Goal: Task Accomplishment & Management: Manage account settings

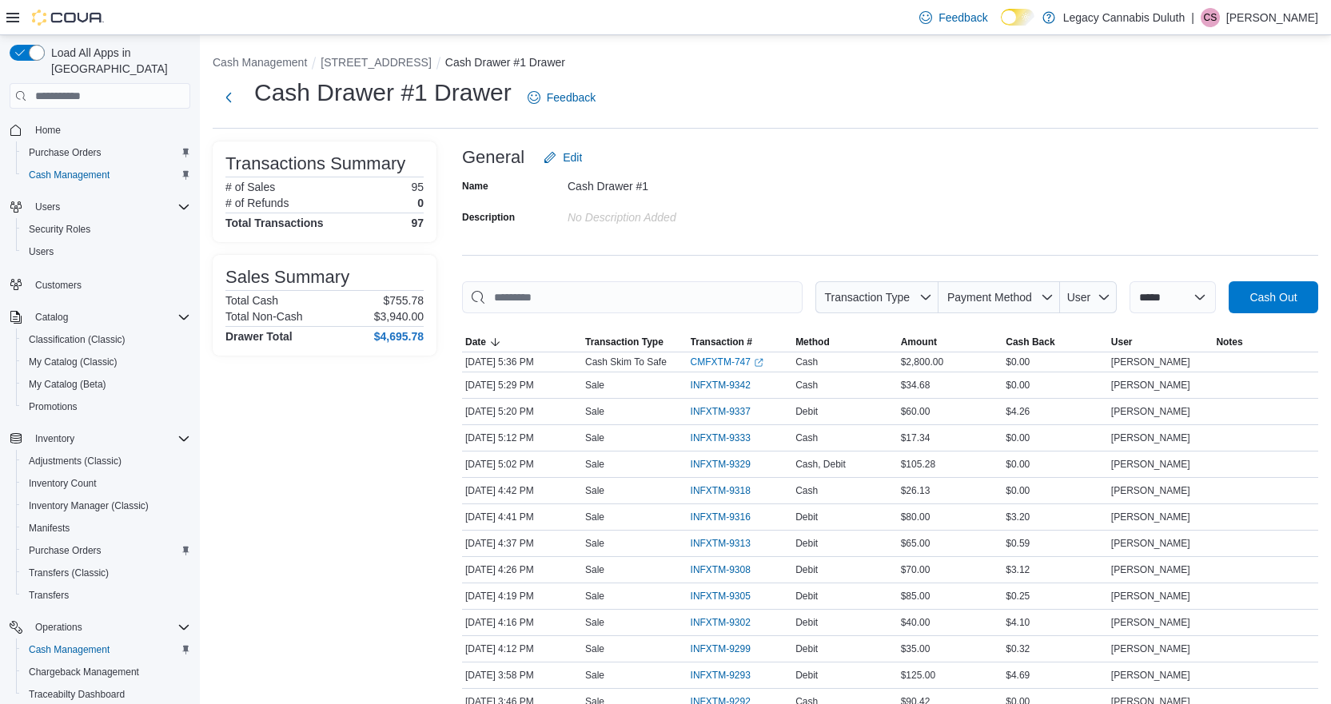
scroll to position [163, 0]
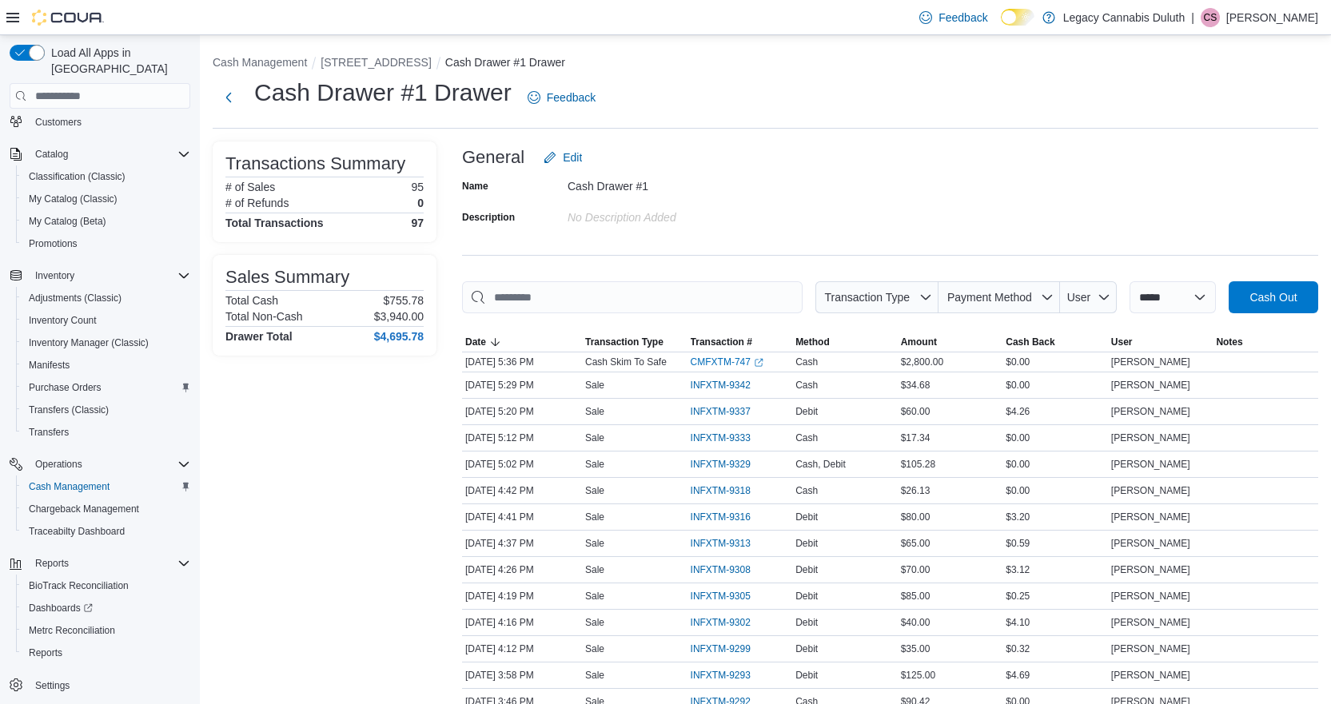
click at [983, 188] on div "Name Cash Drawer #1 Description No Description added" at bounding box center [890, 202] width 856 height 56
click at [407, 62] on button "[STREET_ADDRESS]" at bounding box center [376, 62] width 110 height 13
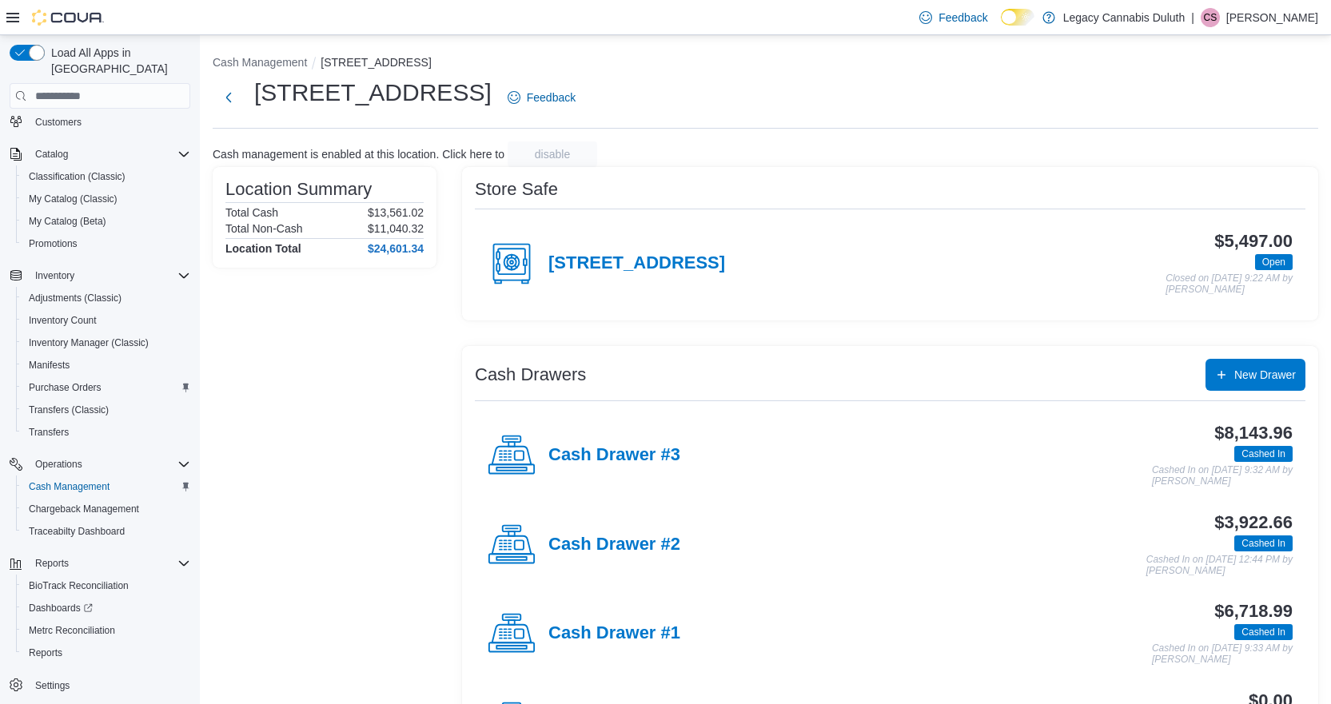
scroll to position [89, 0]
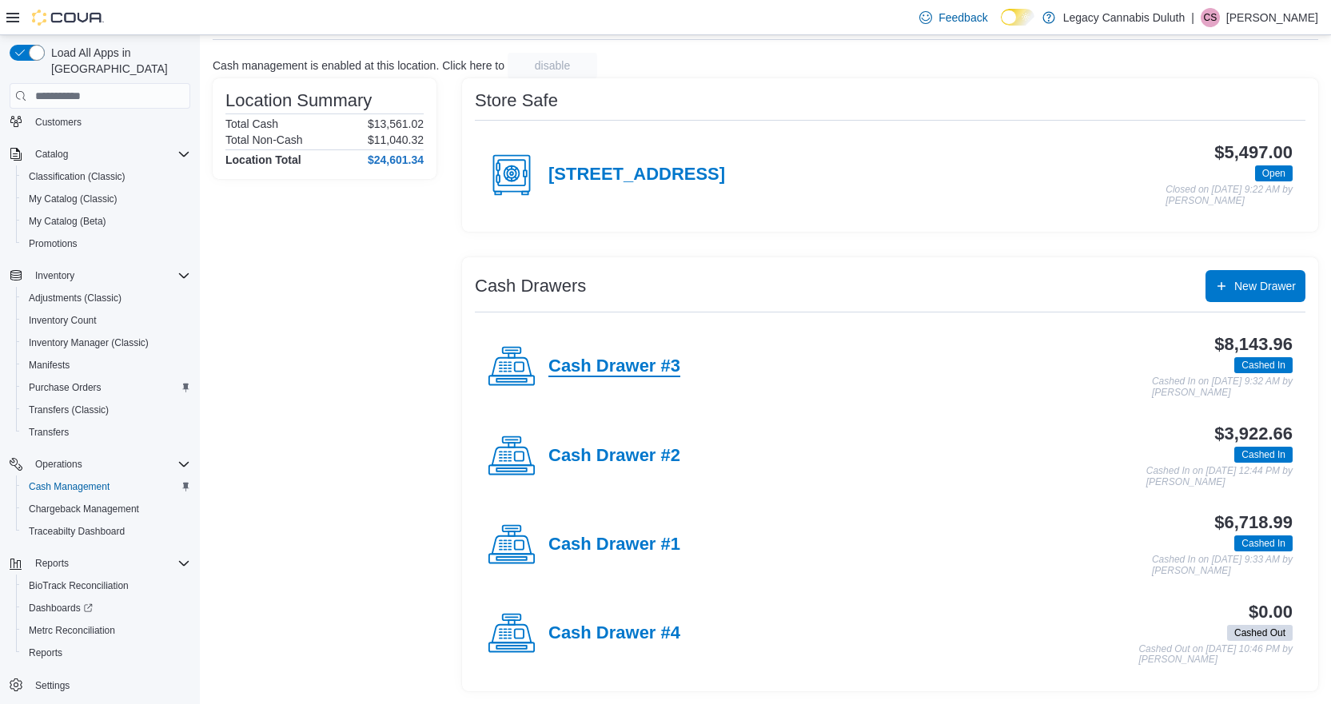
click at [666, 369] on h4 "Cash Drawer #3" at bounding box center [615, 367] width 132 height 21
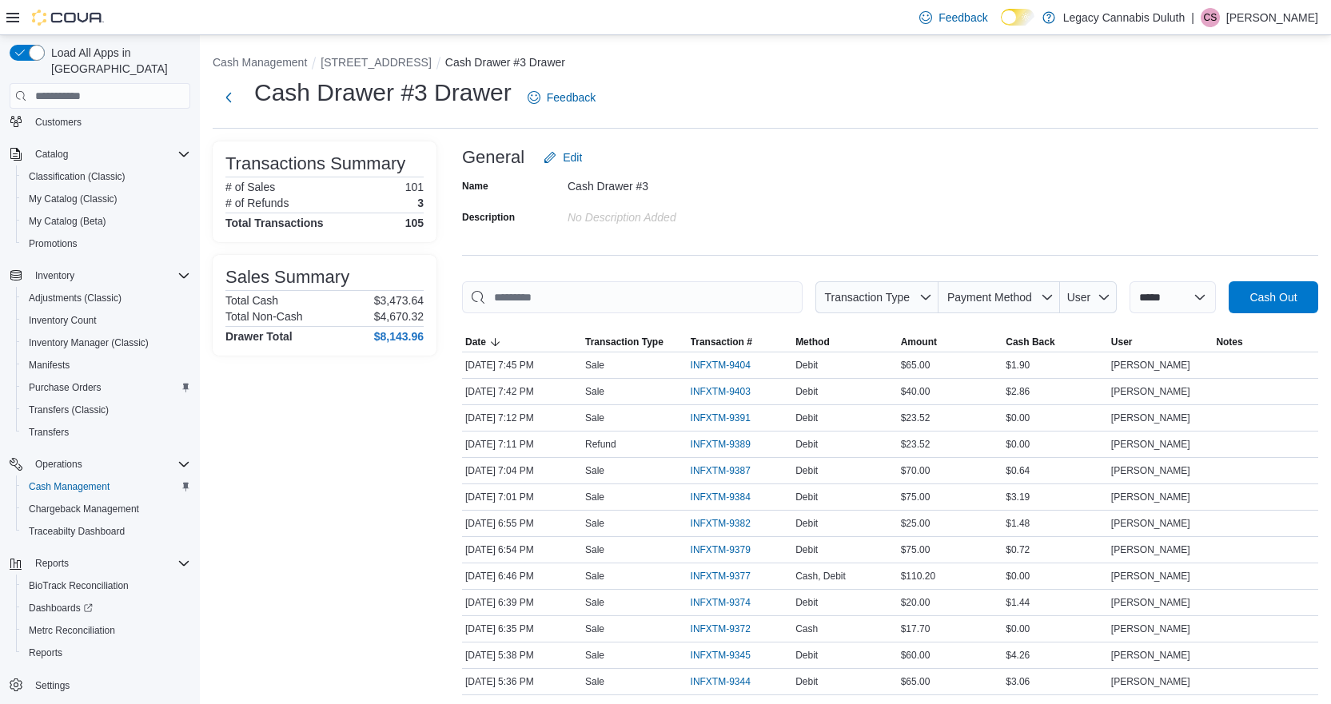
click at [1207, 162] on div "General Edit" at bounding box center [890, 158] width 856 height 32
click at [1191, 293] on select "**********" at bounding box center [1173, 297] width 86 height 32
select select "*********"
click at [1130, 281] on select "**********" at bounding box center [1173, 297] width 86 height 32
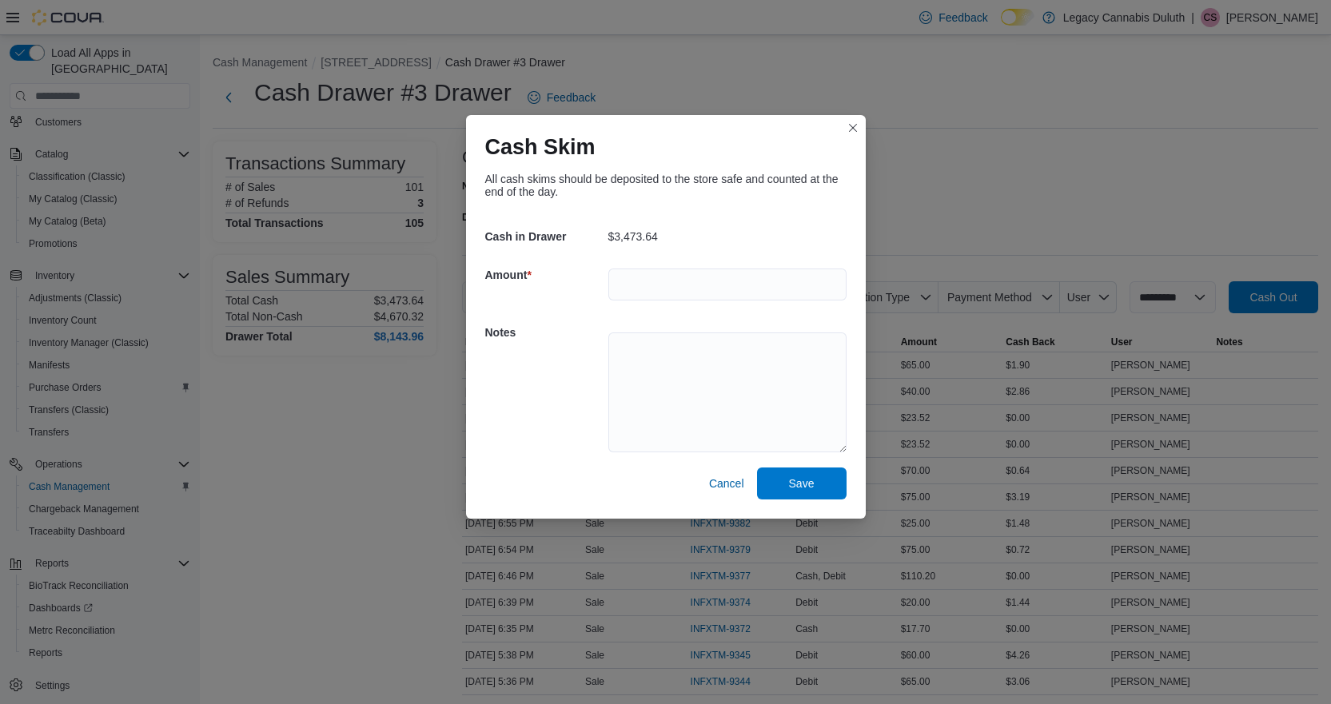
click at [617, 259] on div at bounding box center [728, 284] width 238 height 51
click at [647, 271] on input "number" at bounding box center [728, 285] width 238 height 32
type input "****"
click at [800, 468] on div "Cancel Save" at bounding box center [665, 484] width 361 height 32
click at [836, 489] on span "Save" at bounding box center [802, 483] width 70 height 32
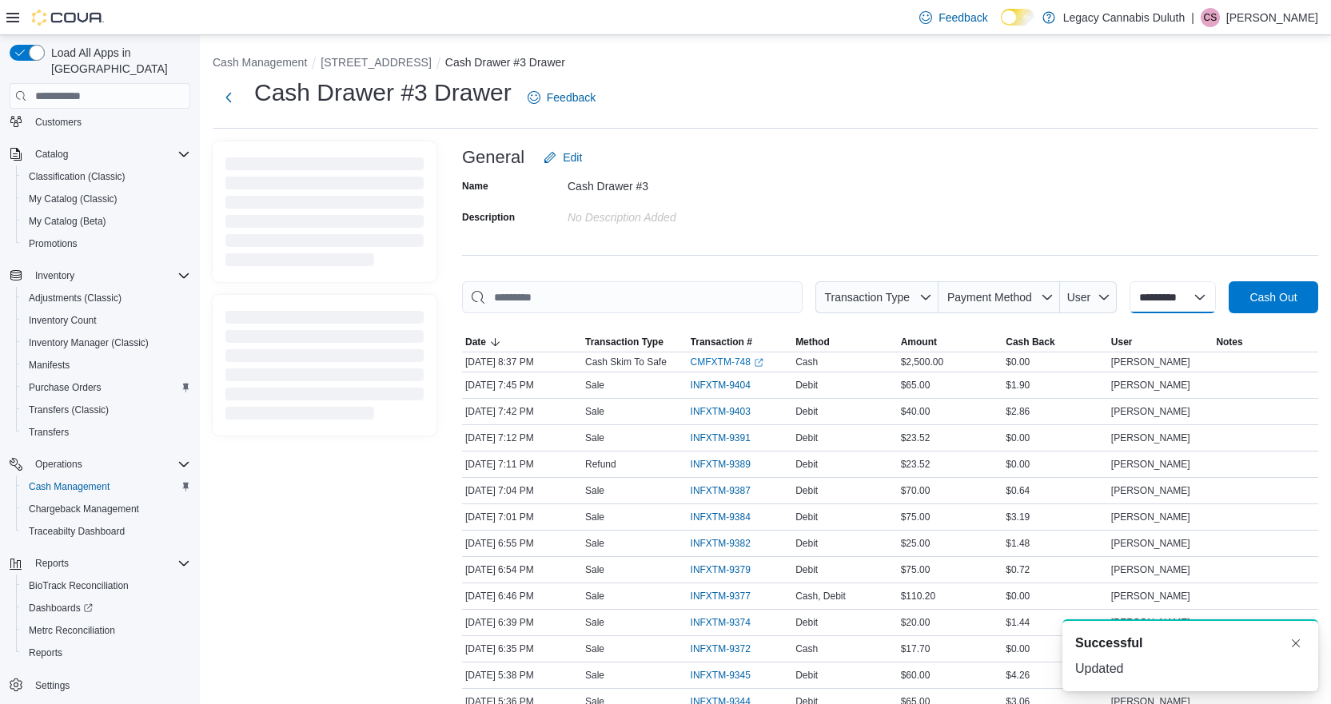
select select
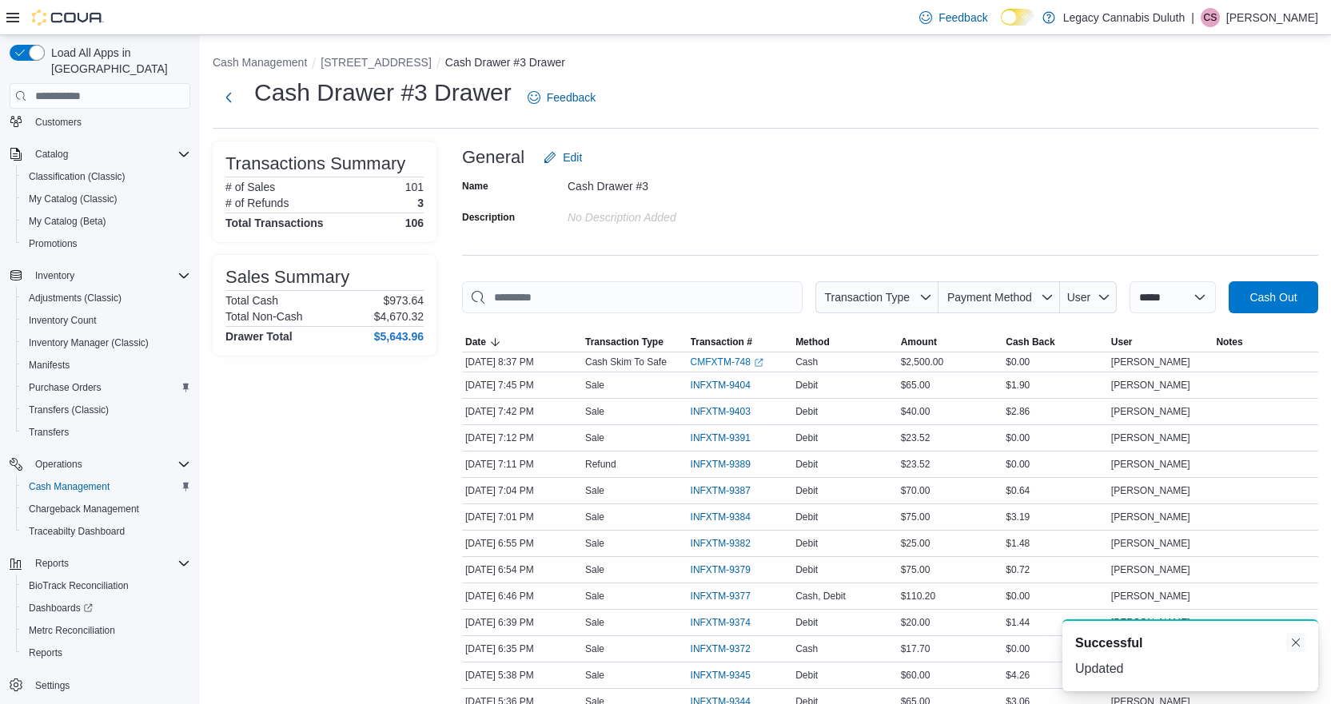
click at [1295, 634] on div "A new notification appears Successful Updated" at bounding box center [1191, 656] width 256 height 72
click at [1303, 645] on button "Dismiss toast" at bounding box center [1296, 642] width 19 height 19
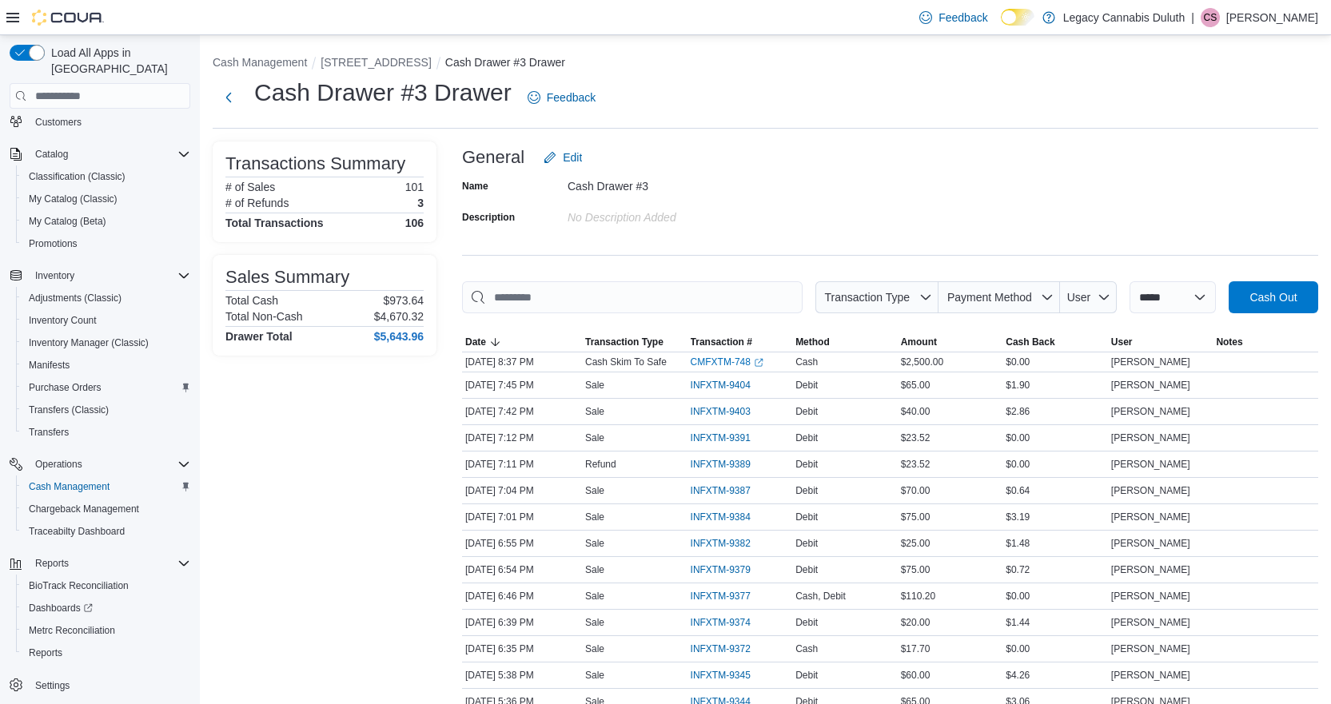
drag, startPoint x: 928, startPoint y: 162, endPoint x: 896, endPoint y: 154, distance: 32.2
click at [928, 162] on div "General Edit" at bounding box center [890, 158] width 856 height 32
click at [385, 64] on button "[STREET_ADDRESS]" at bounding box center [376, 62] width 110 height 13
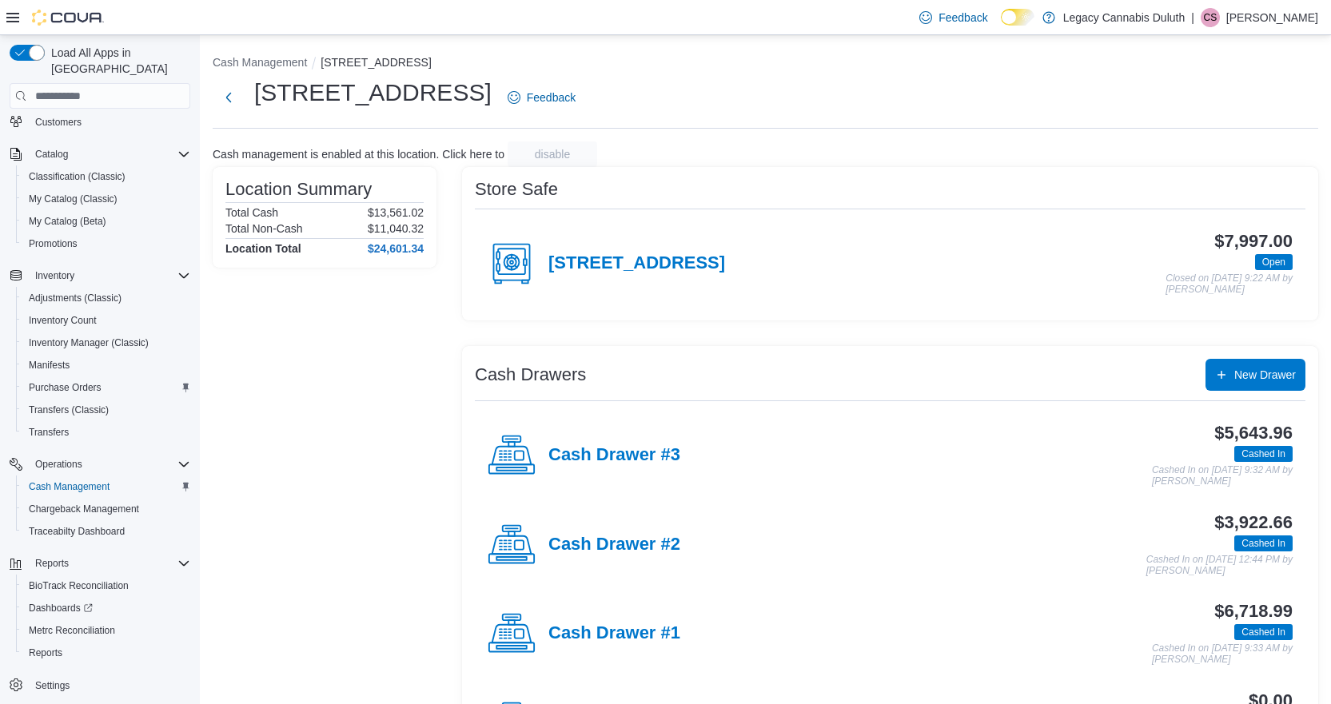
click at [990, 170] on div "Store Safe 1906 W Superior St. $7,997.00 Open Closed on October 11, 2025 9:22 A…" at bounding box center [890, 244] width 856 height 154
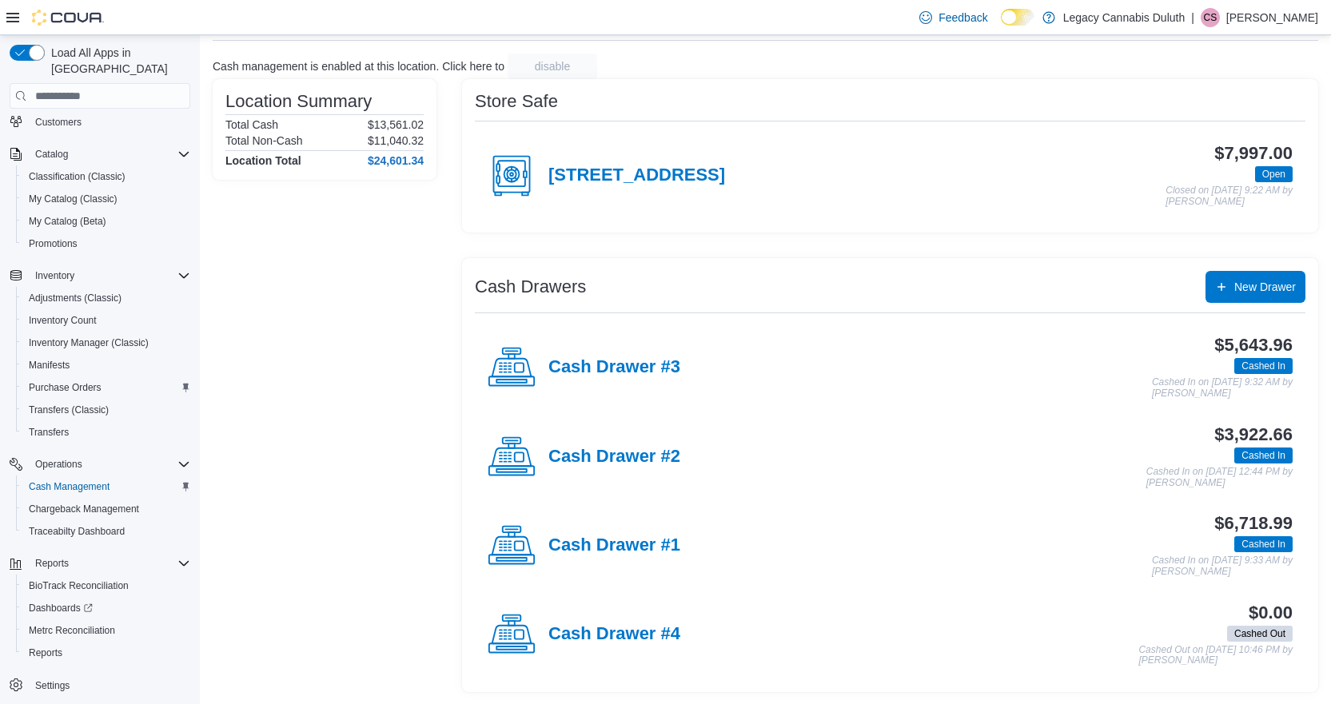
scroll to position [89, 0]
click at [677, 547] on h4 "Cash Drawer #1" at bounding box center [615, 545] width 132 height 21
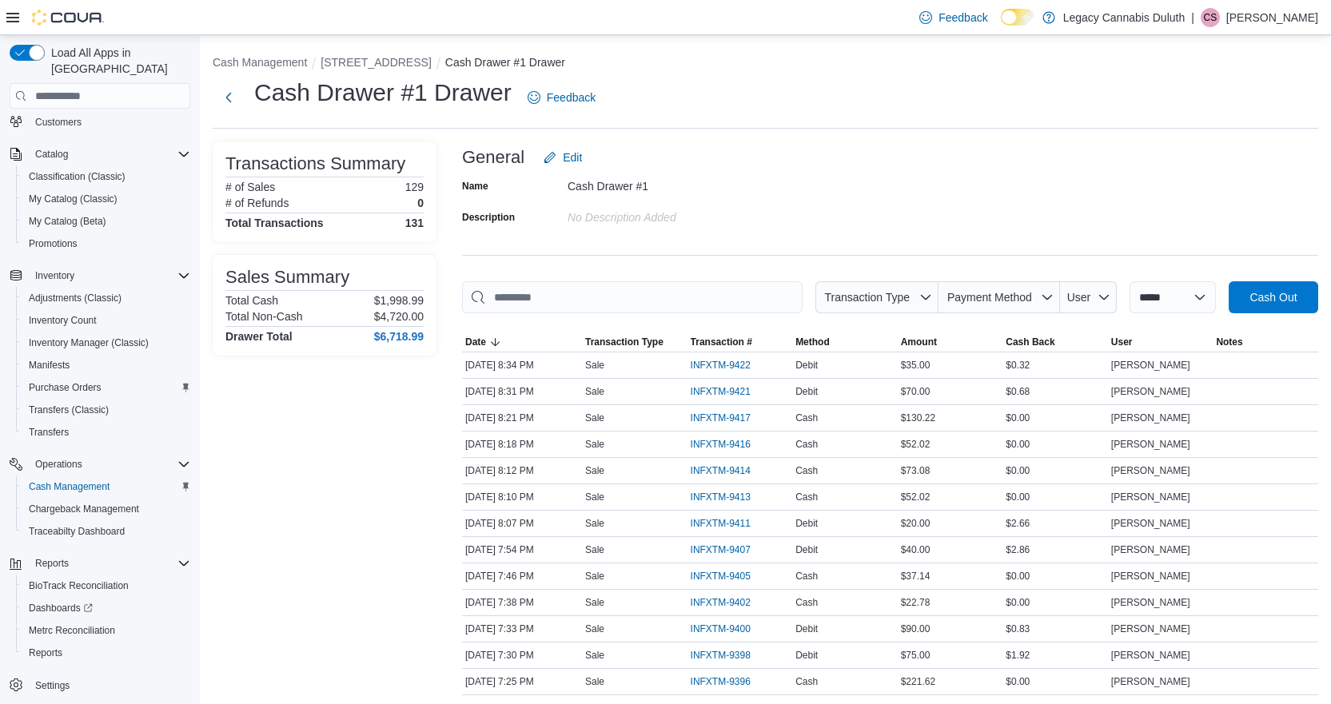
click at [847, 207] on div "Name Cash Drawer #1 Description No Description added" at bounding box center [890, 202] width 856 height 56
click at [390, 62] on button "[STREET_ADDRESS]" at bounding box center [376, 62] width 110 height 13
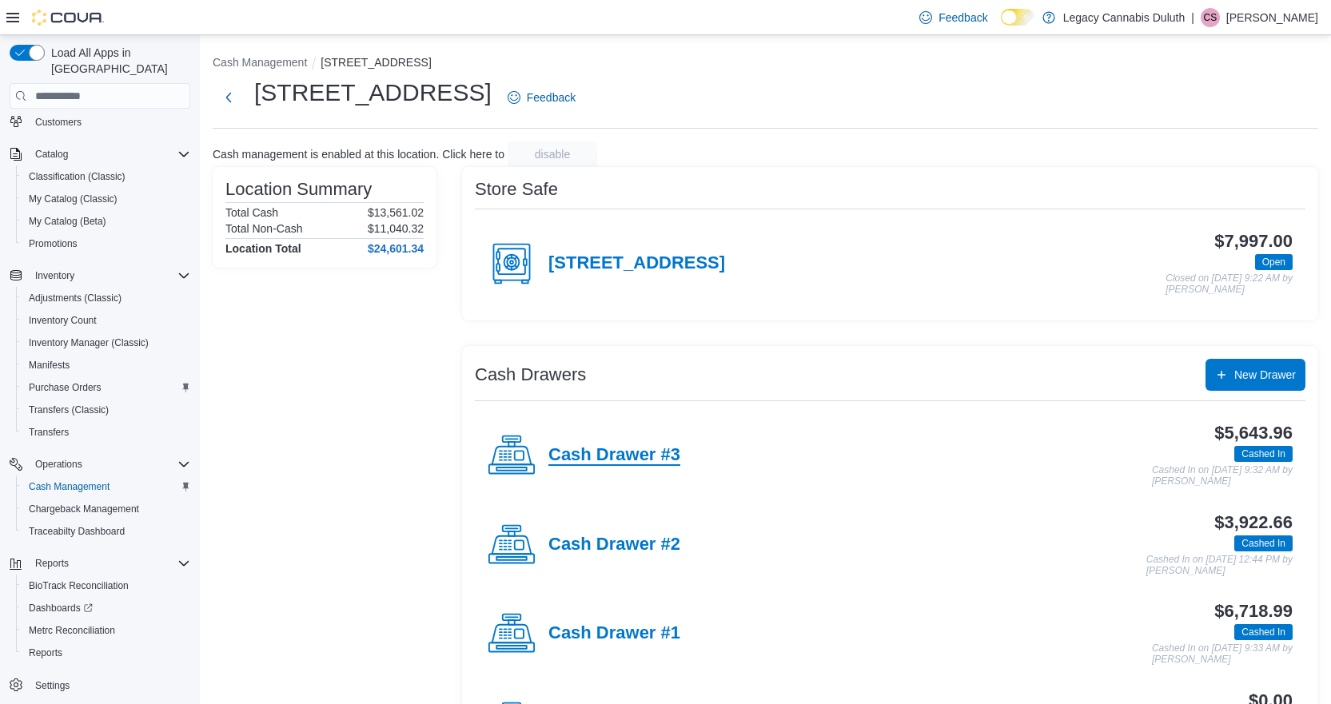
click at [649, 455] on h4 "Cash Drawer #3" at bounding box center [615, 455] width 132 height 21
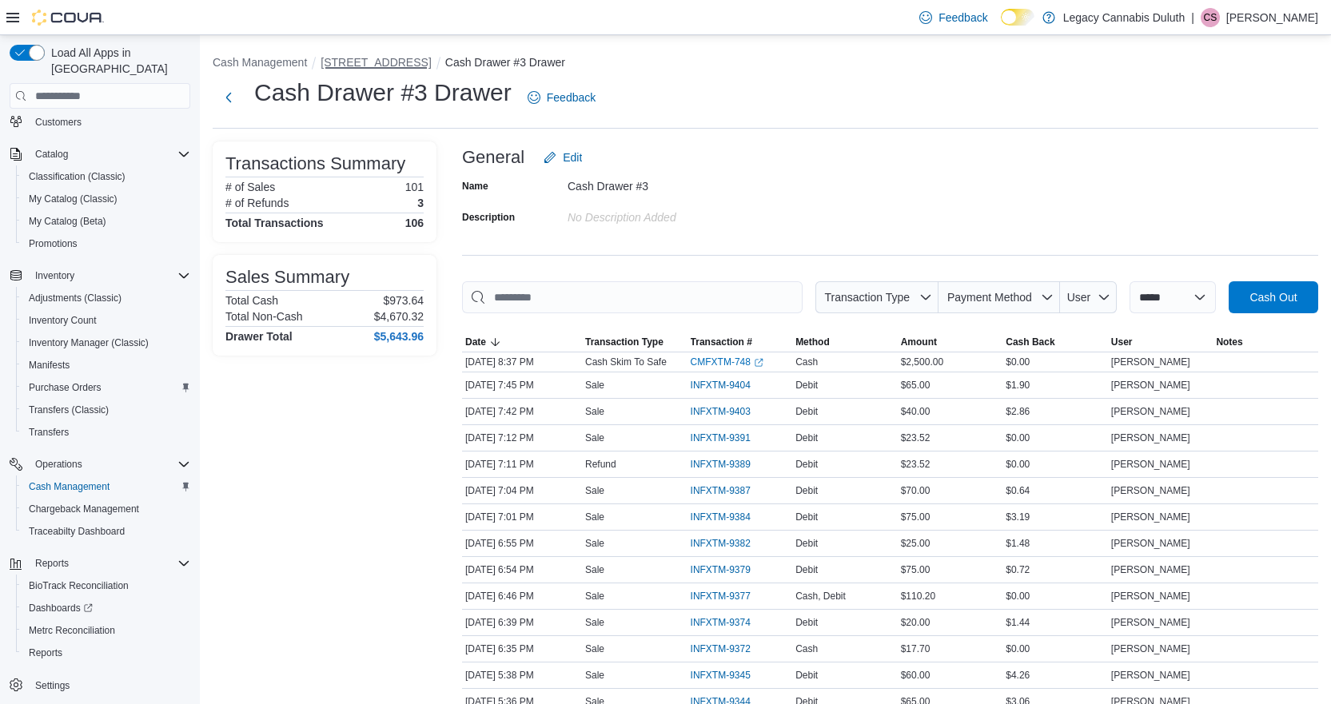
click at [373, 61] on button "[STREET_ADDRESS]" at bounding box center [376, 62] width 110 height 13
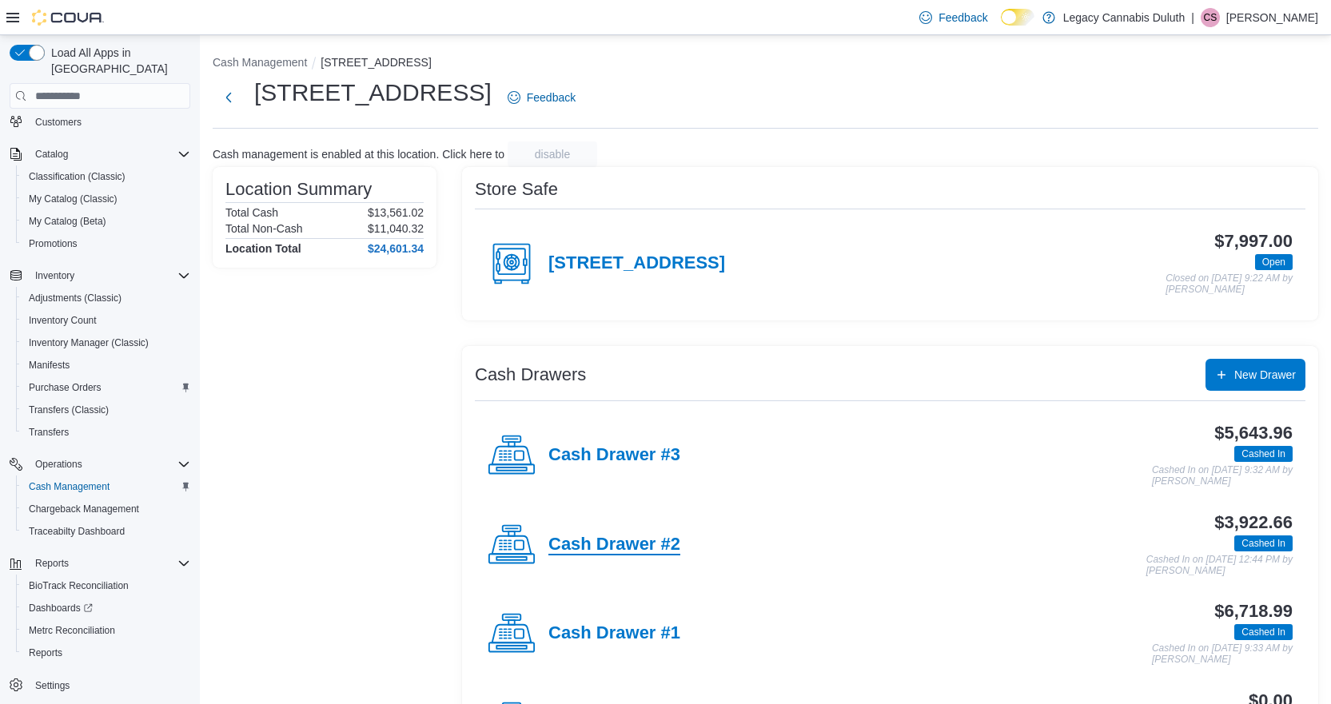
click at [645, 548] on h4 "Cash Drawer #2" at bounding box center [615, 545] width 132 height 21
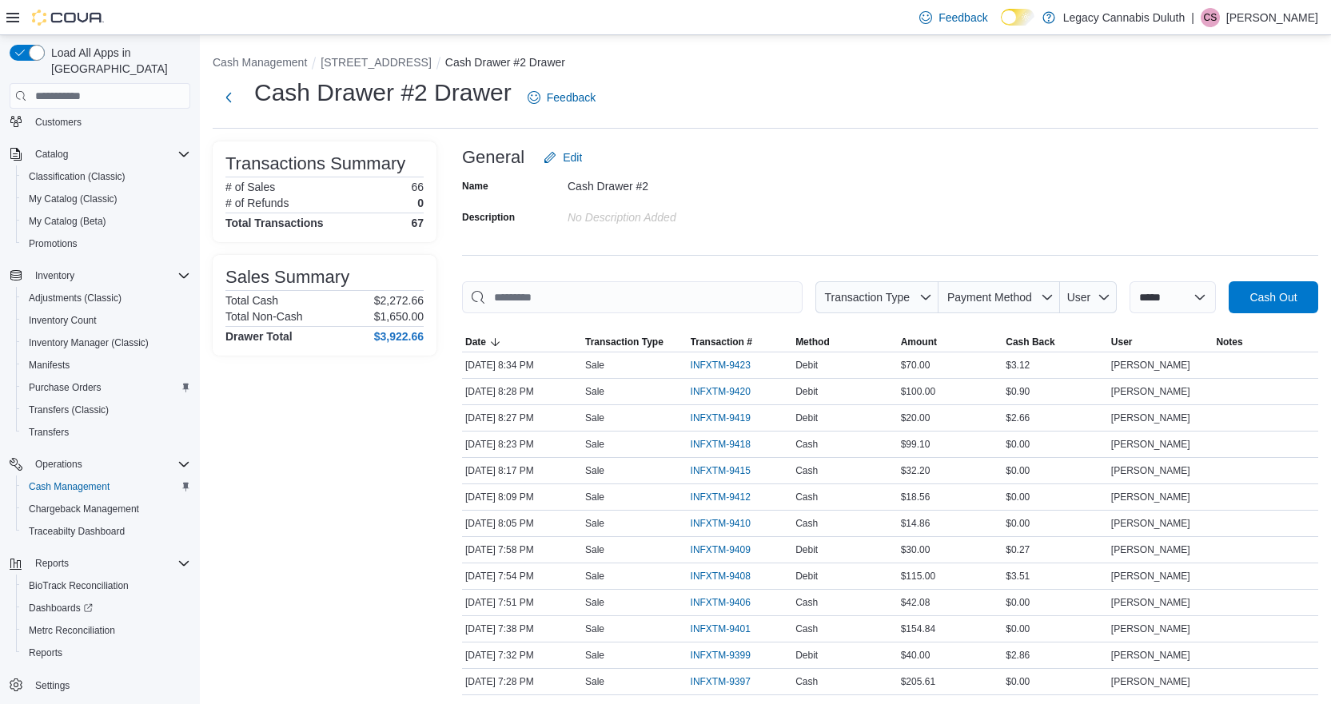
click at [786, 194] on div "Name Cash Drawer #2 Description No Description added" at bounding box center [890, 202] width 856 height 56
click at [900, 87] on div "Cash Drawer #2 Drawer Feedback" at bounding box center [766, 98] width 1106 height 42
click at [1149, 284] on select "**********" at bounding box center [1173, 297] width 86 height 32
select select "*********"
click at [1130, 281] on select "**********" at bounding box center [1173, 297] width 86 height 32
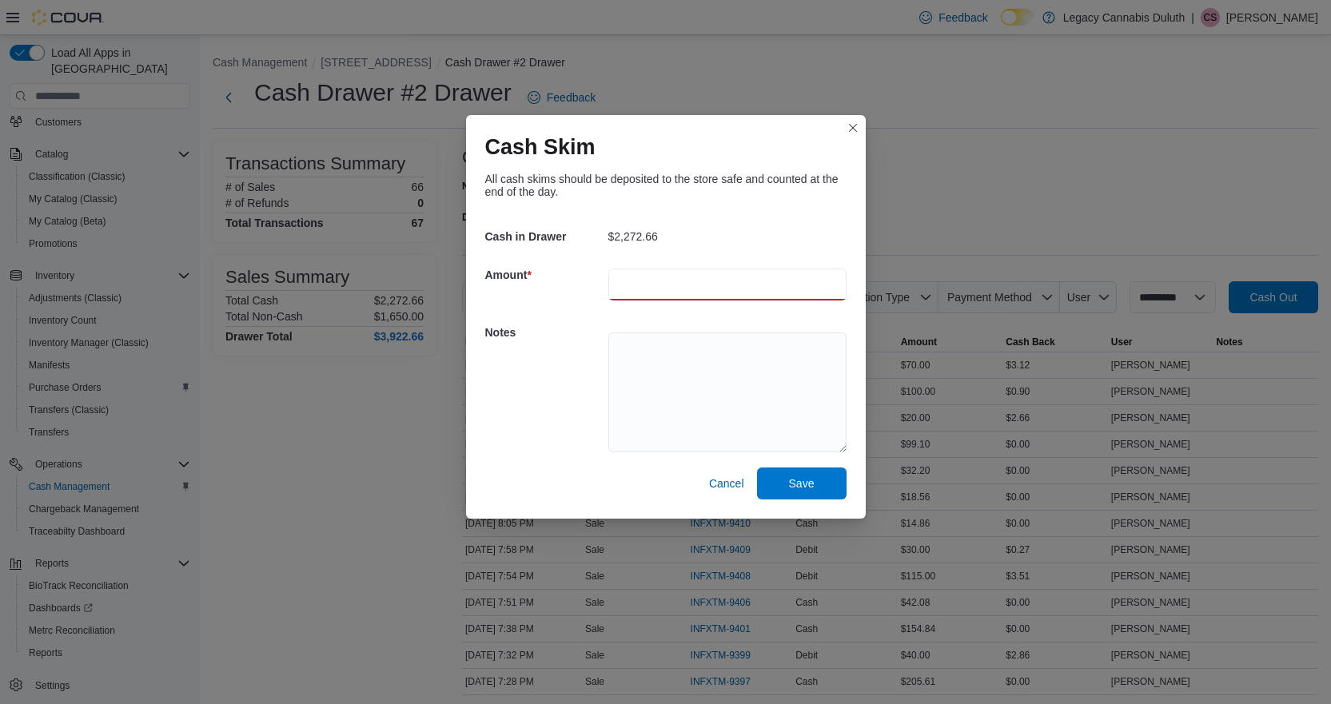
click at [629, 285] on input "number" at bounding box center [728, 285] width 238 height 32
type input "****"
click at [808, 490] on span "Save" at bounding box center [802, 483] width 26 height 16
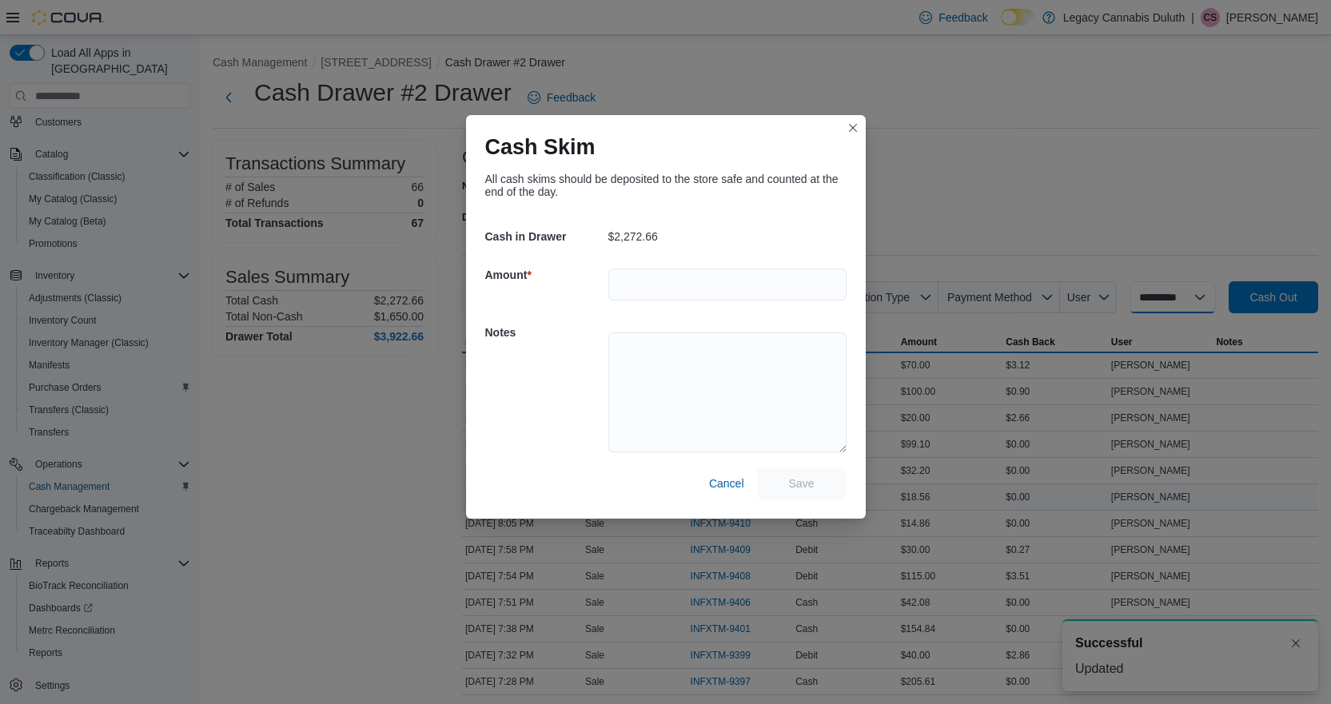
select select
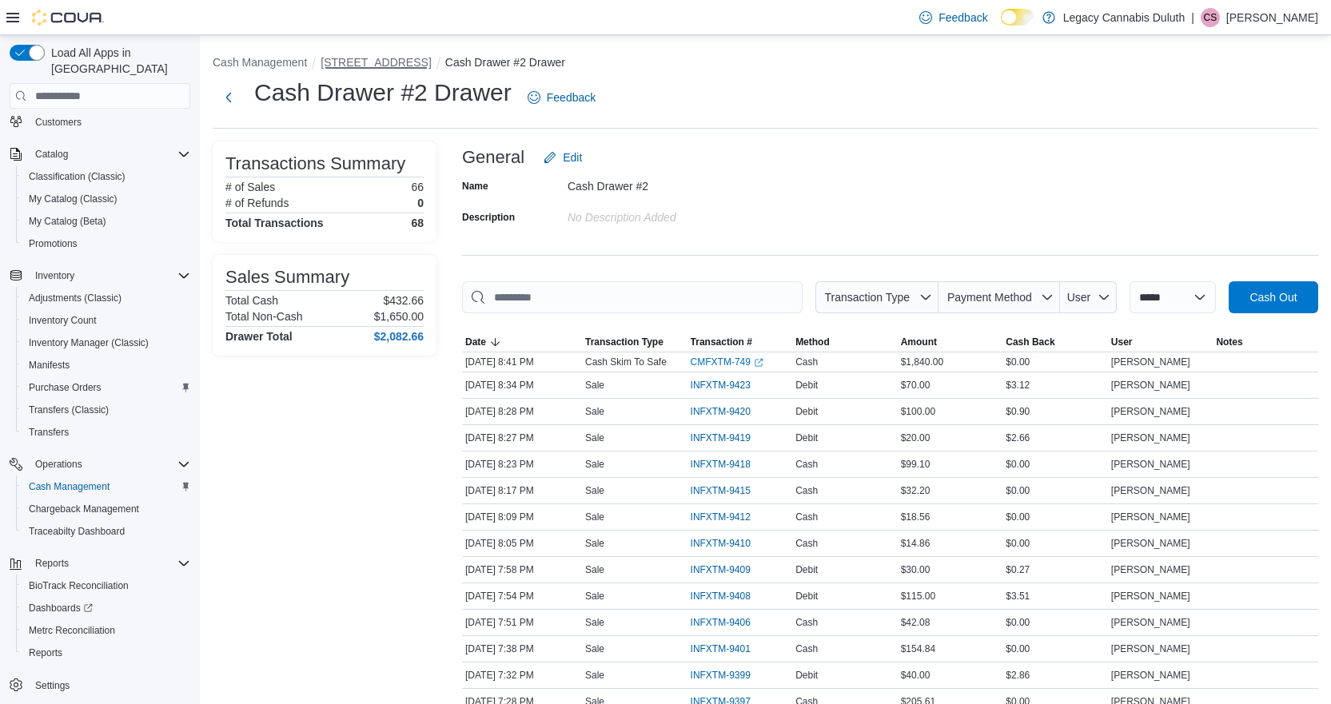
click at [358, 56] on button "[STREET_ADDRESS]" at bounding box center [376, 62] width 110 height 13
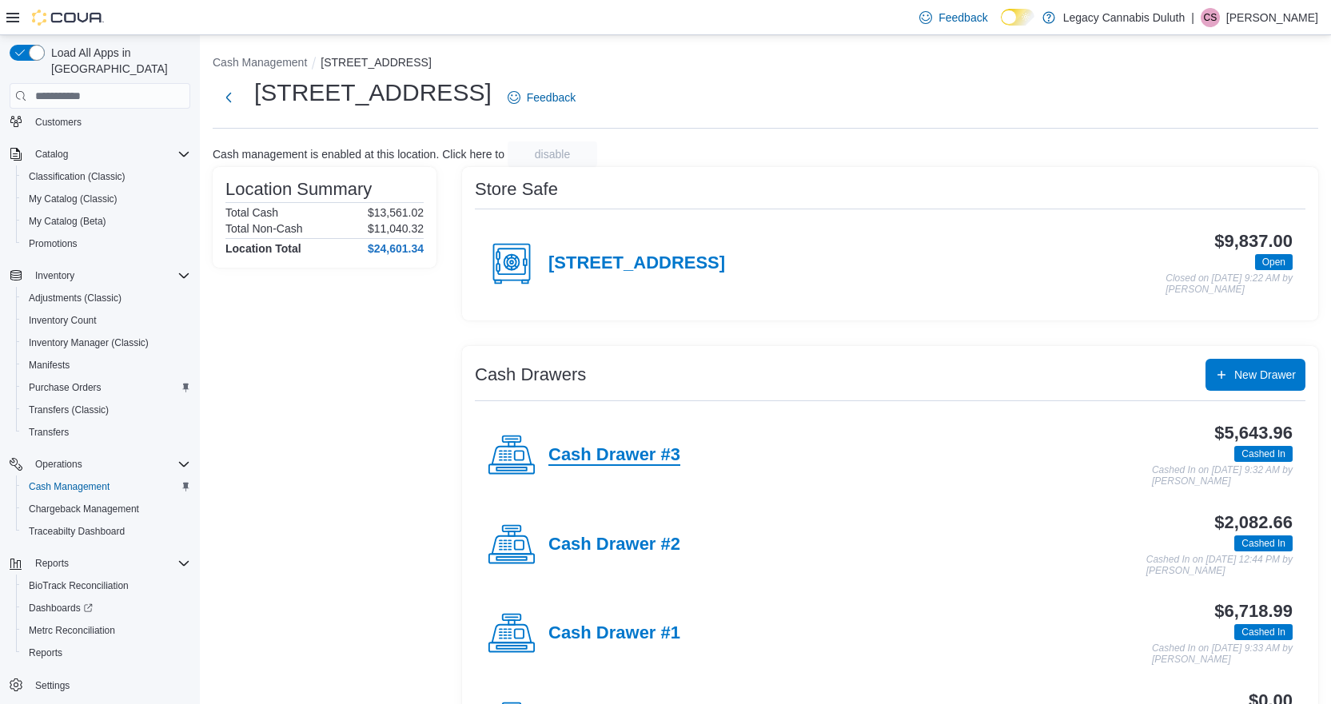
click at [636, 460] on h4 "Cash Drawer #3" at bounding box center [615, 455] width 132 height 21
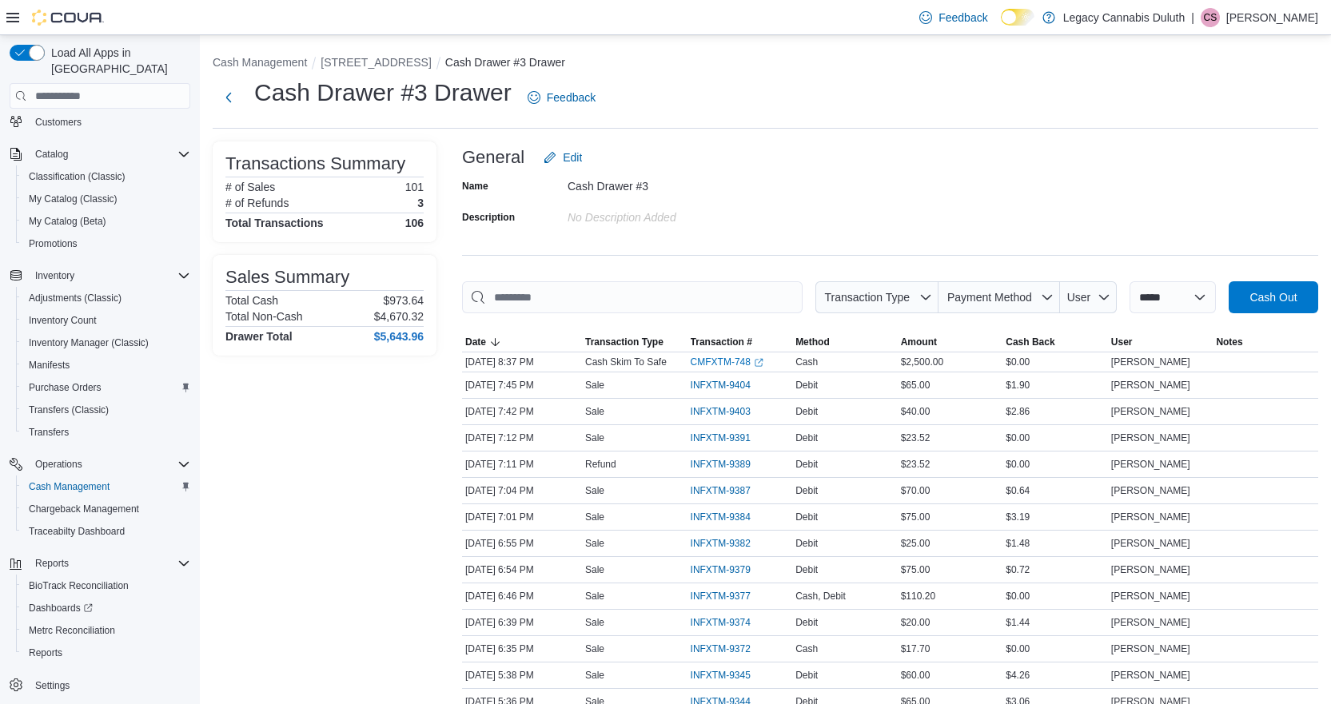
click at [944, 176] on div "Name Cash Drawer #3 Description No Description added" at bounding box center [890, 202] width 856 height 56
click at [958, 180] on div "Name Cash Drawer #3 Description No Description added" at bounding box center [890, 202] width 856 height 56
click at [781, 166] on div "General Edit" at bounding box center [890, 158] width 856 height 32
click at [1012, 297] on span "Payment Method" at bounding box center [990, 297] width 85 height 13
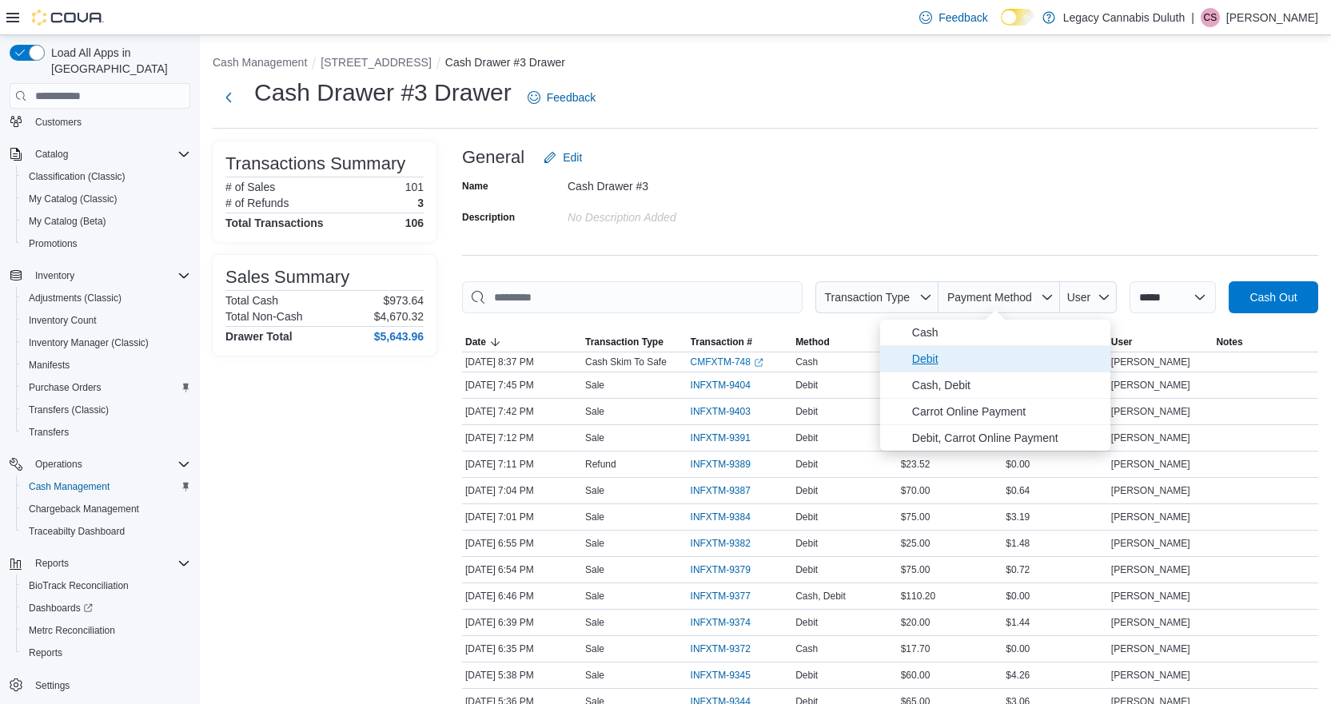
click at [961, 359] on span "Debit" at bounding box center [1006, 358] width 189 height 19
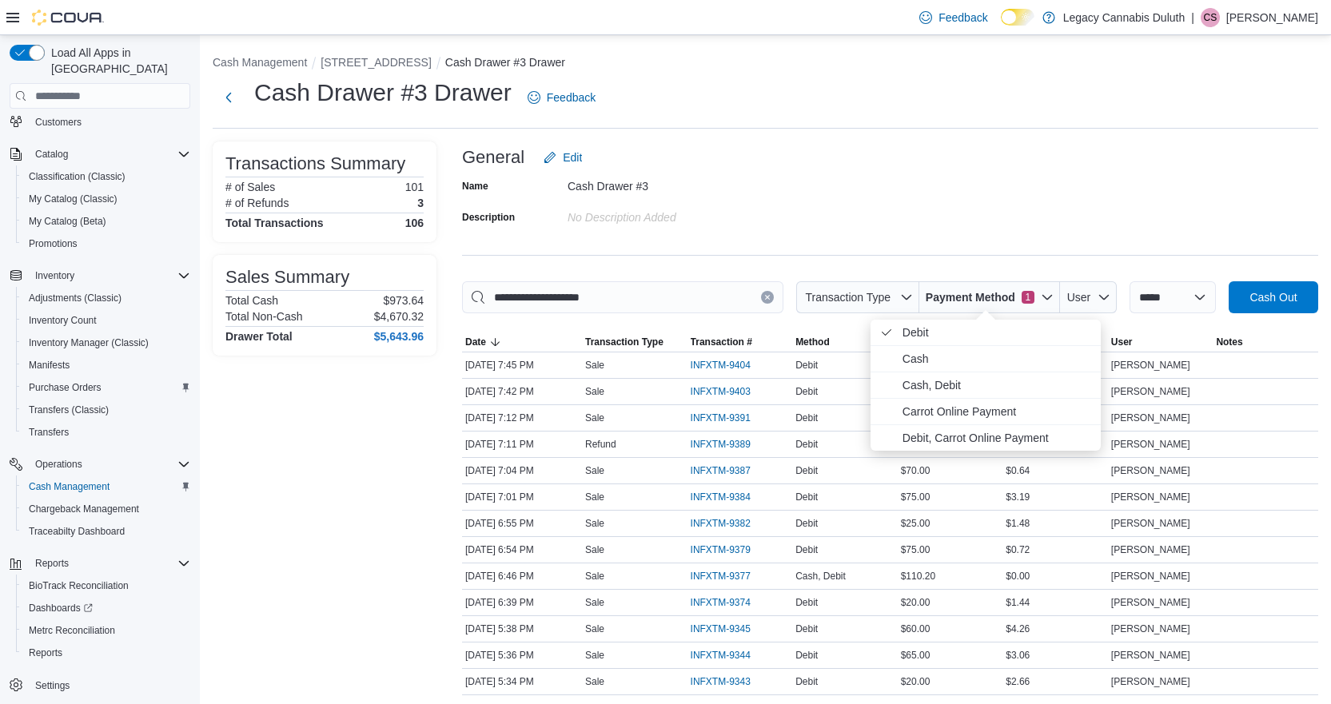
click at [961, 359] on span "Cash" at bounding box center [997, 358] width 189 height 19
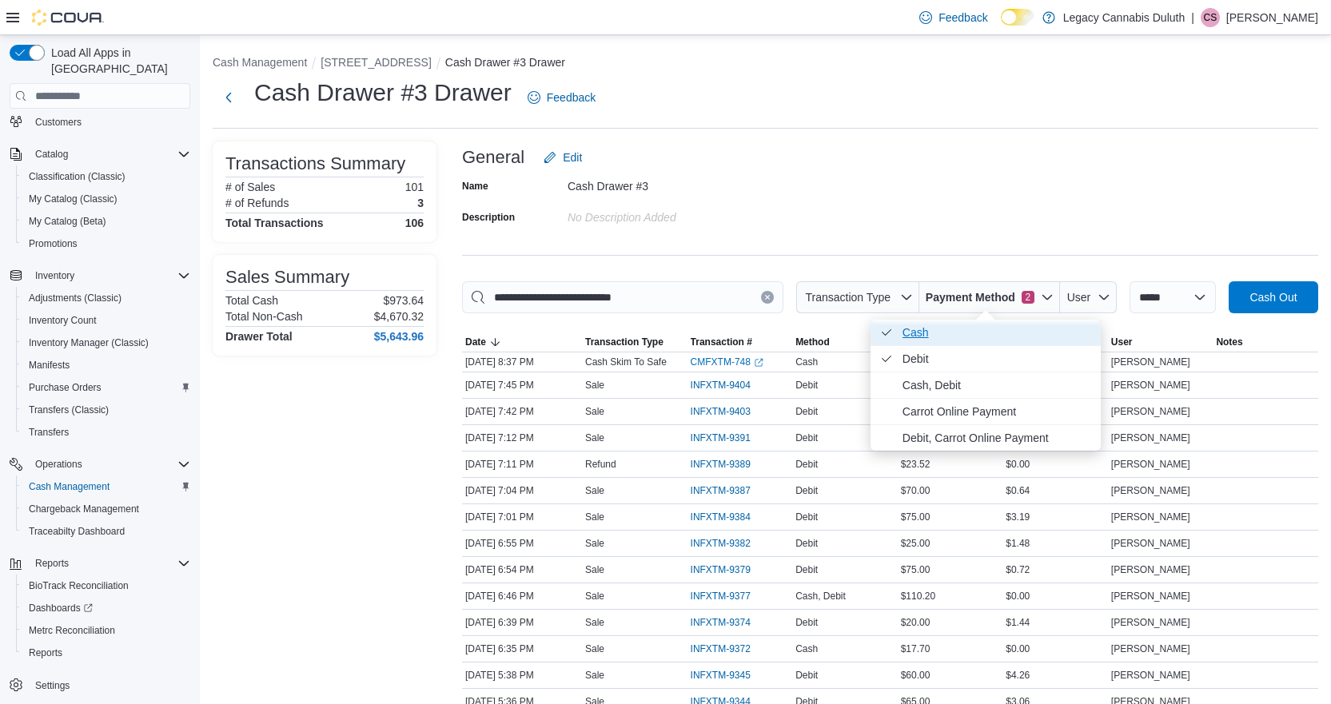
click at [952, 332] on span "Cash . Checked option." at bounding box center [997, 332] width 189 height 19
type input "**********"
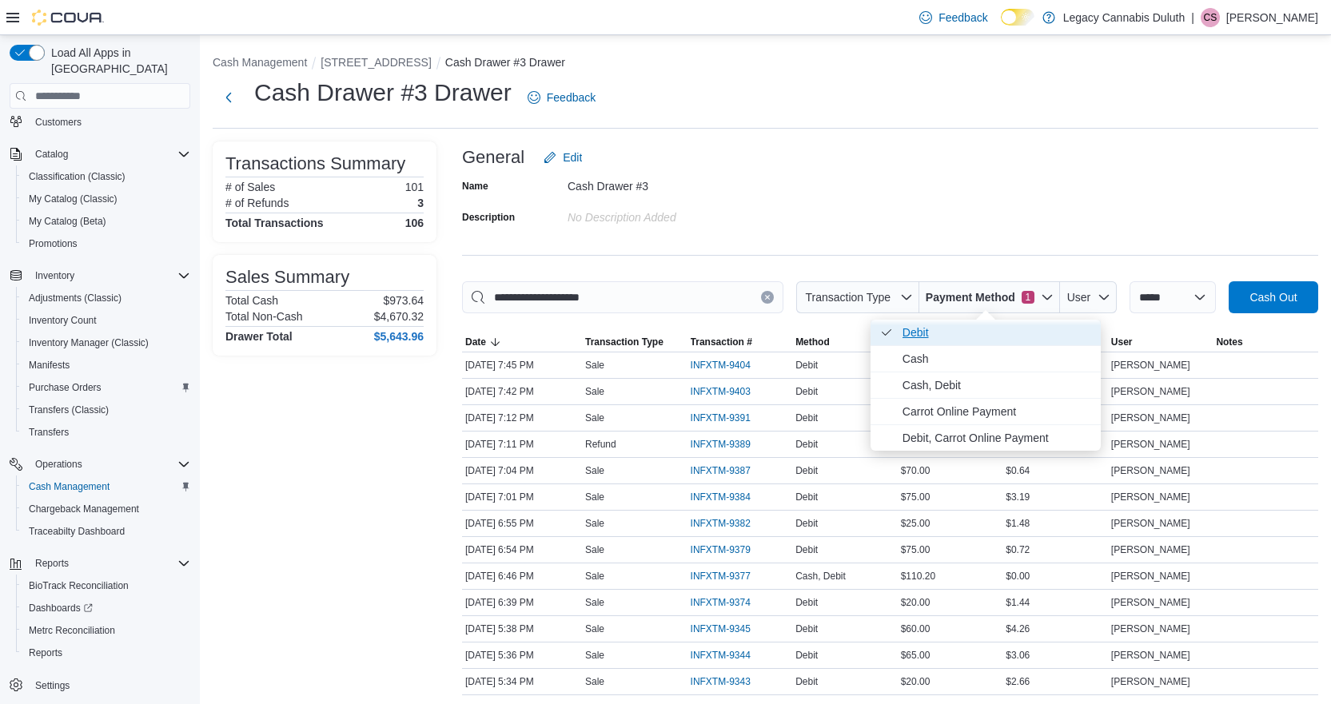
click at [950, 337] on span "Debit . Checked option." at bounding box center [997, 332] width 189 height 19
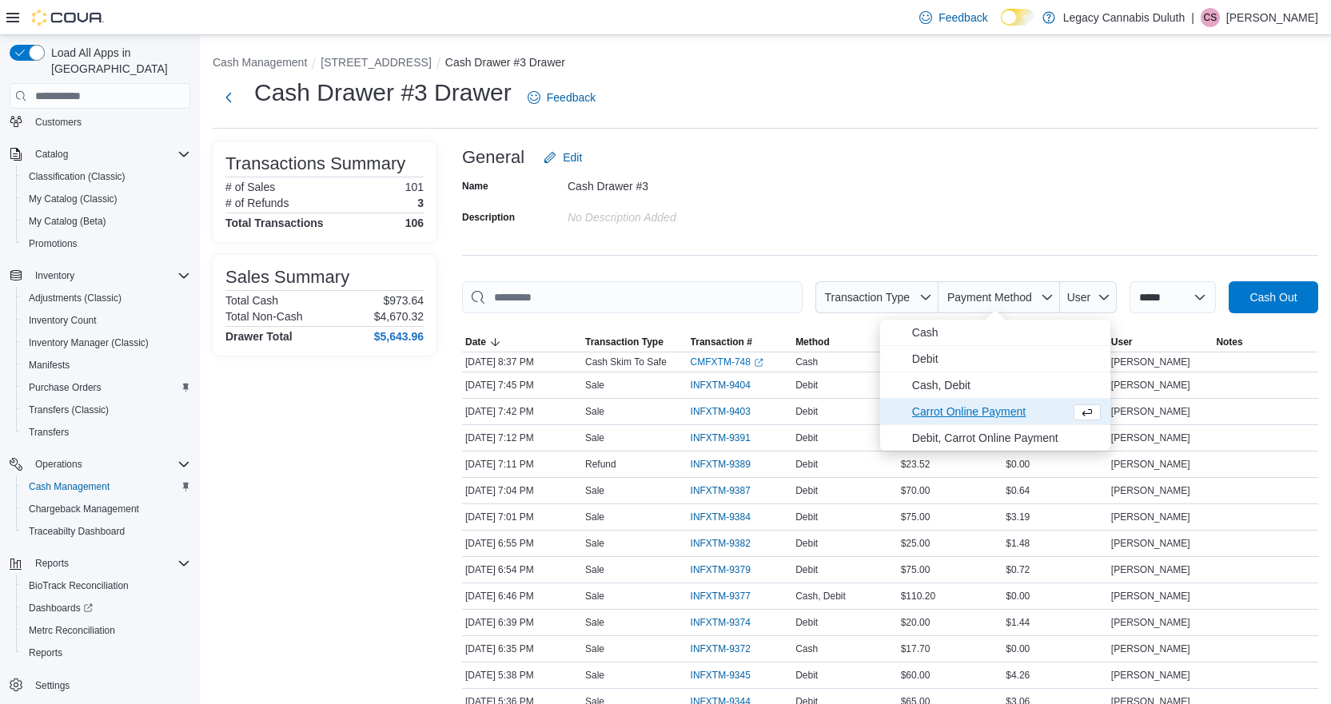
click at [985, 409] on span "Carrot Online Payment" at bounding box center [988, 411] width 152 height 19
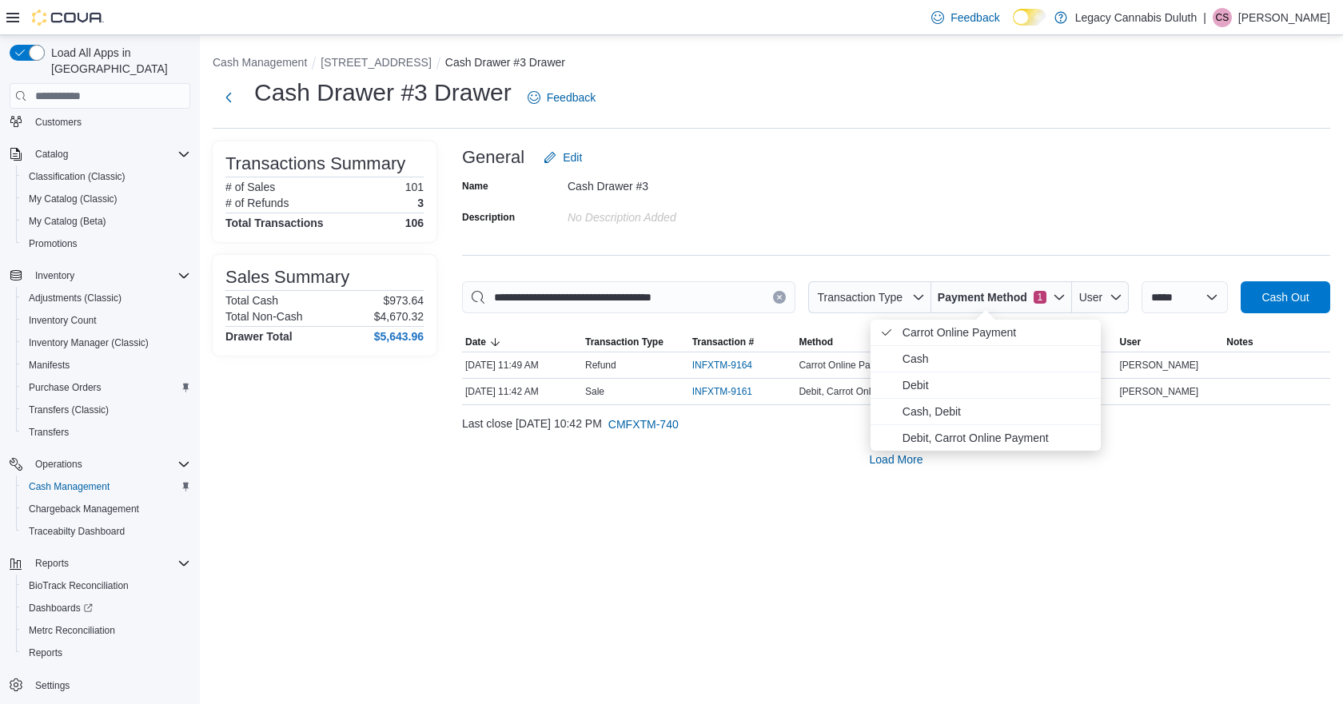
click at [921, 150] on div "General Edit" at bounding box center [896, 158] width 868 height 32
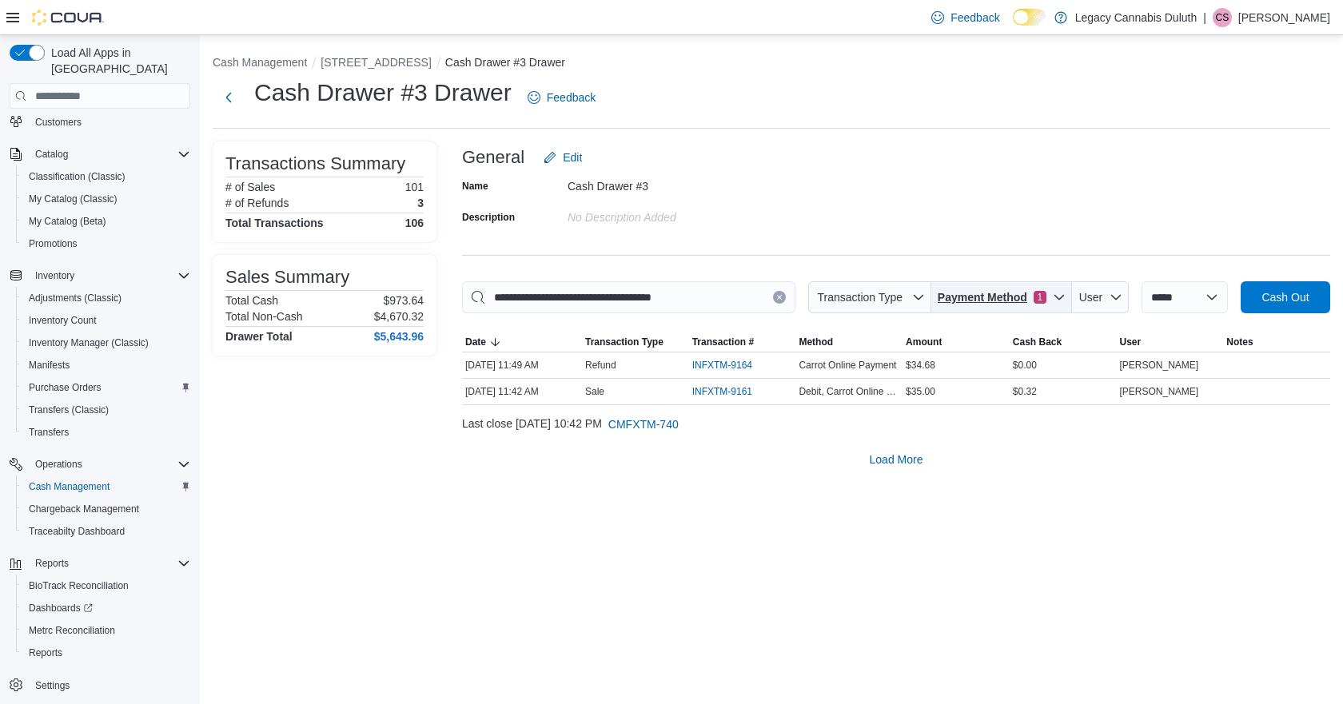
click at [996, 285] on span "Payment Method 1" at bounding box center [1002, 297] width 128 height 32
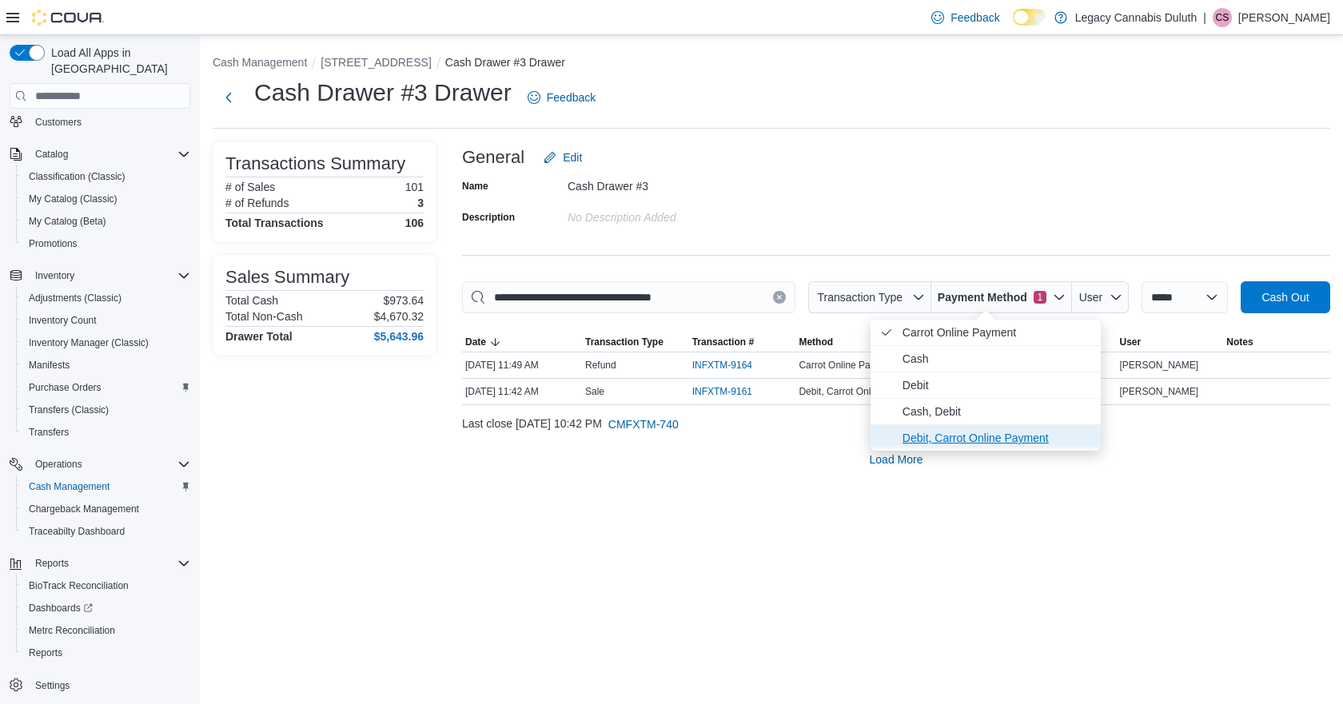
click at [984, 437] on span "Debit, Carrot Online Payment" at bounding box center [997, 438] width 189 height 19
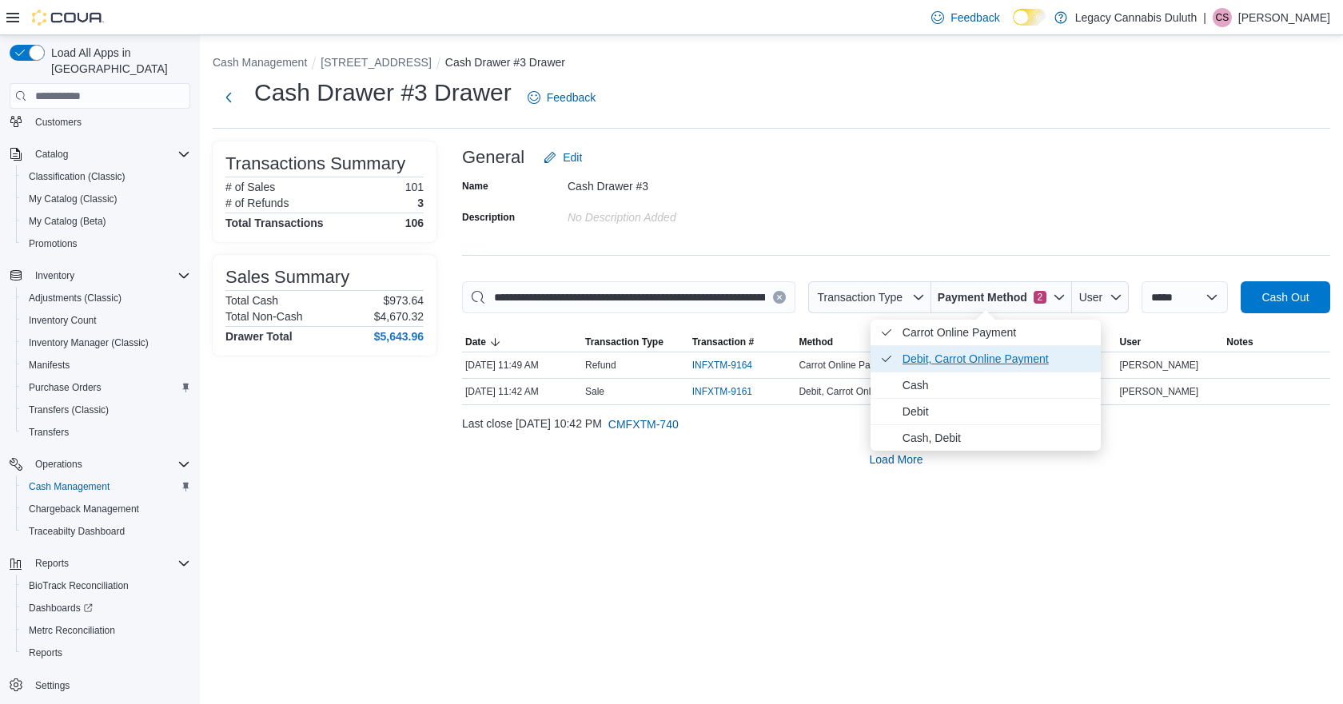
click at [968, 349] on span "Debit, Carrot Online Payment . Checked option." at bounding box center [997, 358] width 189 height 19
type input "**********"
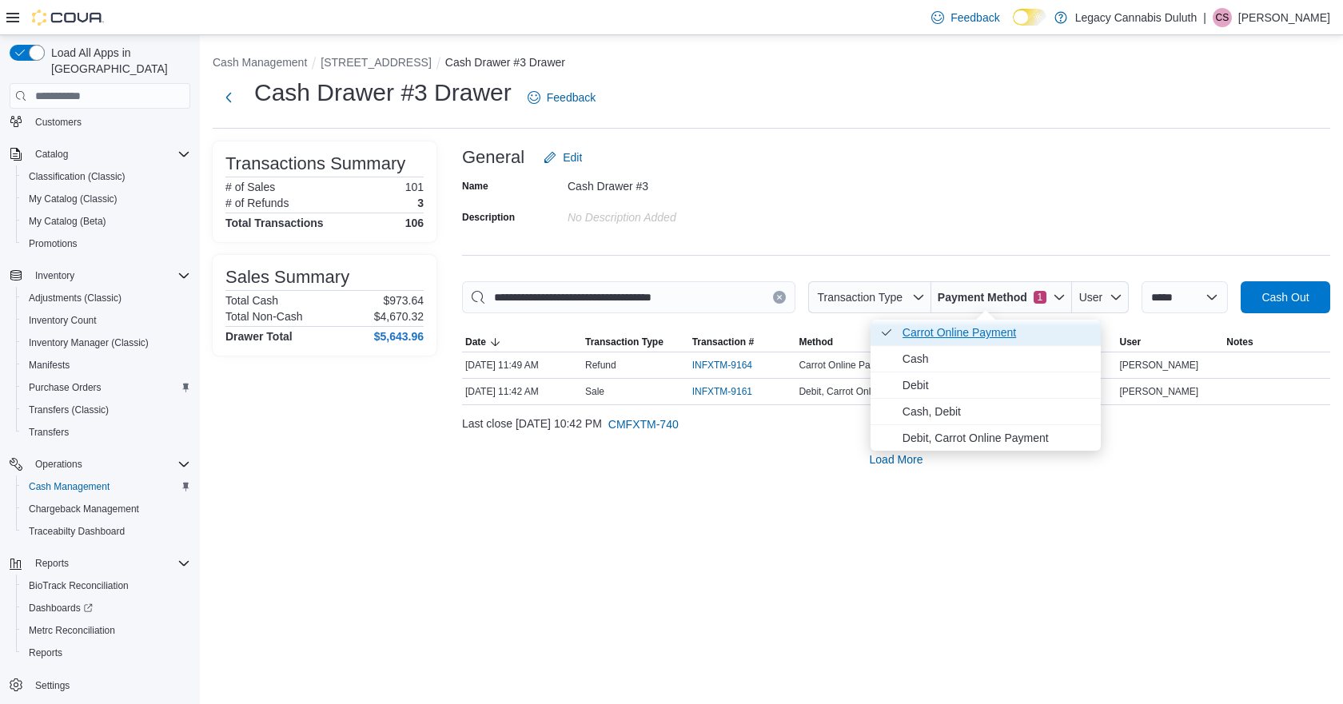
click at [968, 335] on span "Carrot Online Payment . Checked option." at bounding box center [997, 332] width 189 height 19
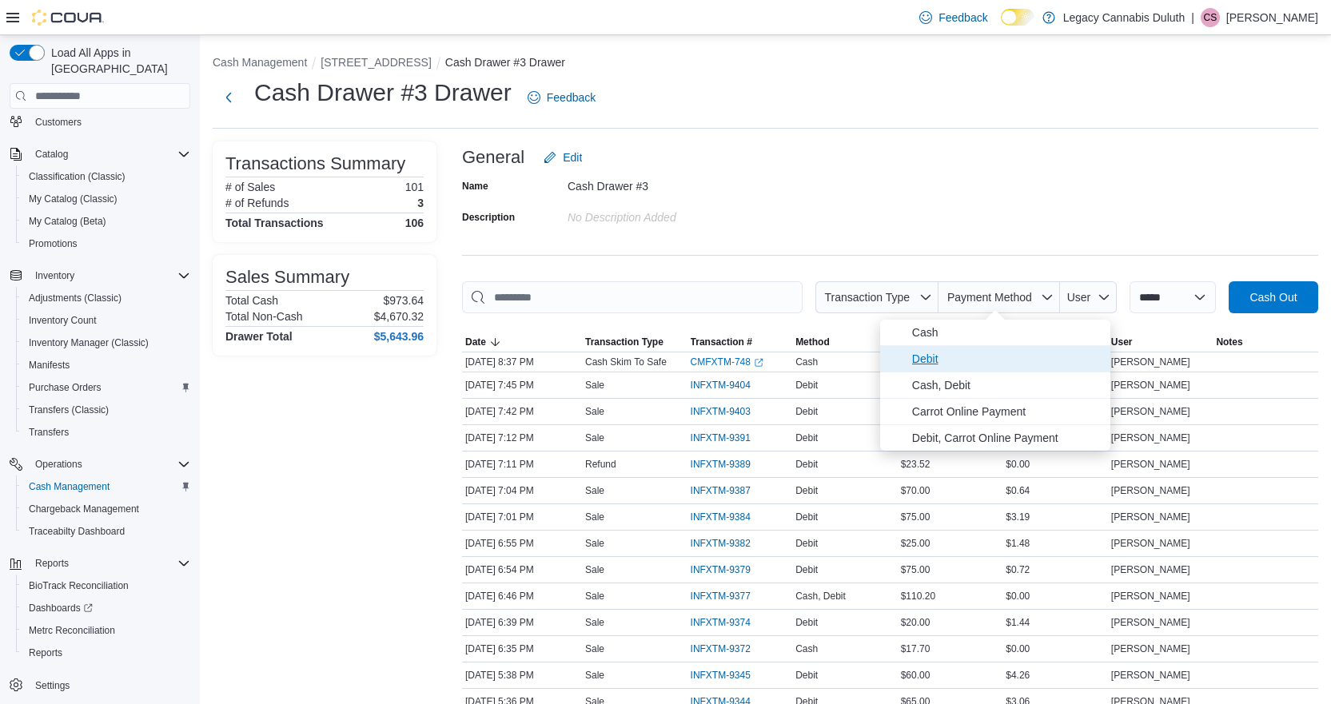
click at [968, 366] on span "Debit" at bounding box center [1006, 358] width 189 height 19
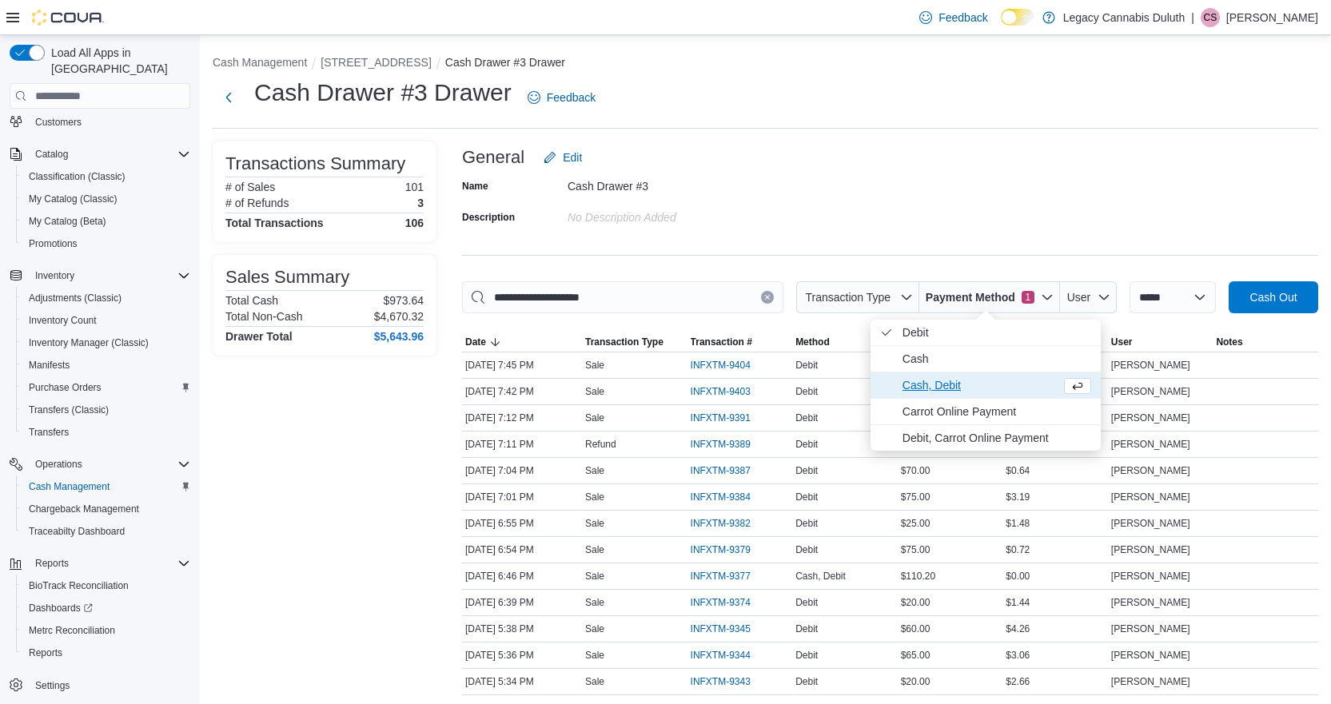
click at [973, 389] on span "Cash, Debit" at bounding box center [979, 385] width 152 height 19
click at [980, 185] on div "Name Cash Drawer #3 Description No Description added" at bounding box center [890, 202] width 856 height 56
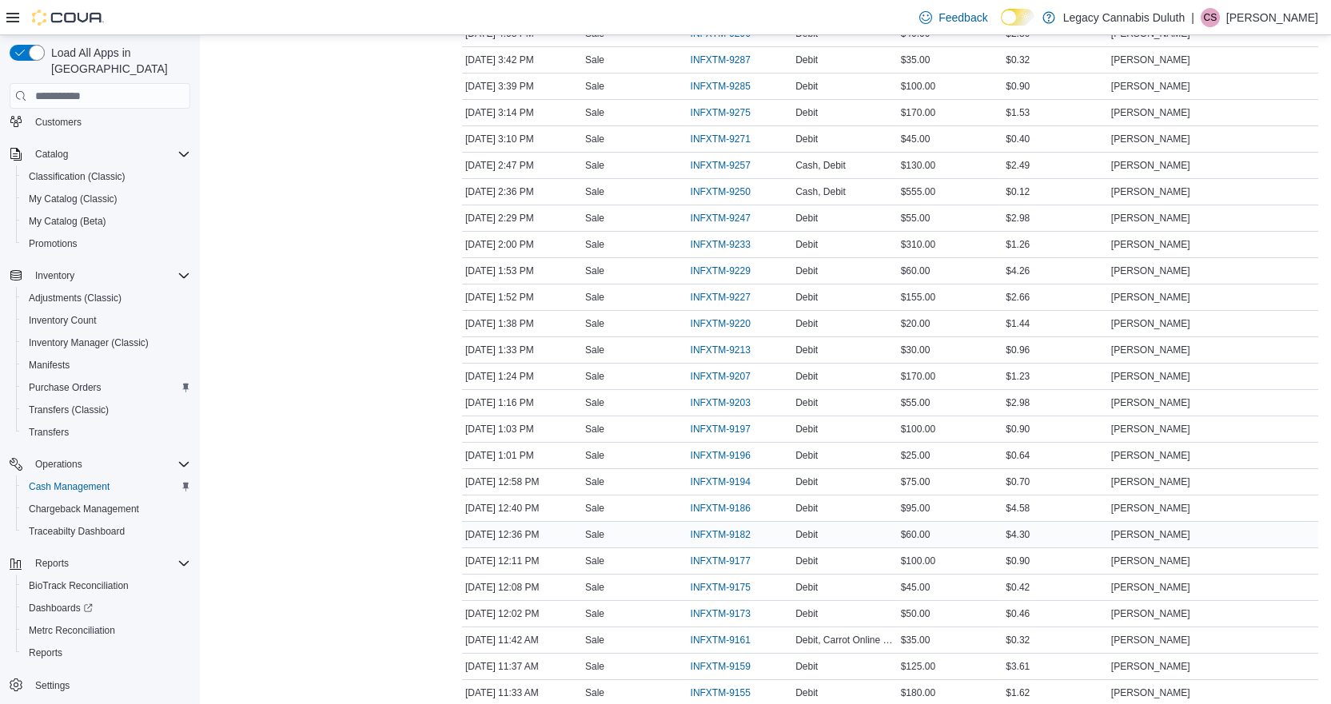
scroll to position [1209, 0]
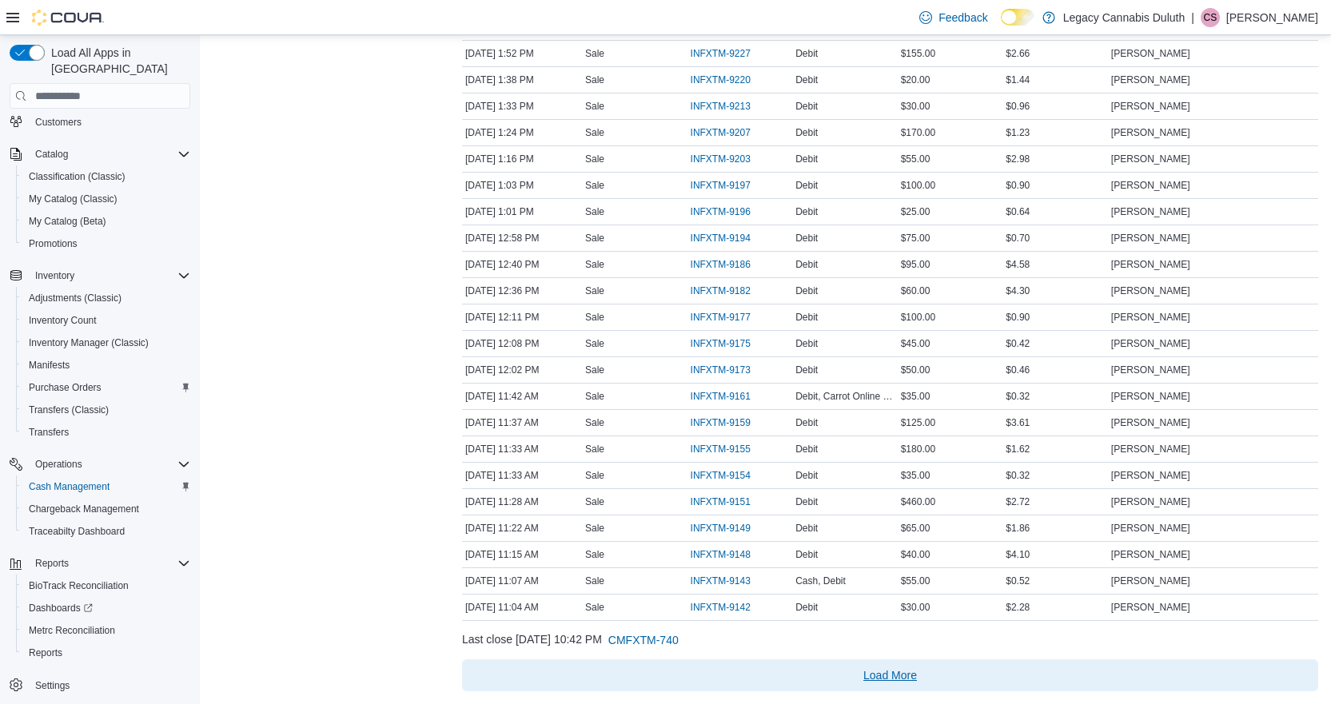
click at [879, 675] on span "Load More" at bounding box center [891, 676] width 54 height 16
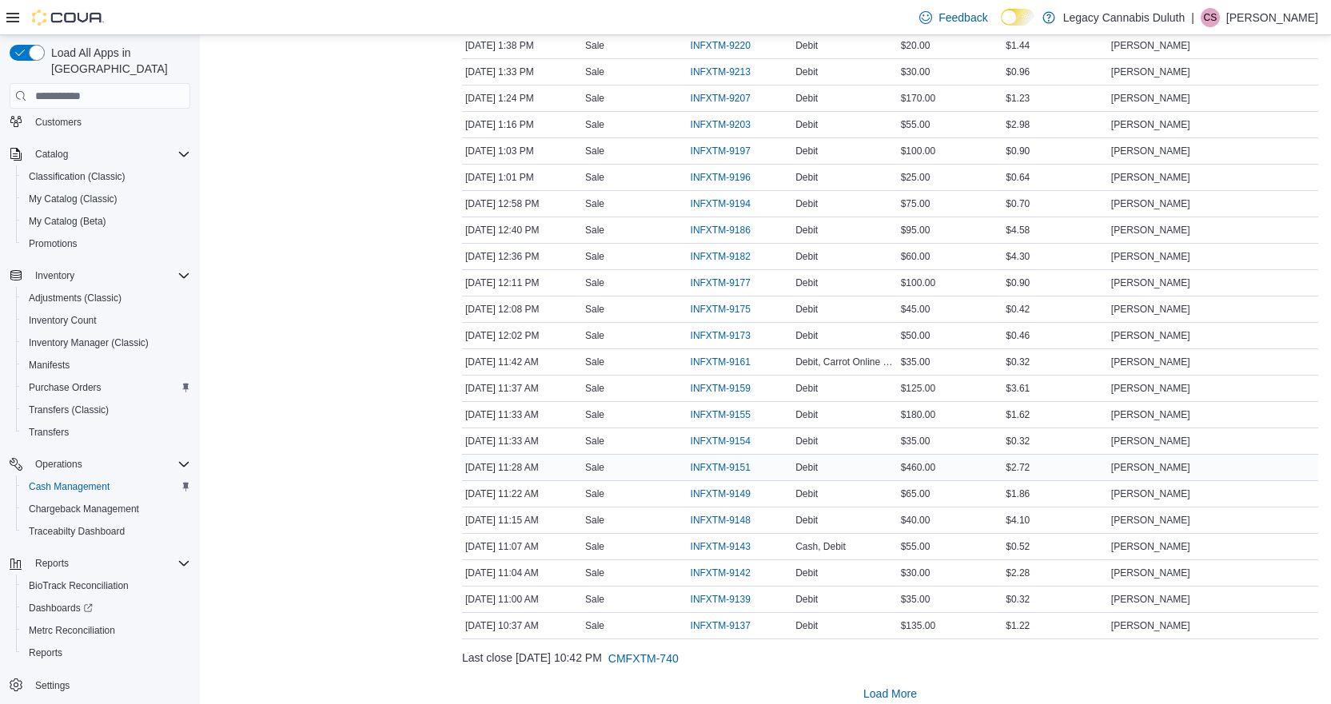
scroll to position [1262, 0]
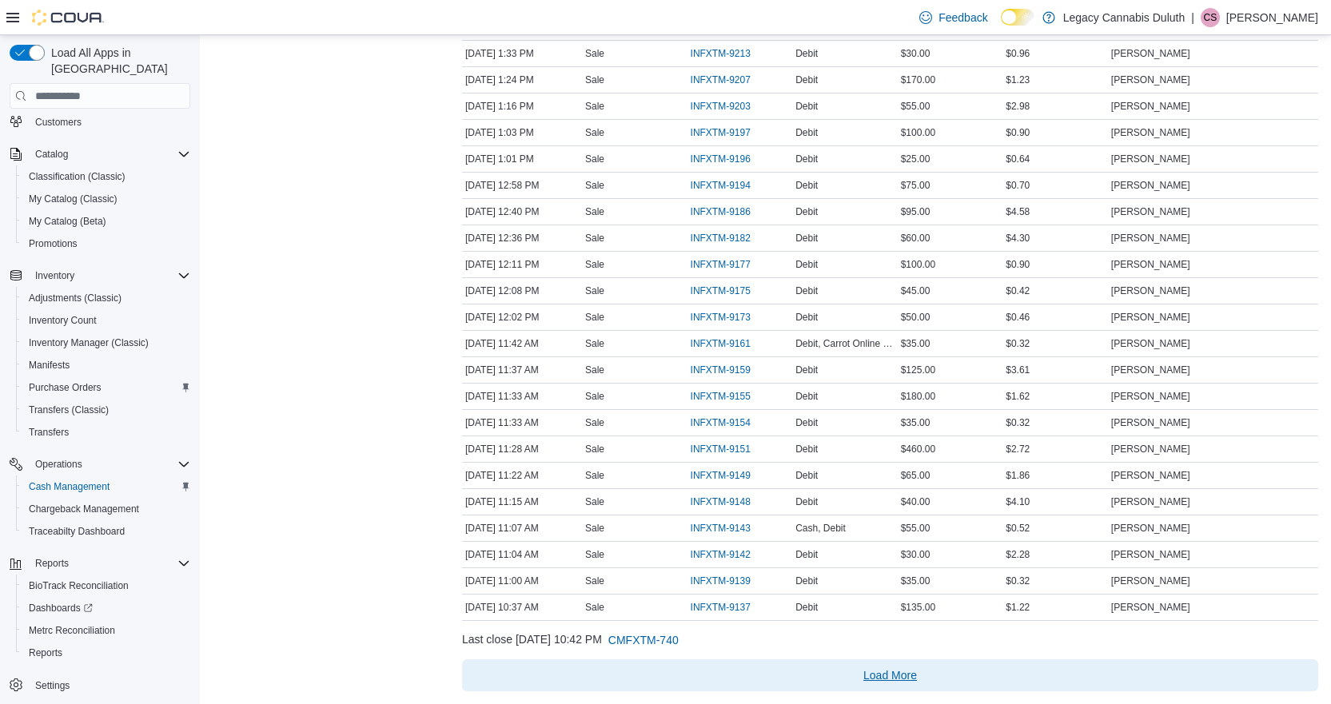
click at [908, 690] on span "Load More" at bounding box center [891, 676] width 844 height 32
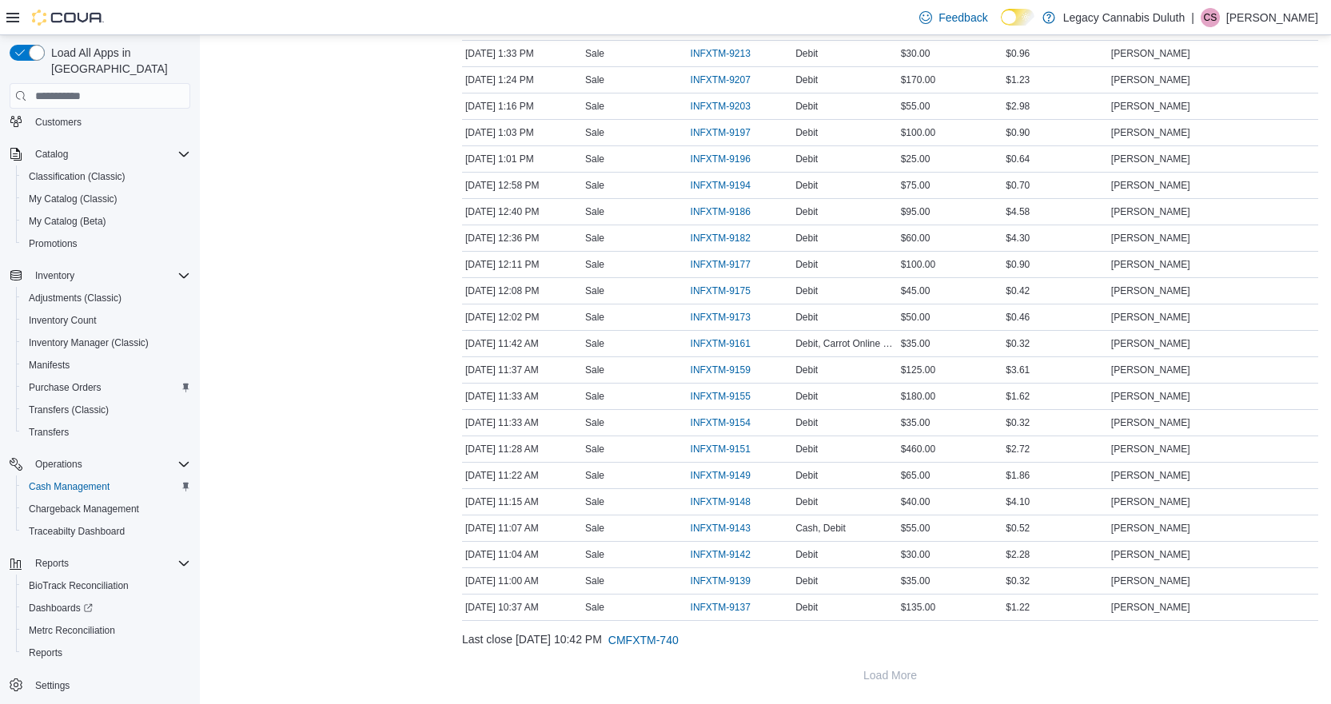
click at [1117, 653] on div "Last close October 10, 2025 10:42 PM CMFXTM-740" at bounding box center [890, 641] width 856 height 32
click at [1164, 648] on div "Last close October 10, 2025 10:42 PM CMFXTM-740" at bounding box center [890, 641] width 856 height 32
click at [751, 525] on span "INFXTM-9143" at bounding box center [721, 528] width 60 height 13
click at [736, 335] on span "INFXTM-9161" at bounding box center [729, 343] width 76 height 19
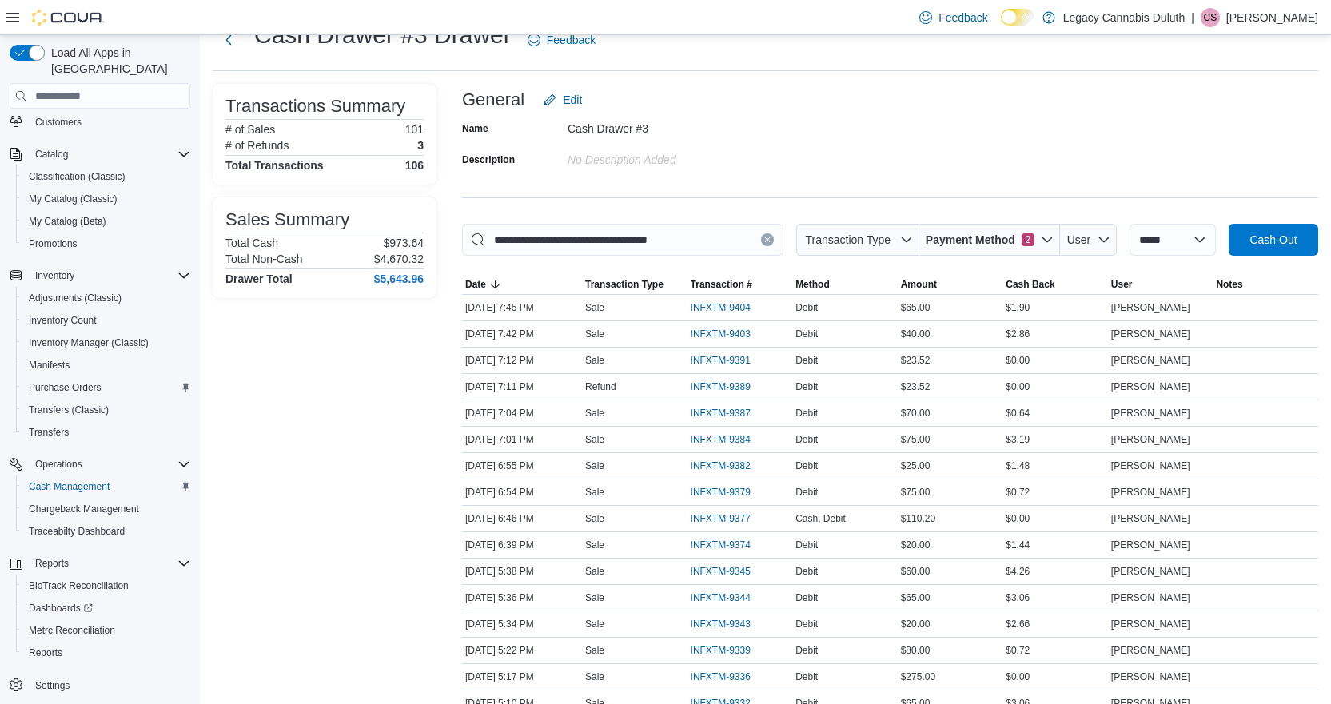
scroll to position [0, 0]
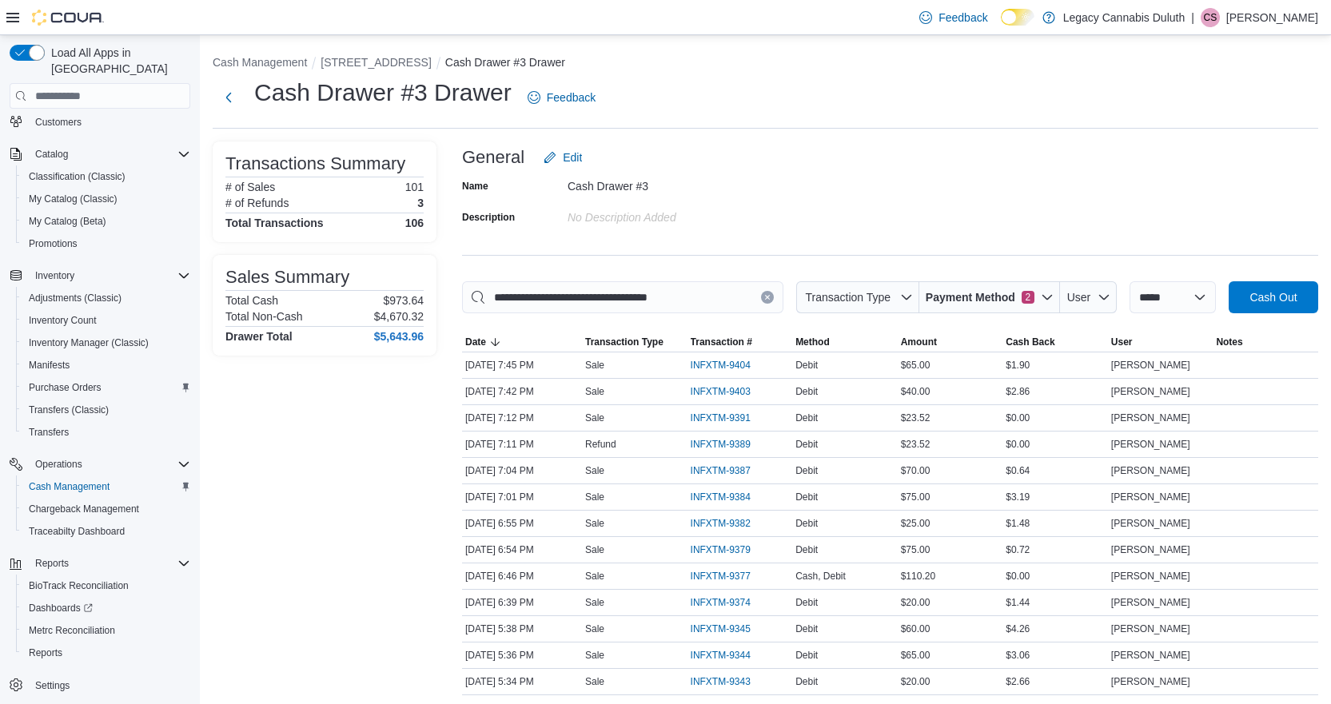
click at [959, 285] on span "Payment Method 2" at bounding box center [990, 297] width 128 height 32
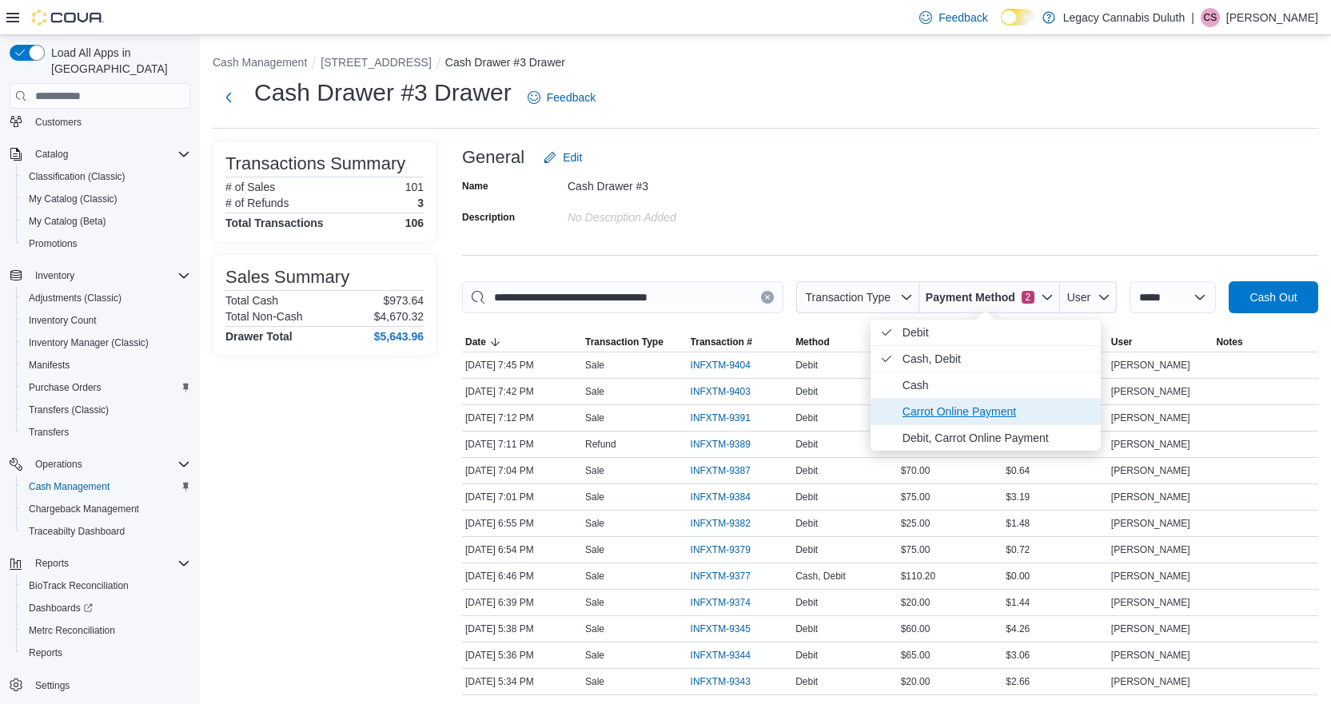
click at [944, 409] on span "Carrot Online Payment" at bounding box center [997, 411] width 189 height 19
type input "**********"
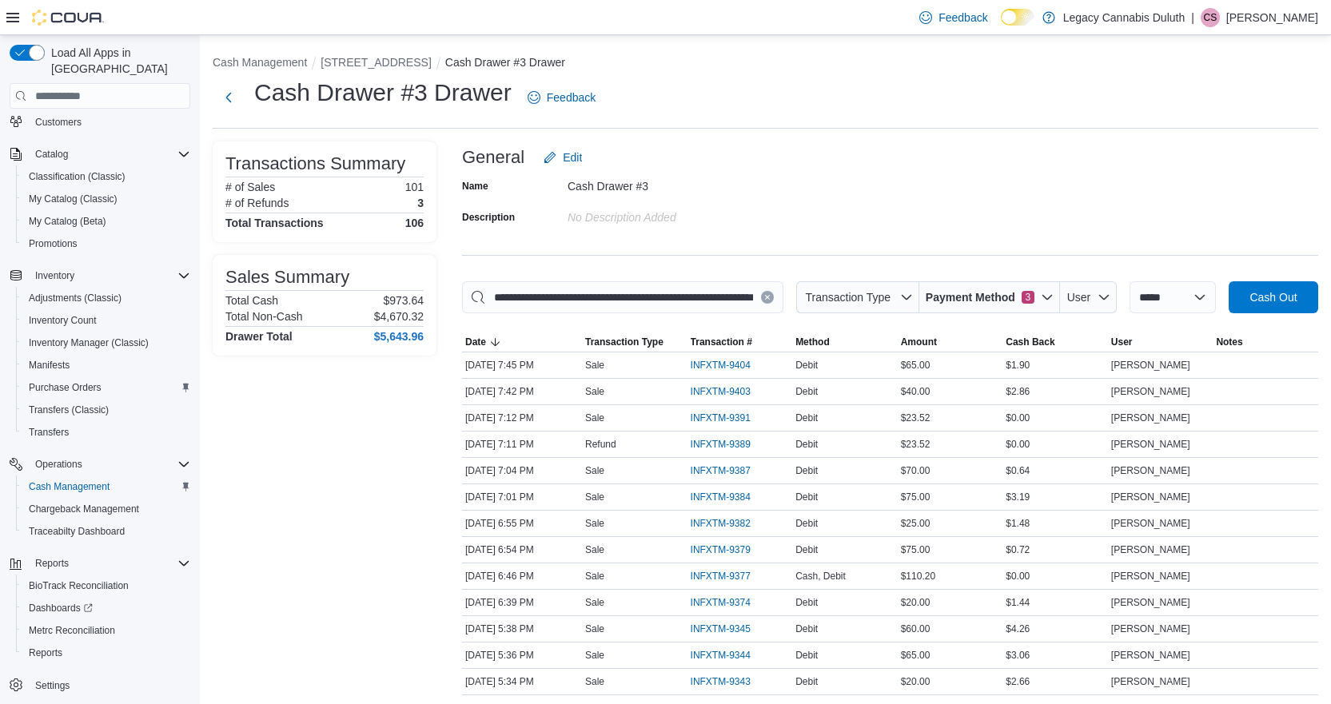
click at [961, 211] on div "Name Cash Drawer #3 Description No Description added" at bounding box center [890, 202] width 856 height 56
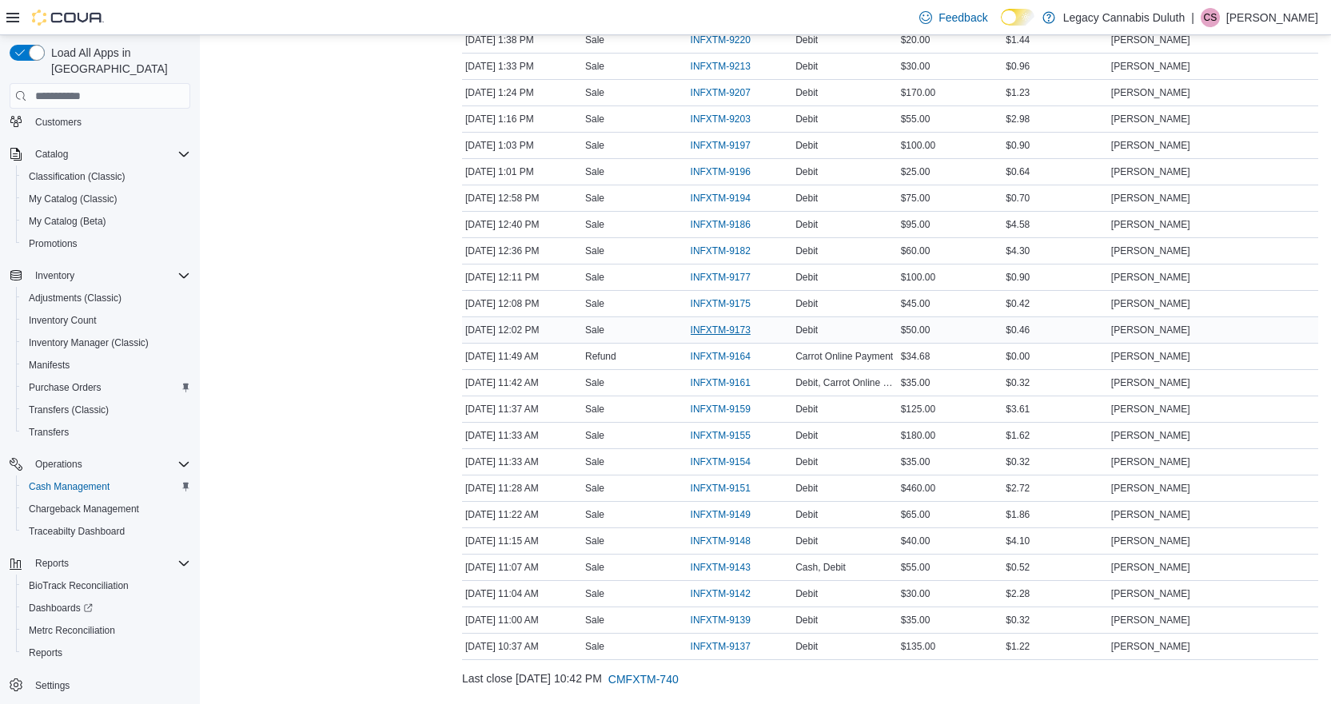
scroll to position [1288, 0]
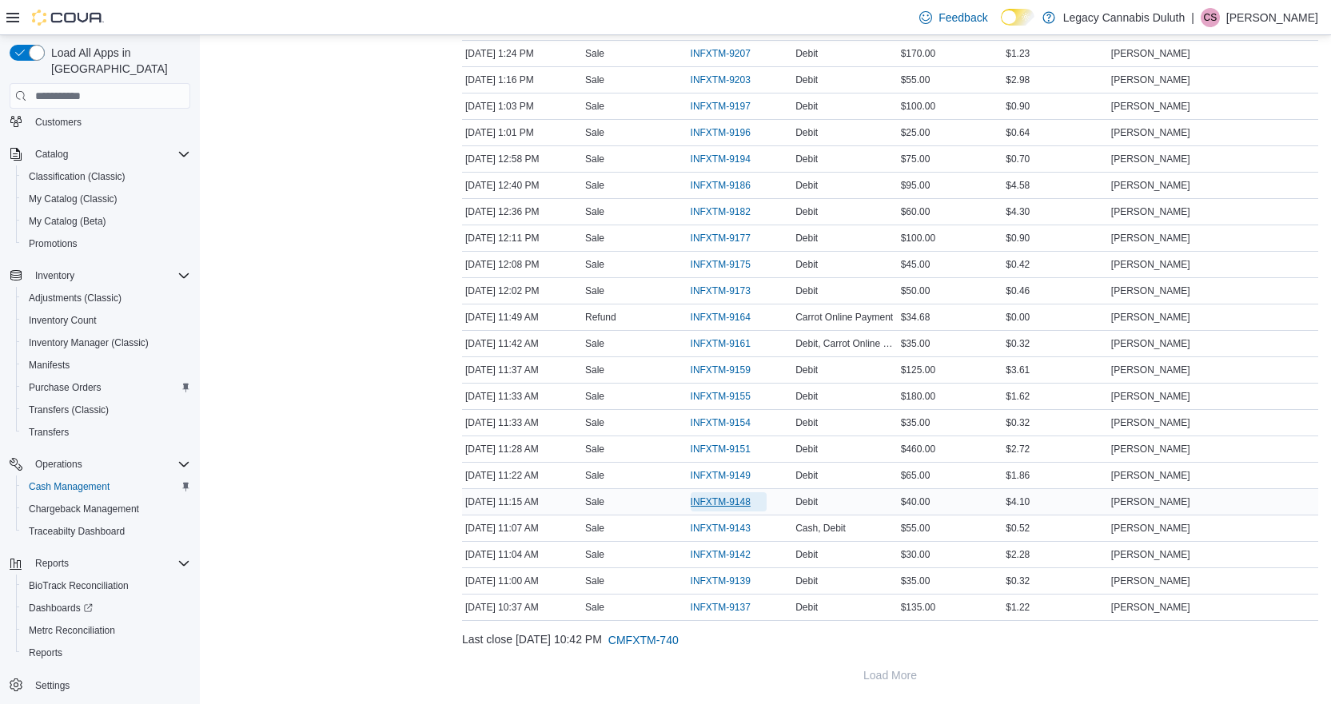
click at [714, 503] on span "INFXTM-9148" at bounding box center [721, 502] width 60 height 13
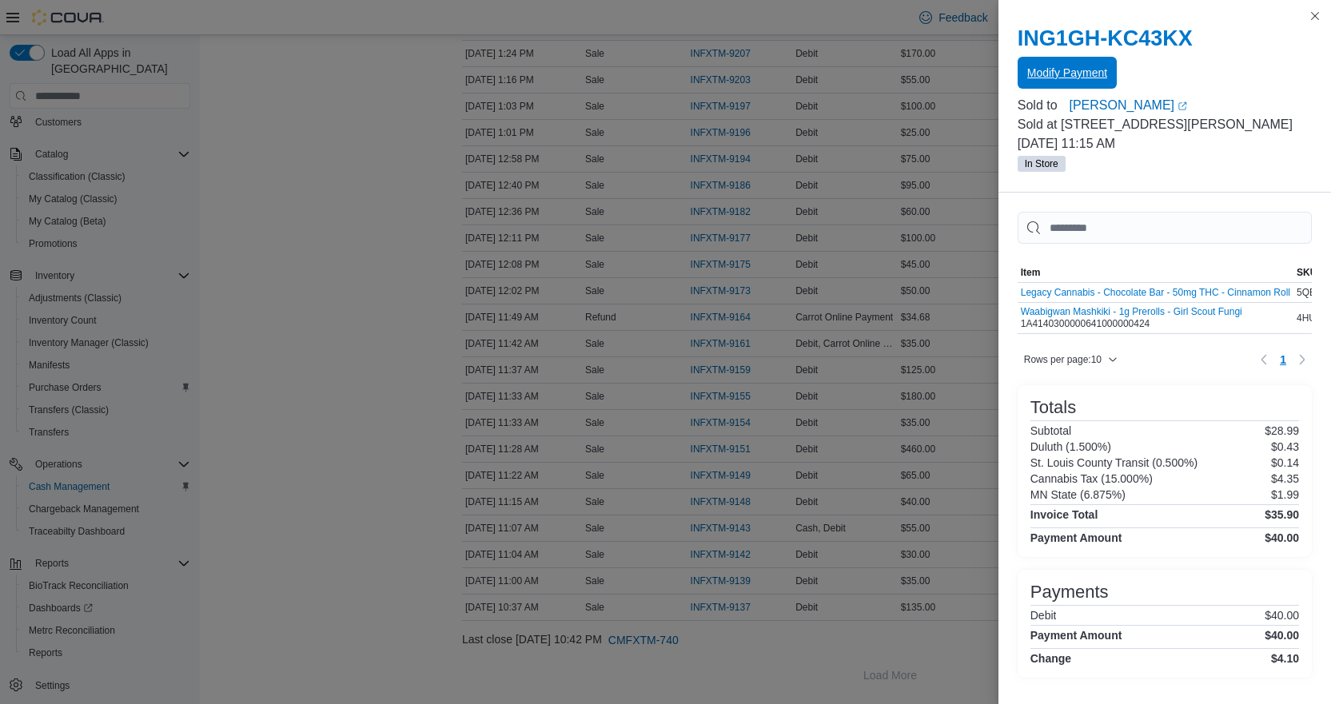
click at [1079, 74] on span "Modify Payment" at bounding box center [1068, 73] width 80 height 16
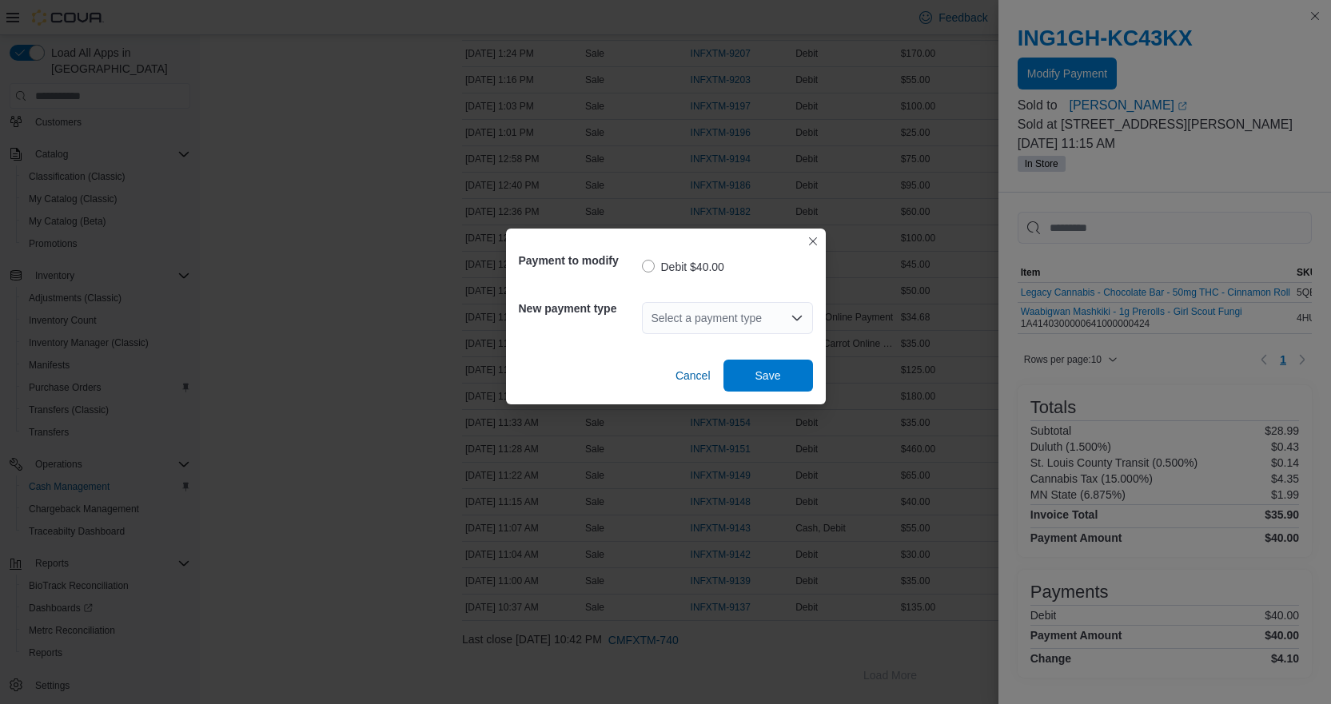
click at [717, 298] on div "Select a payment type" at bounding box center [727, 318] width 171 height 51
click at [727, 319] on div "Select a payment type" at bounding box center [727, 318] width 171 height 32
click at [708, 365] on span "Cash" at bounding box center [737, 369] width 133 height 16
click at [765, 376] on span "Save" at bounding box center [769, 375] width 26 height 16
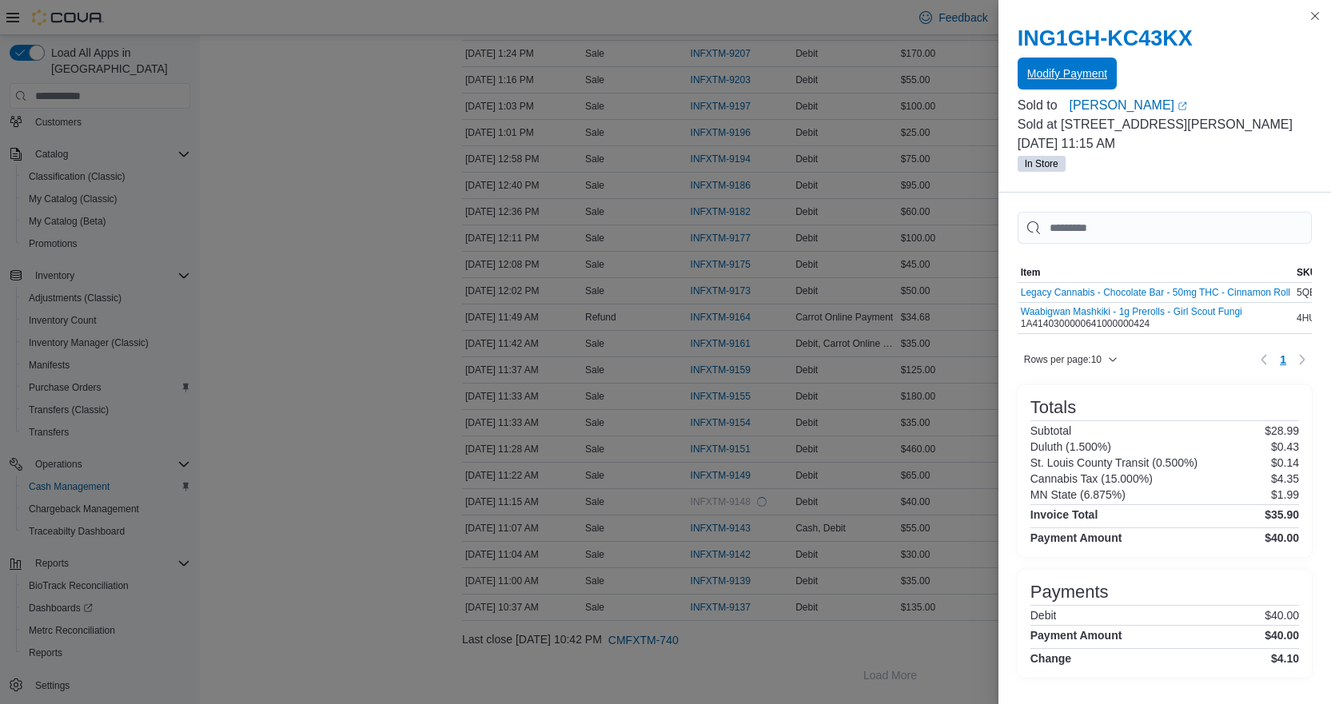
scroll to position [0, 0]
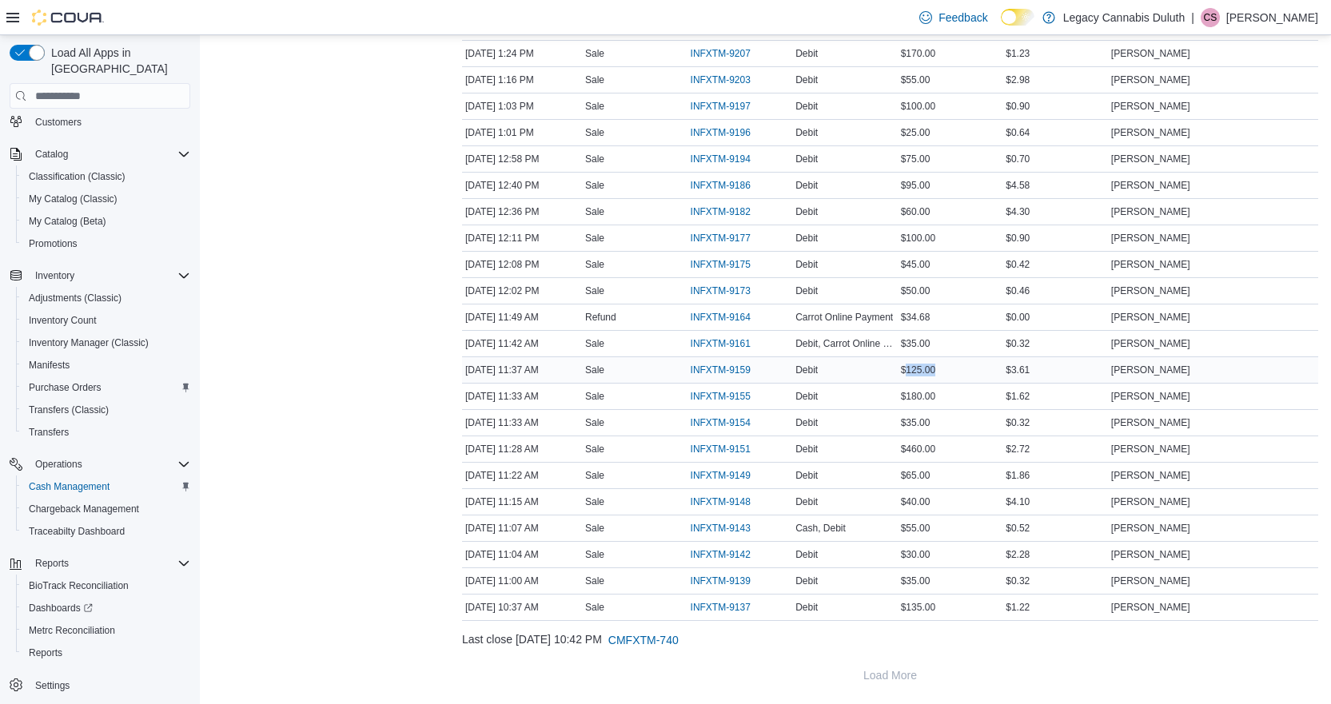
drag, startPoint x: 913, startPoint y: 372, endPoint x: 956, endPoint y: 365, distance: 43.0
click at [956, 365] on div "$125.00" at bounding box center [951, 370] width 106 height 19
drag, startPoint x: 908, startPoint y: 286, endPoint x: 955, endPoint y: 284, distance: 46.4
click at [955, 284] on div "$50.00" at bounding box center [951, 290] width 106 height 19
drag, startPoint x: 903, startPoint y: 252, endPoint x: 932, endPoint y: 253, distance: 28.8
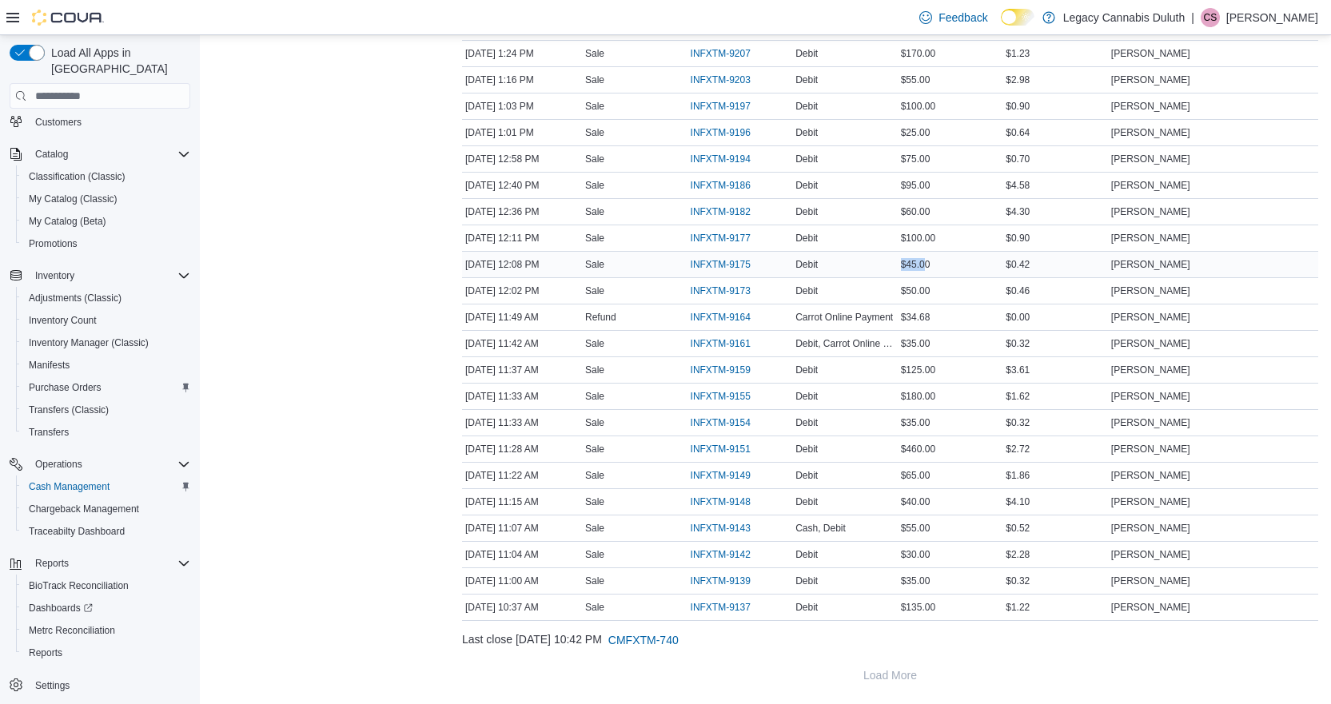
click at [932, 253] on td "Amount $45.00" at bounding box center [951, 265] width 106 height 26
drag, startPoint x: 915, startPoint y: 241, endPoint x: 955, endPoint y: 241, distance: 40.0
click at [955, 241] on div "$100.00" at bounding box center [951, 238] width 106 height 19
drag, startPoint x: 913, startPoint y: 184, endPoint x: 941, endPoint y: 184, distance: 28.0
click at [947, 184] on div "$95.00" at bounding box center [951, 185] width 106 height 19
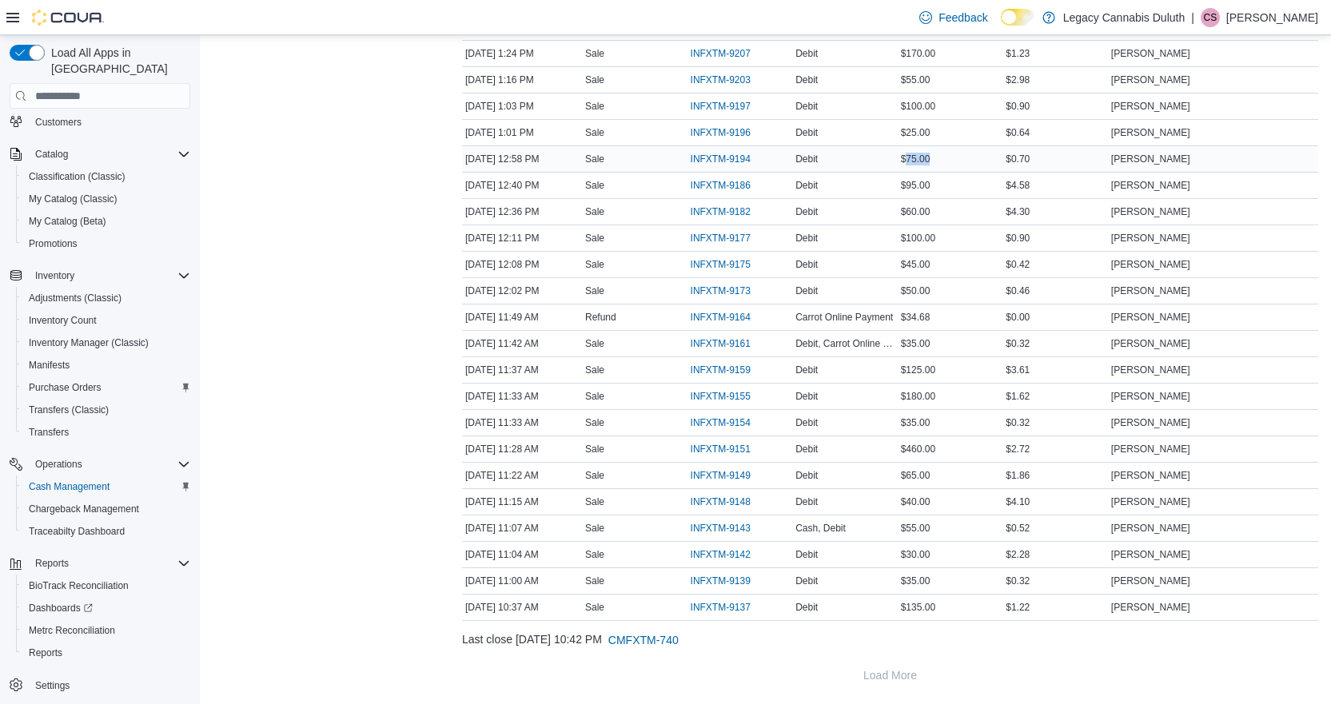
drag, startPoint x: 912, startPoint y: 158, endPoint x: 956, endPoint y: 162, distance: 44.2
click at [956, 162] on div "$75.00" at bounding box center [951, 159] width 106 height 19
drag, startPoint x: 904, startPoint y: 56, endPoint x: 951, endPoint y: 55, distance: 46.4
click at [952, 54] on div "$170.00" at bounding box center [951, 53] width 106 height 19
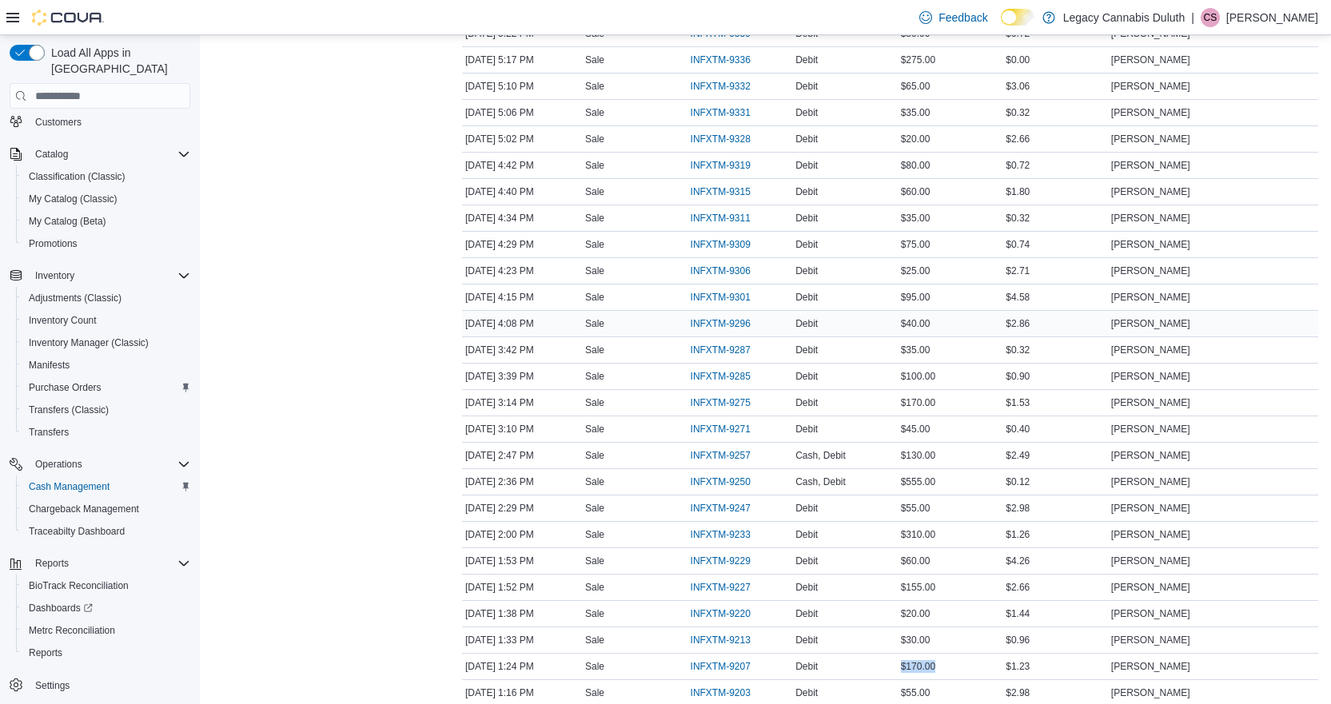
scroll to position [649, 0]
click at [732, 509] on span "INFXTM-9250" at bounding box center [721, 508] width 60 height 13
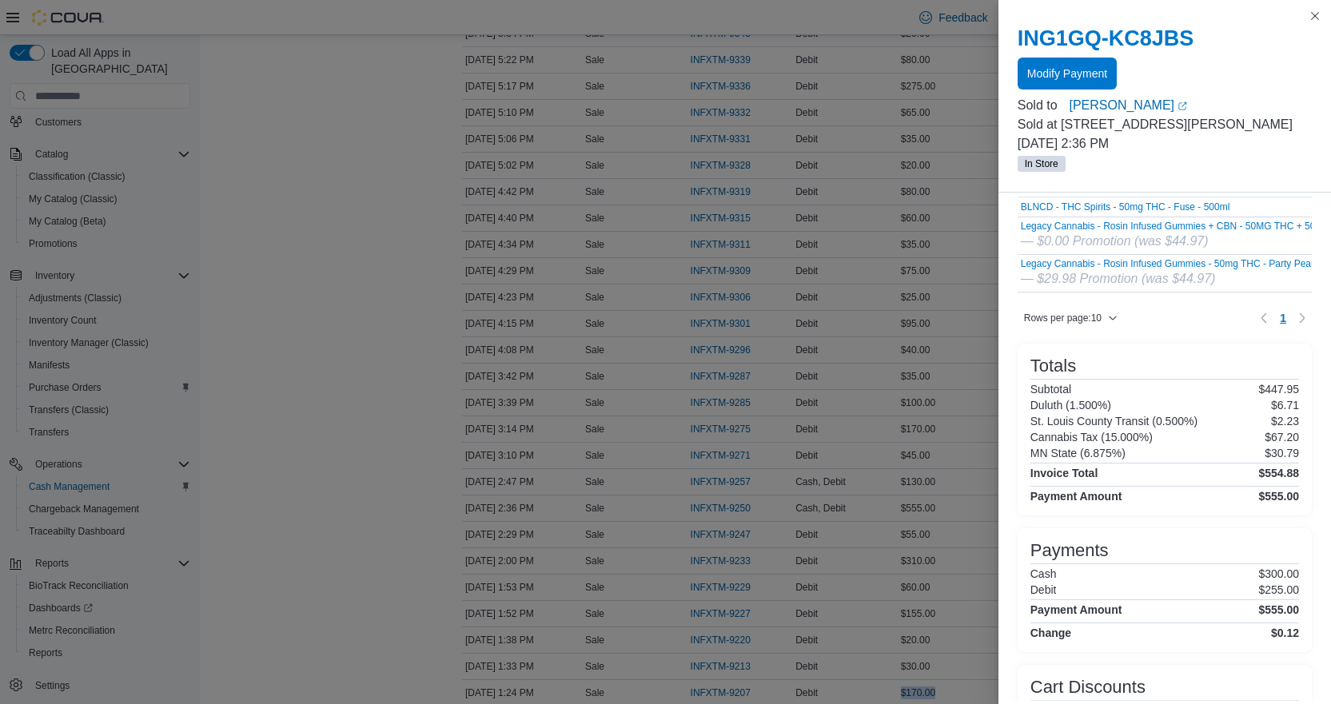
scroll to position [240, 0]
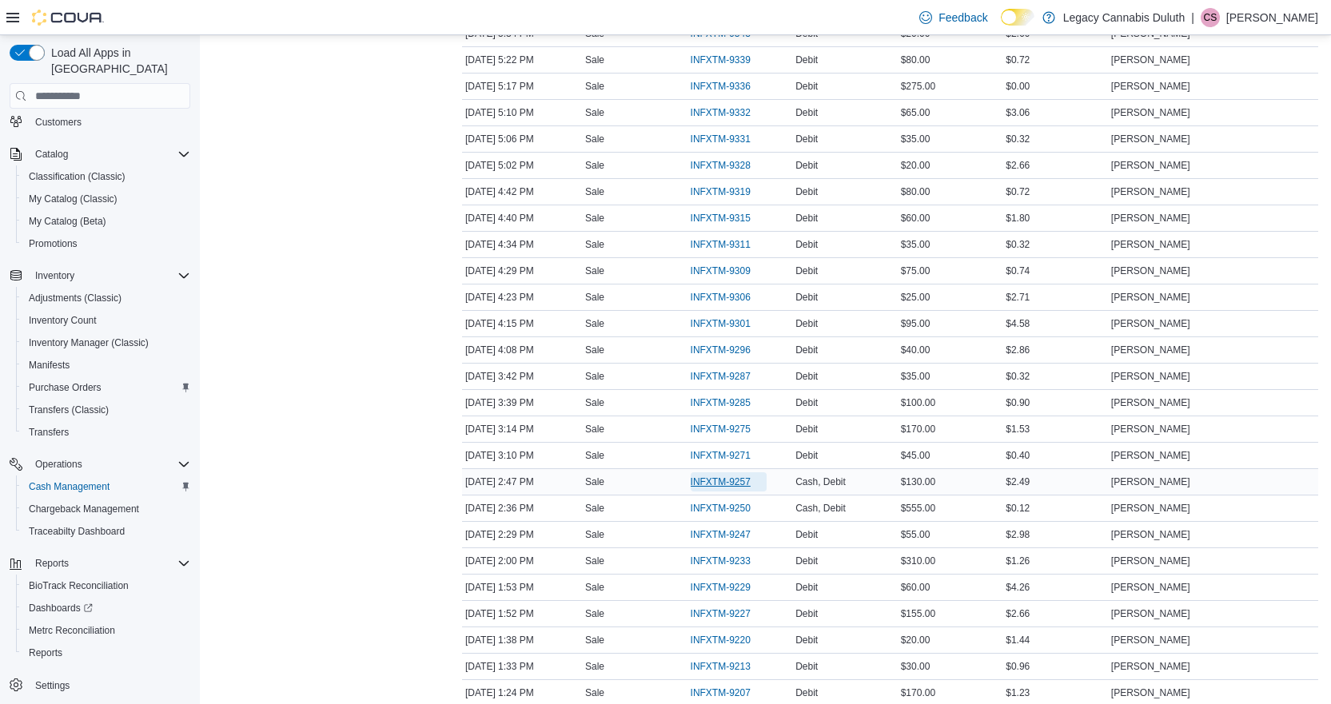
click at [718, 485] on span "INFXTM-9257" at bounding box center [721, 482] width 60 height 13
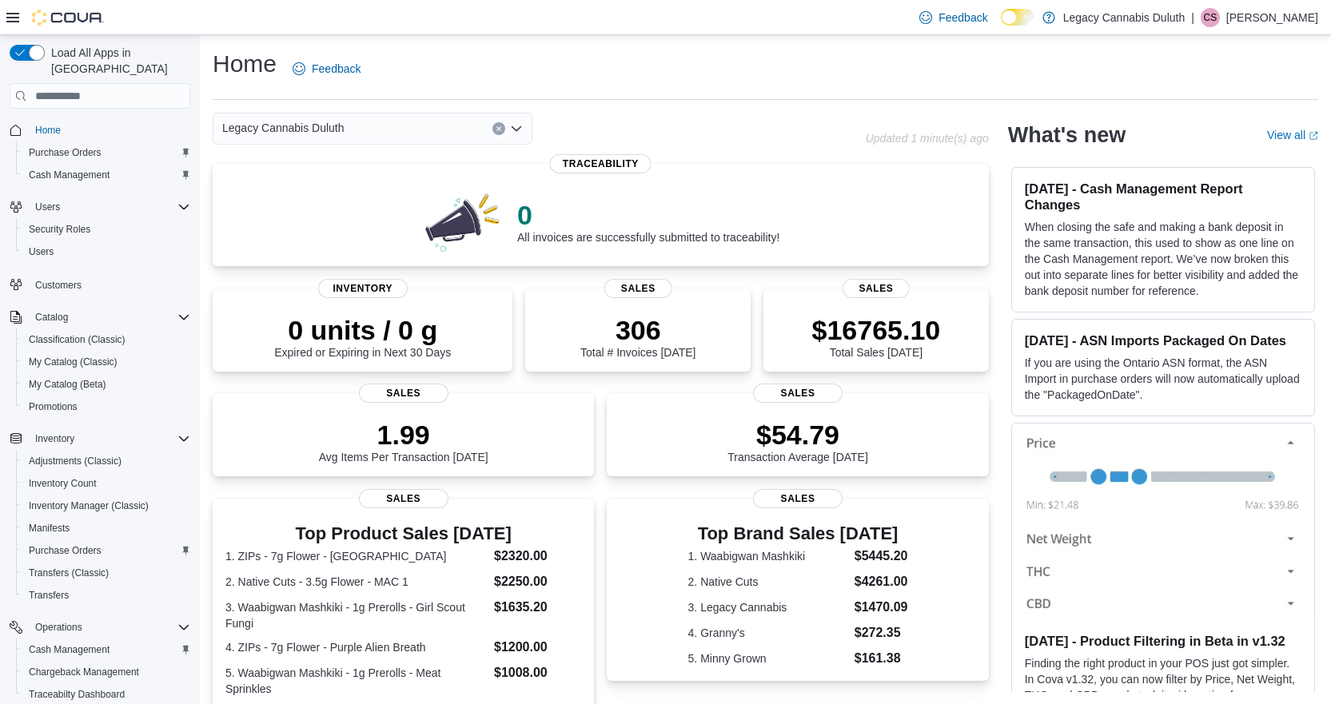
click at [649, 89] on div "Home Feedback" at bounding box center [766, 69] width 1106 height 42
click at [88, 169] on span "Cash Management" at bounding box center [69, 175] width 81 height 13
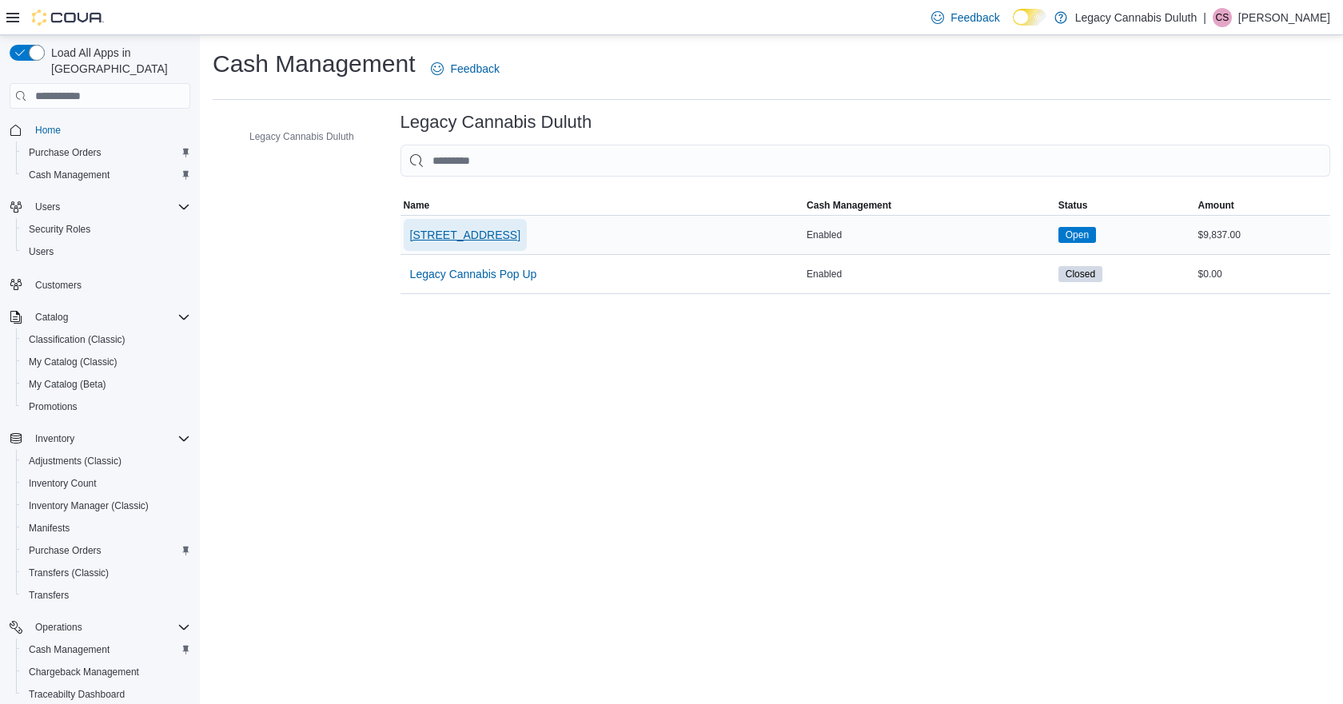
click at [481, 236] on span "[STREET_ADDRESS]" at bounding box center [465, 235] width 110 height 16
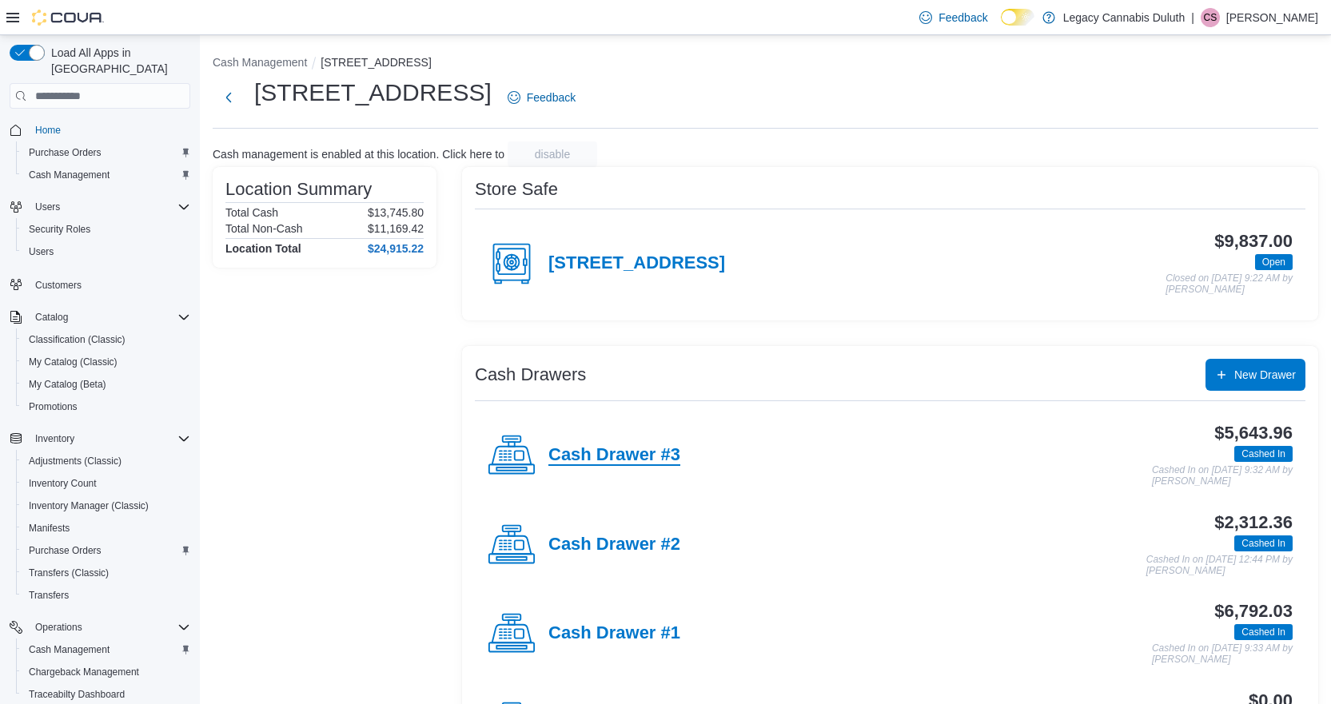
click at [627, 464] on h4 "Cash Drawer #3" at bounding box center [615, 455] width 132 height 21
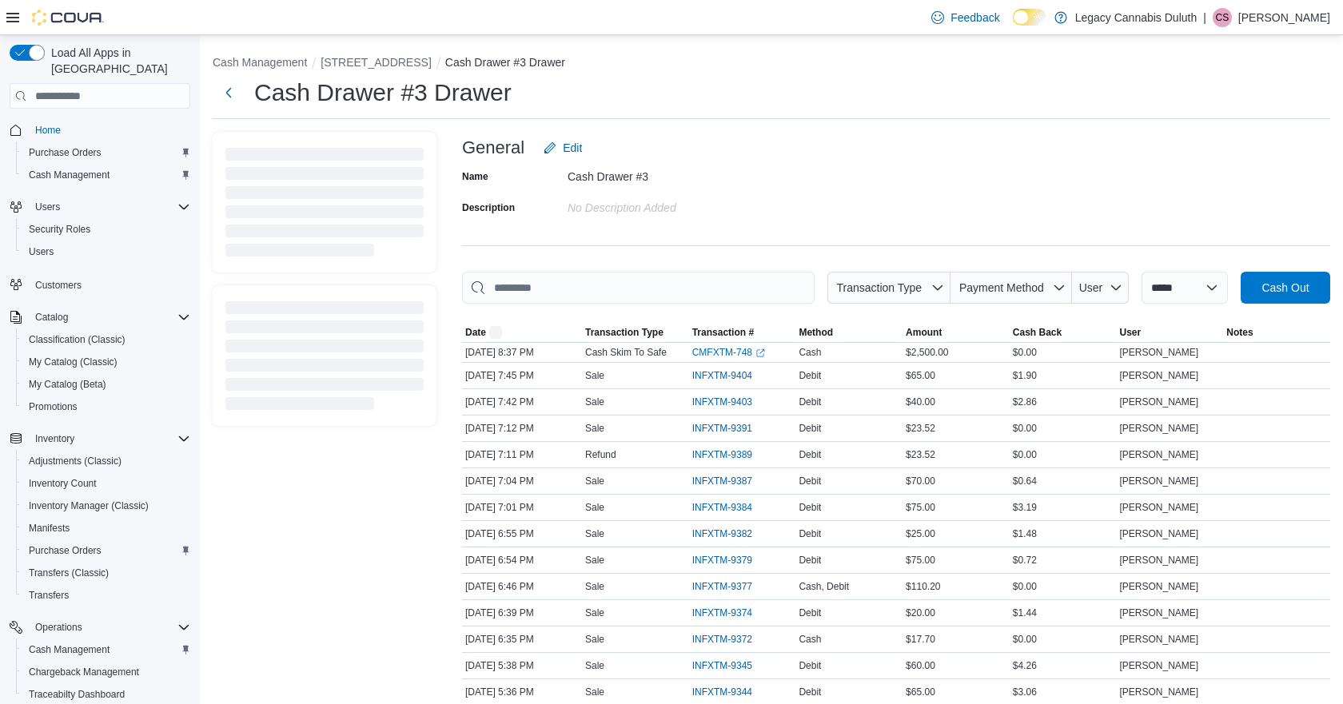
click at [867, 201] on div "Name Cash Drawer #3 Description No Description added" at bounding box center [896, 192] width 868 height 56
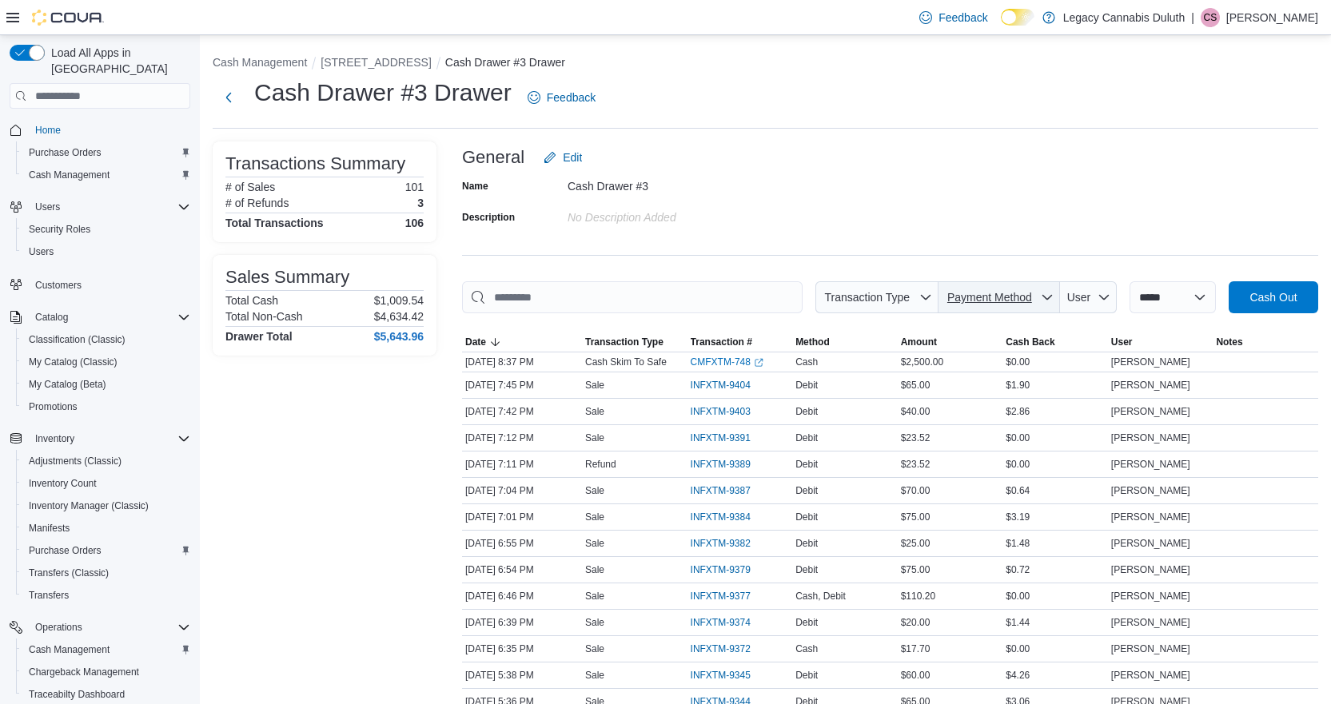
click at [1038, 289] on span "Payment Method" at bounding box center [999, 297] width 109 height 32
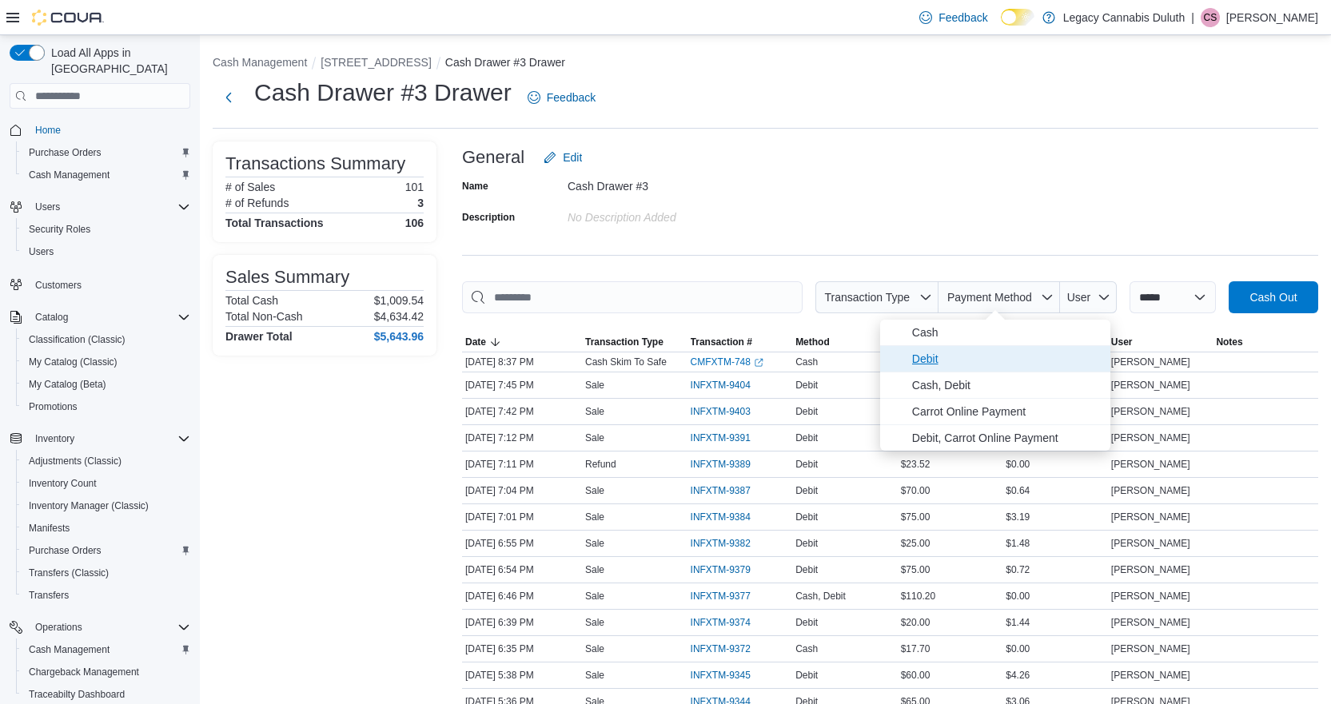
click at [938, 346] on span "Debit" at bounding box center [995, 359] width 230 height 26
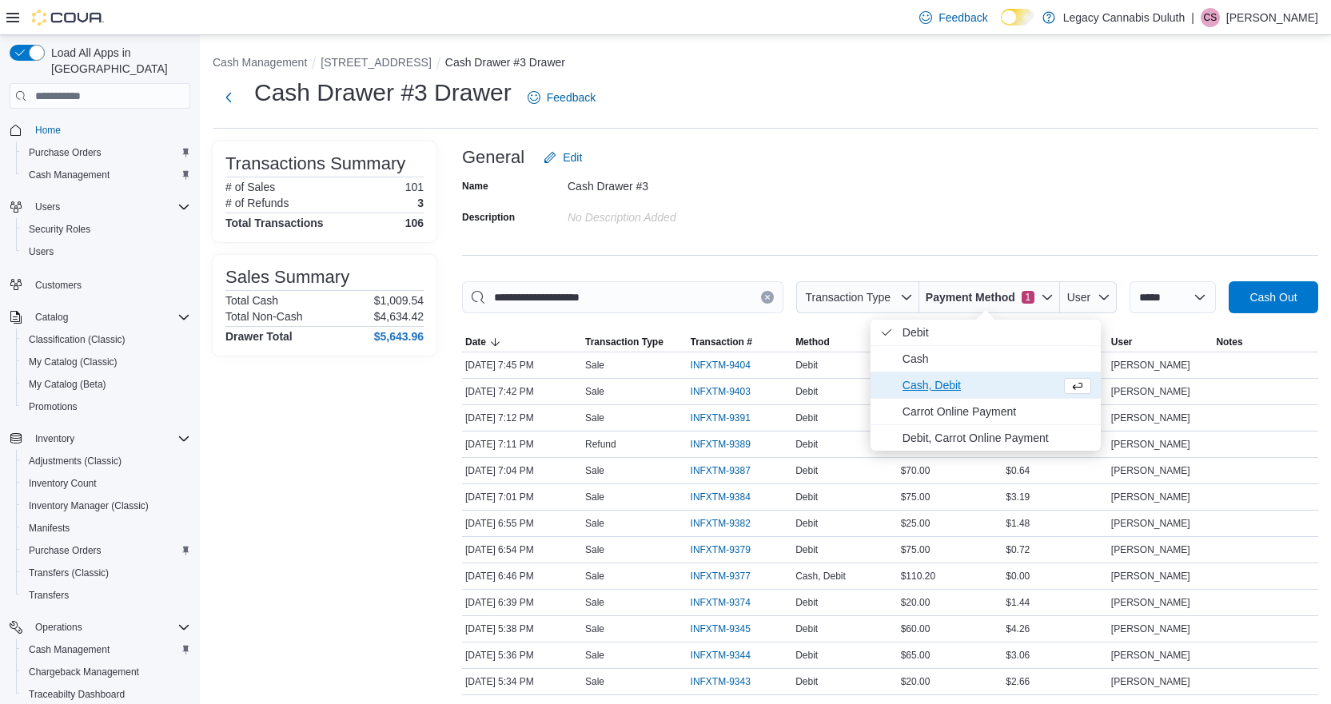
click at [946, 384] on span "Cash, Debit" at bounding box center [979, 385] width 152 height 19
type input "**********"
click at [937, 218] on div "Name Cash Drawer #3 Description No Description added" at bounding box center [890, 202] width 856 height 56
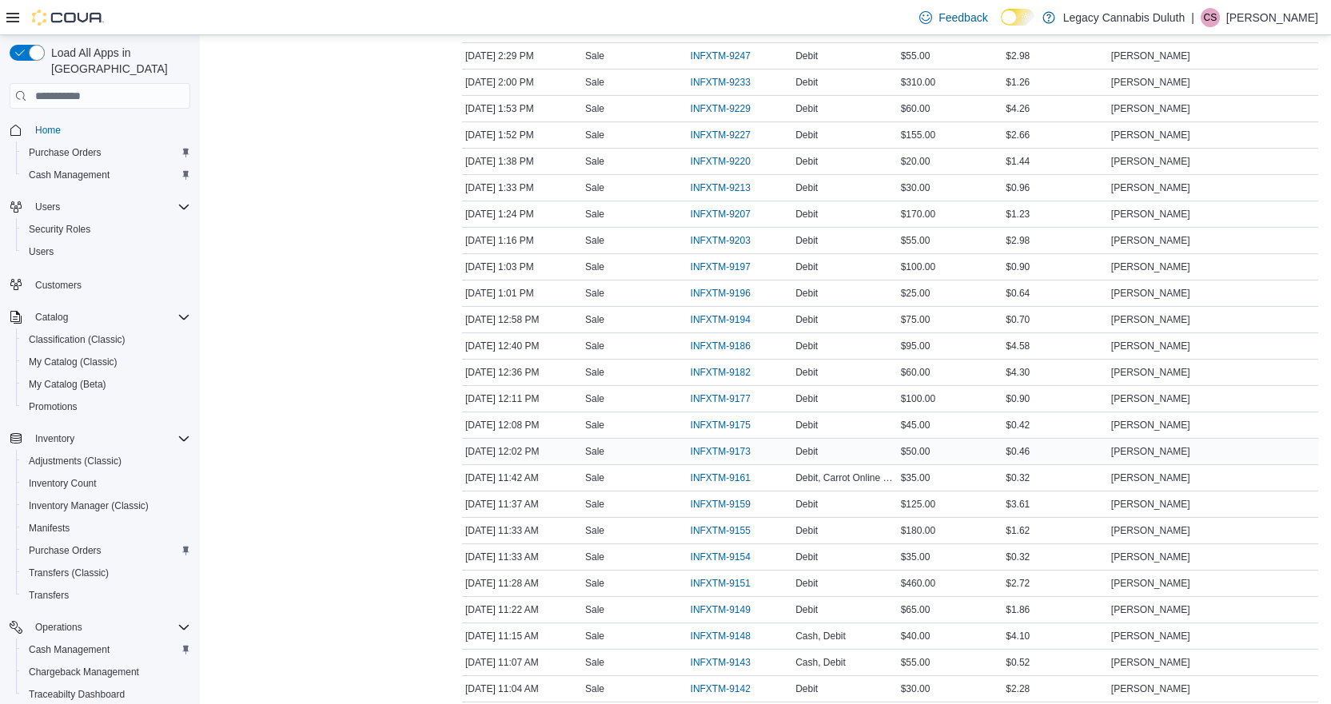
scroll to position [969, 0]
drag, startPoint x: 912, startPoint y: 190, endPoint x: 943, endPoint y: 194, distance: 31.4
click at [943, 194] on div "$555.00" at bounding box center [951, 187] width 106 height 19
click at [734, 160] on span "INFXTM-9257" at bounding box center [721, 161] width 60 height 13
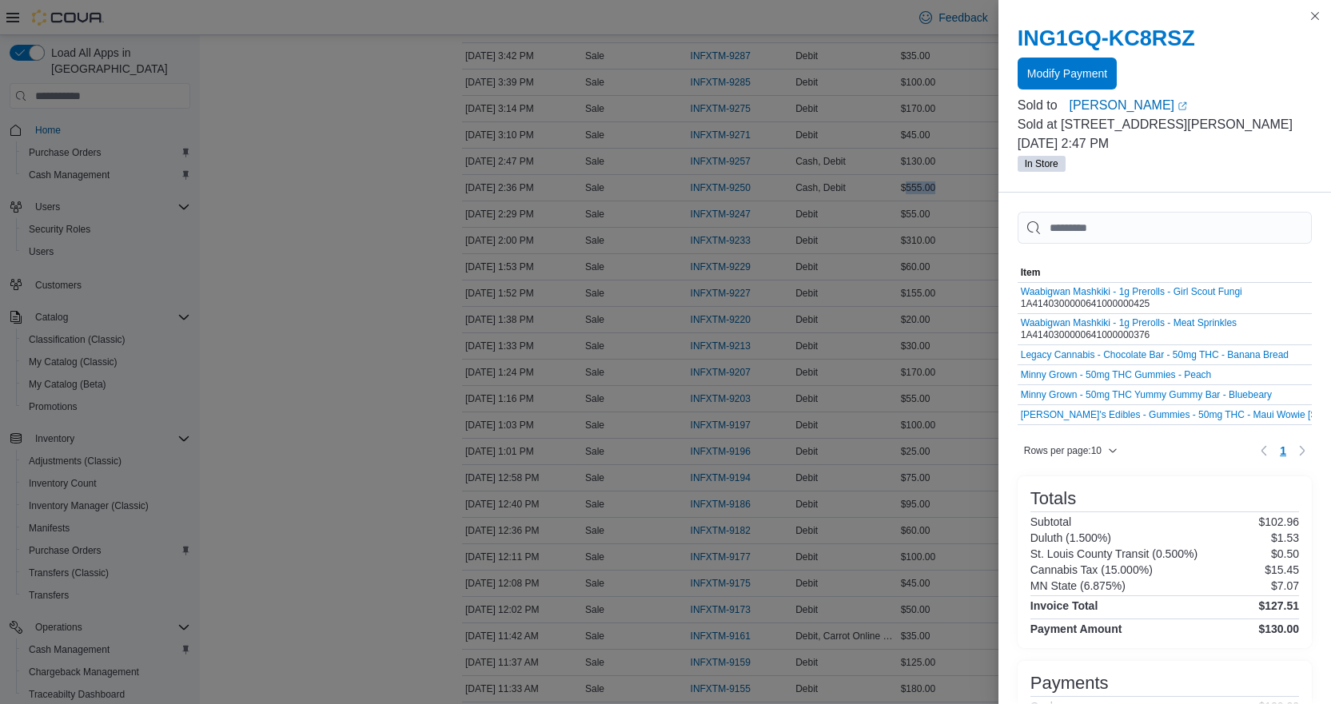
scroll to position [125, 0]
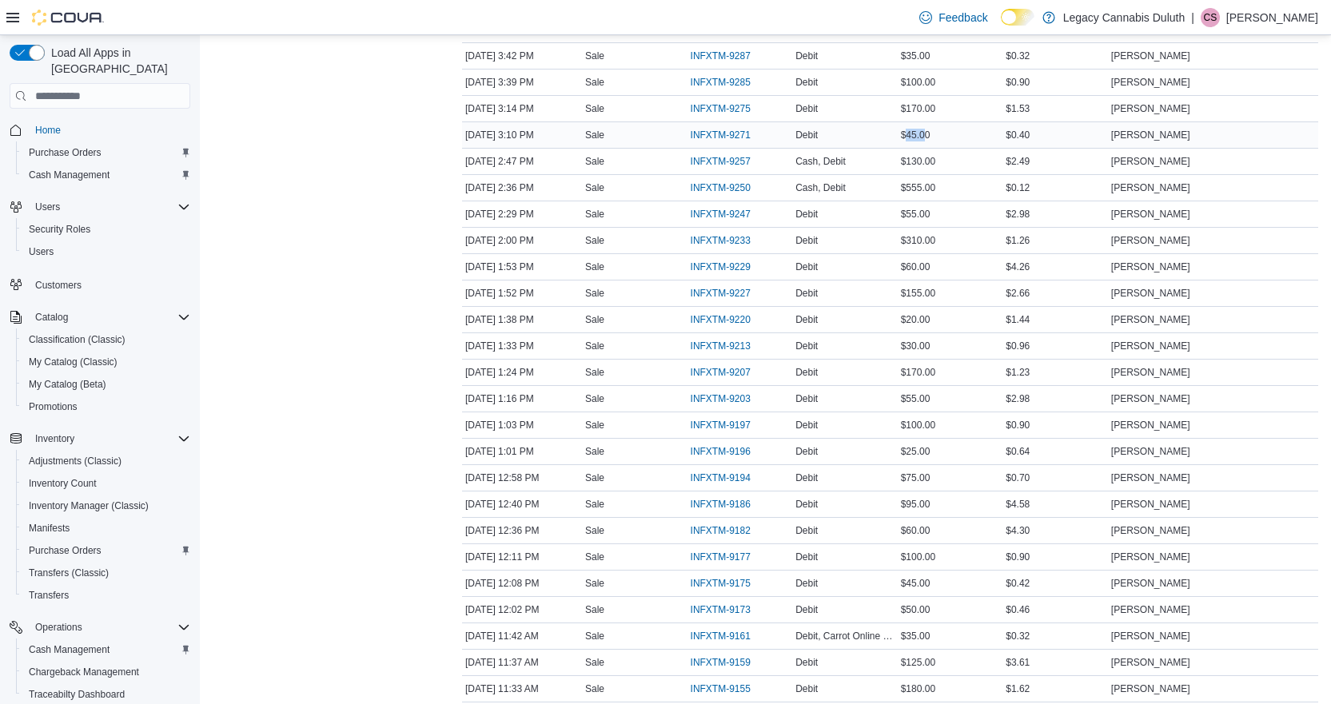
drag, startPoint x: 912, startPoint y: 137, endPoint x: 938, endPoint y: 138, distance: 25.6
click at [938, 138] on div "$45.00" at bounding box center [951, 135] width 106 height 19
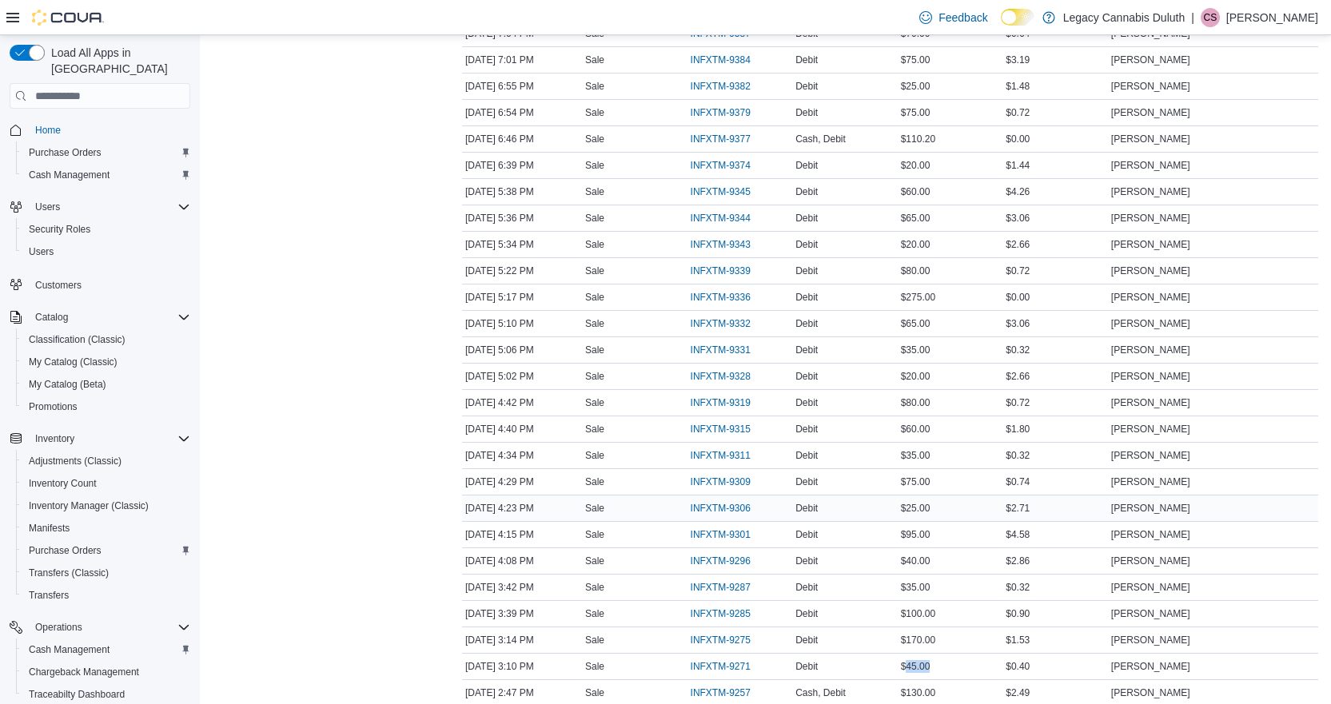
scroll to position [409, 0]
drag, startPoint x: 916, startPoint y: 617, endPoint x: 953, endPoint y: 616, distance: 37.6
click at [953, 616] on div "$35.00" at bounding box center [951, 615] width 106 height 19
drag, startPoint x: 908, startPoint y: 405, endPoint x: 970, endPoint y: 397, distance: 62.1
click at [970, 397] on div "$20.00" at bounding box center [951, 404] width 106 height 19
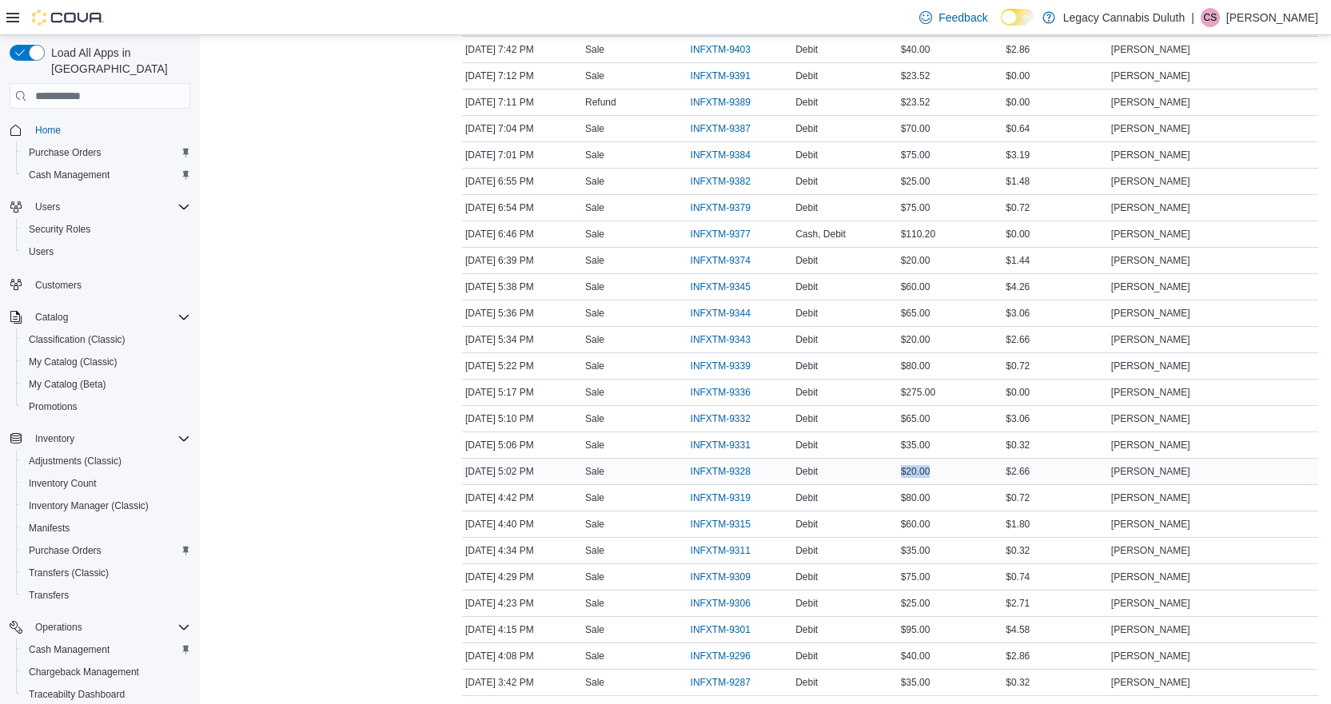
scroll to position [249, 0]
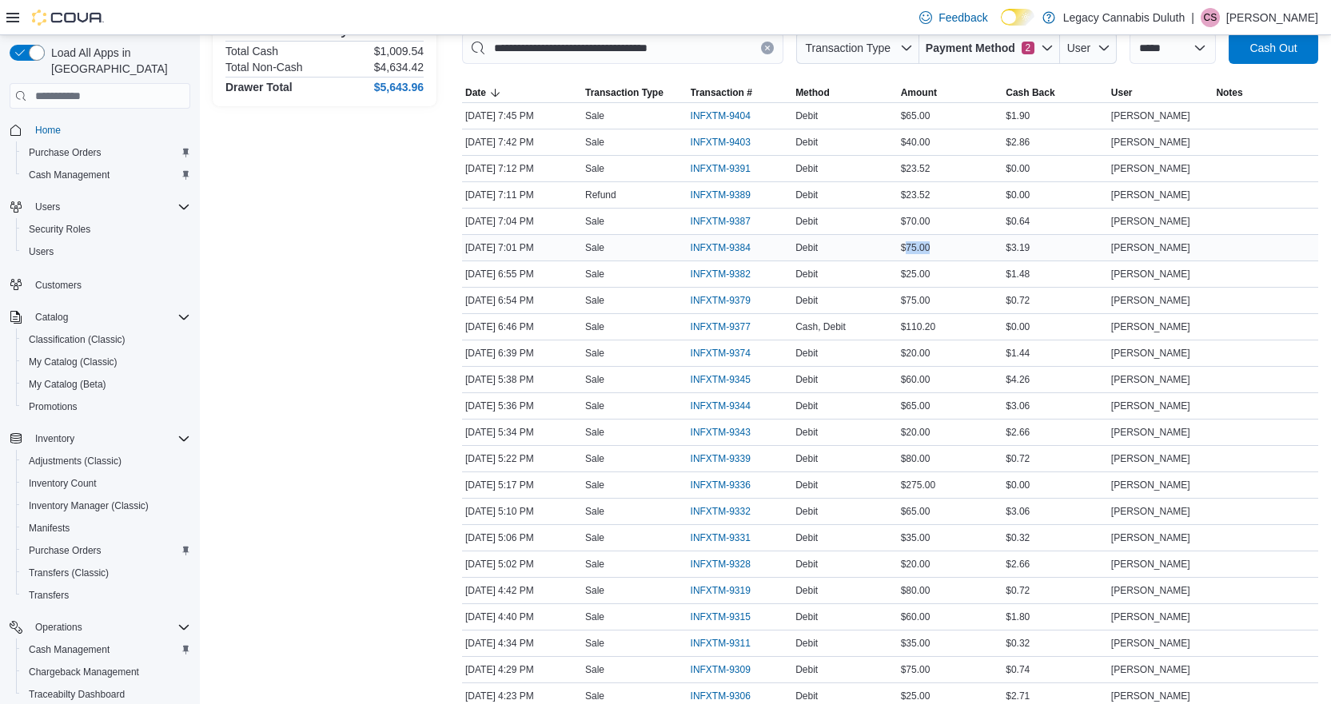
drag, startPoint x: 910, startPoint y: 243, endPoint x: 953, endPoint y: 241, distance: 43.2
click at [953, 241] on div "$75.00" at bounding box center [951, 247] width 106 height 19
click at [750, 191] on span "INFXTM-9389" at bounding box center [721, 195] width 60 height 13
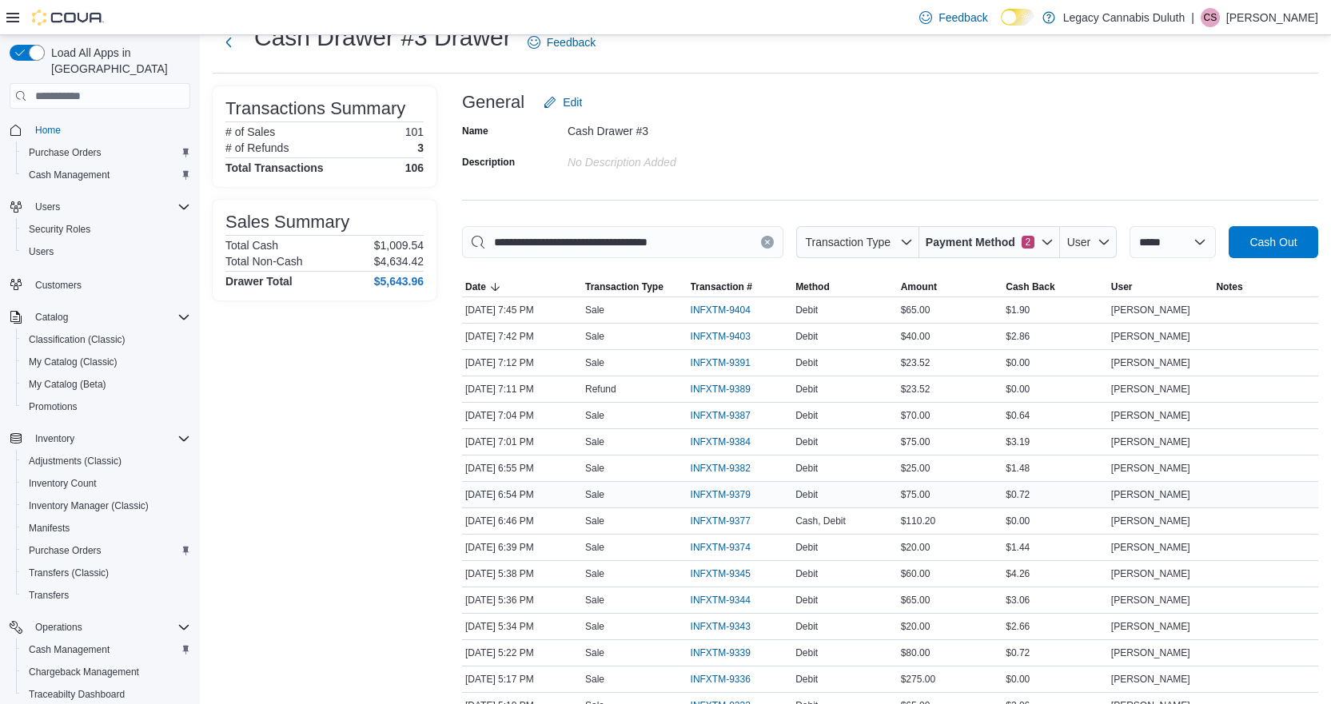
scroll to position [0, 0]
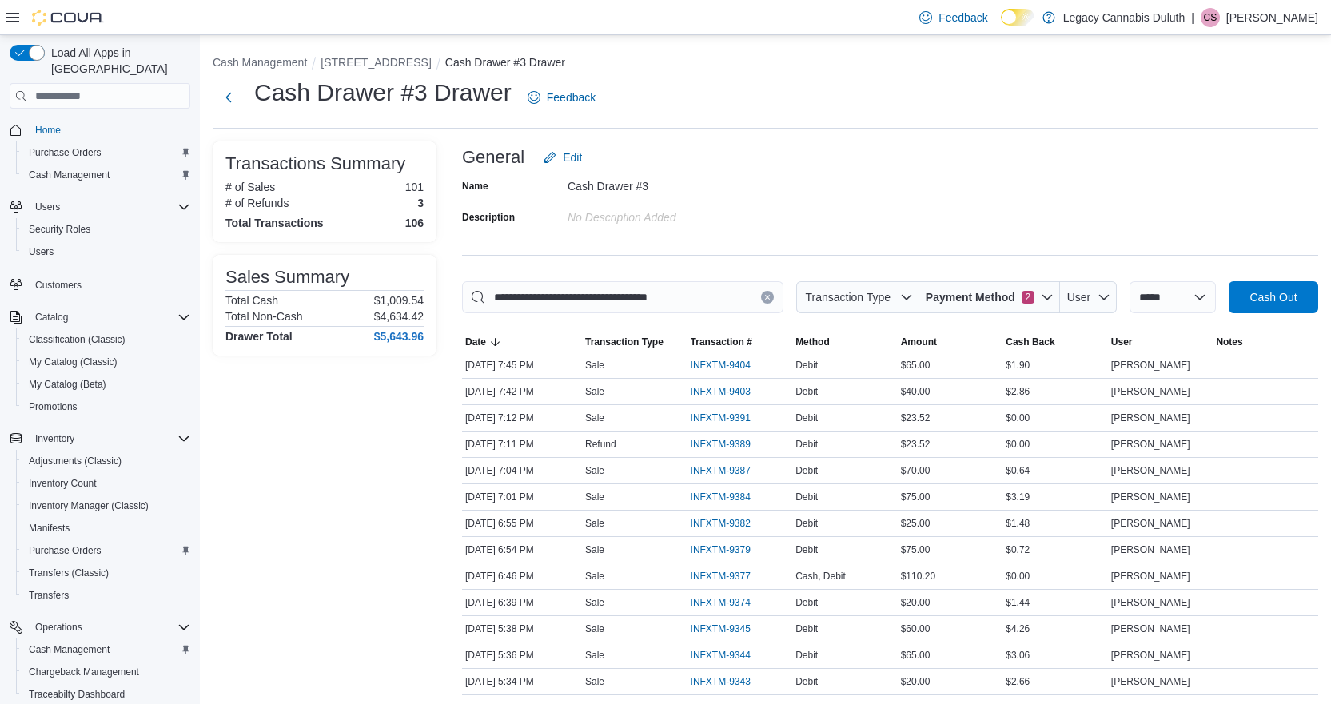
click at [1181, 175] on div "Name Cash Drawer #3 Description No Description added" at bounding box center [890, 202] width 856 height 56
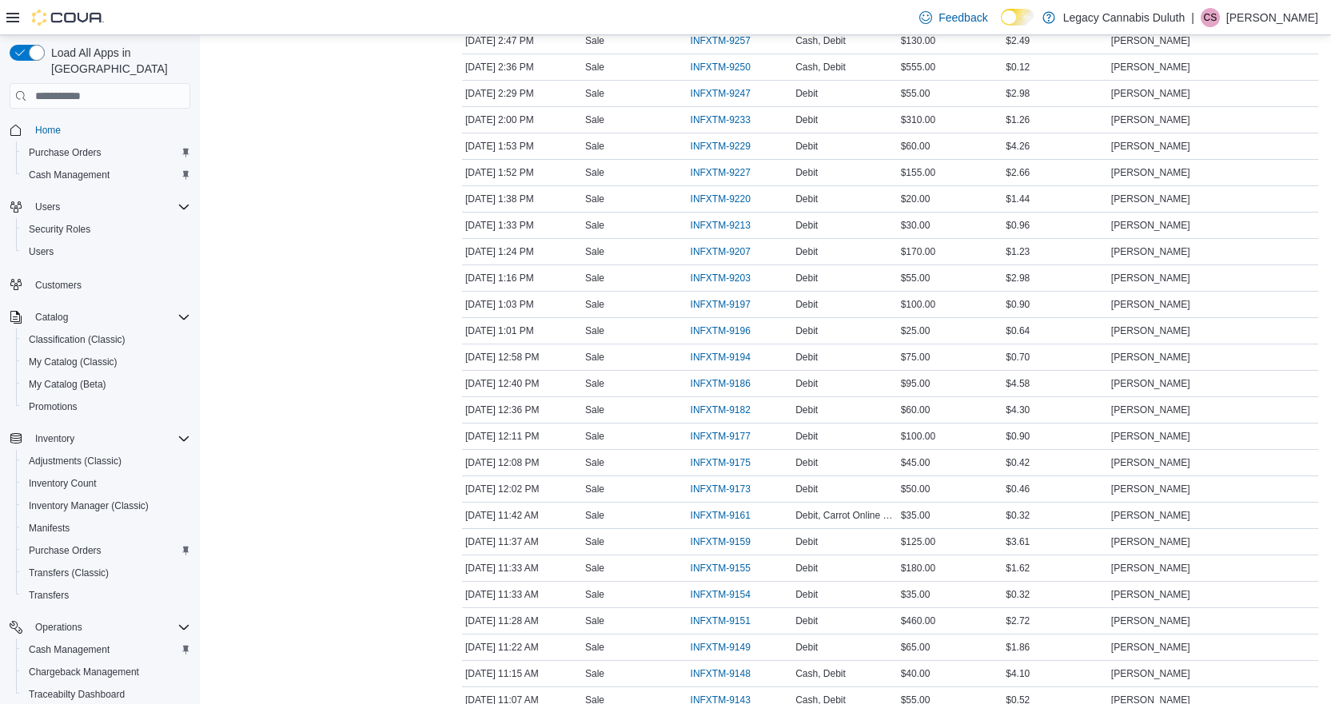
scroll to position [1209, 0]
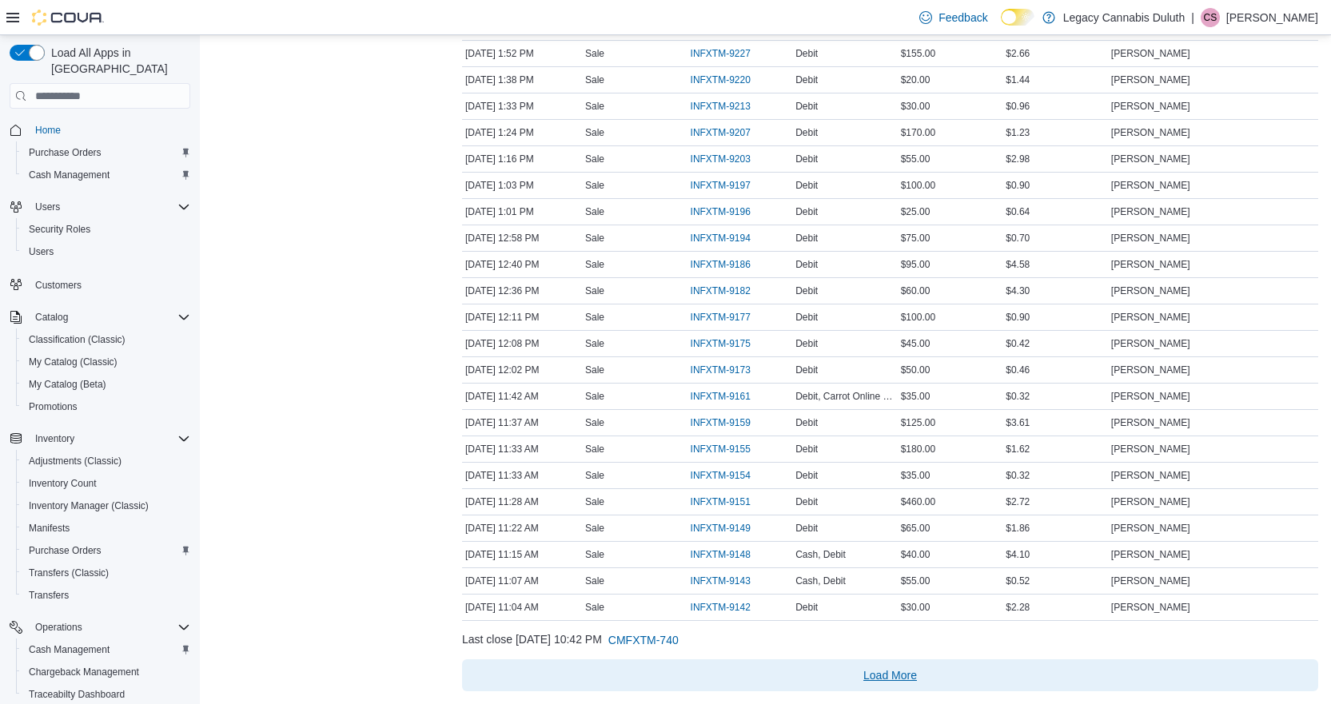
click at [907, 681] on span "Load More" at bounding box center [891, 676] width 54 height 16
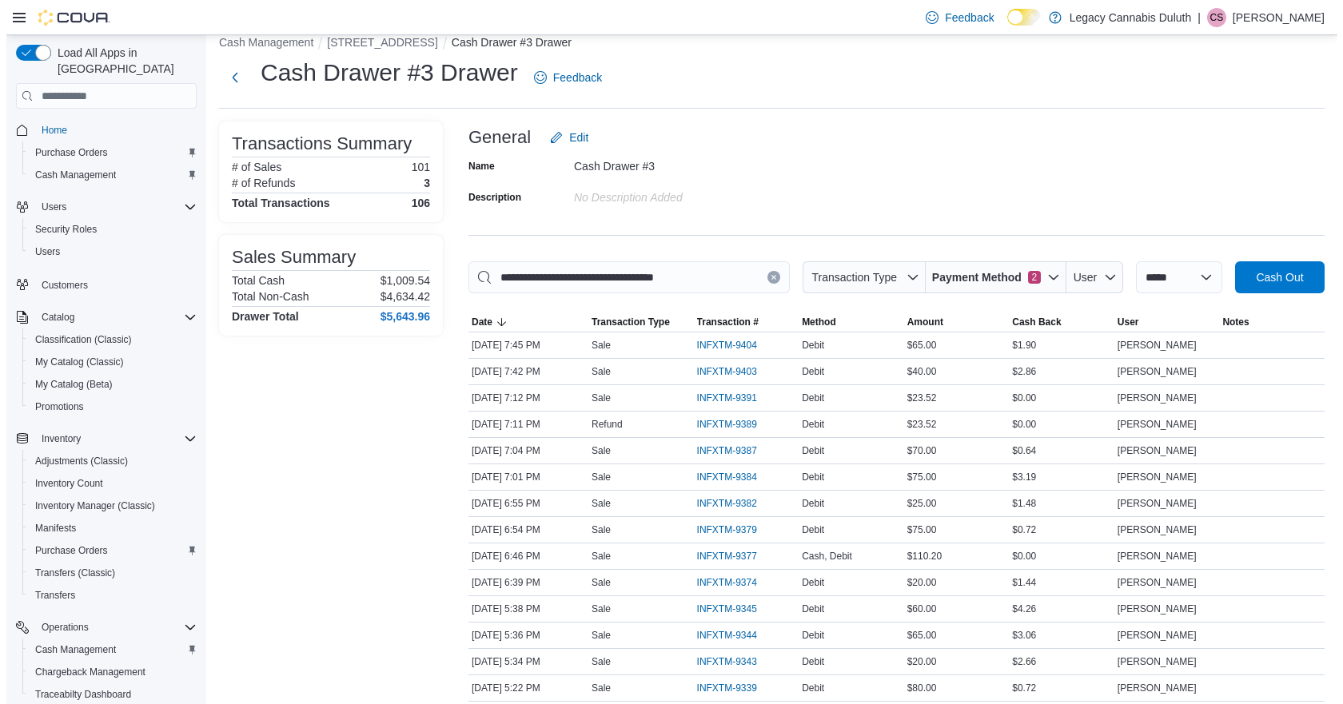
scroll to position [0, 0]
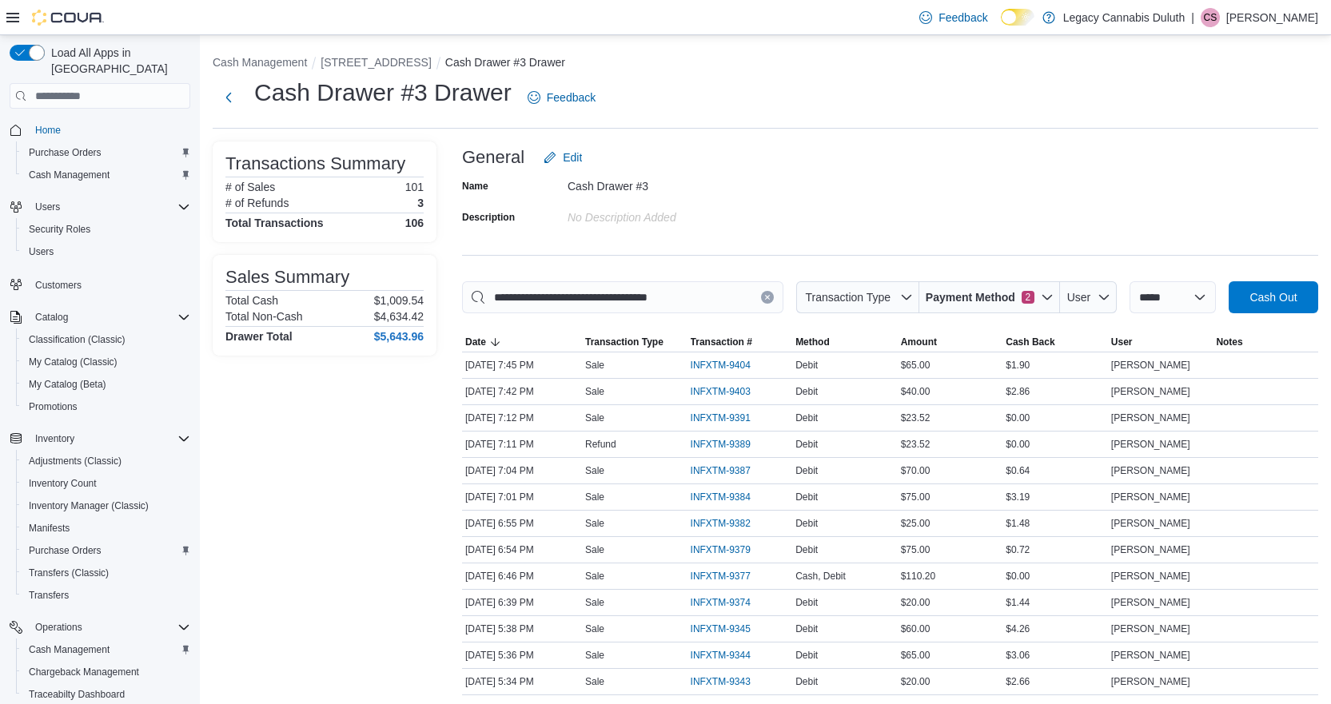
click at [1205, 213] on div "Name Cash Drawer #3 Description No Description added" at bounding box center [890, 202] width 856 height 56
click at [1309, 293] on span "Cash Out" at bounding box center [1274, 297] width 70 height 32
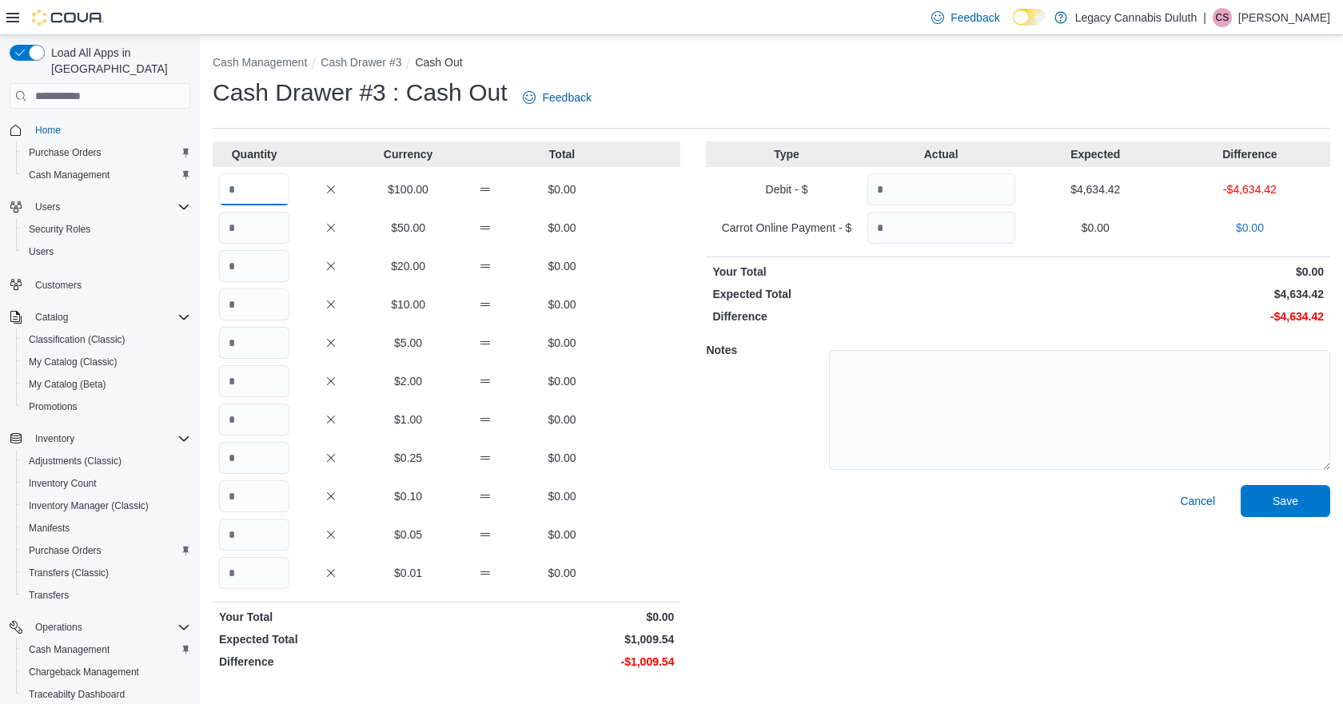
click at [261, 192] on input "Quantity" at bounding box center [254, 190] width 70 height 32
type input "*"
type input "**"
type input "*"
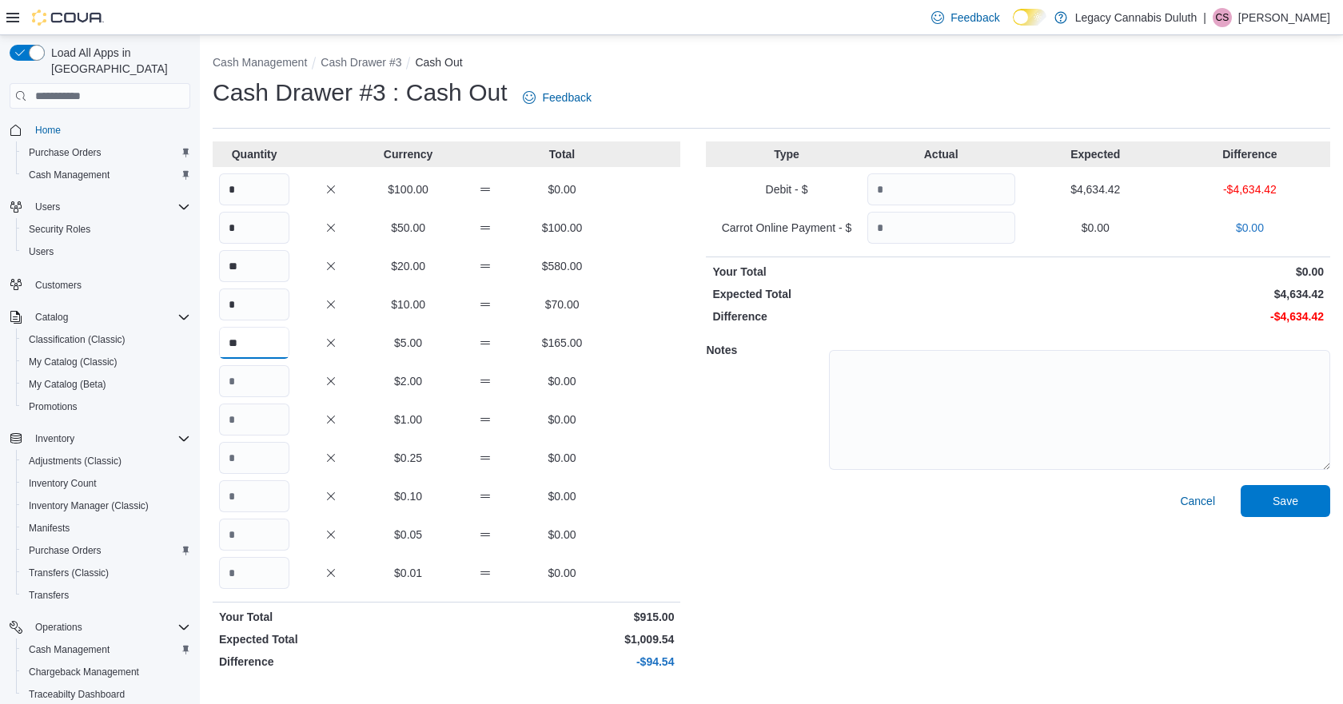
type input "**"
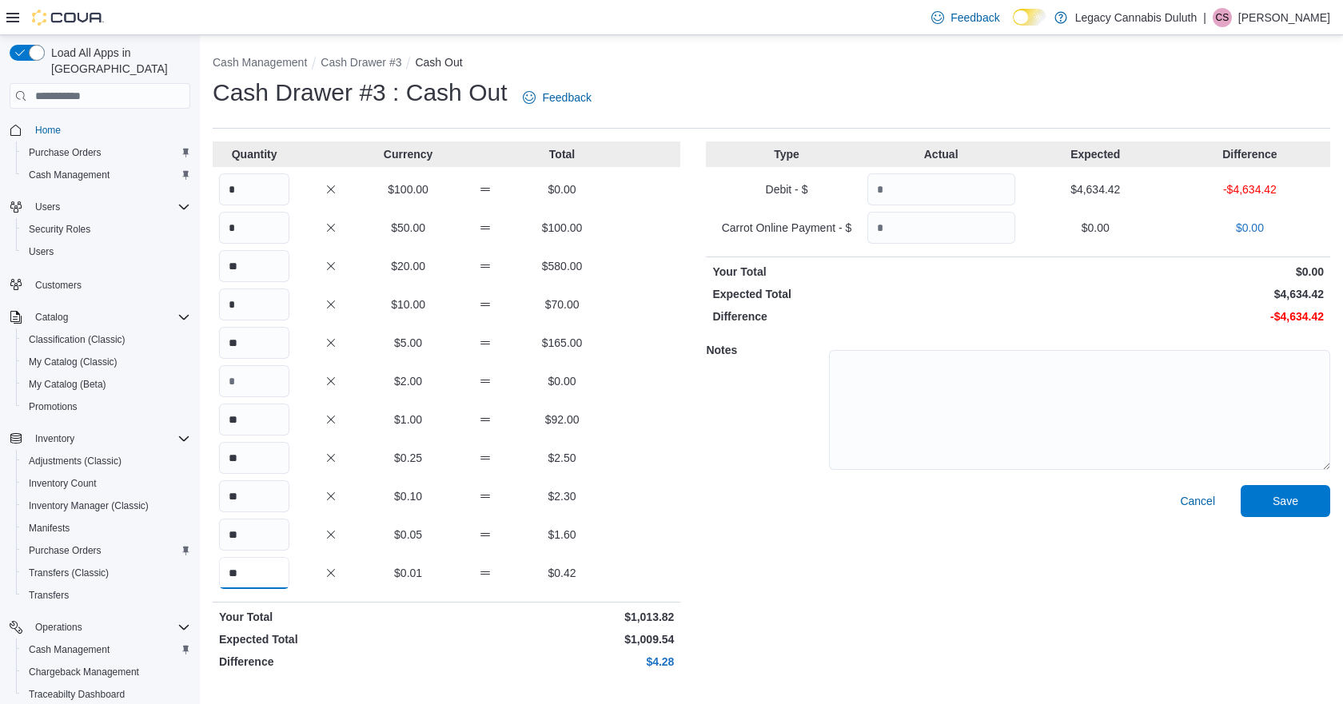
type input "**"
click at [771, 403] on div "Notes" at bounding box center [1018, 408] width 625 height 154
click at [944, 189] on input "Quantity" at bounding box center [942, 190] width 148 height 32
drag, startPoint x: 884, startPoint y: 190, endPoint x: 950, endPoint y: 197, distance: 66.7
click at [950, 197] on input "****" at bounding box center [942, 190] width 148 height 32
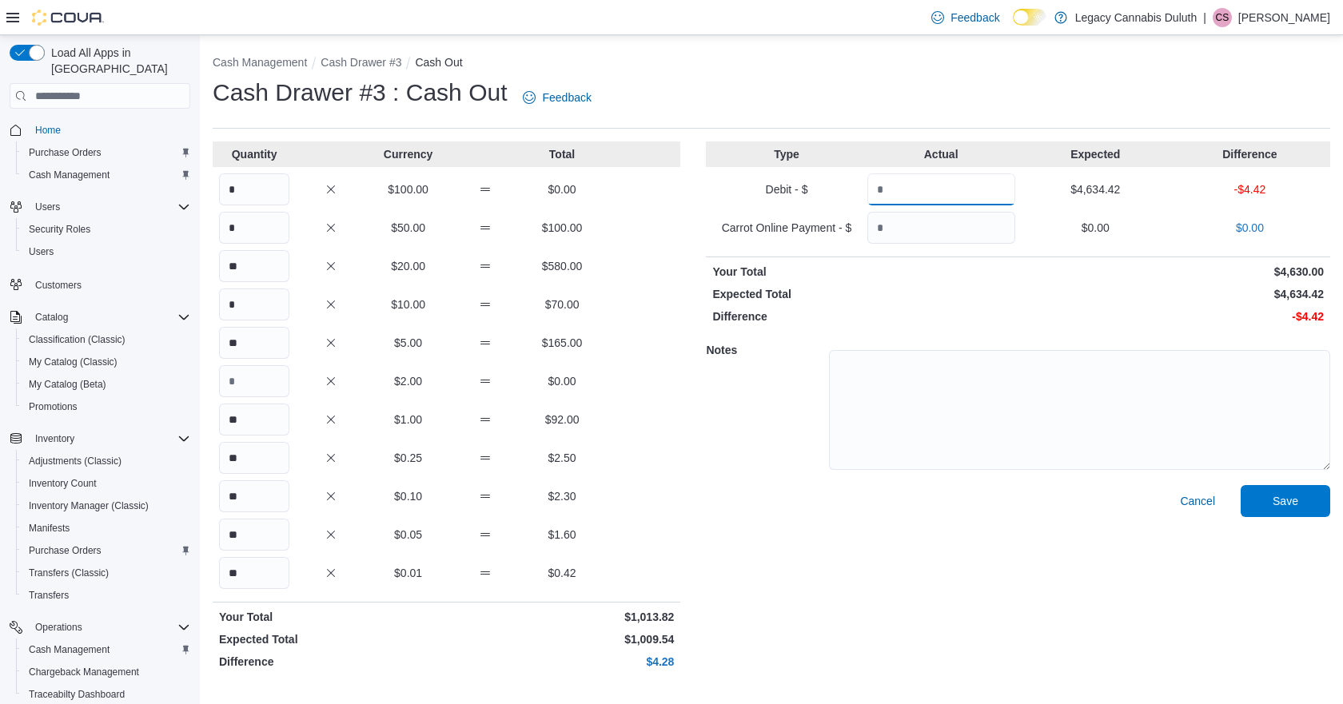
type input "****"
click at [952, 297] on p "Expected Total" at bounding box center [863, 294] width 302 height 16
click at [916, 329] on div "Type Actual Expected Difference Debit - $ **** $4,634.42 -$4.42 Carrot Online P…" at bounding box center [1018, 409] width 625 height 535
click at [1284, 512] on span "Save" at bounding box center [1286, 501] width 70 height 32
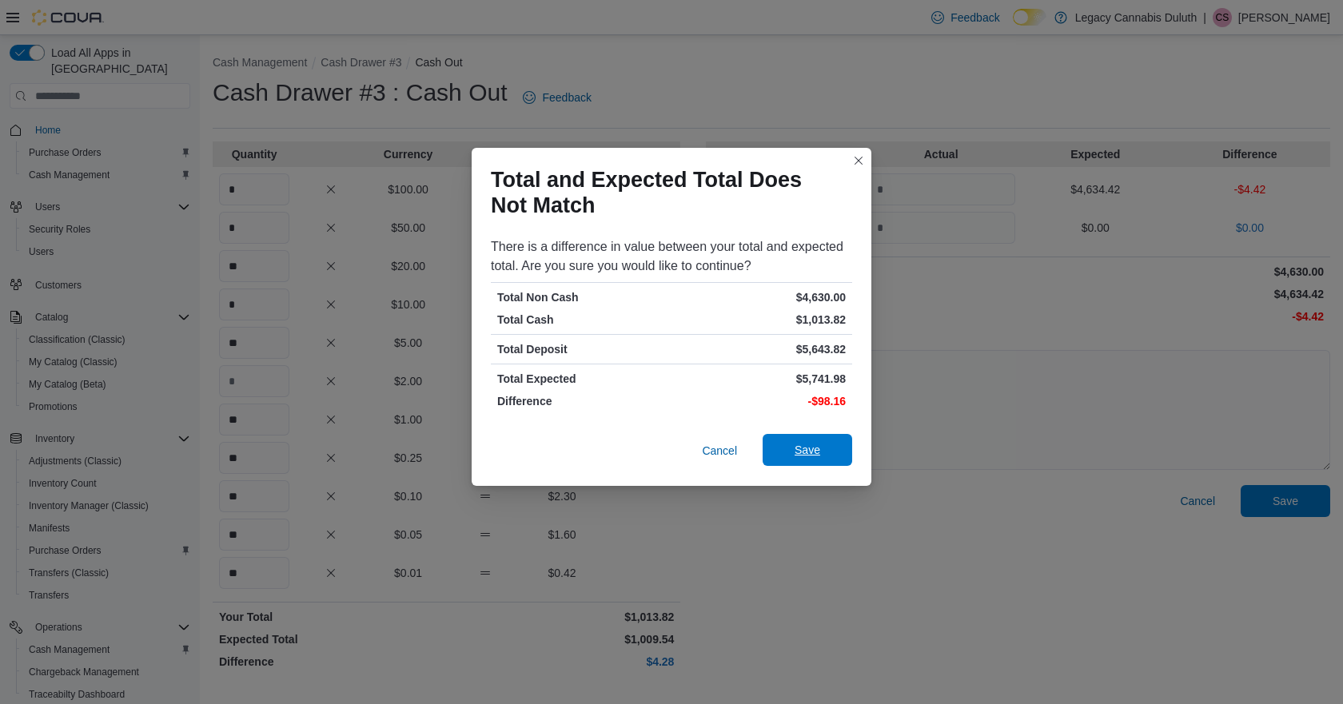
click at [800, 454] on span "Save" at bounding box center [808, 450] width 26 height 16
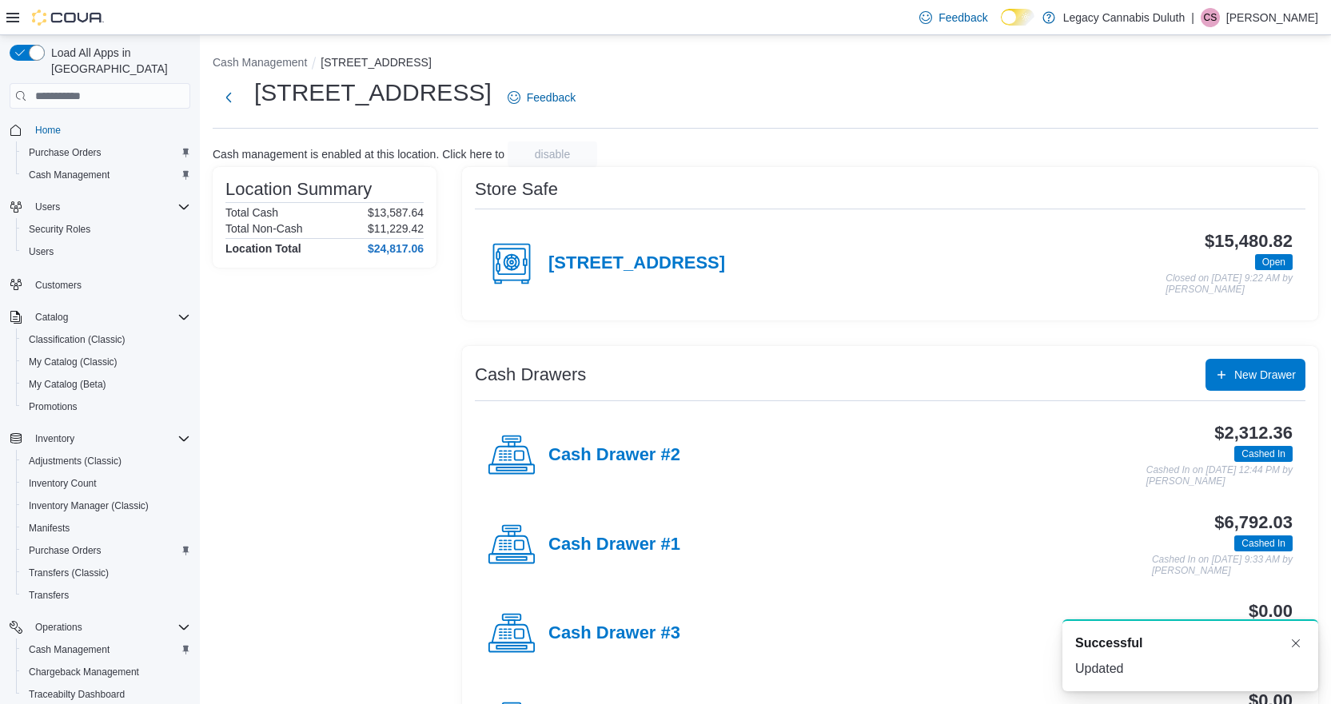
click at [896, 345] on div "Store Safe 1906 W Superior St. $15,480.82 Open Closed on October 11, 2025 9:22 …" at bounding box center [890, 473] width 856 height 613
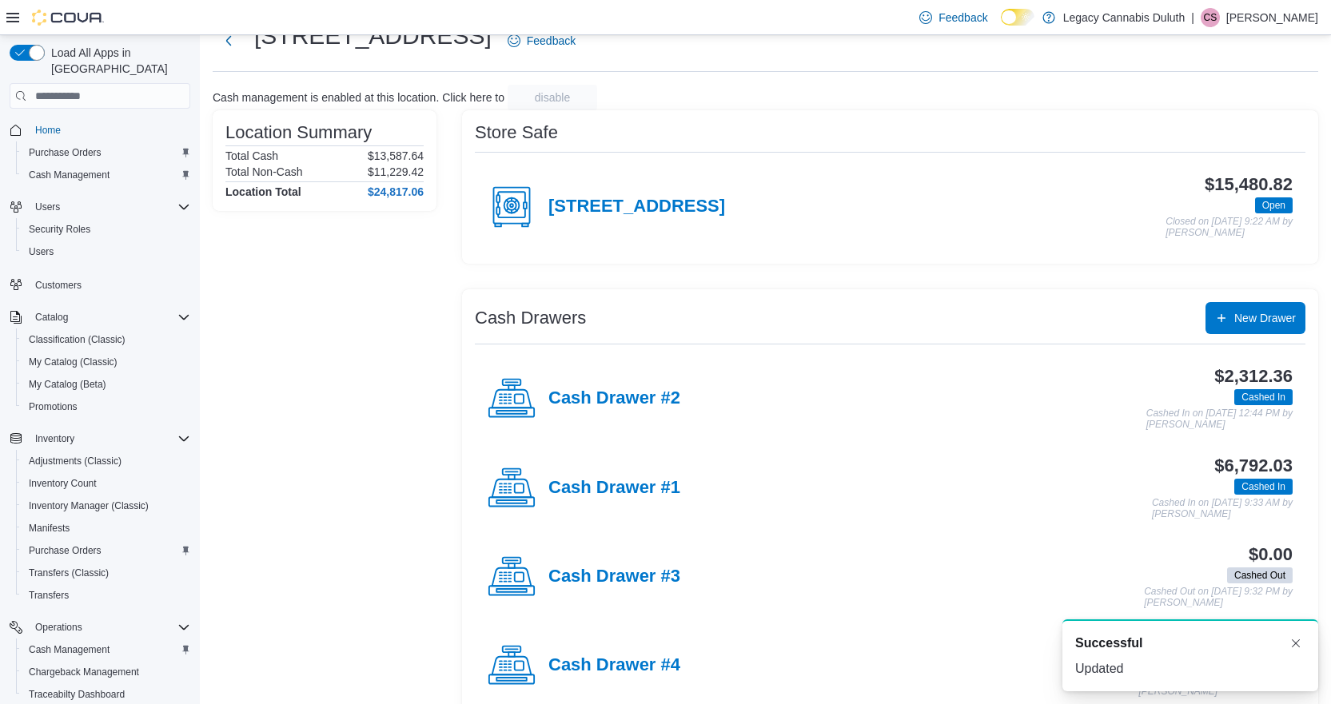
scroll to position [80, 0]
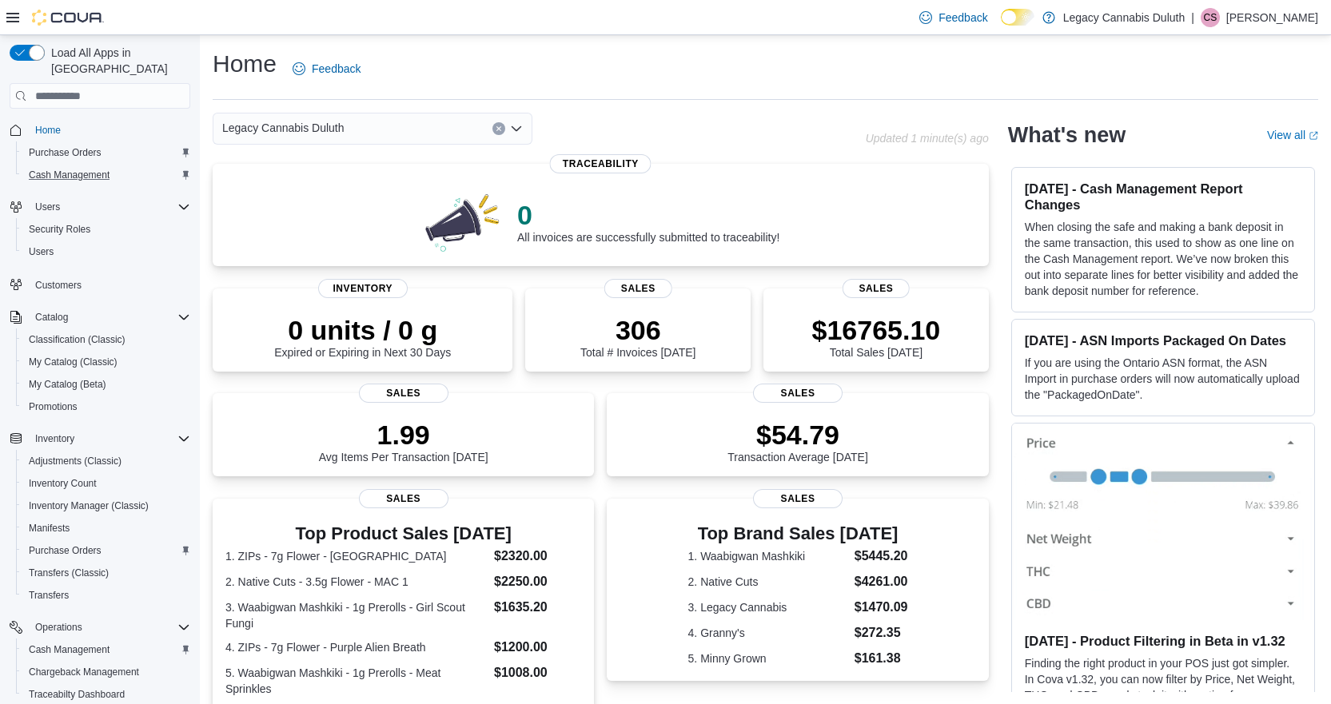
click at [122, 166] on div "Cash Management" at bounding box center [106, 175] width 168 height 19
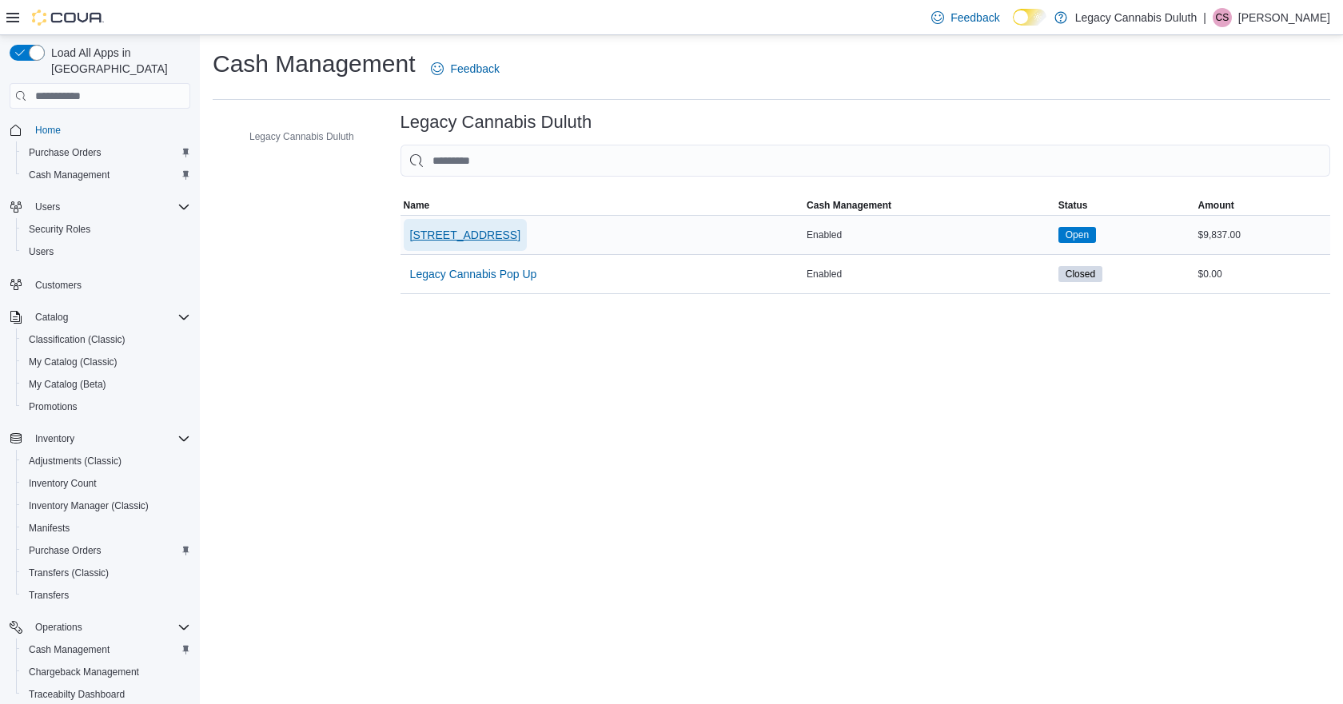
click at [462, 236] on span "[STREET_ADDRESS]" at bounding box center [465, 235] width 110 height 16
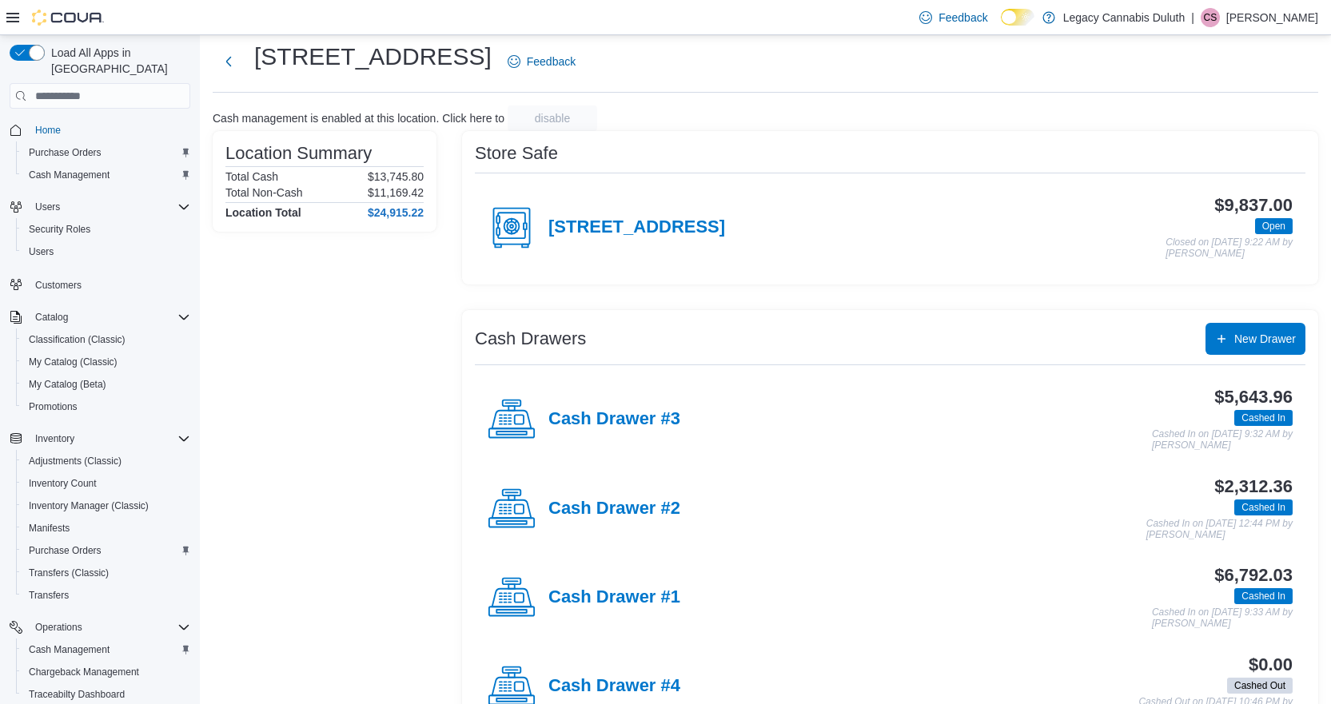
scroll to position [89, 0]
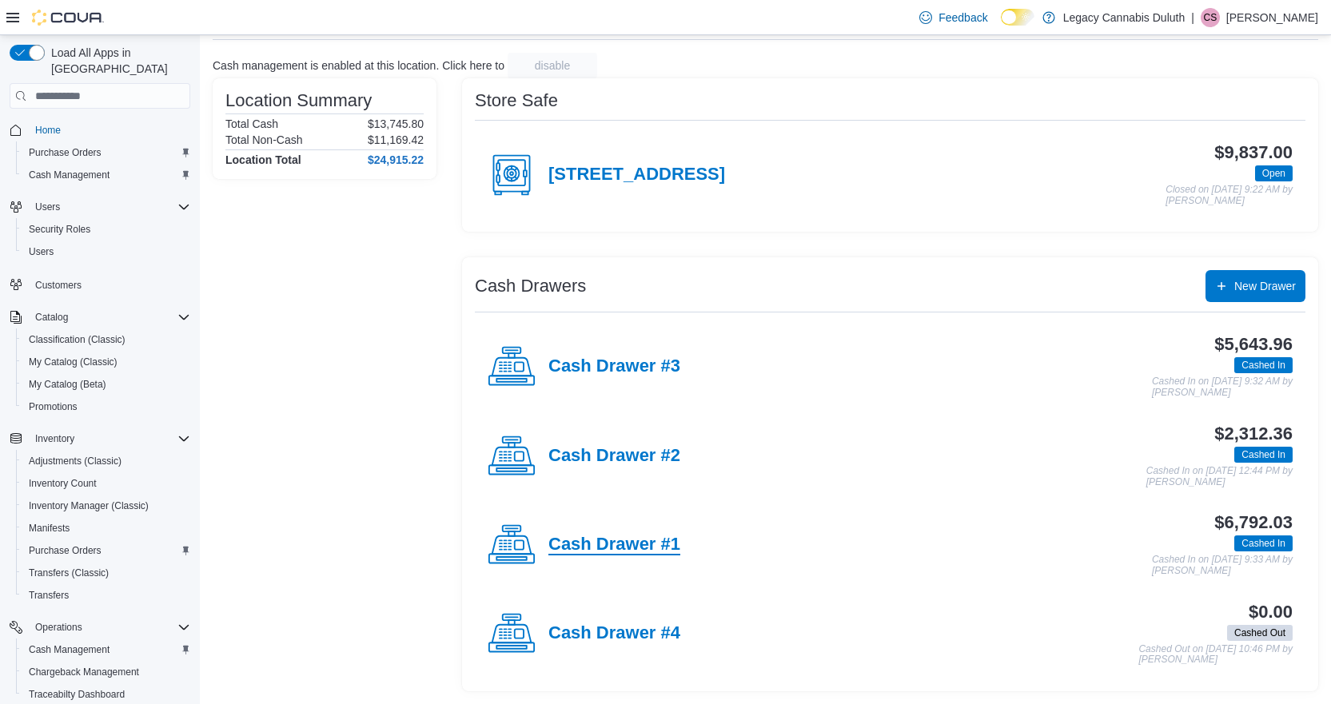
click at [674, 537] on h4 "Cash Drawer #1" at bounding box center [615, 545] width 132 height 21
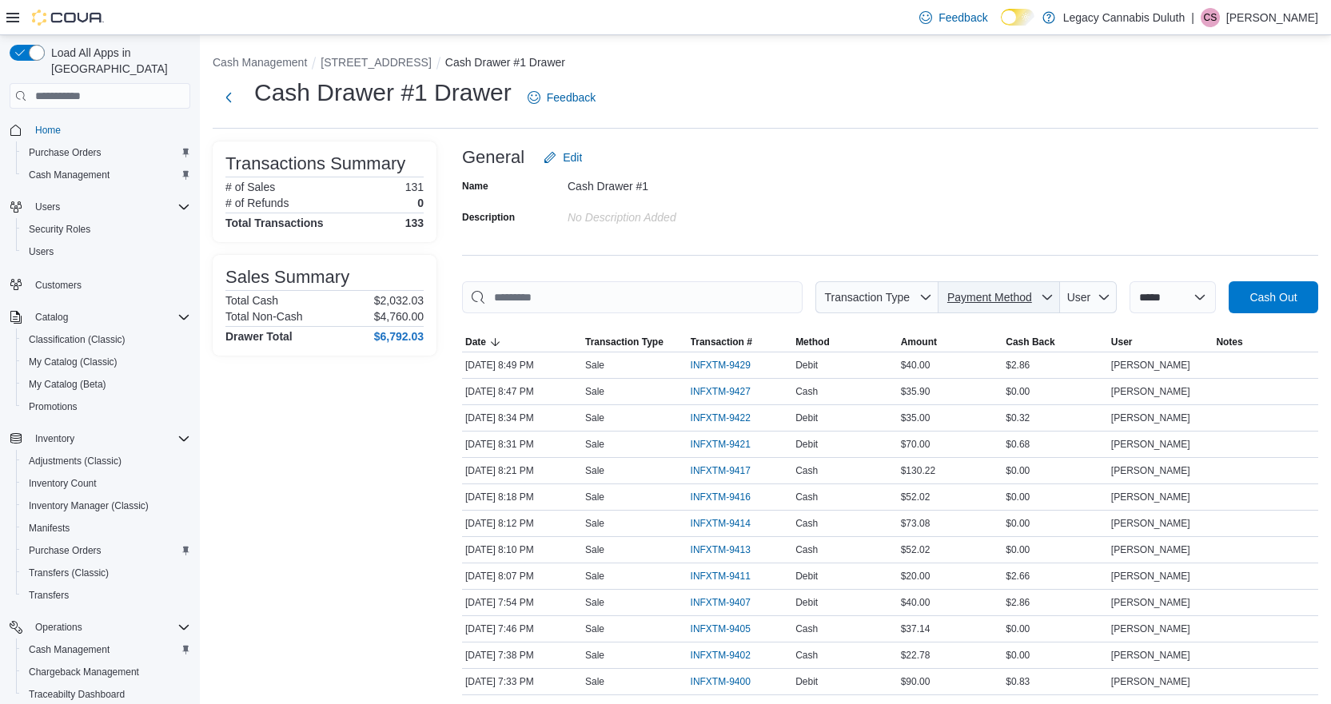
click at [1027, 296] on span "Payment Method" at bounding box center [990, 297] width 85 height 13
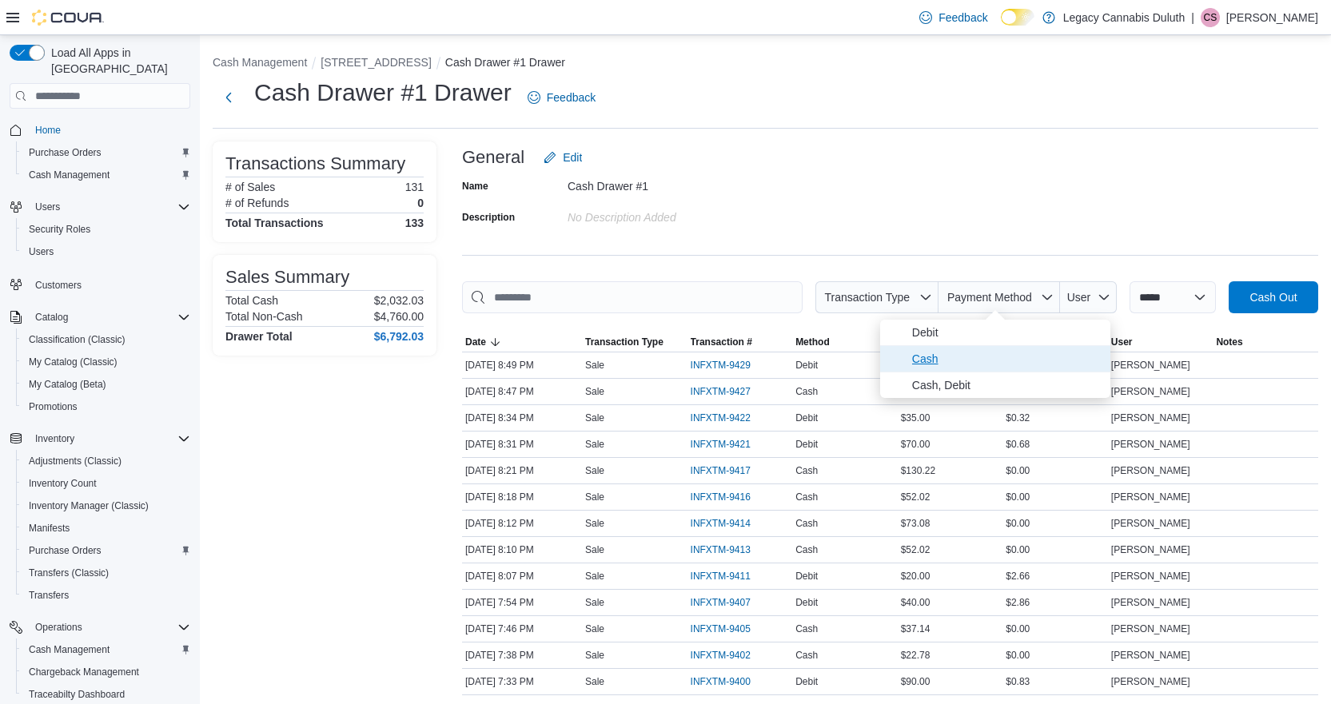
click at [960, 361] on span "Cash" at bounding box center [1006, 358] width 189 height 19
click at [960, 361] on span "Debit" at bounding box center [979, 358] width 152 height 19
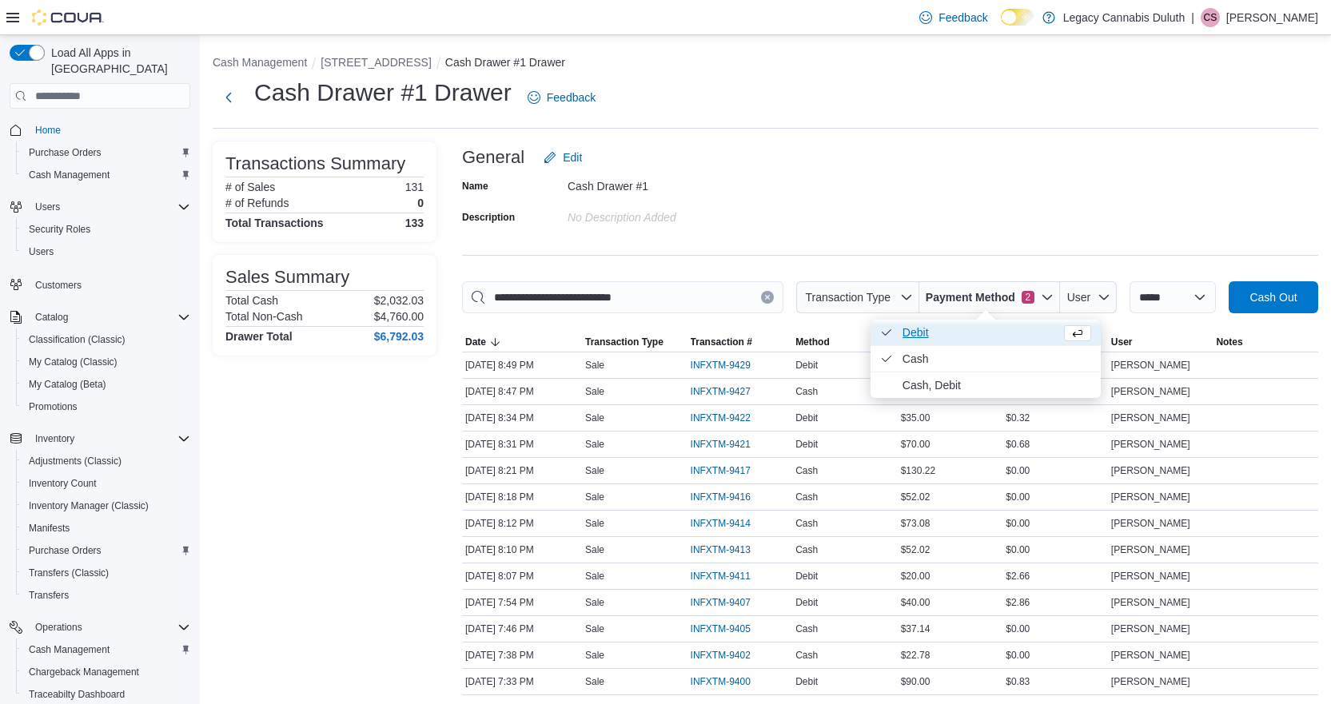
click at [952, 332] on span "Debit . Checked option." at bounding box center [979, 332] width 152 height 19
type input "**********"
click at [952, 333] on span "Cash . Checked option." at bounding box center [979, 332] width 152 height 19
click at [954, 333] on span "Debit" at bounding box center [1006, 332] width 189 height 19
click at [962, 388] on span "Cash, Debit" at bounding box center [979, 385] width 152 height 19
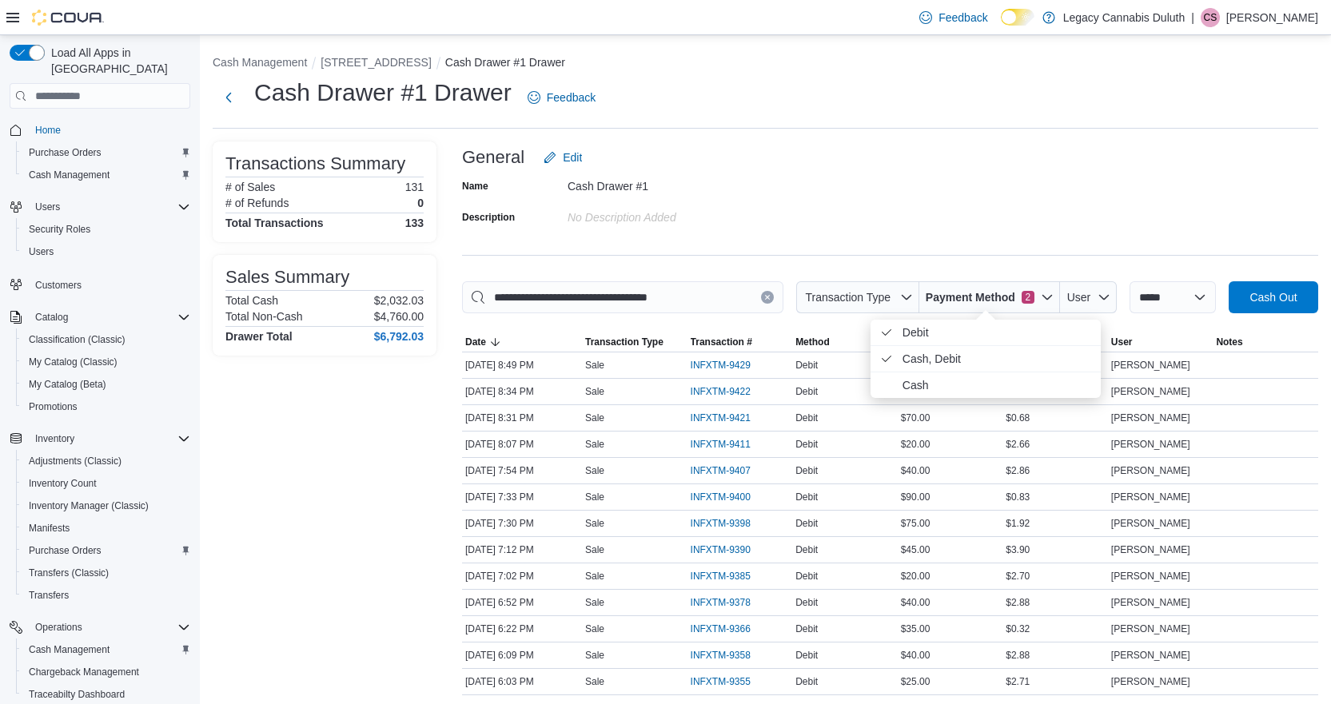
click at [954, 220] on div "Name Cash Drawer #1 Description No Description added" at bounding box center [890, 202] width 856 height 56
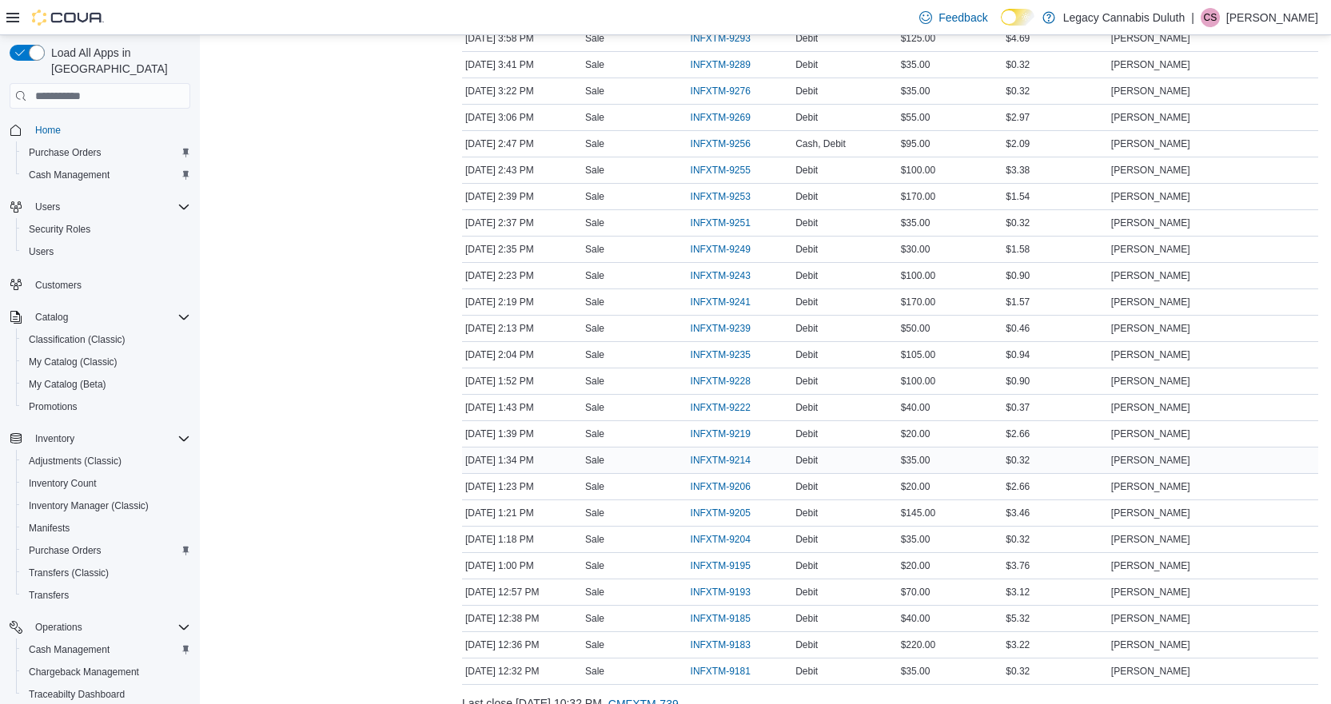
scroll to position [1104, 0]
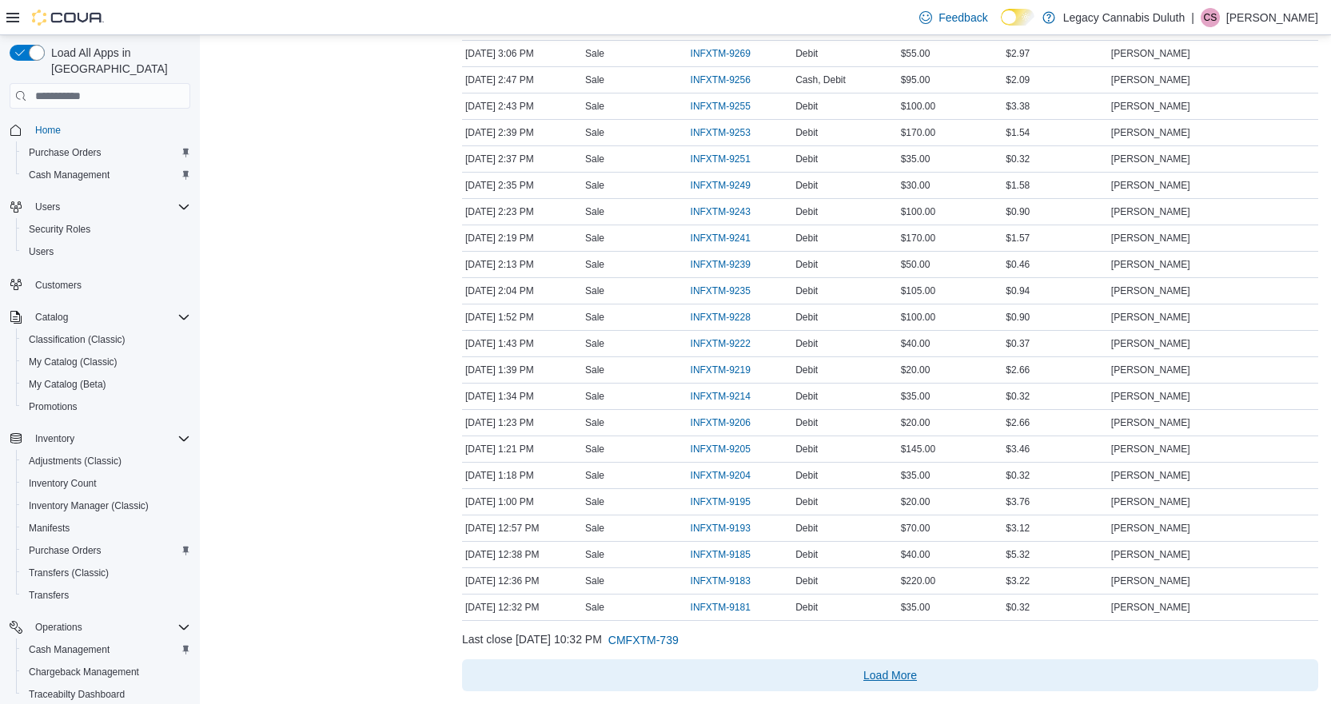
click at [914, 669] on span "Load More" at bounding box center [891, 676] width 54 height 16
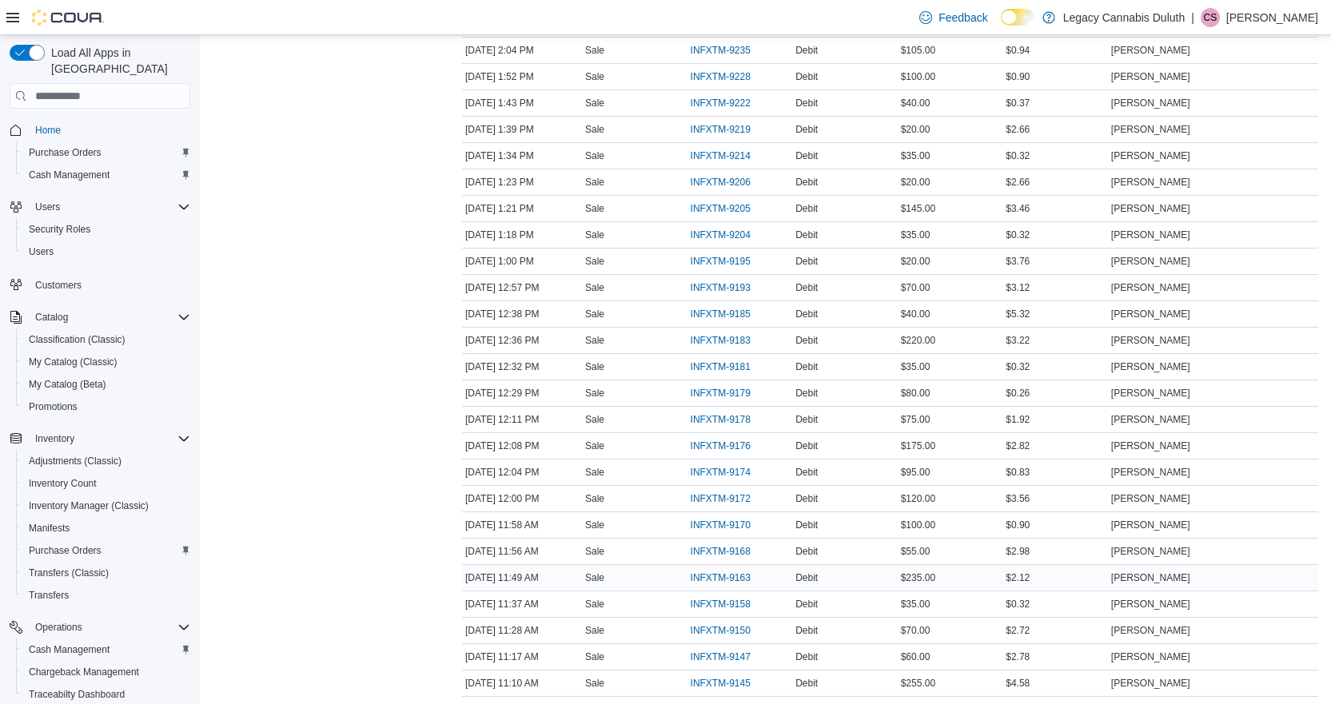
scroll to position [1499, 0]
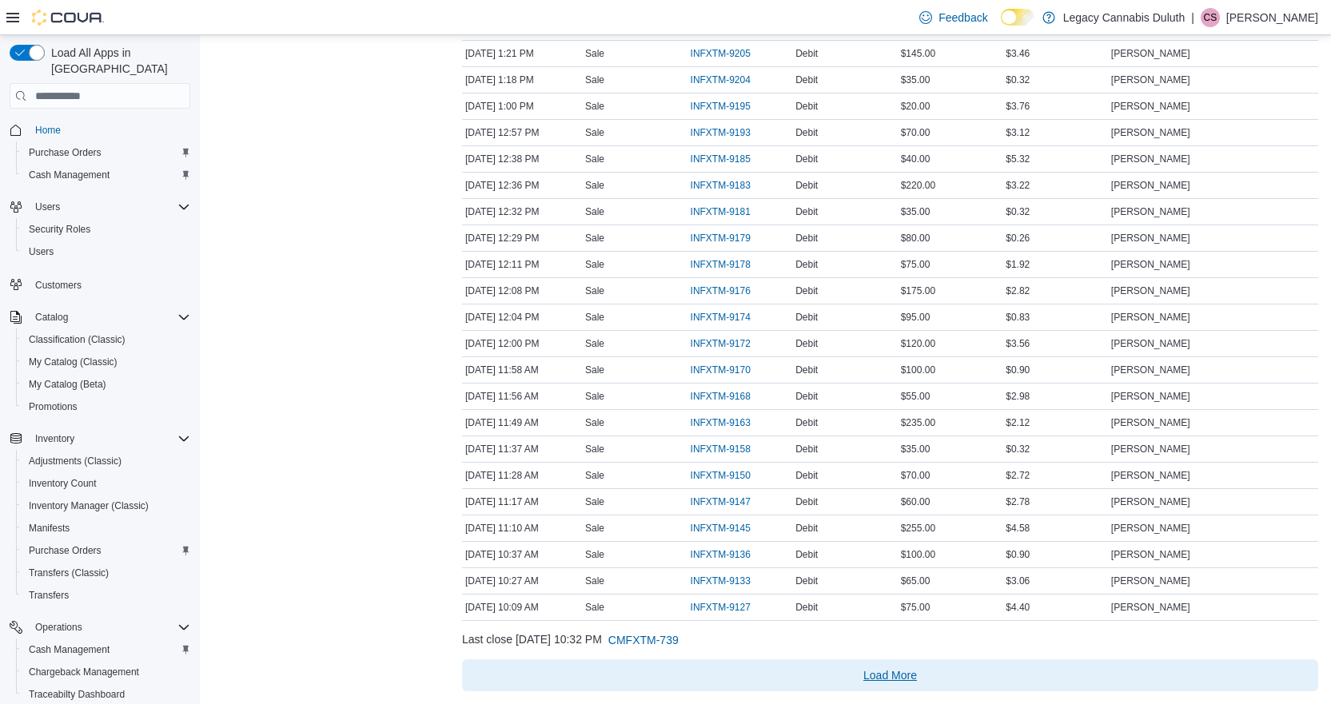
click at [897, 665] on span "Load More" at bounding box center [891, 676] width 844 height 32
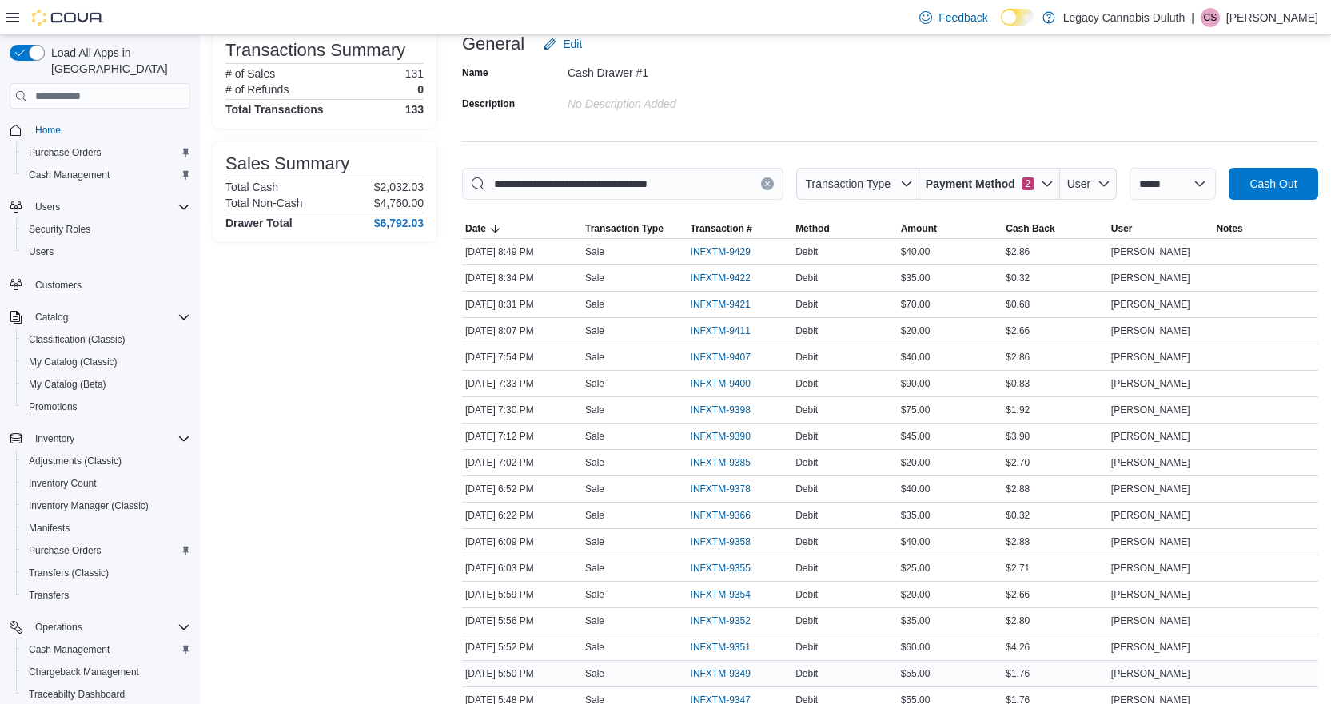
scroll to position [0, 0]
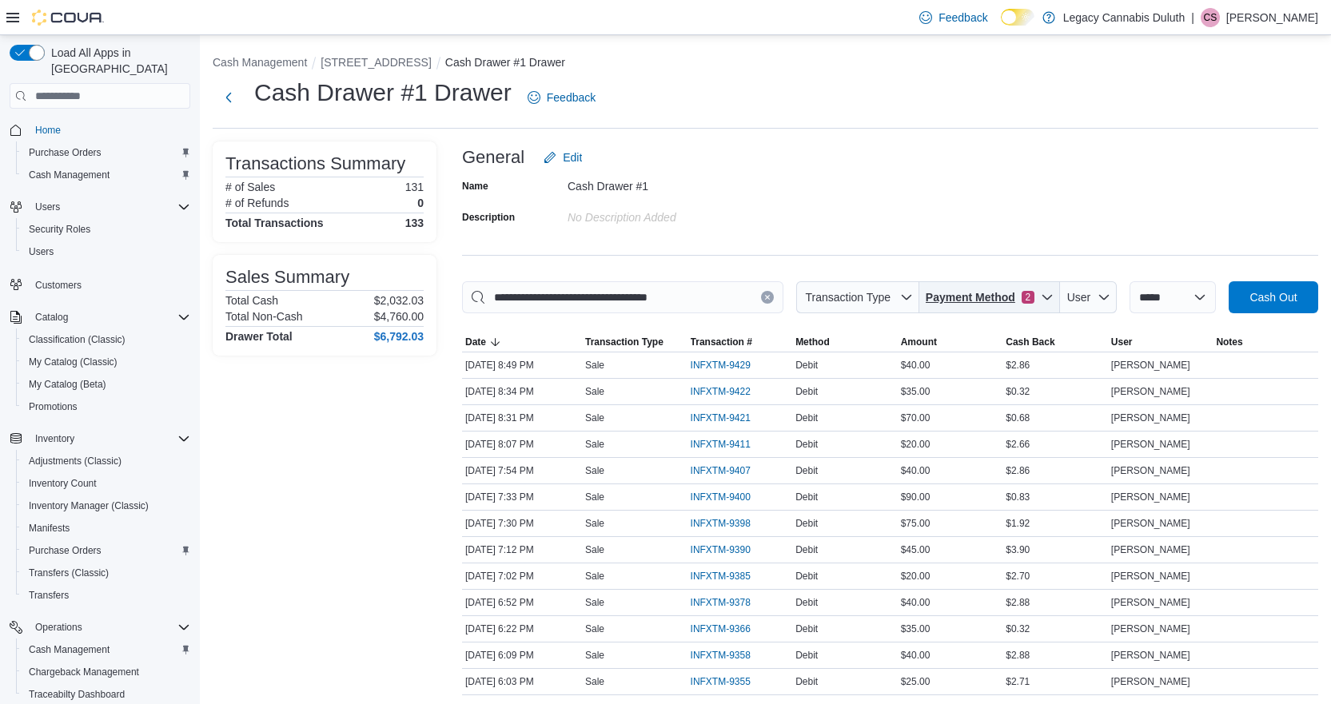
click at [988, 301] on span "Payment Method" at bounding box center [971, 297] width 90 height 16
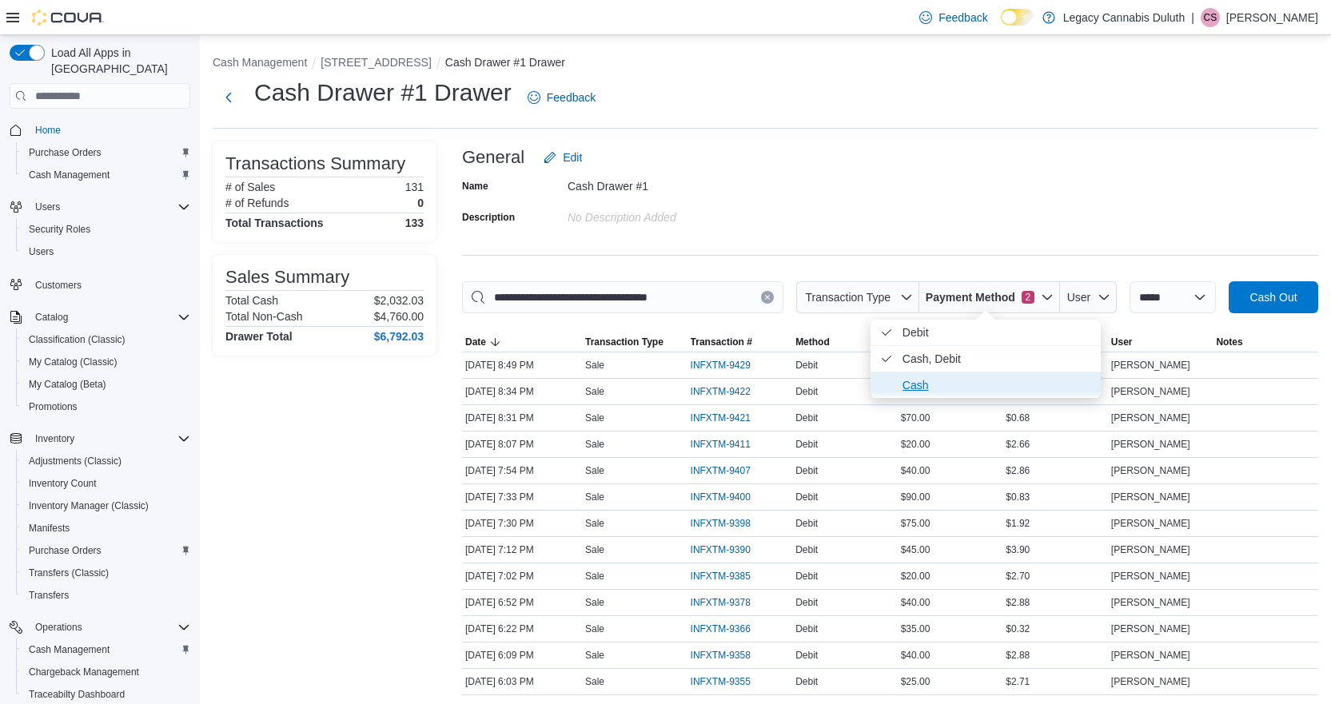
click at [951, 378] on span "Cash" at bounding box center [997, 385] width 189 height 19
type input "**********"
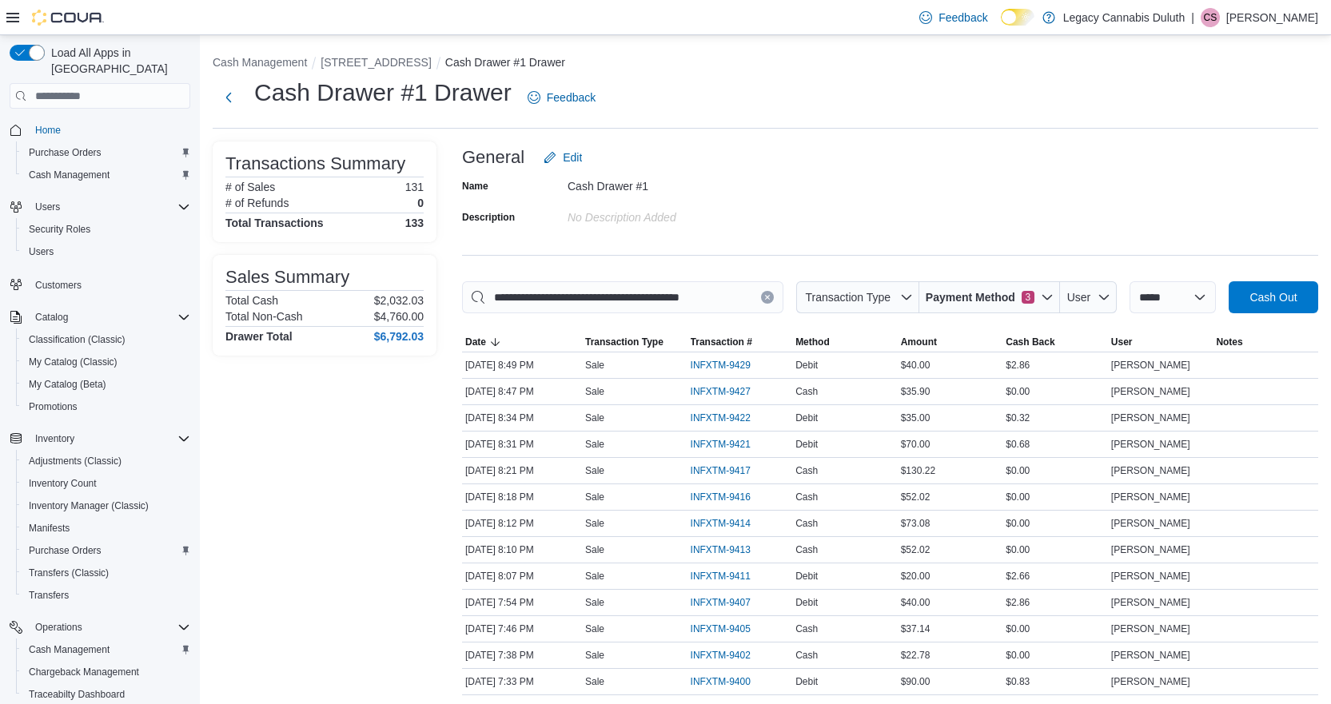
click at [938, 296] on span "Payment Method" at bounding box center [971, 297] width 90 height 16
click at [944, 294] on span "Payment Method" at bounding box center [971, 297] width 90 height 16
click at [965, 227] on div "Name Cash Drawer #1 Description No Description added" at bounding box center [890, 202] width 856 height 56
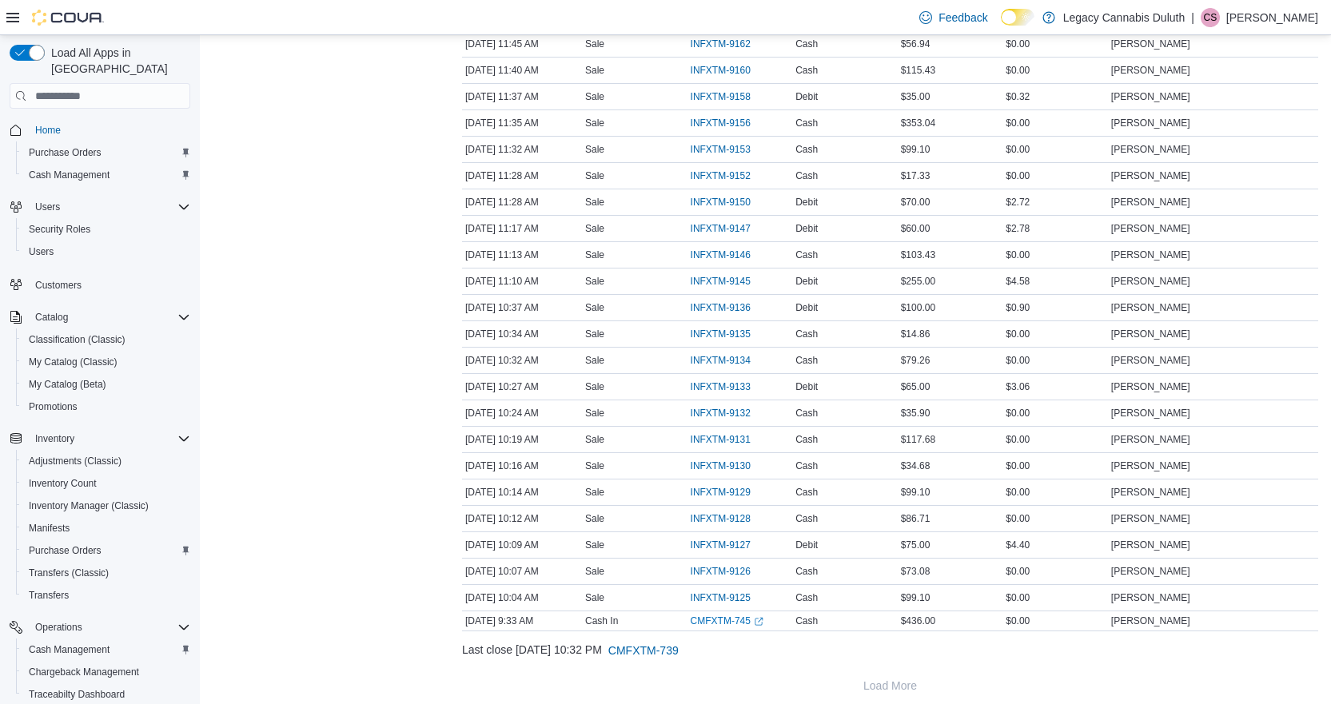
scroll to position [3228, 0]
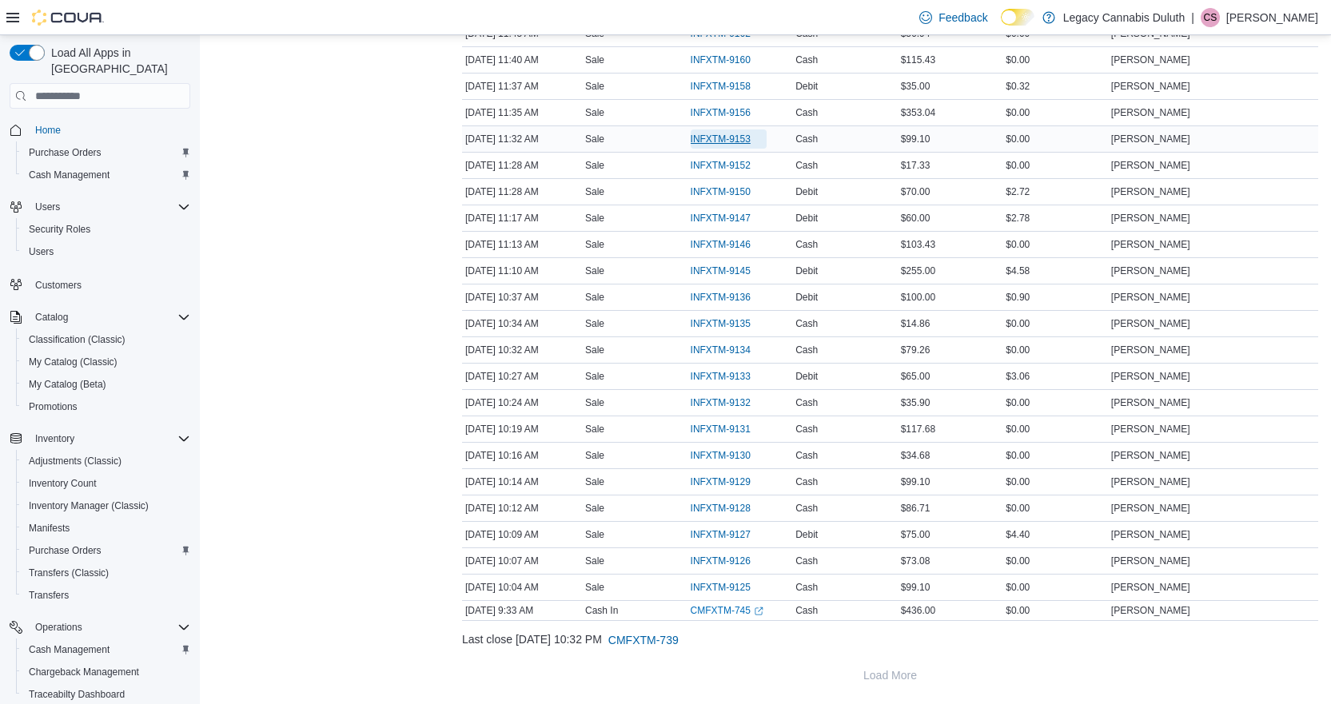
click at [740, 133] on span "INFXTM-9153" at bounding box center [721, 139] width 60 height 13
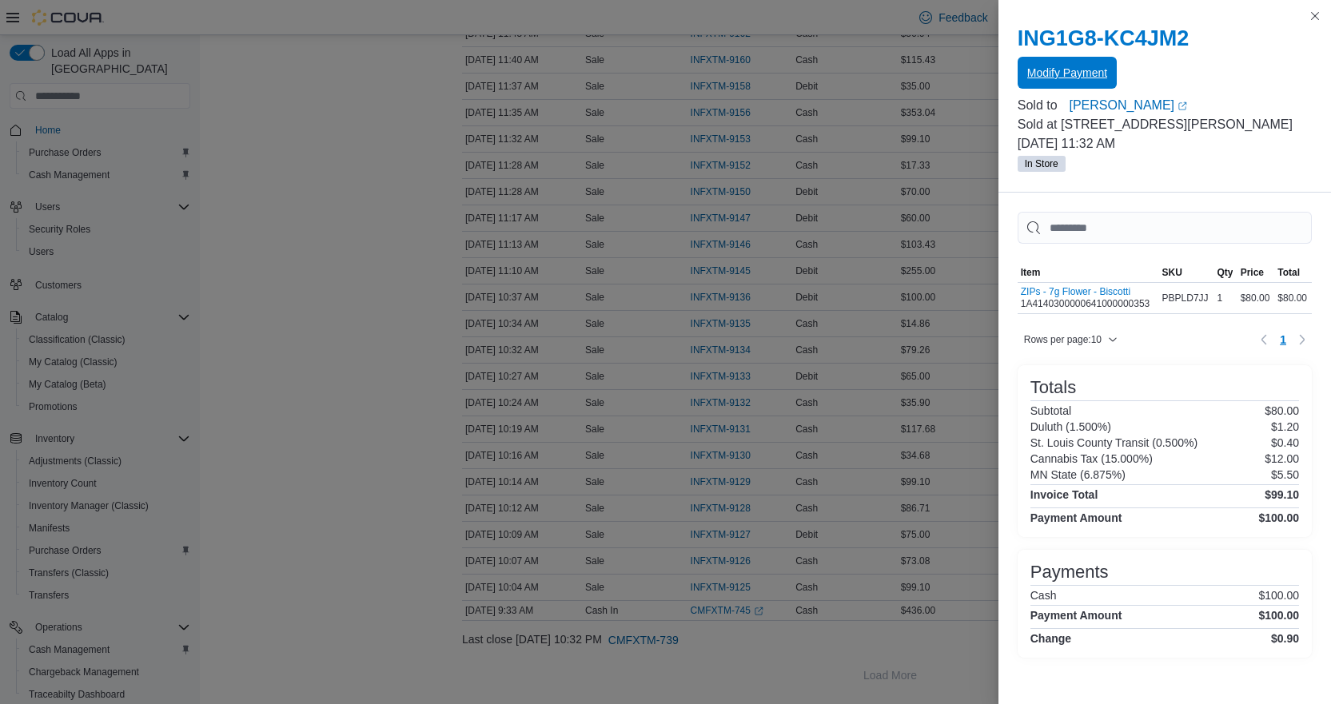
click at [1072, 79] on span "Modify Payment" at bounding box center [1068, 73] width 80 height 16
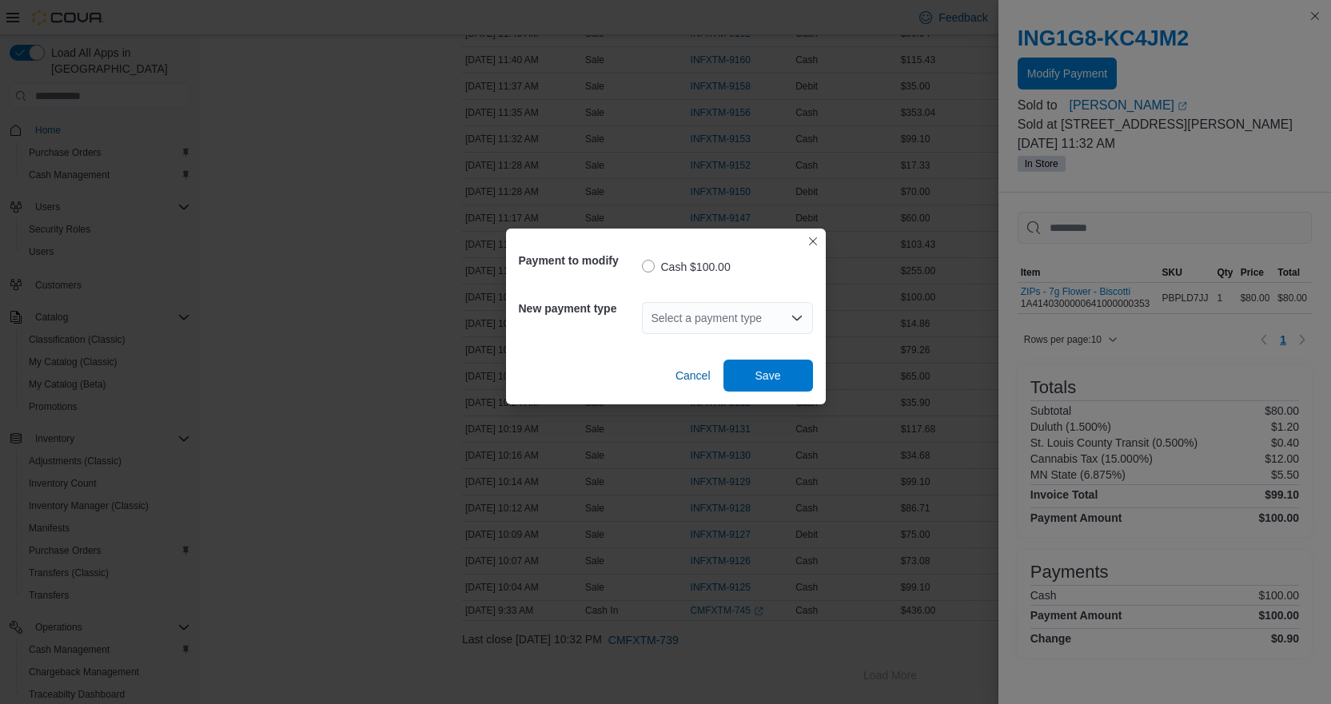
click at [696, 310] on div "Select a payment type" at bounding box center [727, 318] width 171 height 32
click at [692, 396] on span "Debit" at bounding box center [737, 392] width 133 height 16
click at [776, 385] on span "Save" at bounding box center [768, 375] width 70 height 32
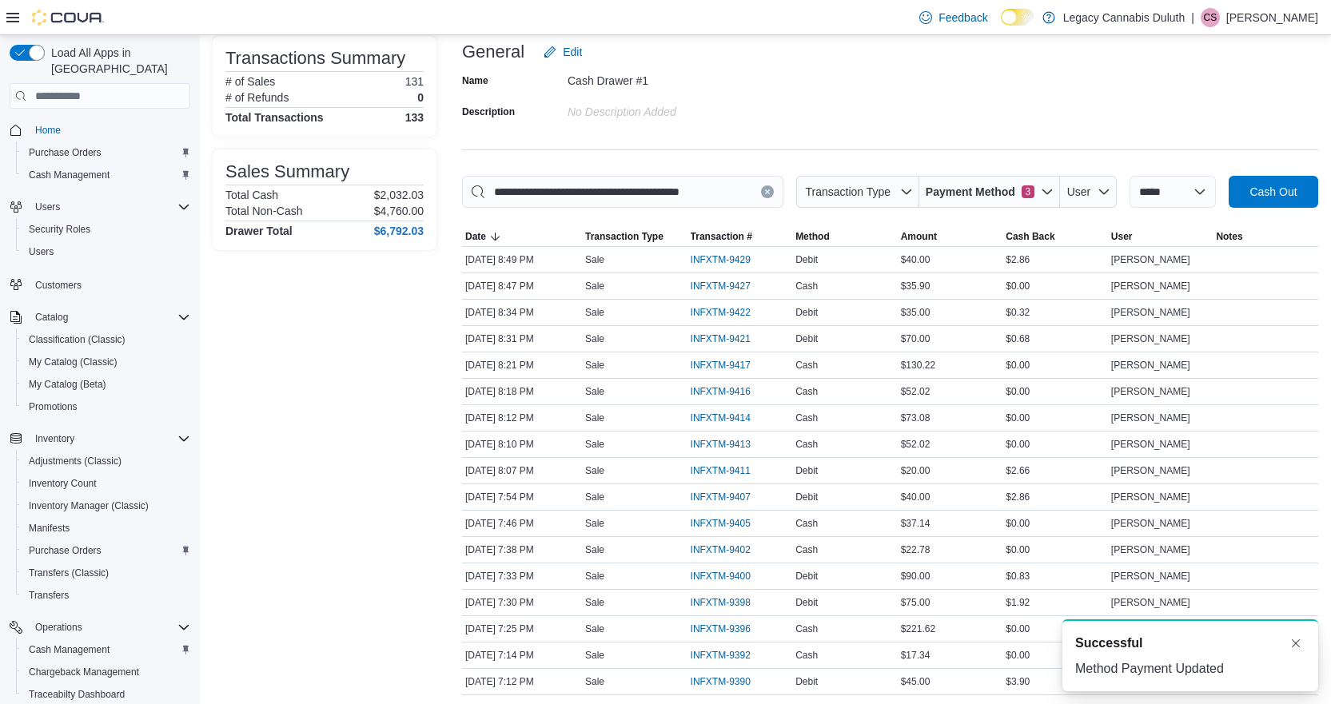
scroll to position [0, 0]
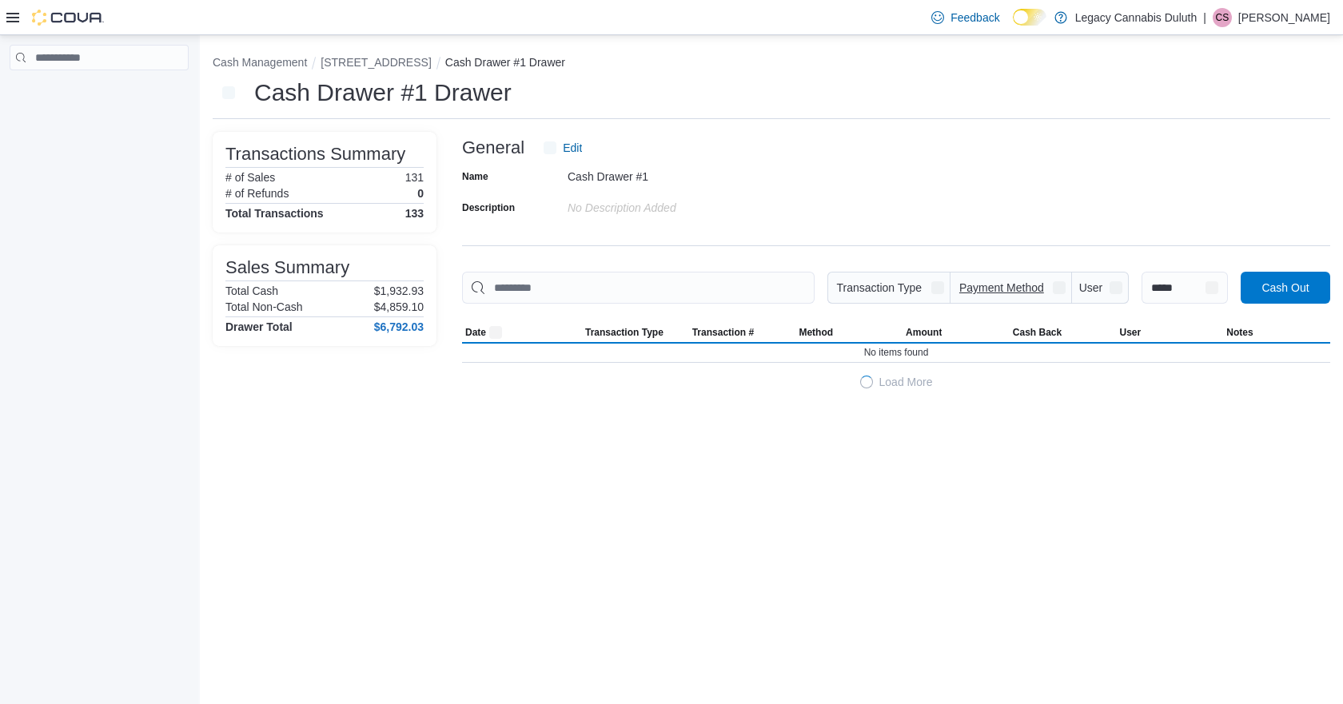
click at [997, 304] on span "Payment Method" at bounding box center [1011, 288] width 109 height 32
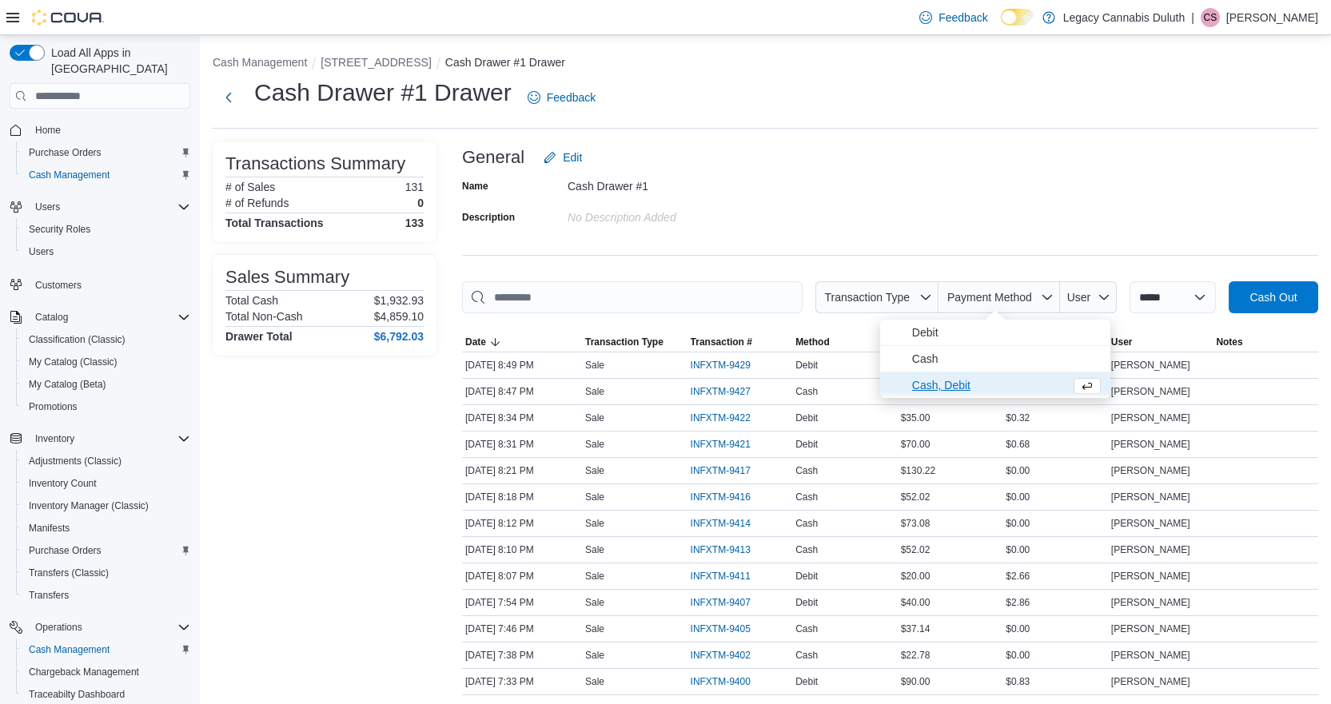
click at [976, 390] on span "Cash, Debit" at bounding box center [988, 385] width 152 height 19
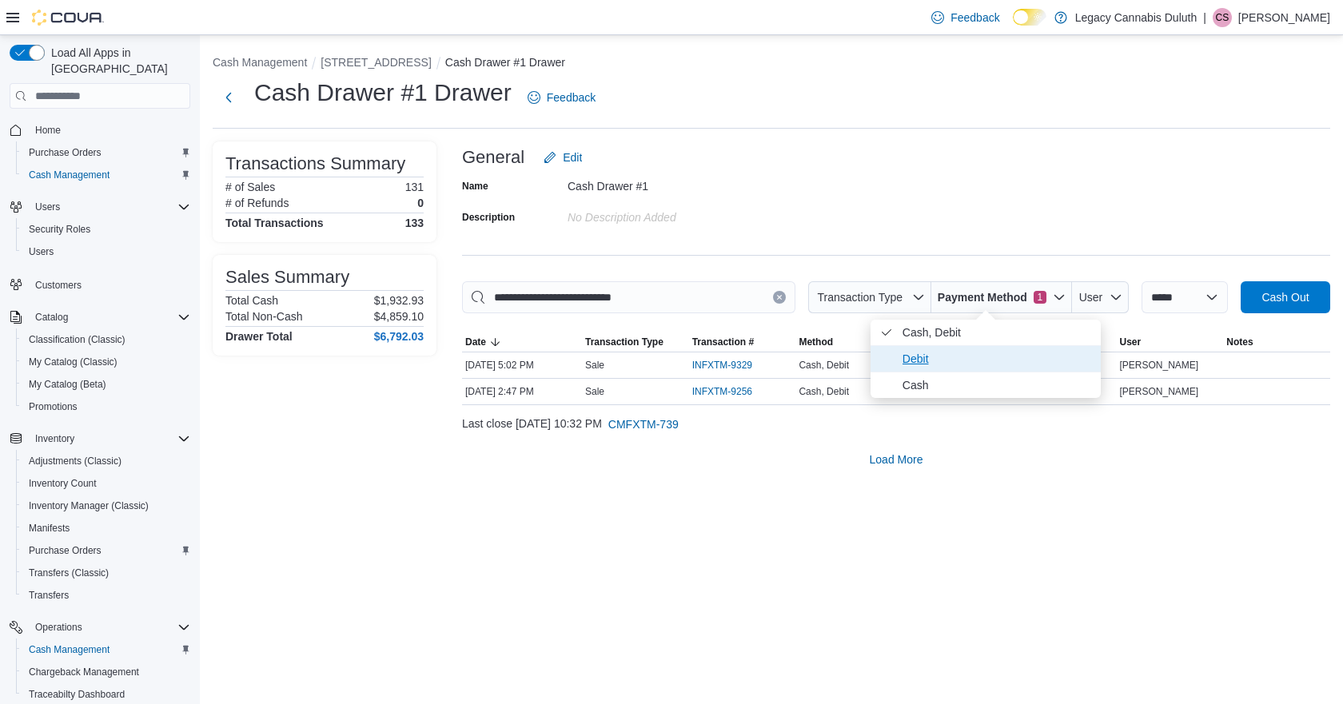
click at [960, 365] on span "Debit" at bounding box center [997, 358] width 189 height 19
type input "**********"
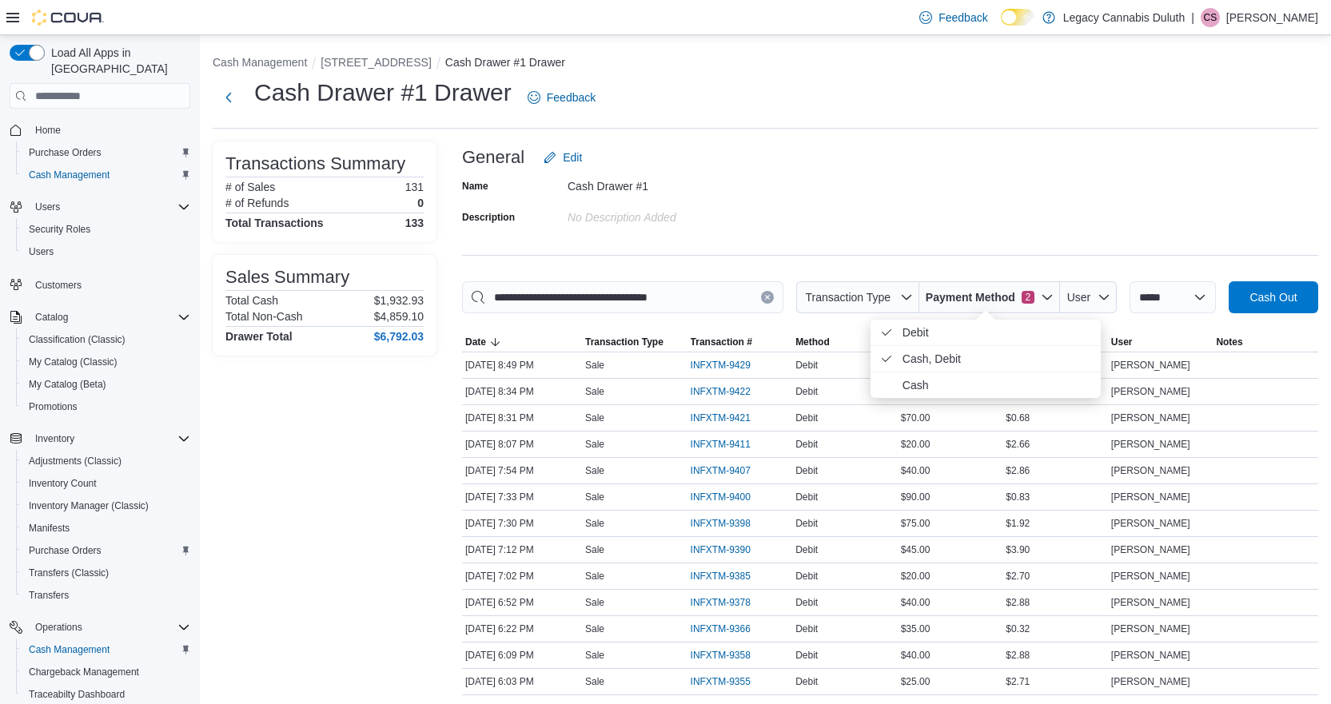
click at [987, 190] on div "Name Cash Drawer #1 Description No Description added" at bounding box center [890, 202] width 856 height 56
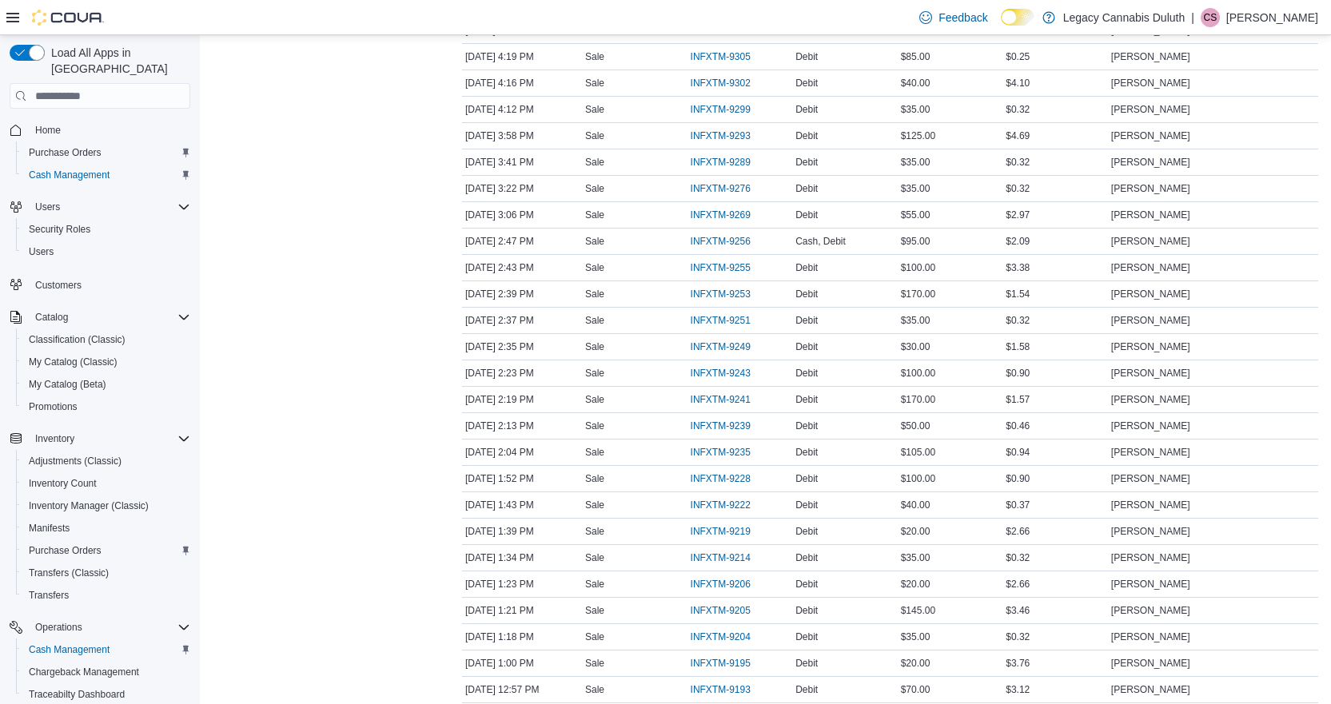
scroll to position [1104, 0]
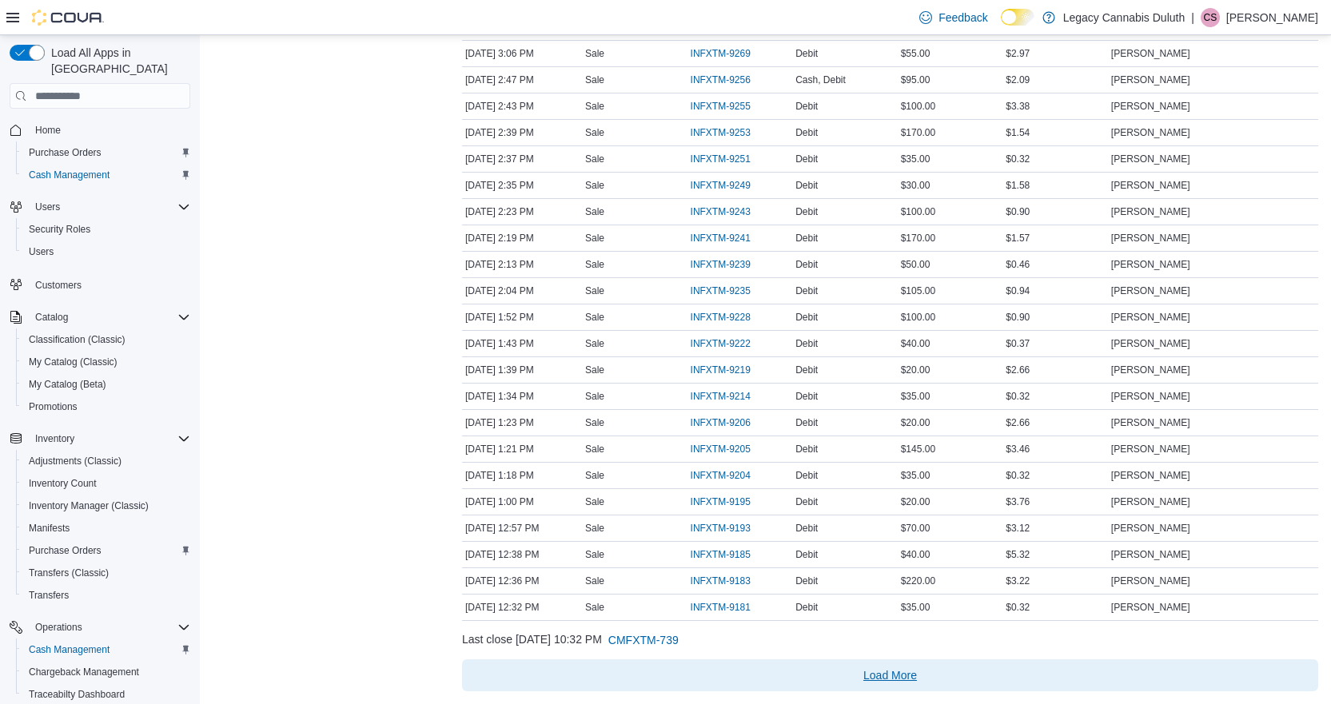
click at [929, 671] on span "Load More" at bounding box center [891, 676] width 844 height 32
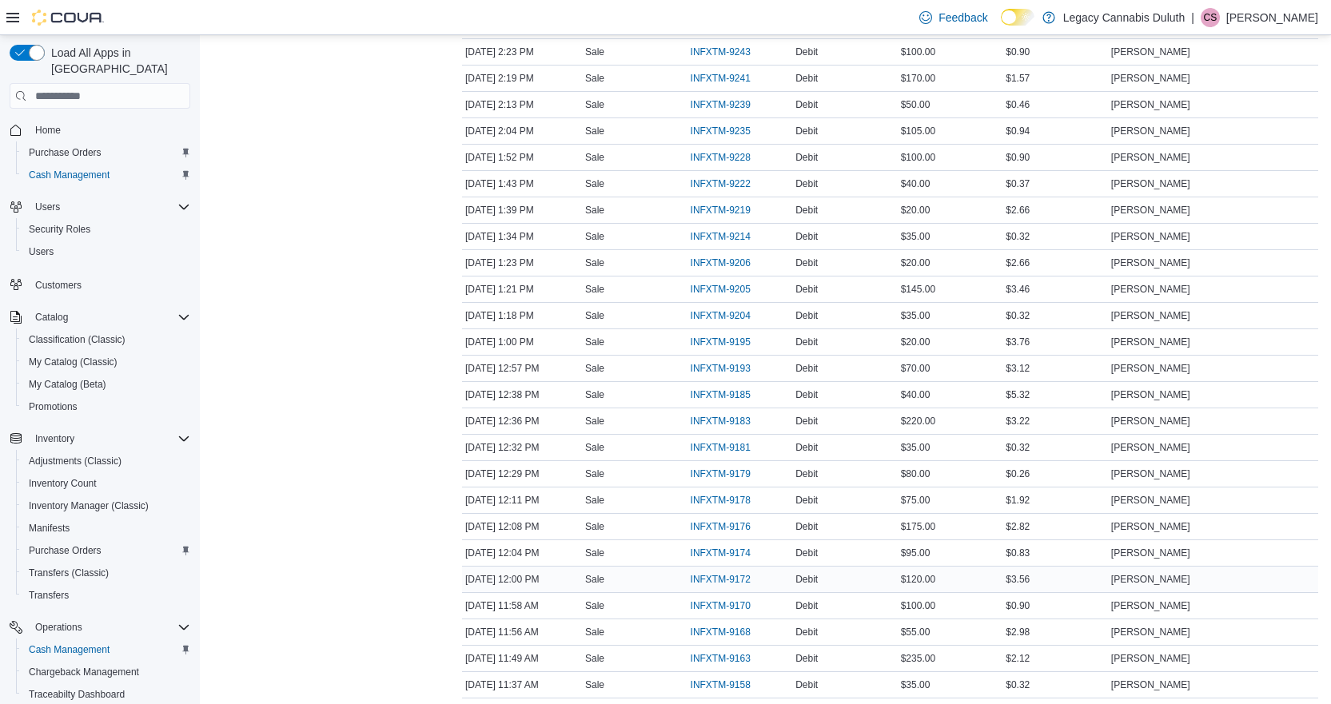
scroll to position [1343, 0]
click at [755, 311] on span "INFXTM-9185" at bounding box center [729, 314] width 76 height 19
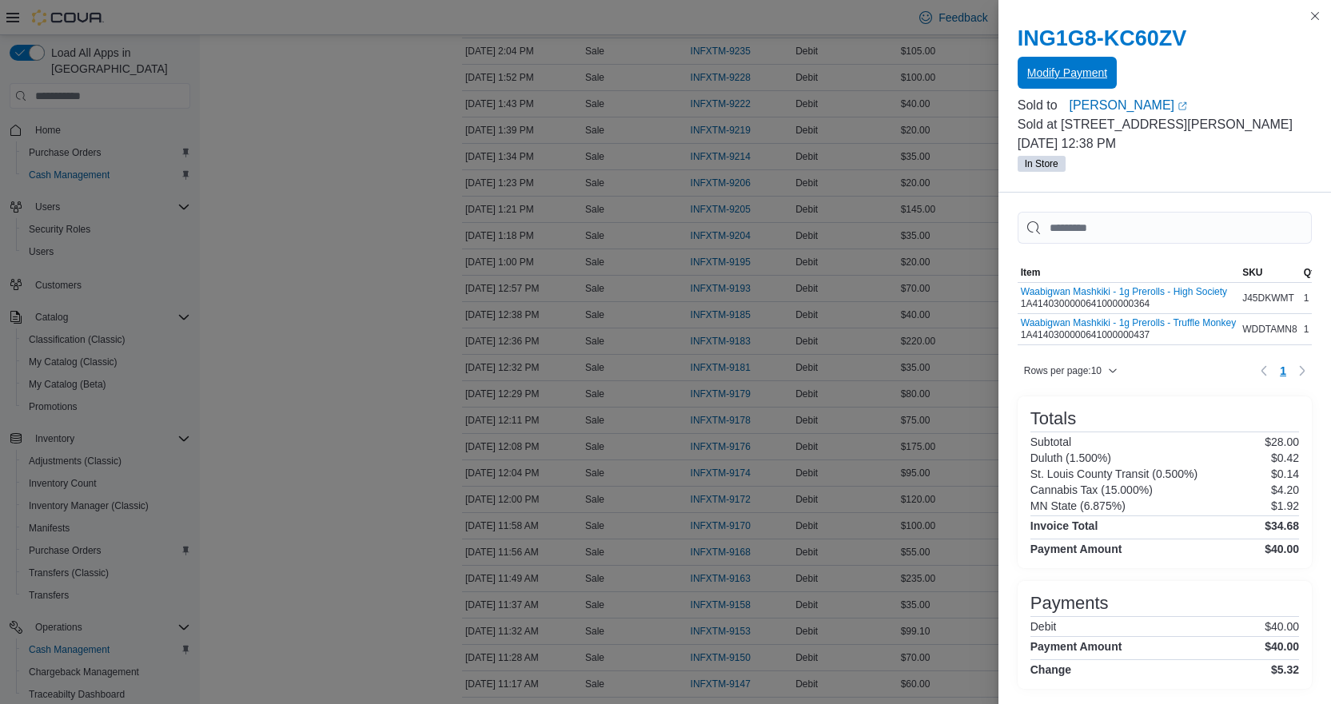
click at [1088, 68] on span "Modify Payment" at bounding box center [1068, 73] width 80 height 16
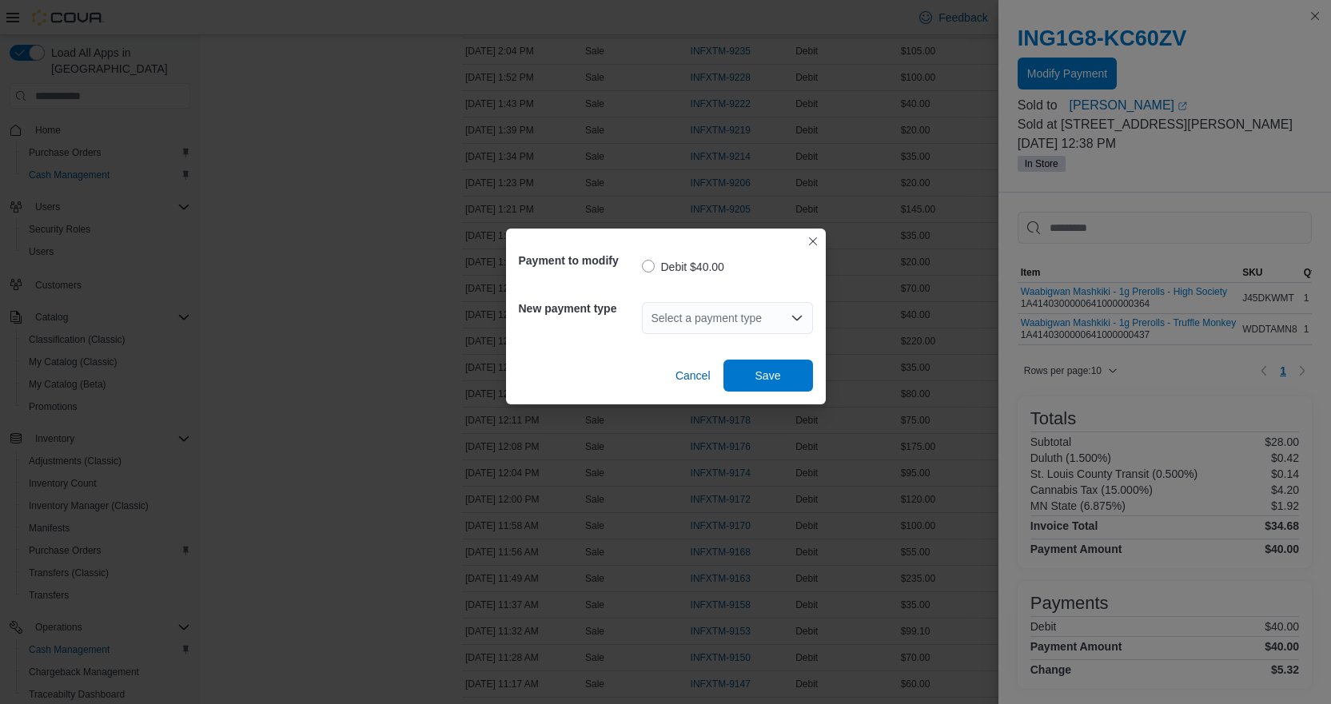
click at [719, 318] on div "Select a payment type" at bounding box center [727, 318] width 171 height 32
click at [712, 374] on span "Cash" at bounding box center [737, 369] width 133 height 16
click at [791, 377] on span "Save" at bounding box center [768, 375] width 70 height 32
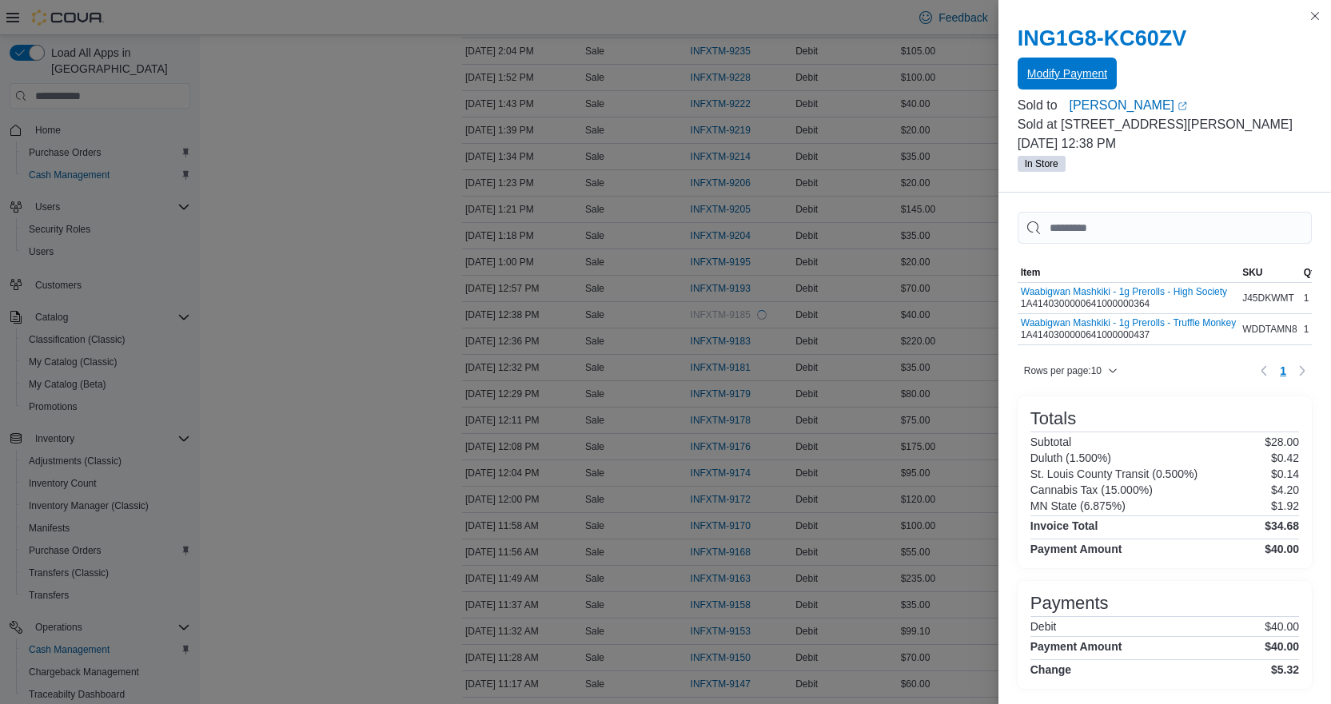
scroll to position [0, 0]
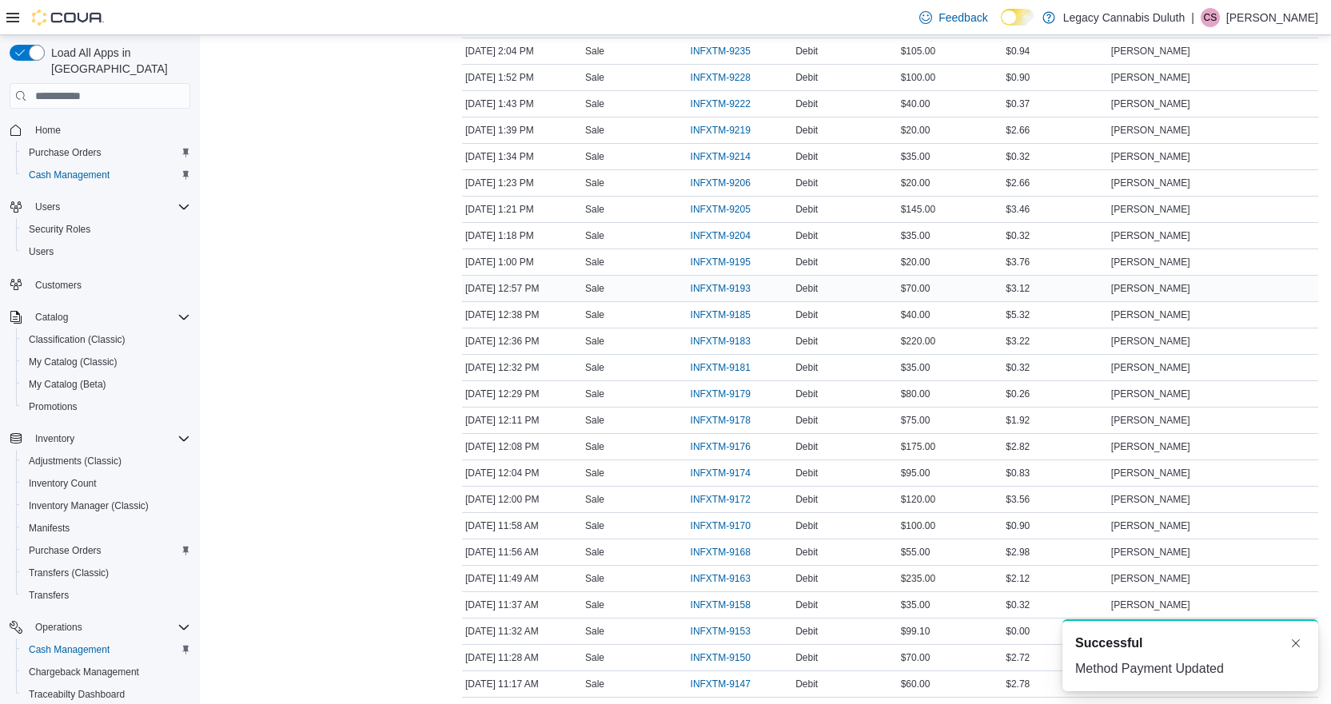
click at [917, 293] on span "$70.00" at bounding box center [916, 288] width 30 height 13
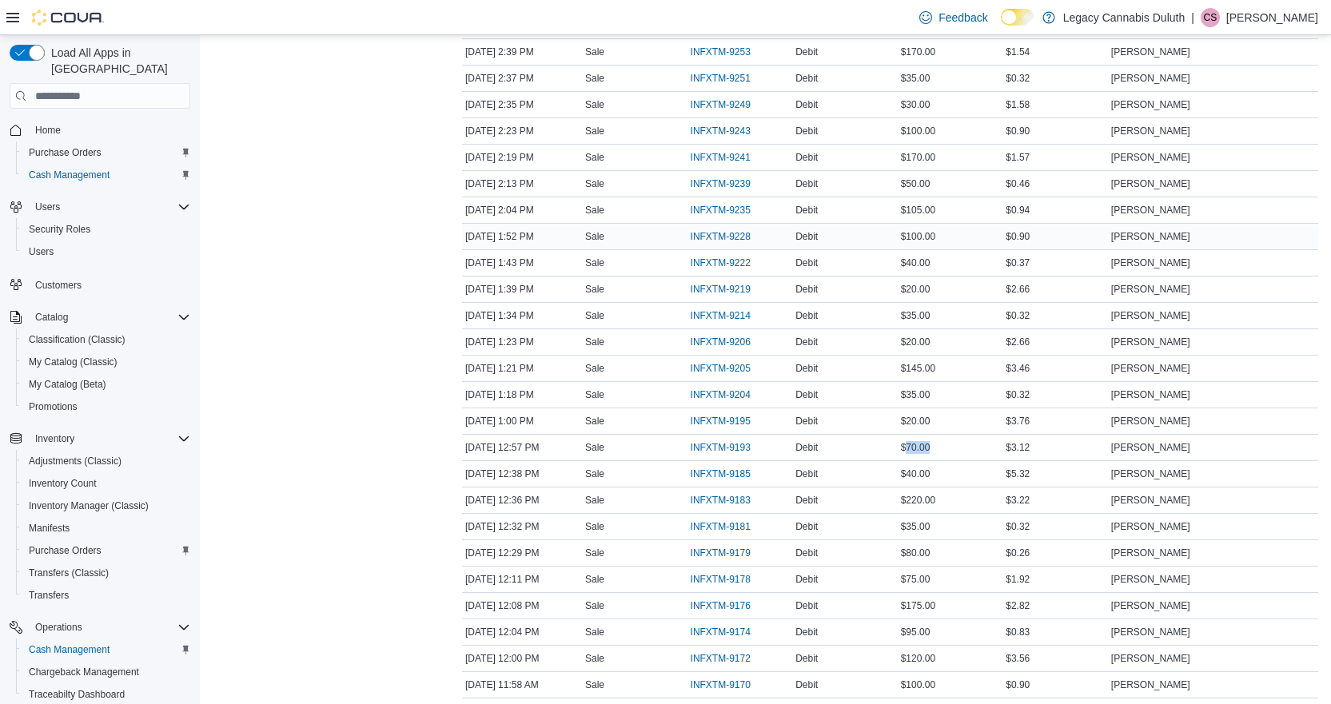
scroll to position [1104, 0]
click at [724, 74] on span "INFXTM-9256" at bounding box center [721, 80] width 60 height 13
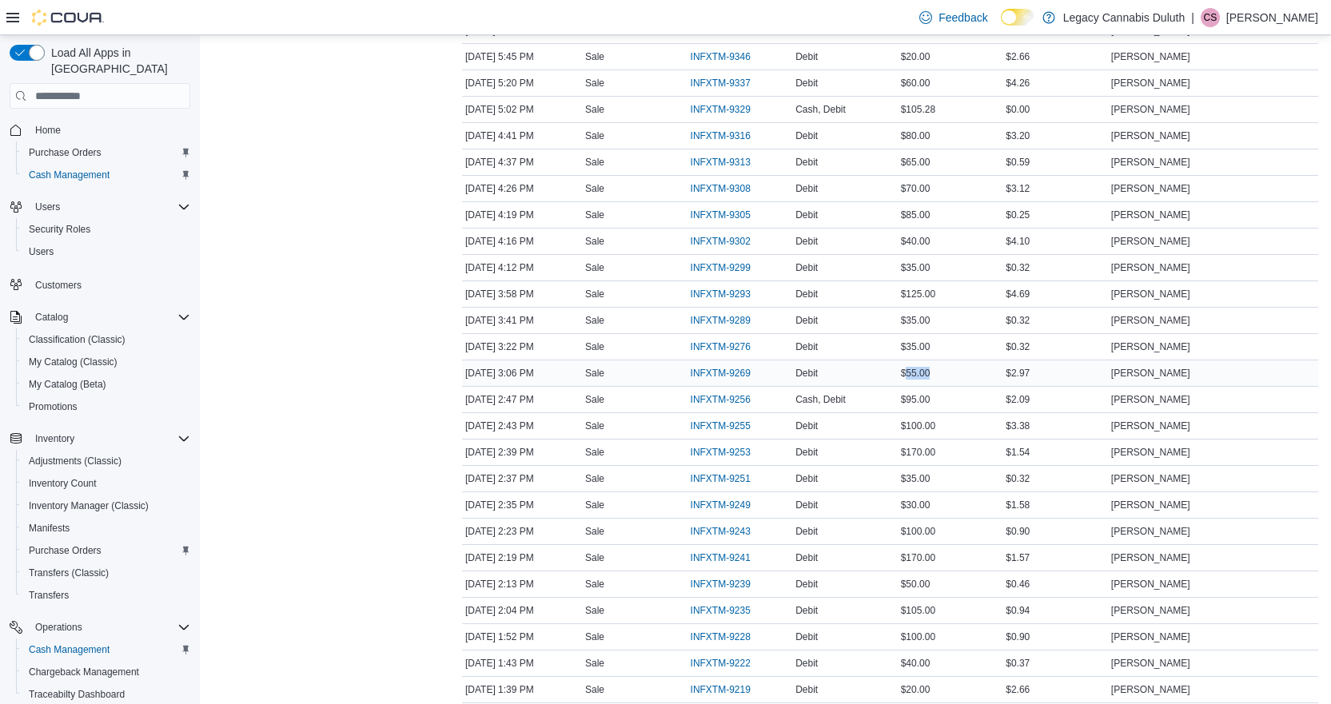
drag, startPoint x: 913, startPoint y: 375, endPoint x: 958, endPoint y: 369, distance: 45.2
click at [958, 369] on div "$55.00" at bounding box center [951, 373] width 106 height 19
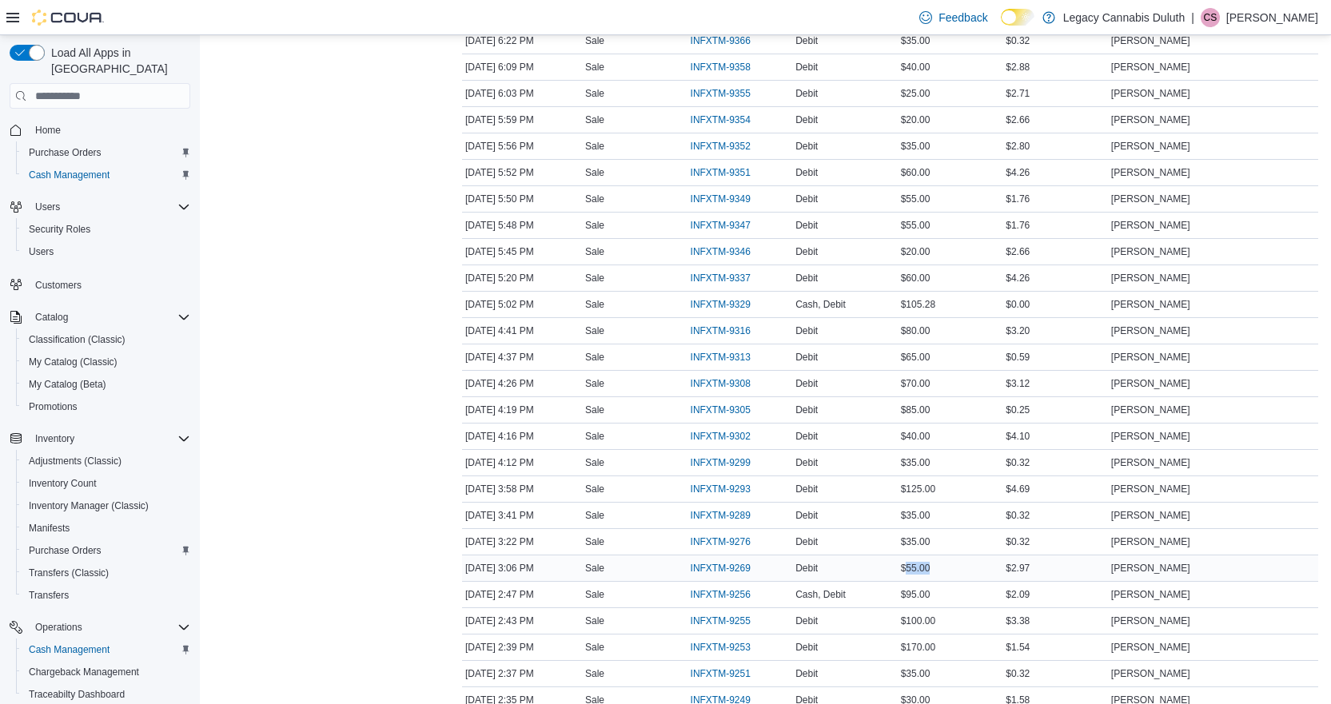
scroll to position [464, 0]
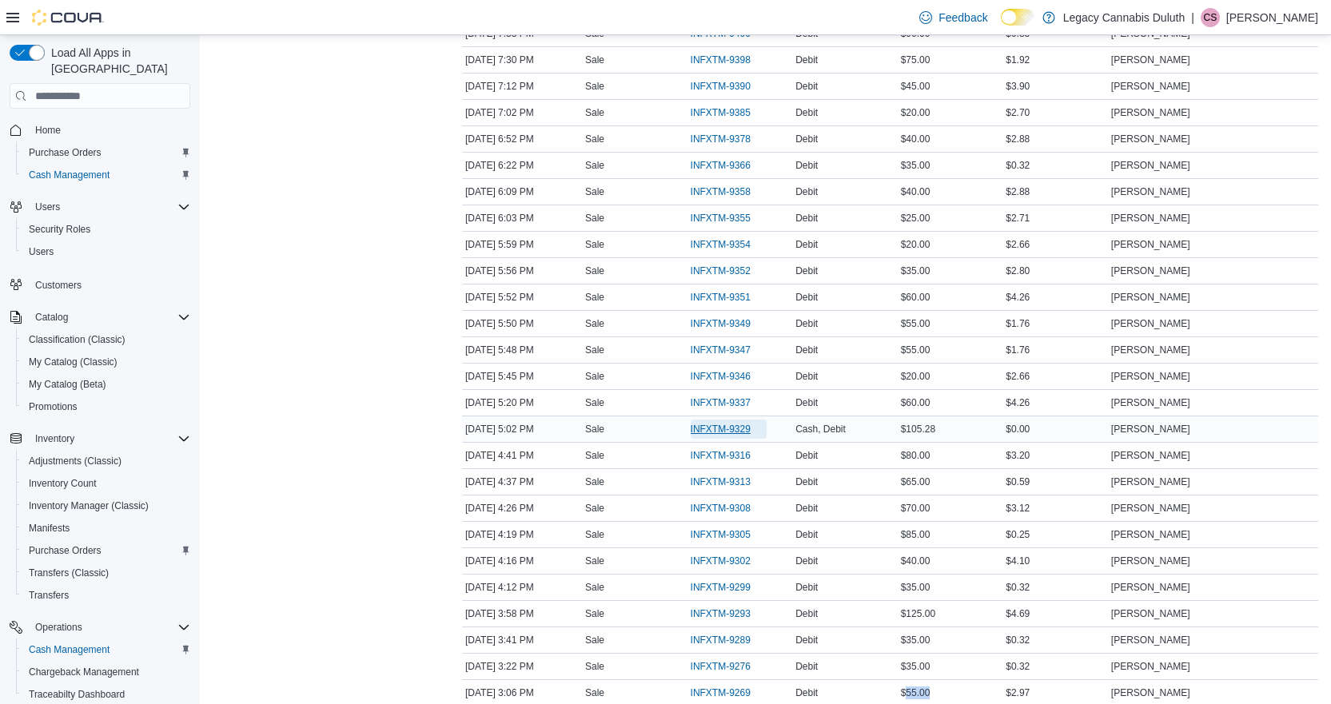
click at [741, 429] on span "INFXTM-9329" at bounding box center [721, 429] width 60 height 13
drag, startPoint x: 907, startPoint y: 138, endPoint x: 950, endPoint y: 142, distance: 43.4
click at [950, 142] on div "$75.00" at bounding box center [951, 139] width 106 height 19
drag, startPoint x: 907, startPoint y: 190, endPoint x: 952, endPoint y: 193, distance: 44.8
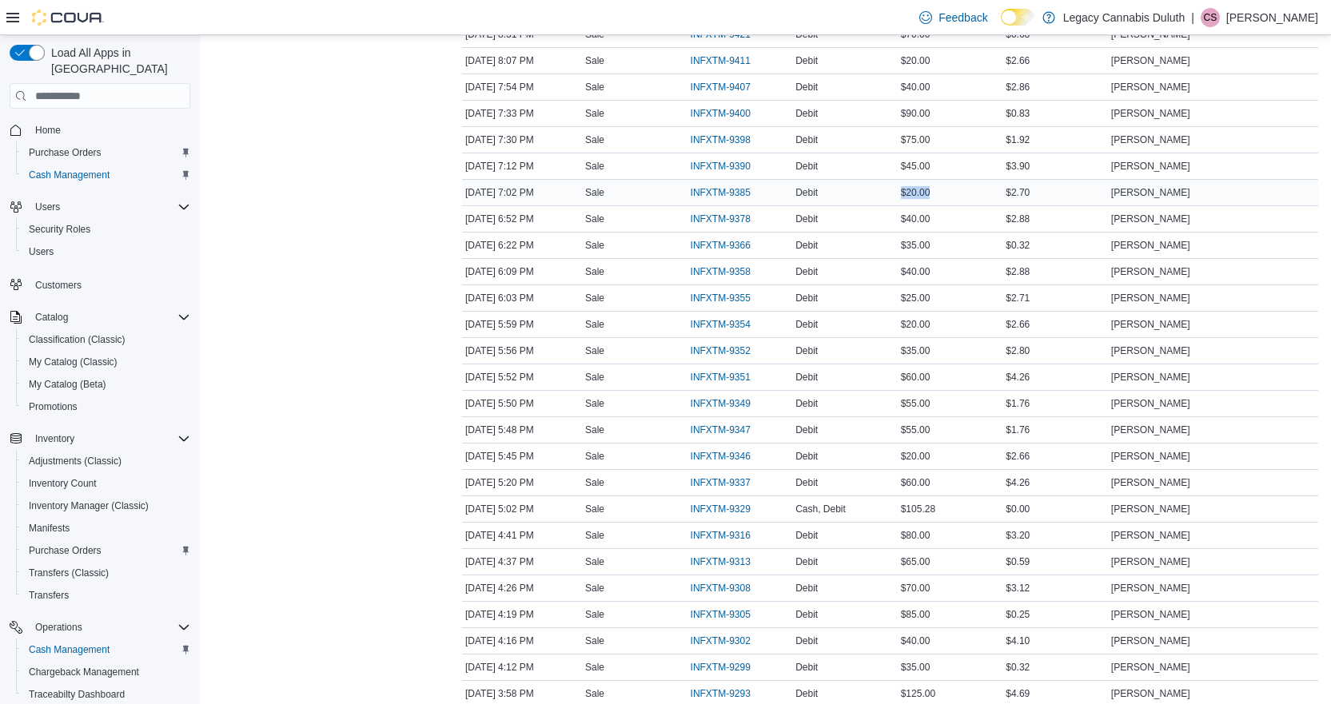
click at [952, 193] on div "$20.00" at bounding box center [951, 192] width 106 height 19
drag, startPoint x: 919, startPoint y: 247, endPoint x: 948, endPoint y: 248, distance: 28.8
click at [948, 248] on div "$45.00" at bounding box center [951, 246] width 106 height 19
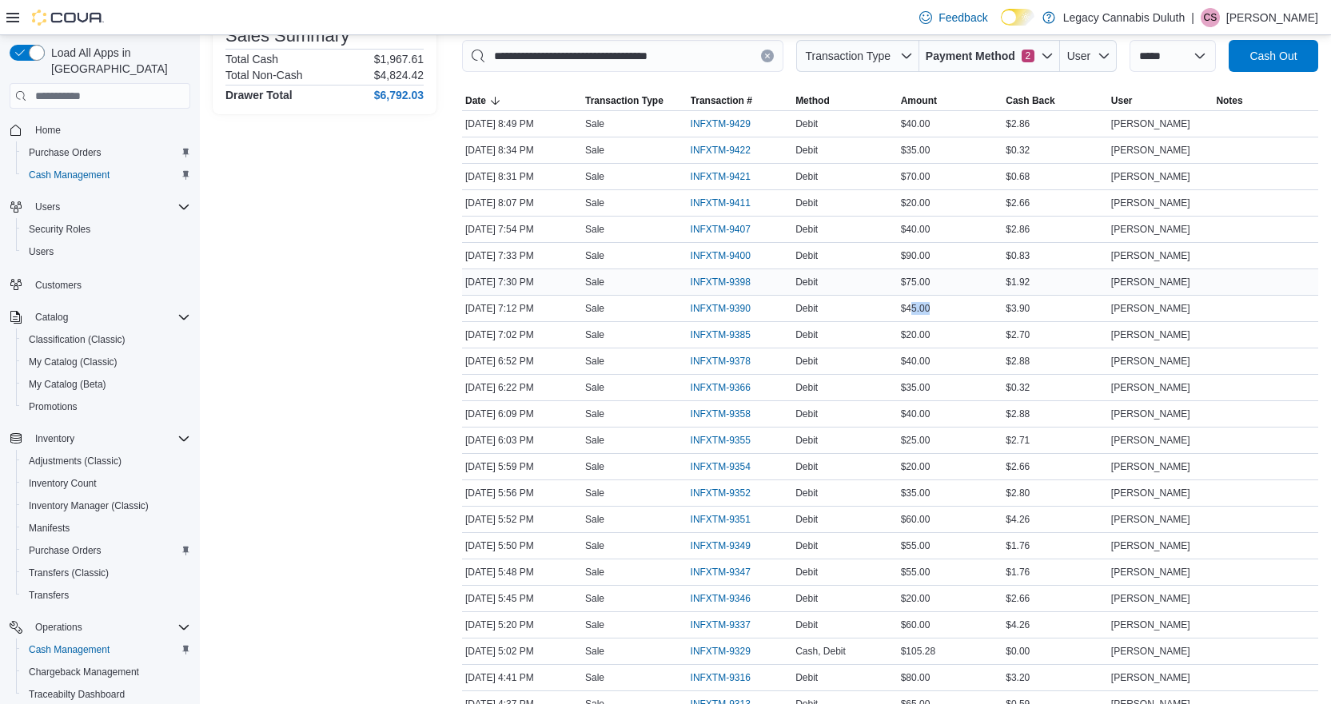
scroll to position [224, 0]
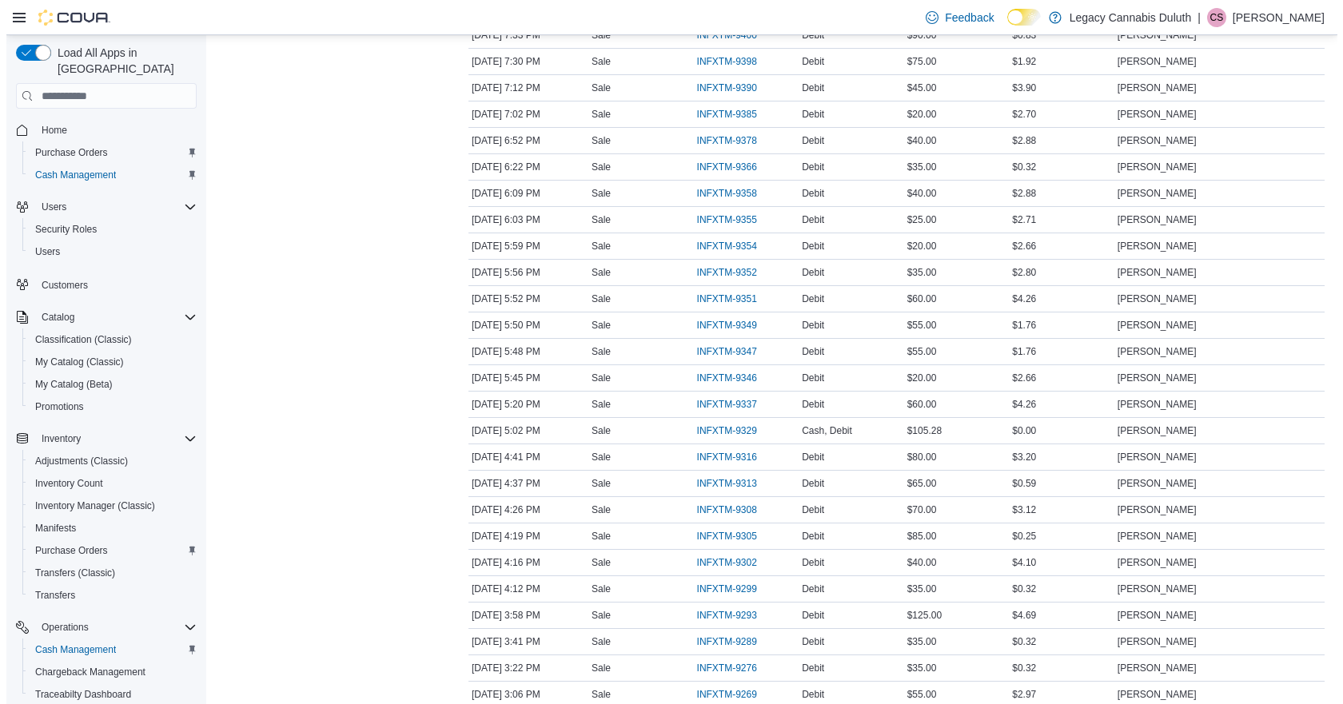
scroll to position [0, 0]
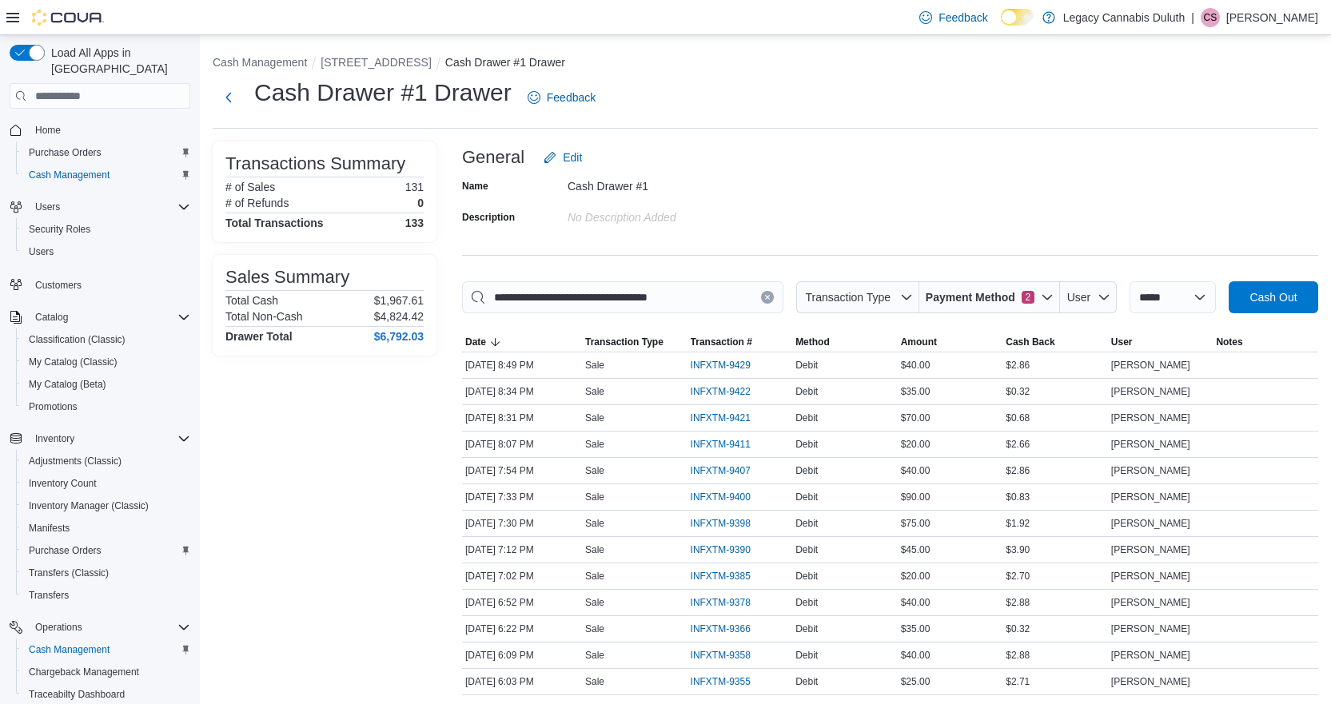
click at [1006, 224] on div "Name Cash Drawer #1 Description No Description added" at bounding box center [890, 202] width 856 height 56
click at [1297, 294] on span "Cash Out" at bounding box center [1273, 297] width 47 height 16
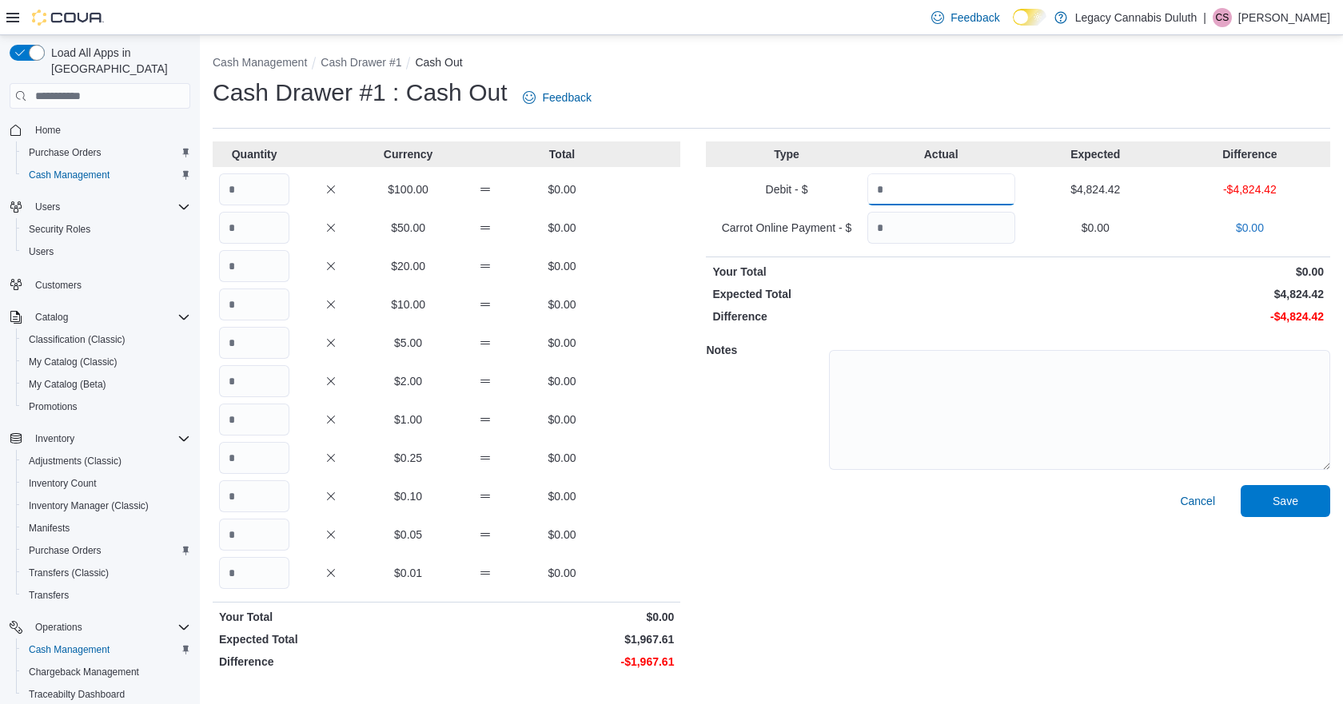
click at [935, 194] on input "Quantity" at bounding box center [942, 190] width 148 height 32
type input "****"
click at [846, 105] on div "Cash Drawer #1 : Cash Out Feedback" at bounding box center [772, 98] width 1118 height 42
click at [265, 183] on input "Quantity" at bounding box center [254, 190] width 70 height 32
type input "*"
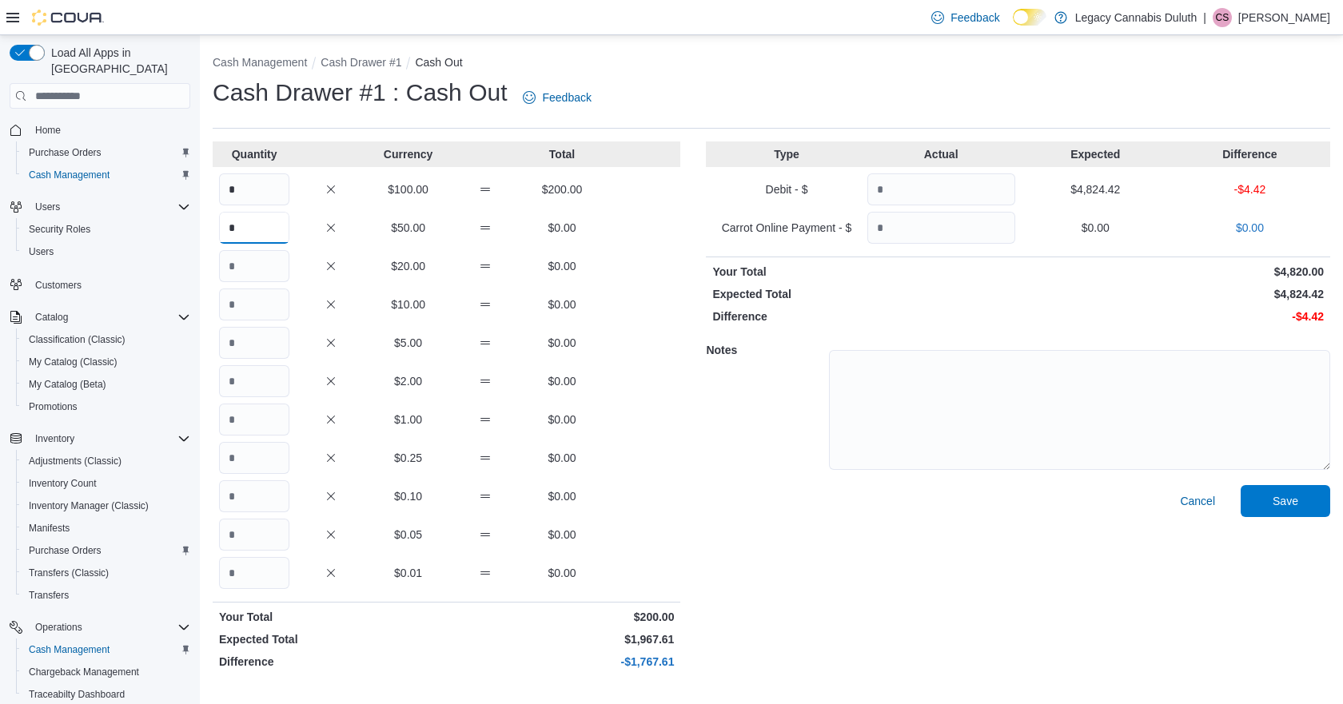
type input "*"
type input "**"
click at [255, 293] on input "Quantity" at bounding box center [254, 305] width 70 height 32
type input "**"
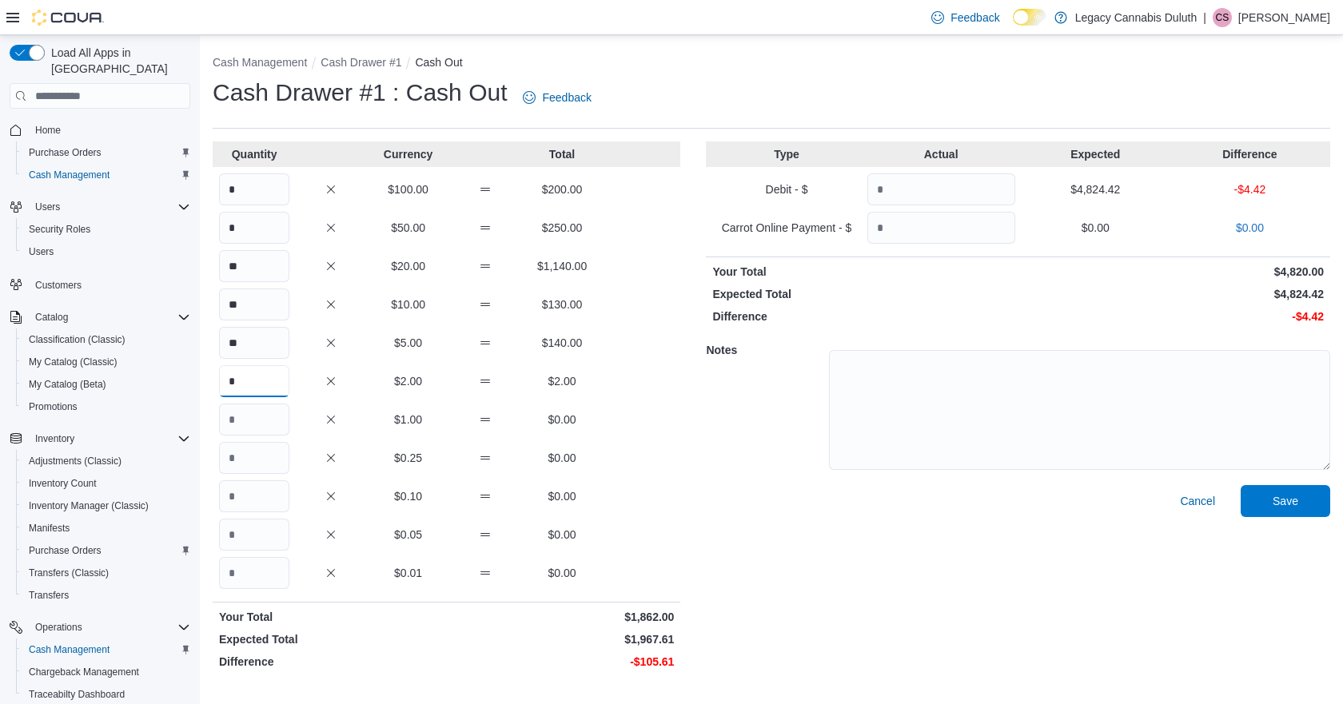
type input "*"
type input "***"
type input "**"
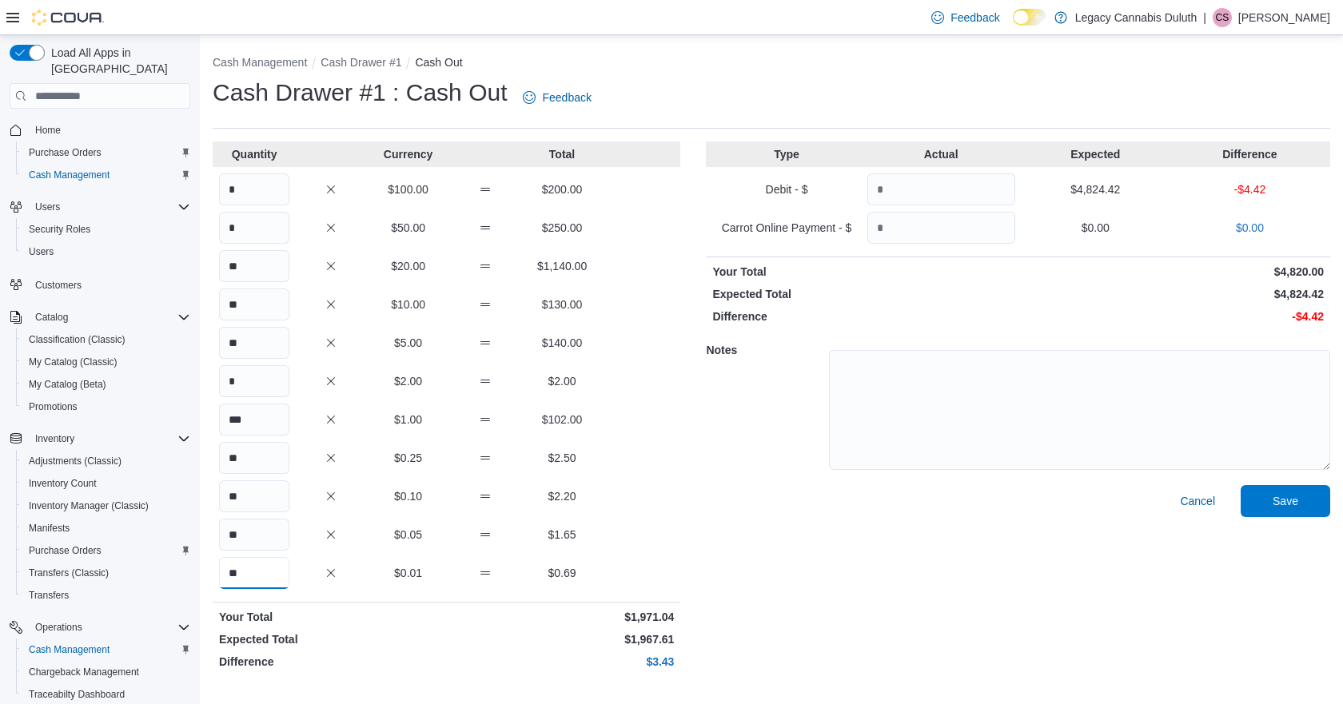
type input "**"
click at [772, 526] on div "Cancel Save" at bounding box center [1018, 580] width 625 height 191
click at [1293, 492] on span "Save" at bounding box center [1286, 501] width 70 height 32
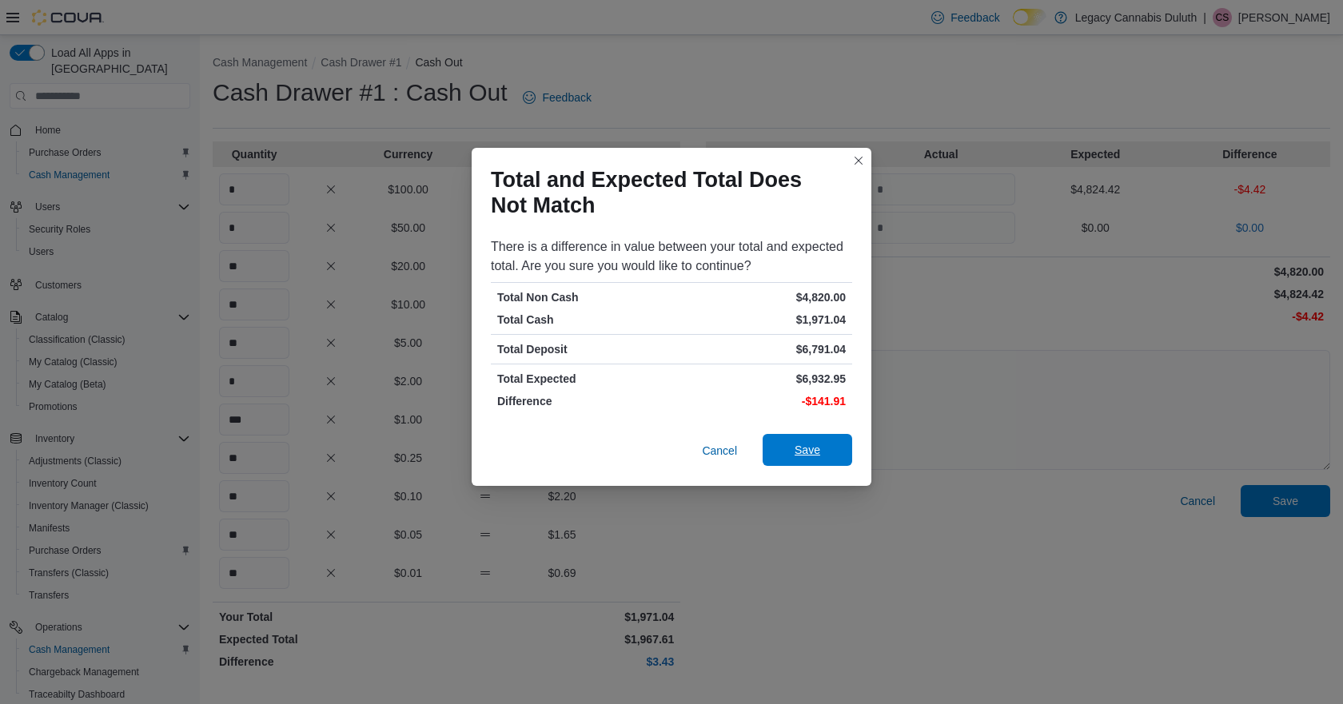
click at [809, 440] on span "Save" at bounding box center [807, 450] width 70 height 32
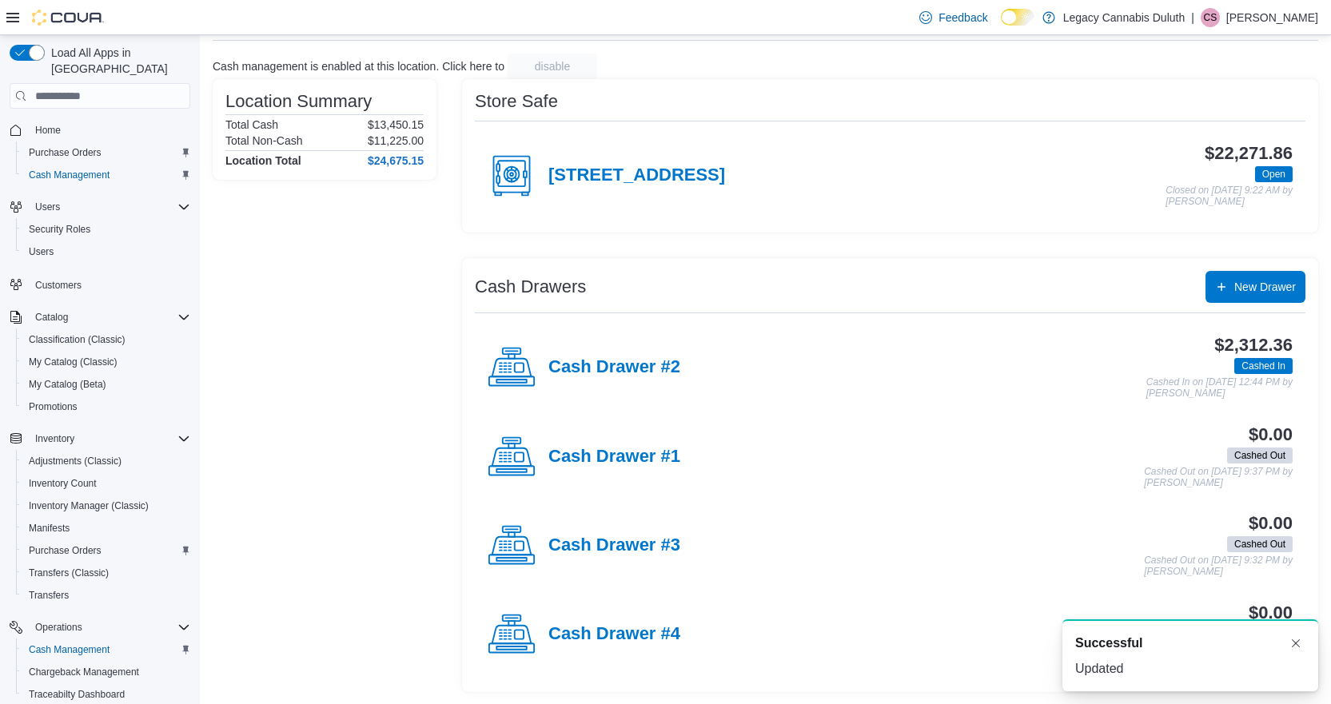
scroll to position [89, 0]
click at [623, 352] on div "Cash Drawer #2" at bounding box center [584, 367] width 193 height 48
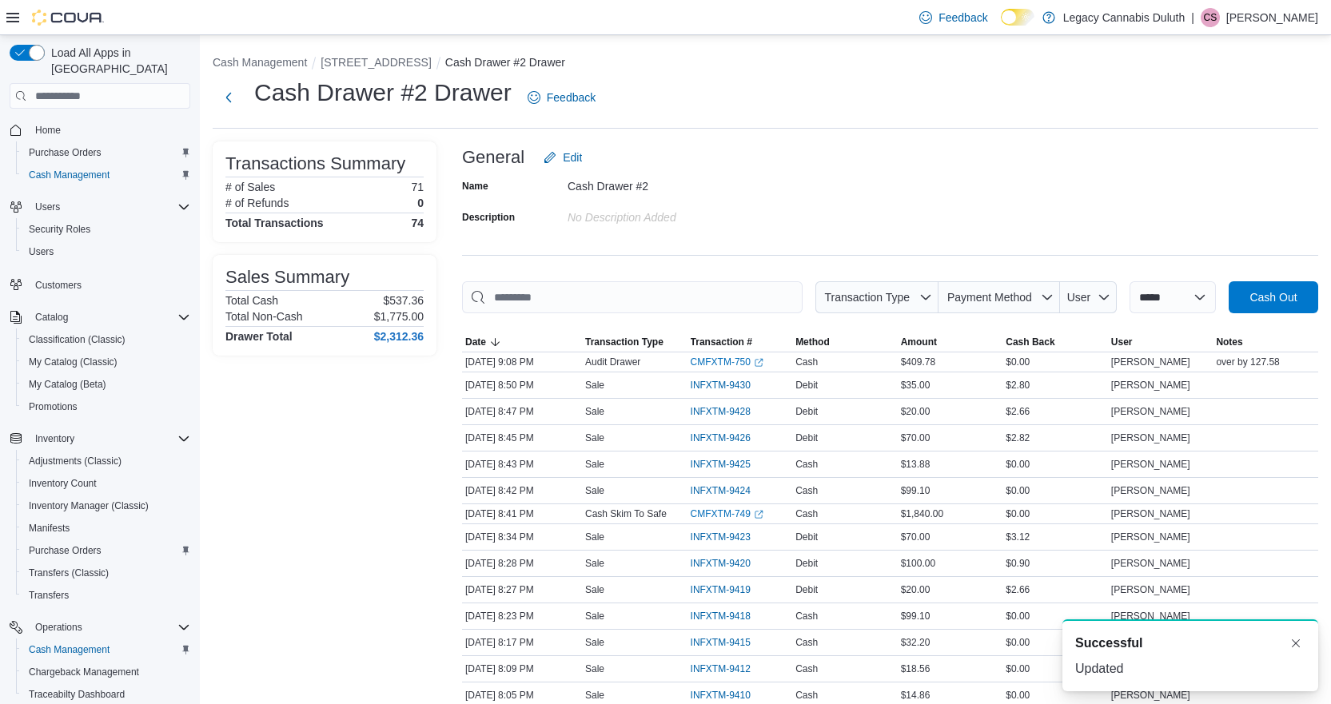
click at [955, 200] on div "Name Cash Drawer #2 Description No Description added" at bounding box center [890, 202] width 856 height 56
click at [994, 303] on span "Payment Method" at bounding box center [990, 297] width 85 height 13
click at [968, 366] on span "Debit" at bounding box center [1006, 358] width 189 height 19
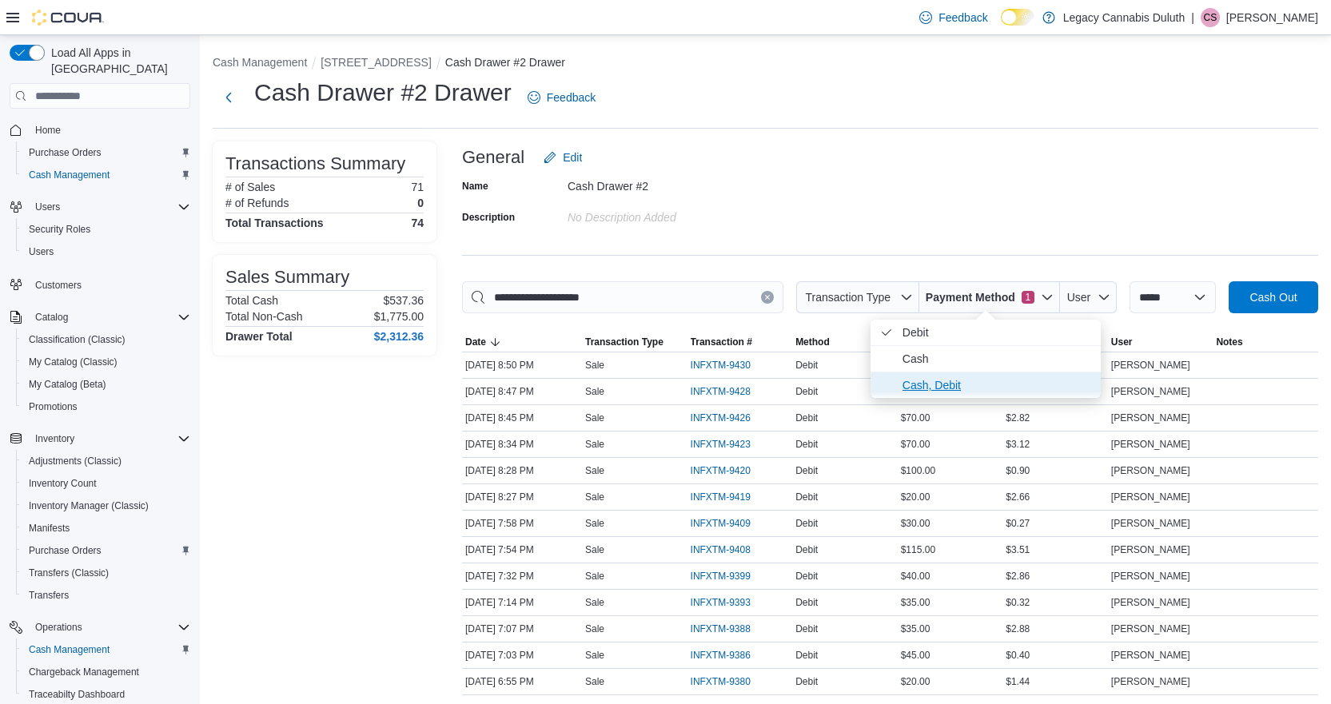
click at [956, 384] on span "Cash, Debit" at bounding box center [997, 385] width 189 height 19
click at [995, 224] on div "Name Cash Drawer #2 Description No Description added" at bounding box center [890, 202] width 856 height 56
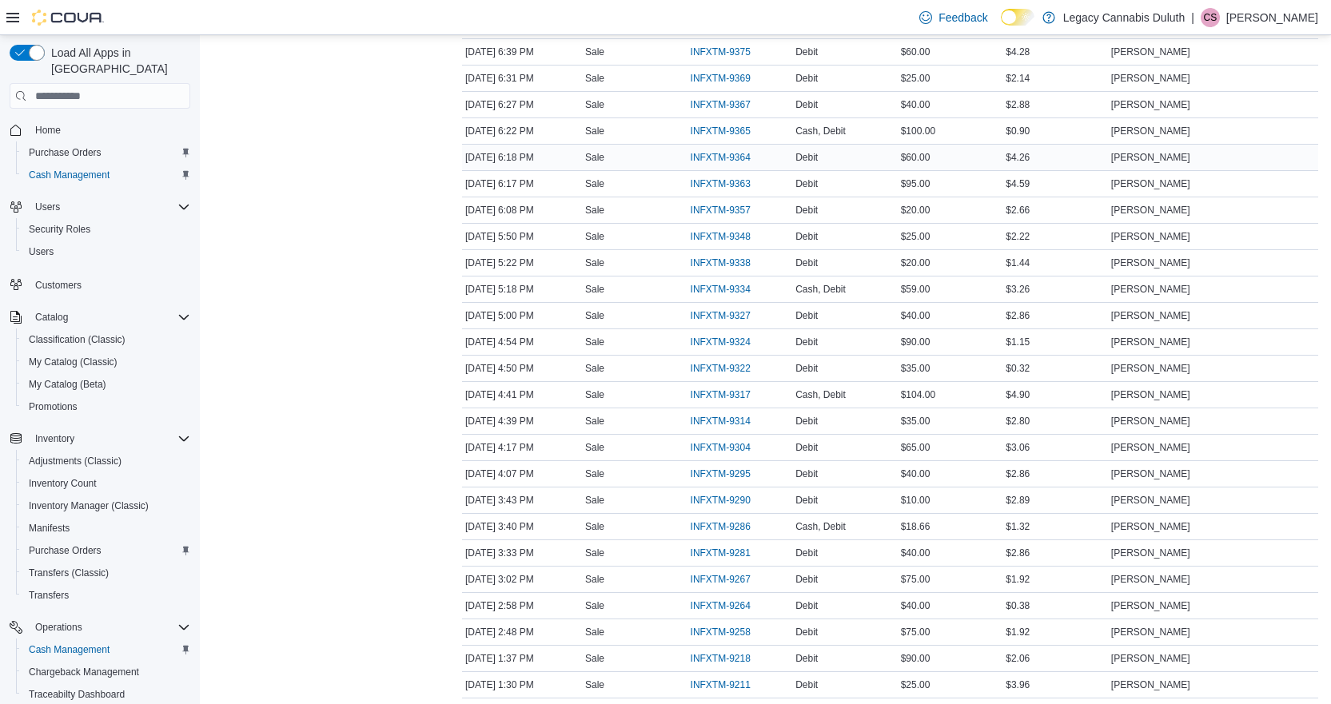
scroll to position [760, 0]
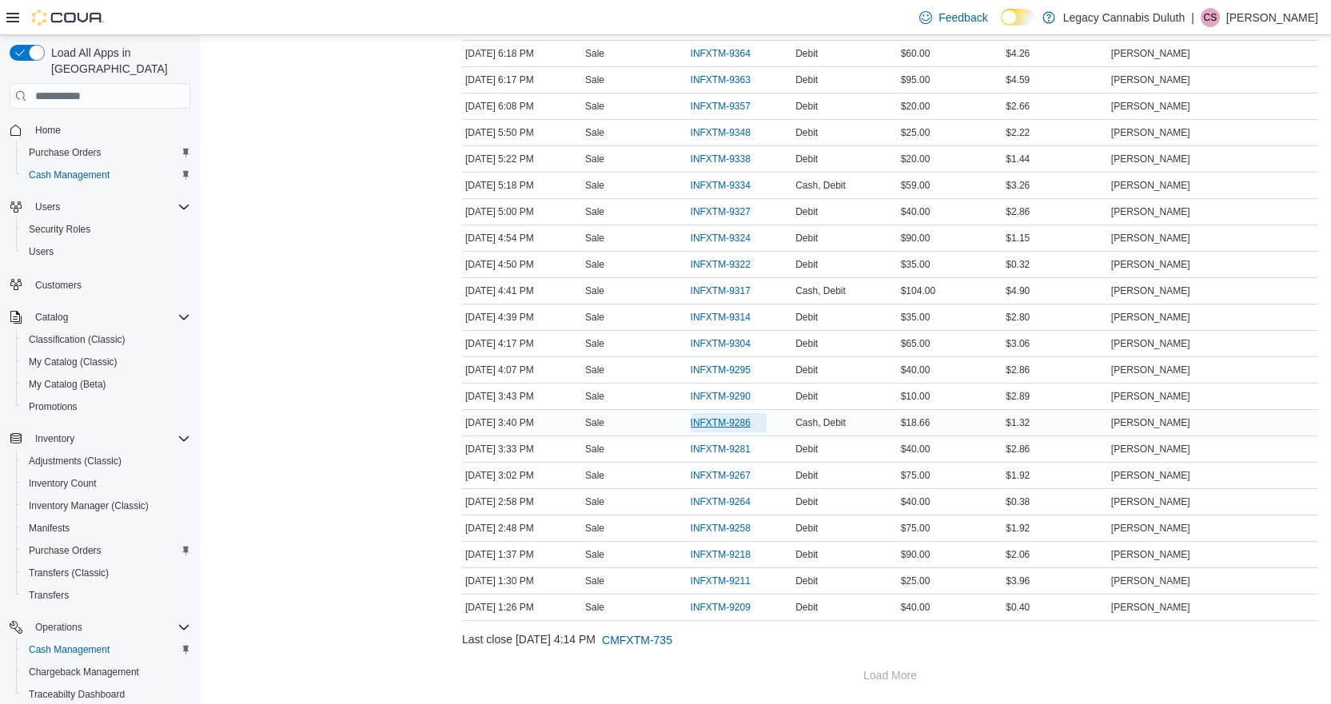
click at [737, 420] on span "INFXTM-9286" at bounding box center [721, 423] width 60 height 13
click at [754, 292] on span "INFXTM-9317" at bounding box center [729, 290] width 76 height 19
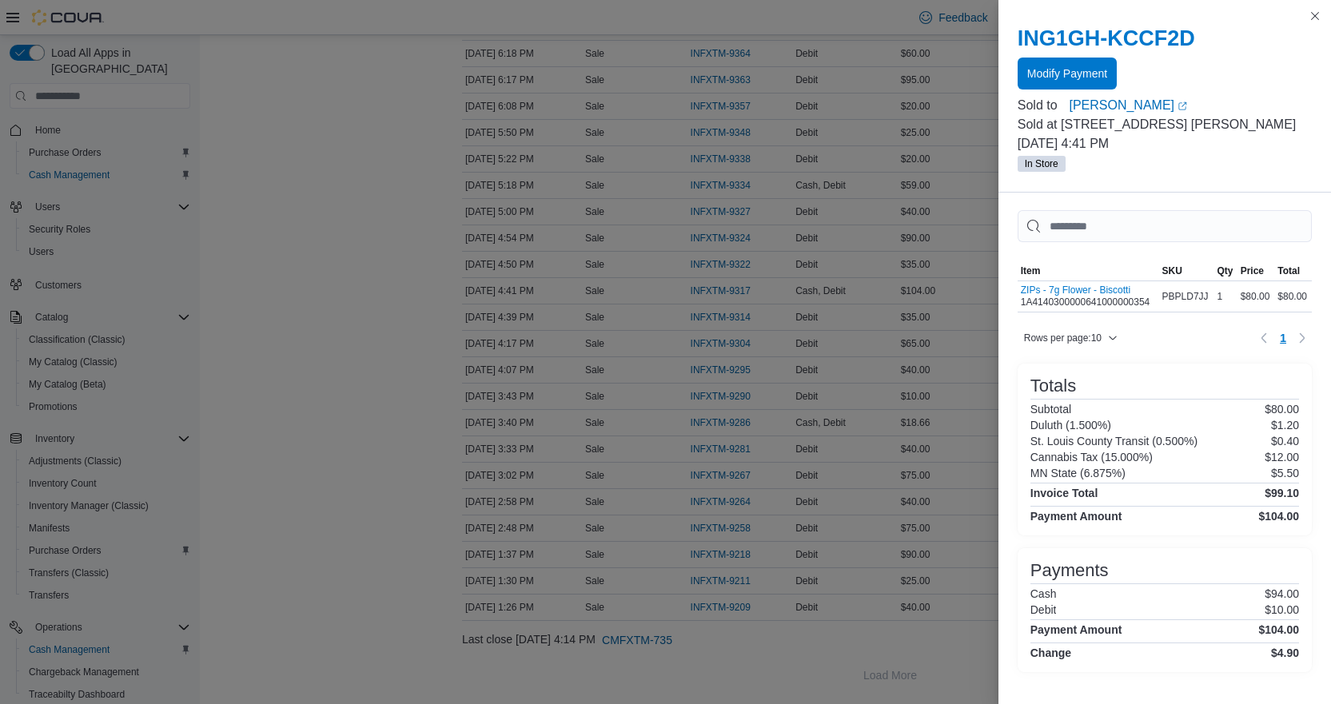
scroll to position [14, 0]
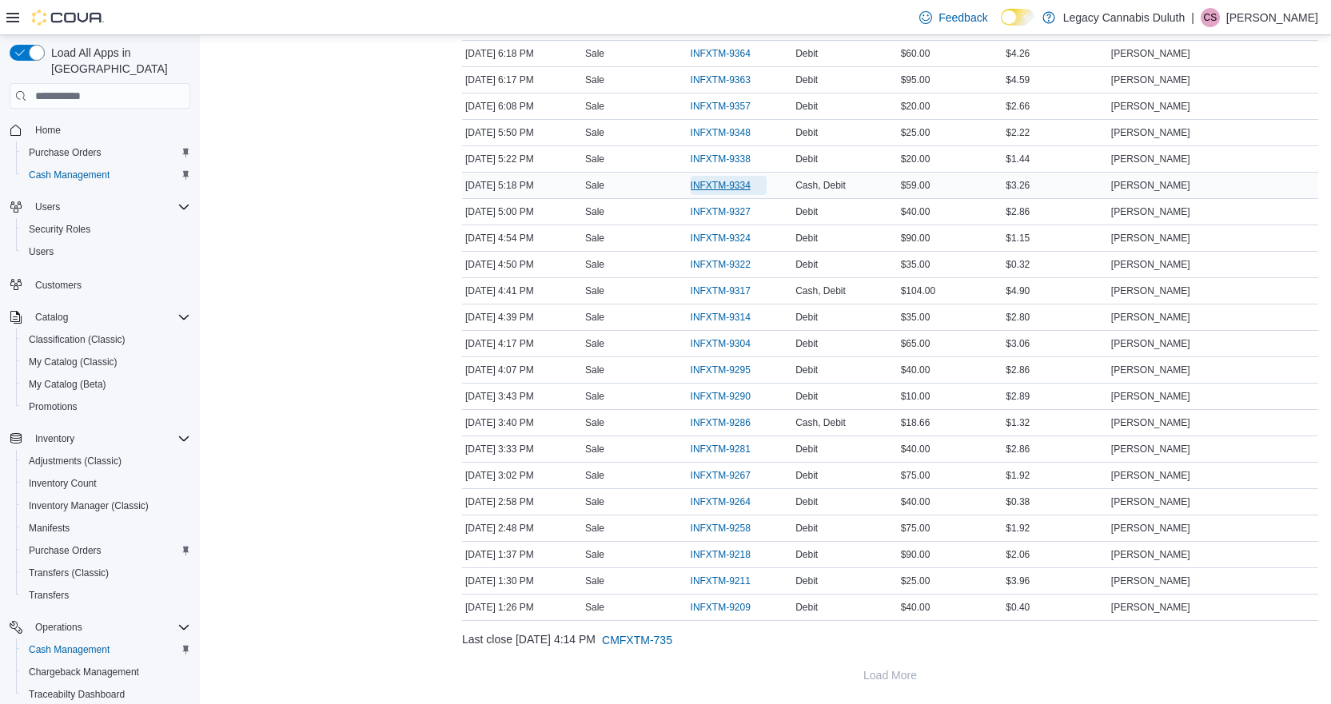
click at [741, 182] on span "INFXTM-9334" at bounding box center [721, 185] width 60 height 13
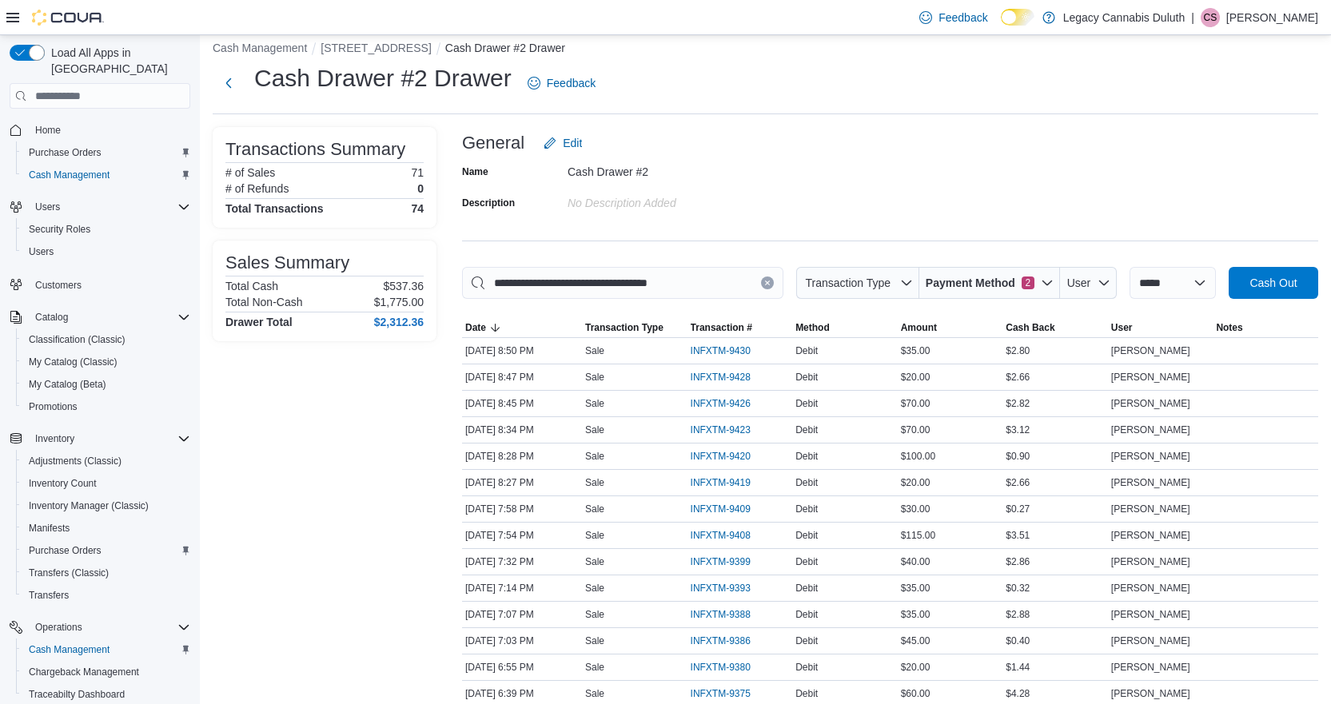
scroll to position [0, 0]
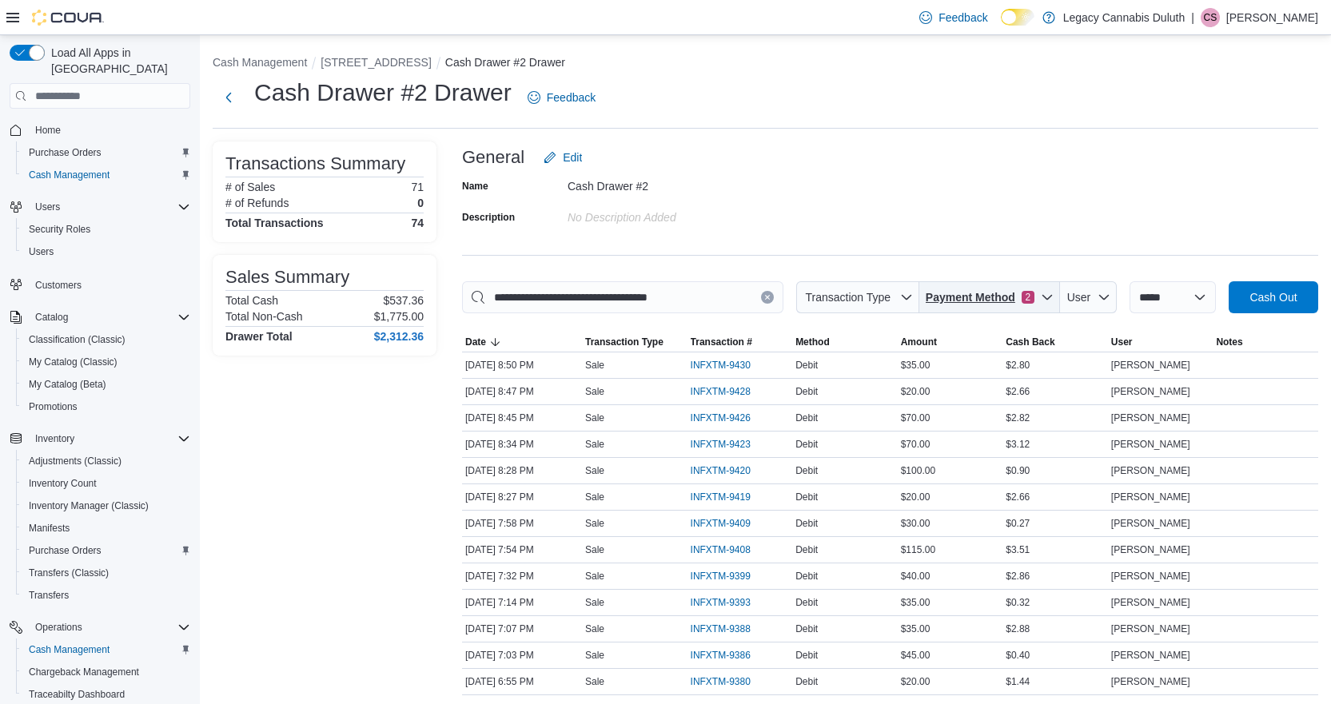
click at [972, 297] on span "Payment Method" at bounding box center [971, 297] width 90 height 16
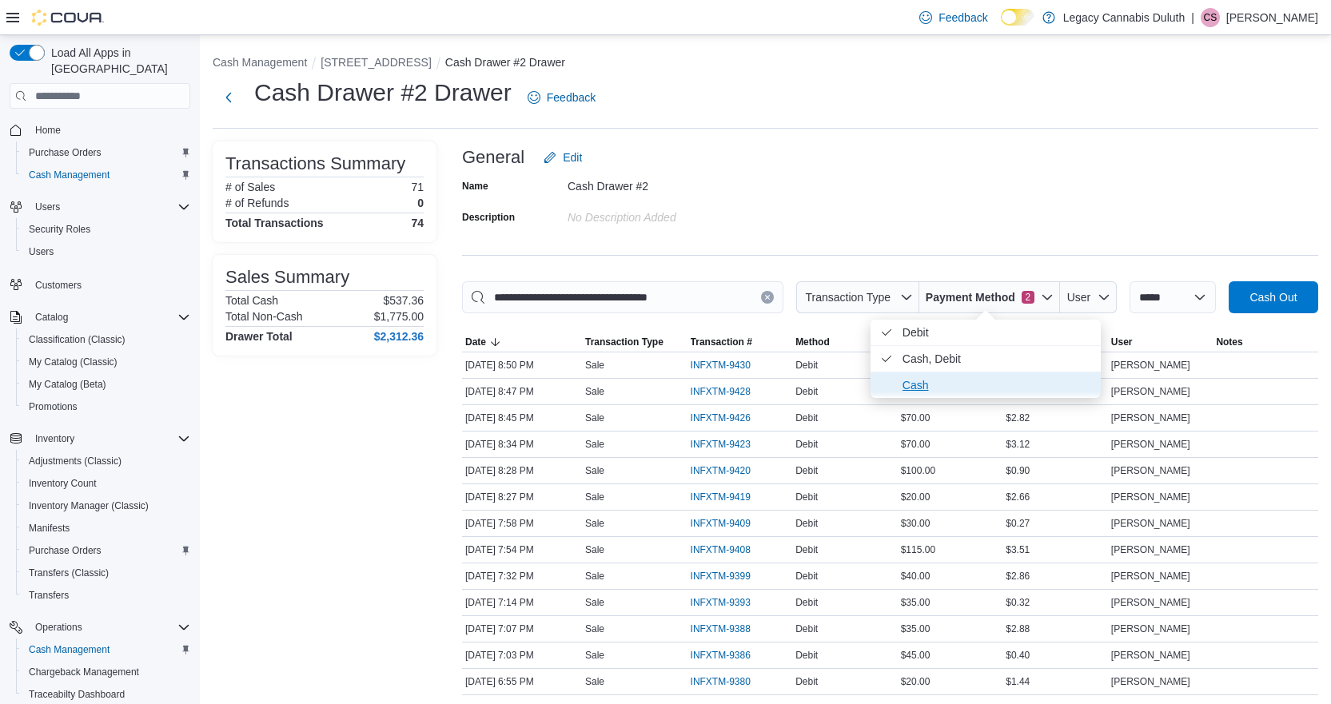
click at [933, 379] on span "Cash" at bounding box center [997, 385] width 189 height 19
type input "**********"
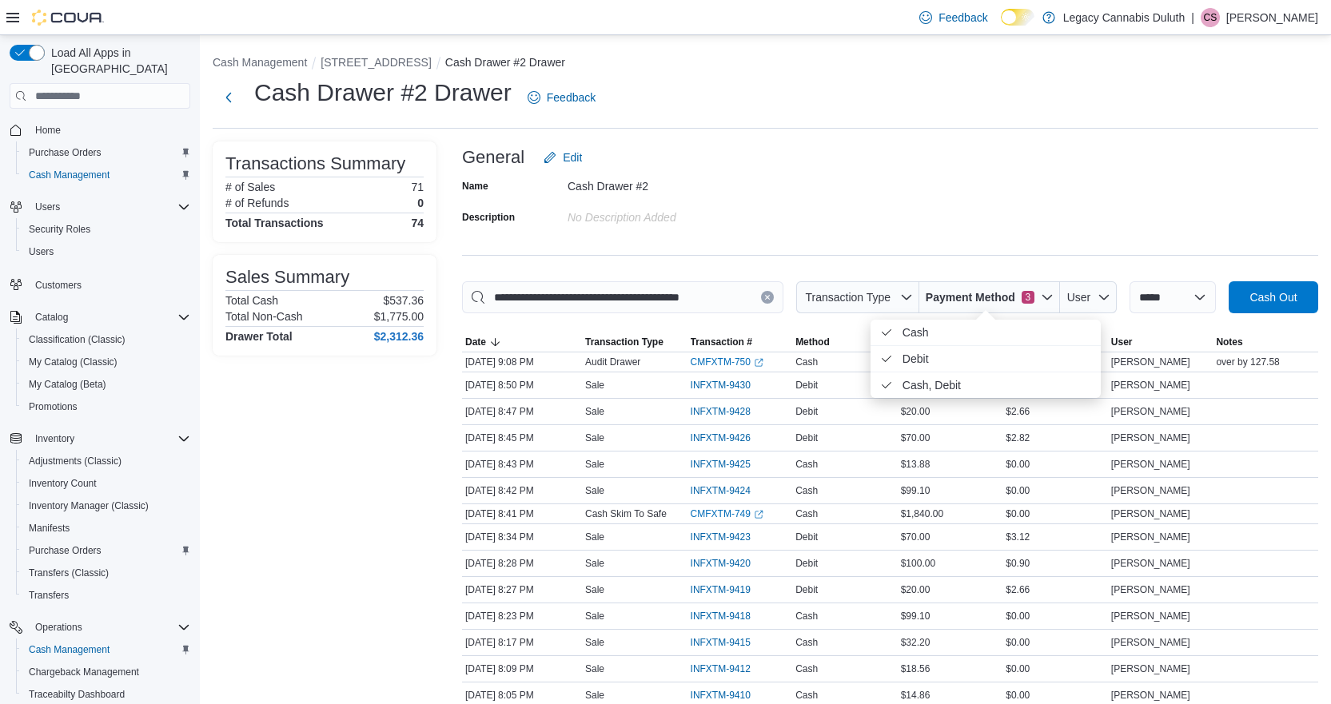
click at [956, 189] on div "Name Cash Drawer #2 Description No Description added" at bounding box center [890, 202] width 856 height 56
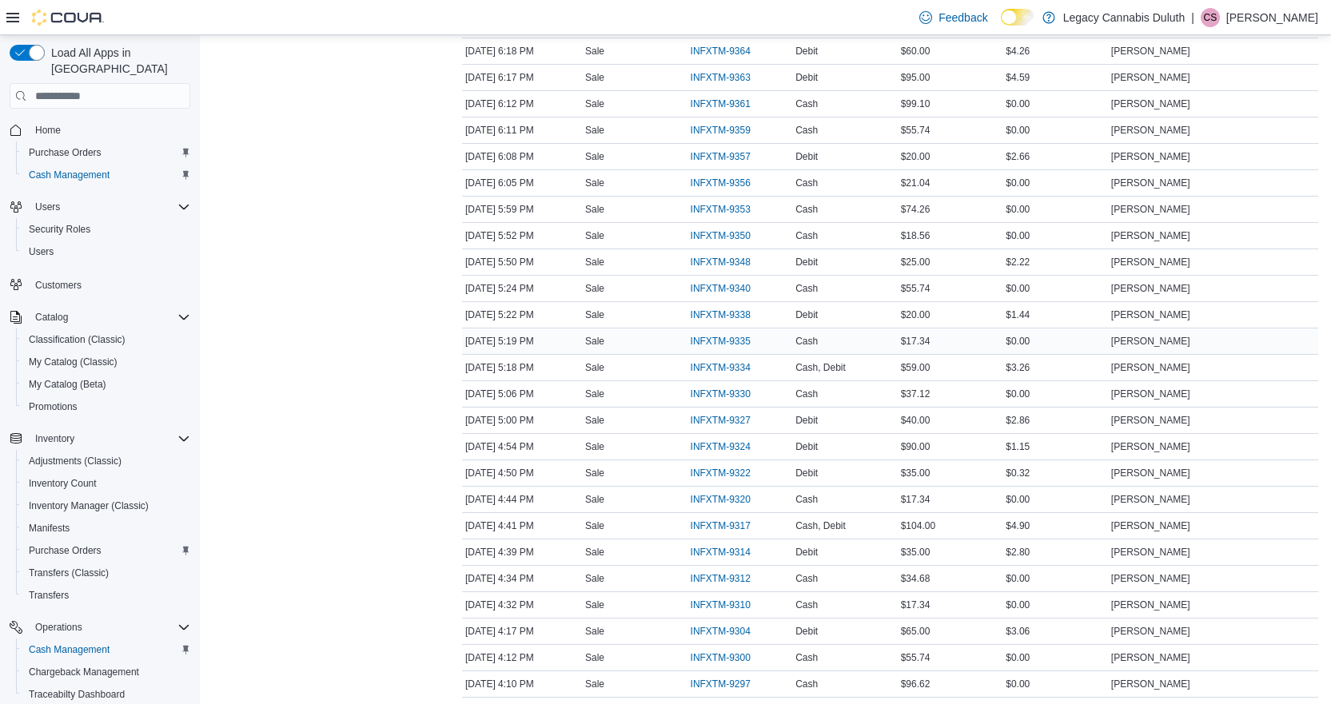
scroll to position [1040, 0]
drag, startPoint x: 753, startPoint y: 469, endPoint x: 735, endPoint y: 471, distance: 18.5
click at [735, 471] on span "INFXTM-9330" at bounding box center [721, 474] width 60 height 13
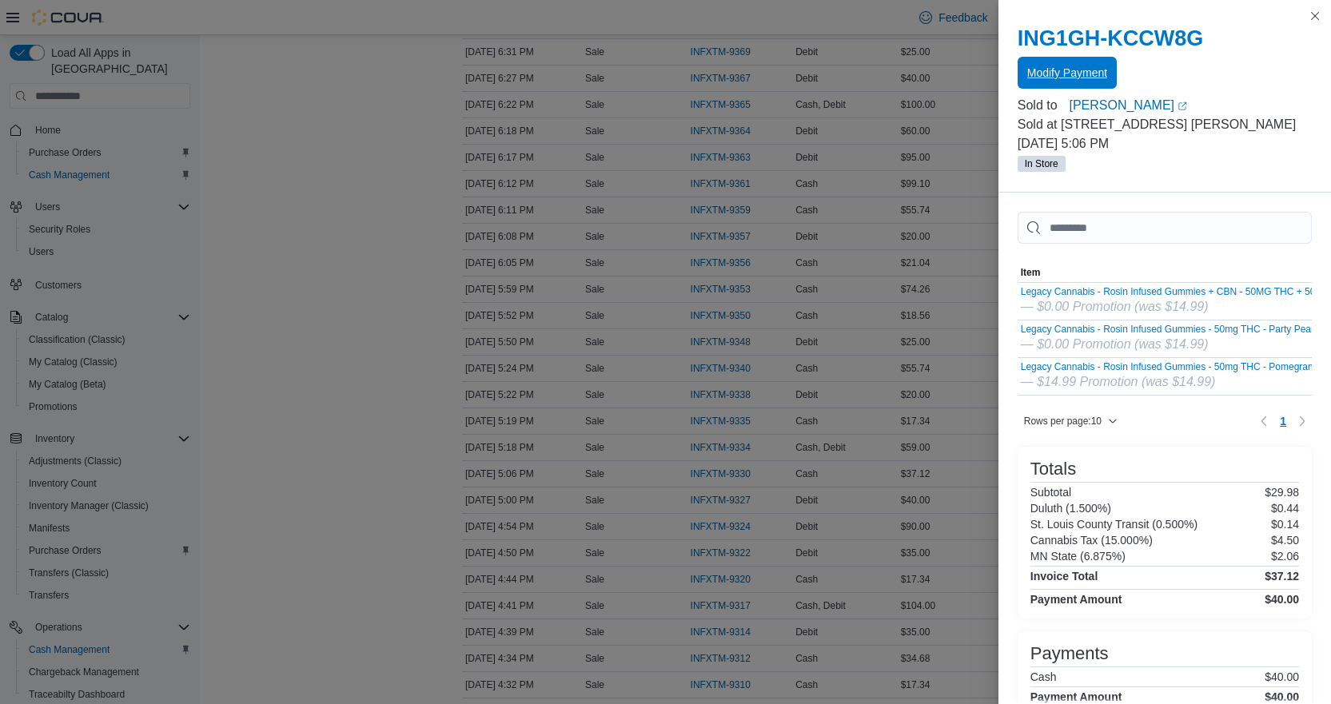
click at [1057, 57] on div "ING1GH-KCCW8G Modify Payment" at bounding box center [1165, 58] width 294 height 64
click at [1080, 74] on span "Modify Payment" at bounding box center [1068, 73] width 80 height 16
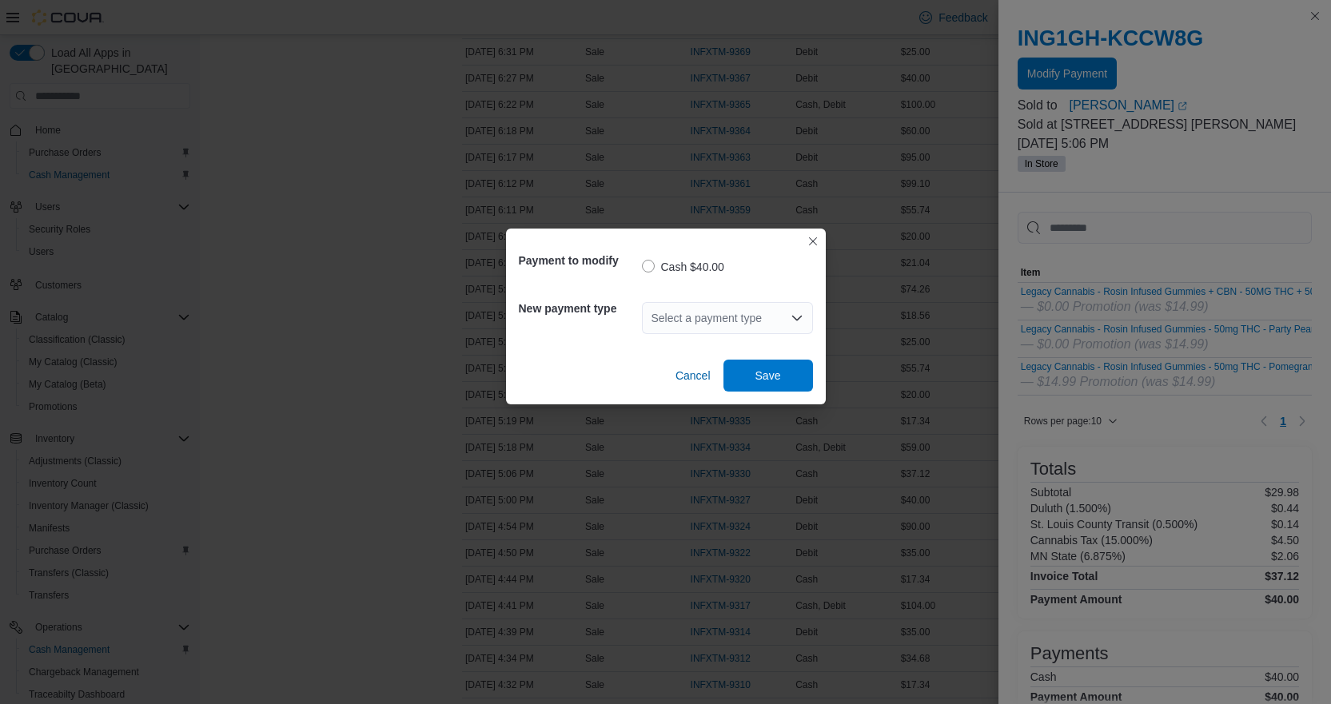
click at [762, 312] on div "Select a payment type" at bounding box center [727, 318] width 171 height 32
click at [724, 385] on span "Debit" at bounding box center [737, 392] width 133 height 16
click at [800, 373] on span "Save" at bounding box center [768, 375] width 70 height 32
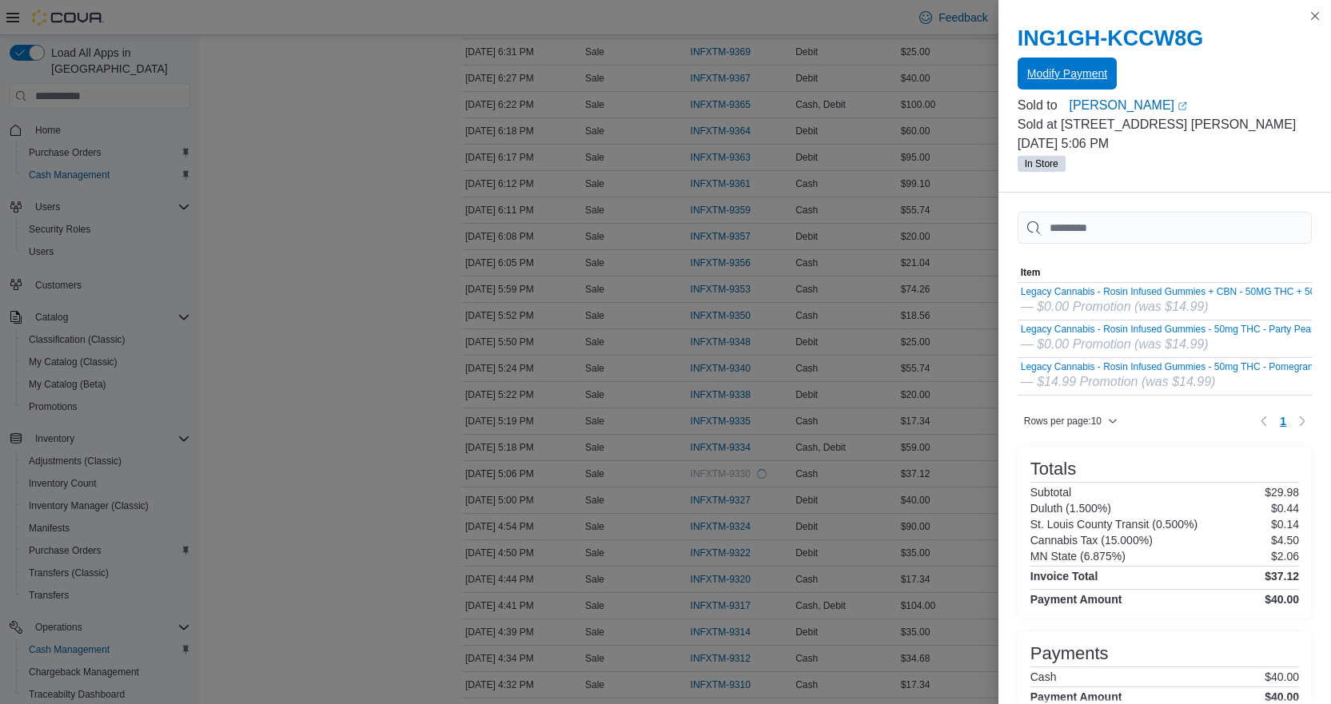
scroll to position [0, 0]
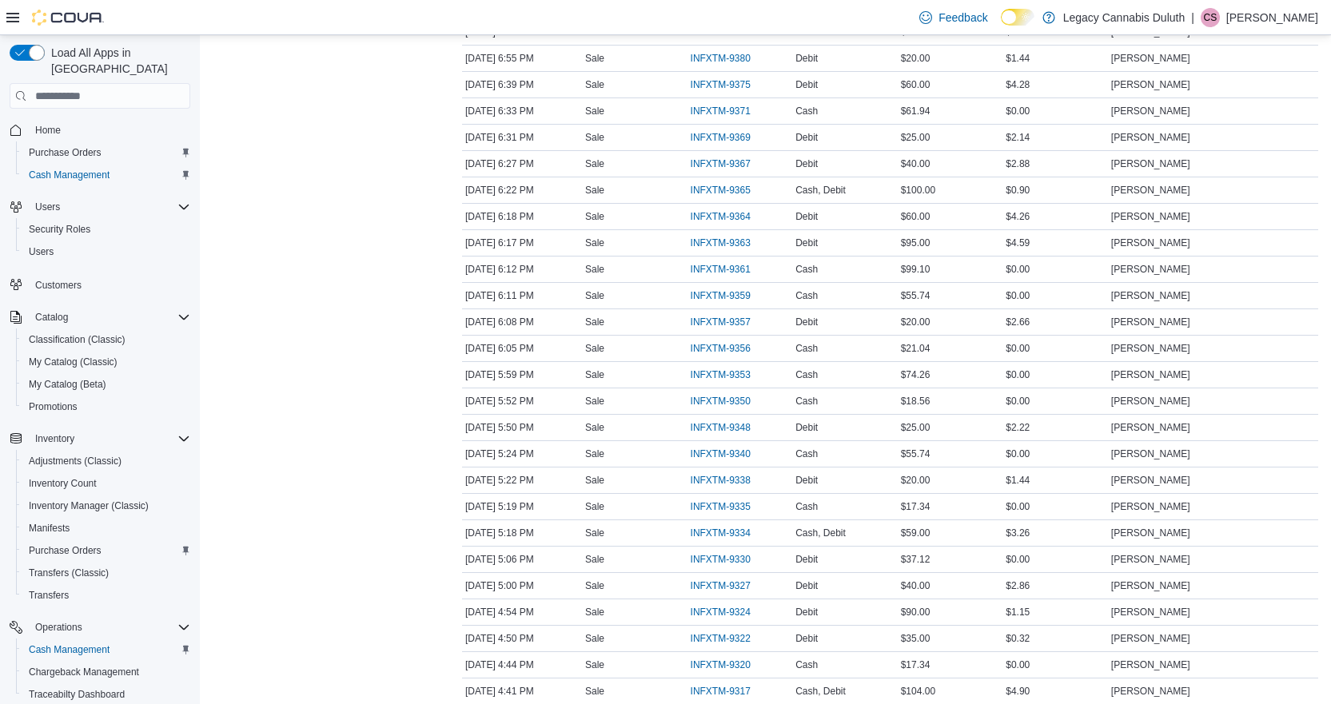
scroll to position [1120, 0]
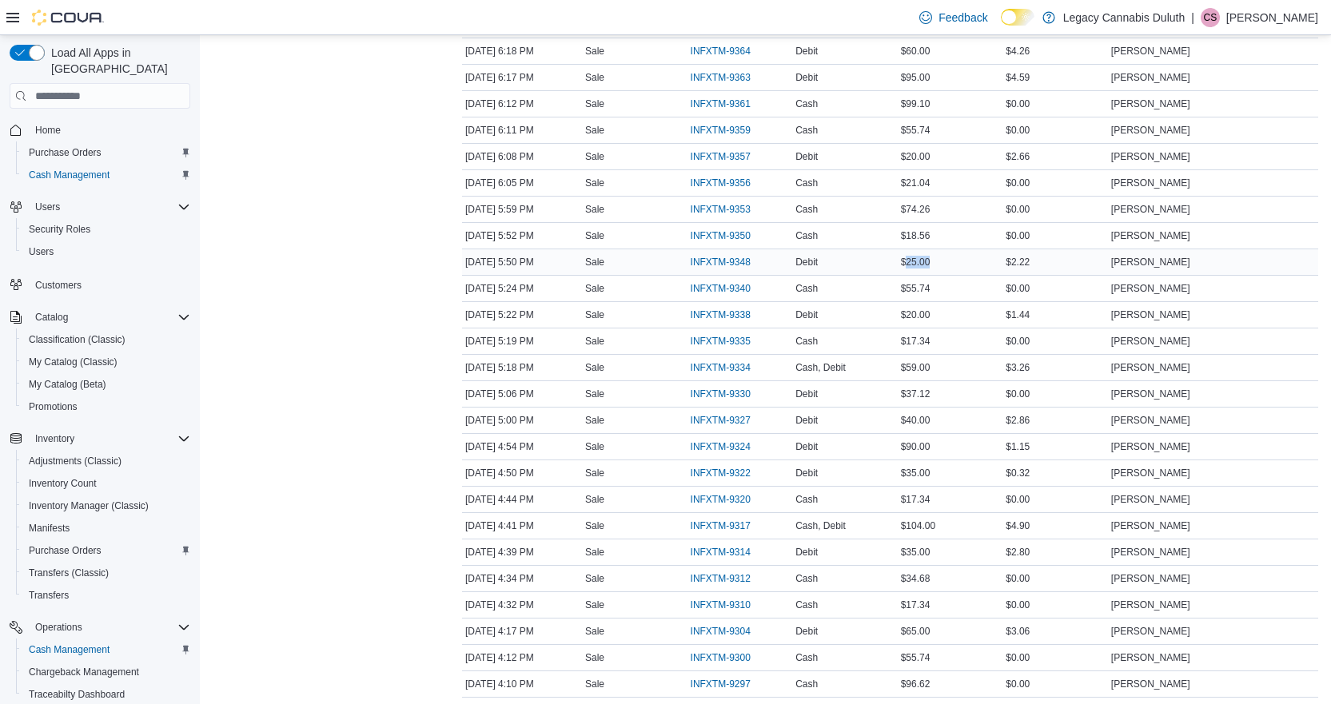
drag, startPoint x: 914, startPoint y: 261, endPoint x: 955, endPoint y: 259, distance: 40.9
click at [955, 259] on div "$25.00" at bounding box center [951, 262] width 106 height 19
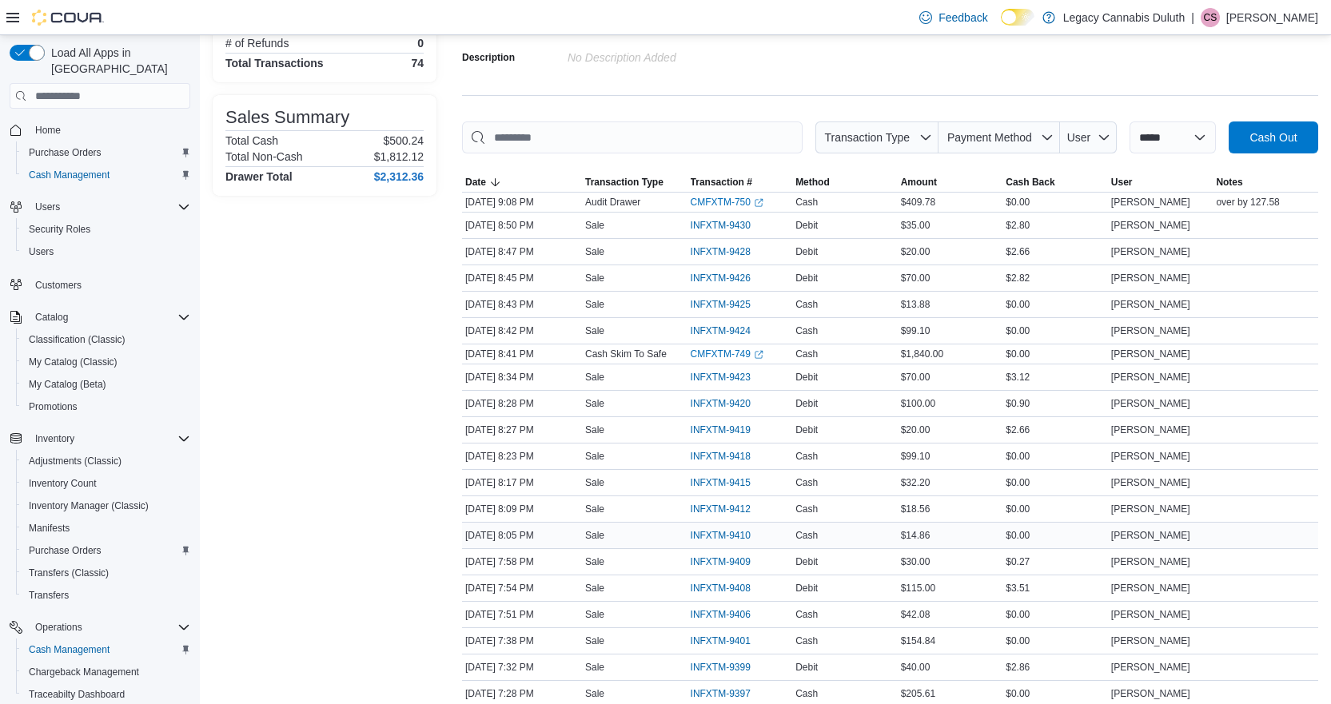
scroll to position [0, 0]
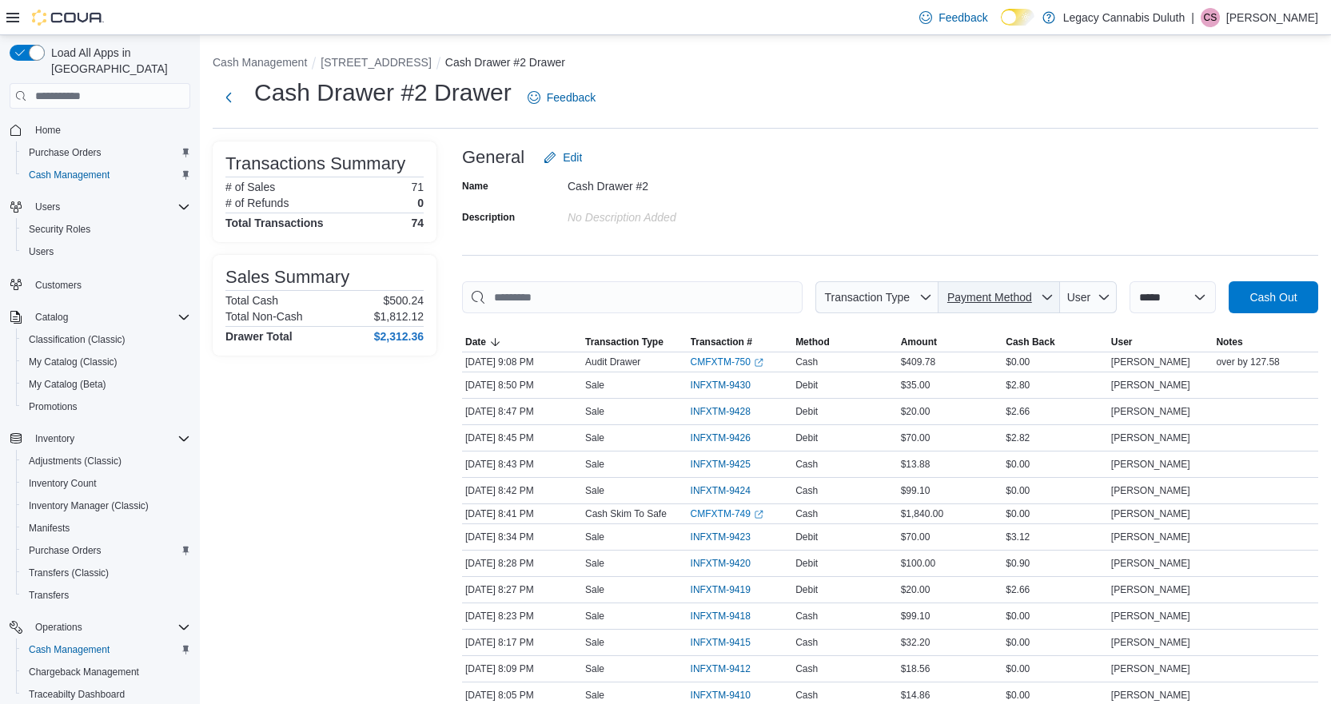
click at [968, 301] on span "Payment Method" at bounding box center [990, 297] width 85 height 13
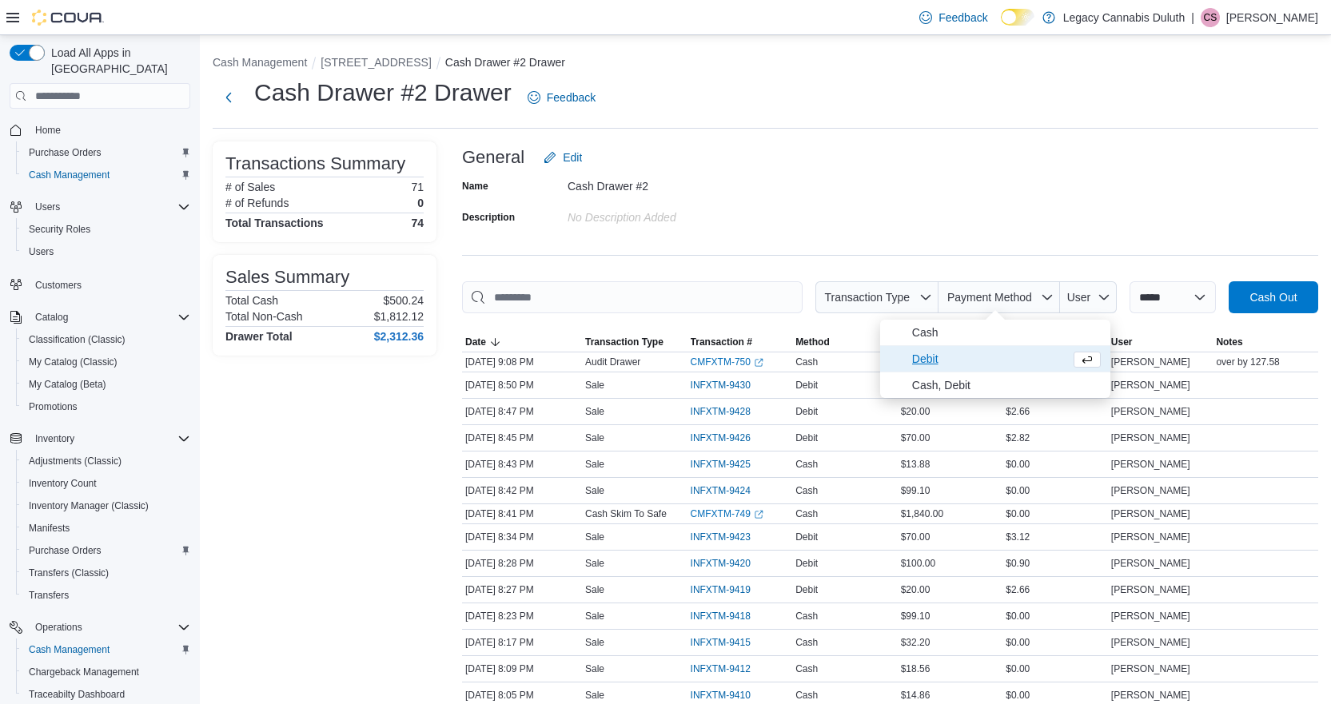
click at [942, 361] on span "Debit" at bounding box center [988, 358] width 152 height 19
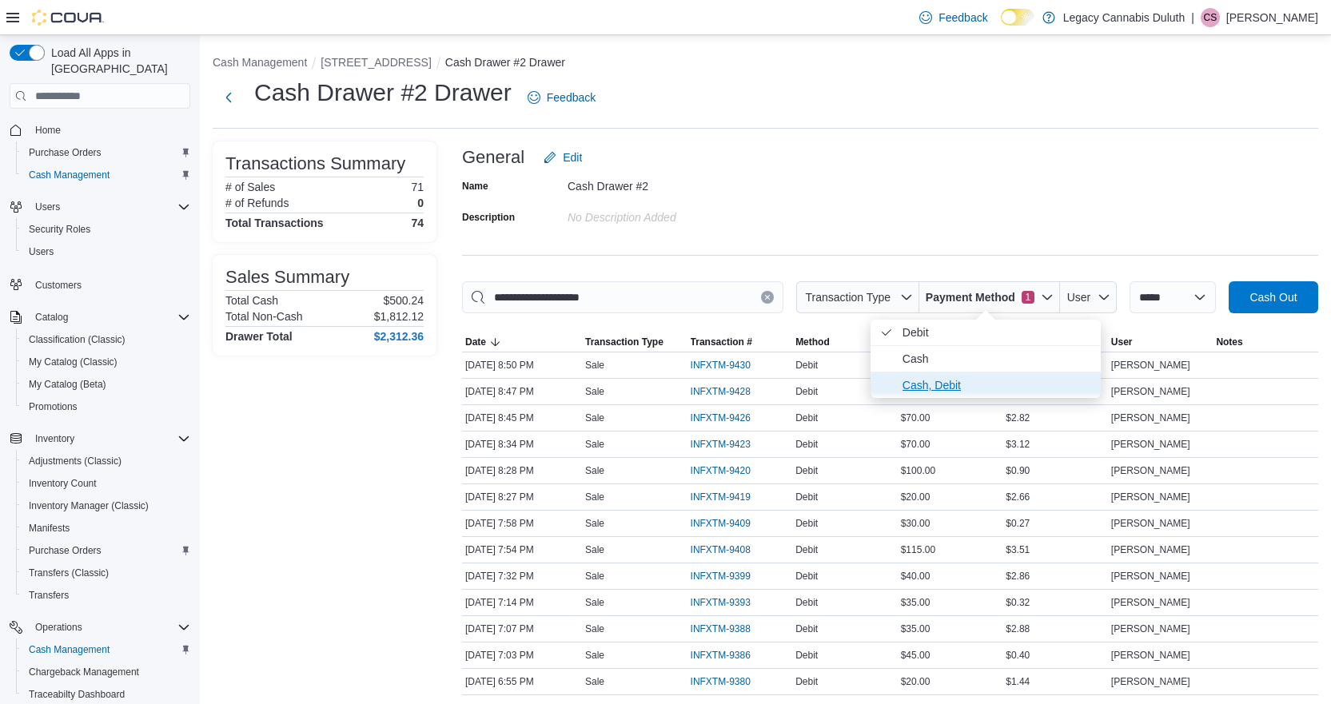
click at [947, 379] on span "Cash, Debit" at bounding box center [997, 385] width 189 height 19
type input "**********"
click at [954, 225] on div "Name Cash Drawer #2 Description No Description added" at bounding box center [890, 202] width 856 height 56
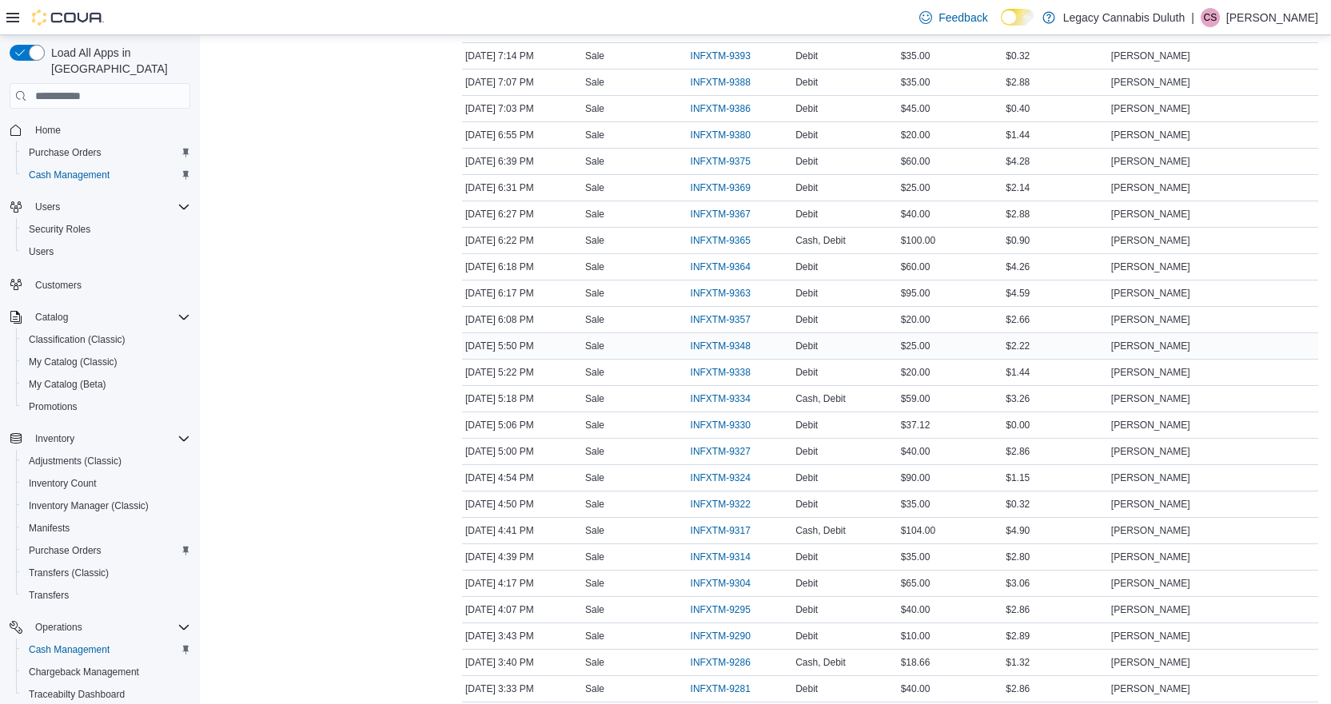
scroll to position [307, 0]
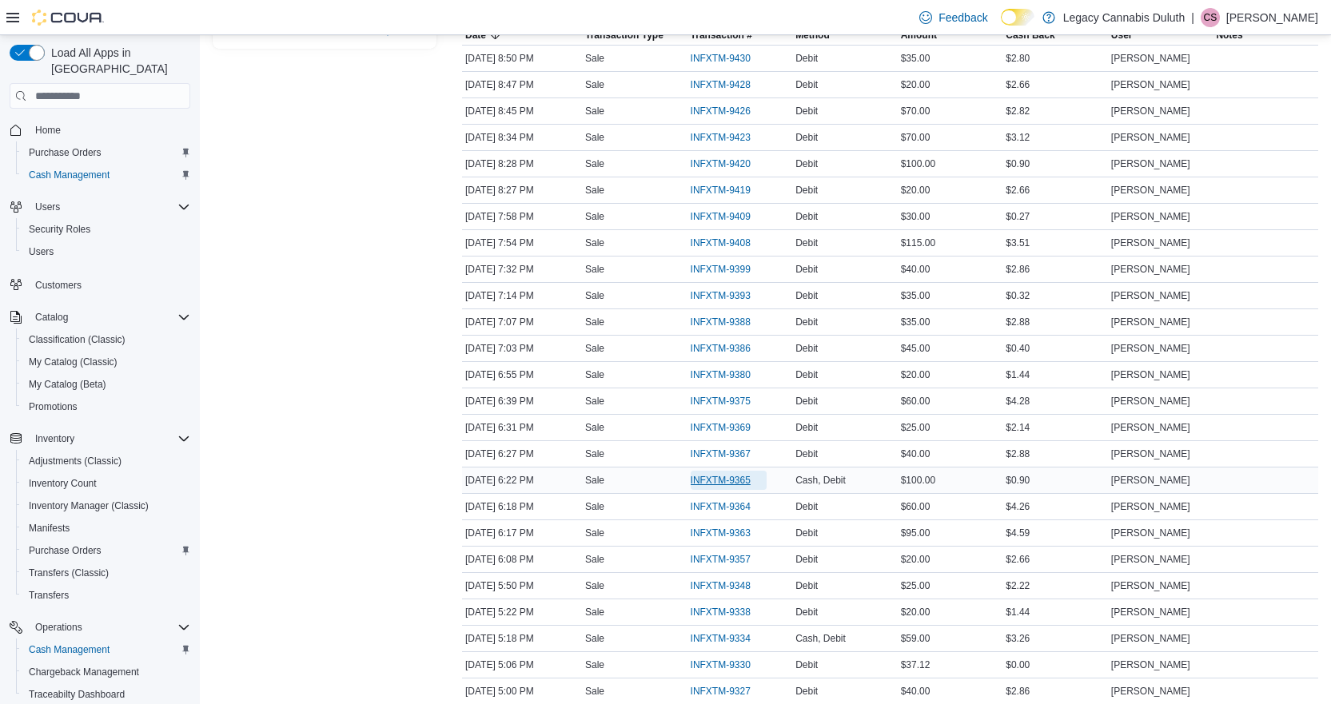
click at [724, 471] on span "INFXTM-9365" at bounding box center [729, 480] width 76 height 19
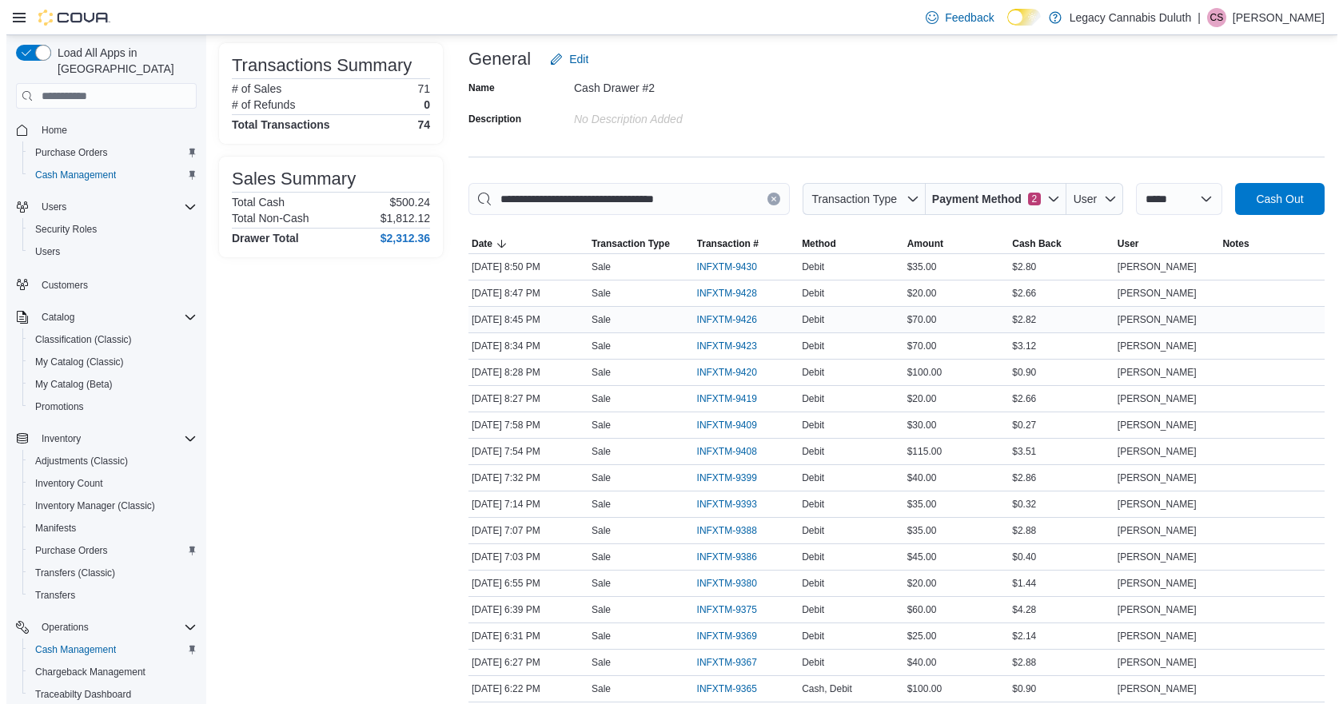
scroll to position [0, 0]
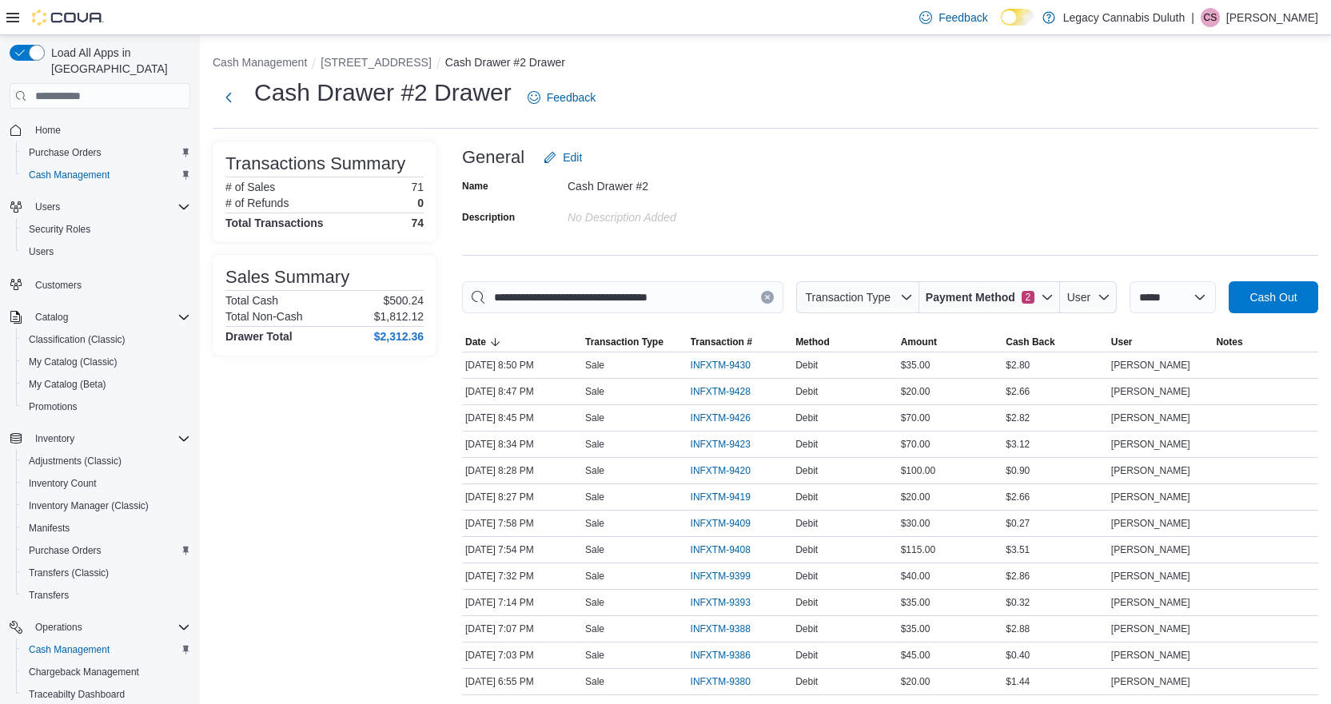
click at [1191, 194] on div "Name Cash Drawer #2 Description No Description added" at bounding box center [890, 202] width 856 height 56
click at [1297, 300] on span "Cash Out" at bounding box center [1273, 297] width 47 height 16
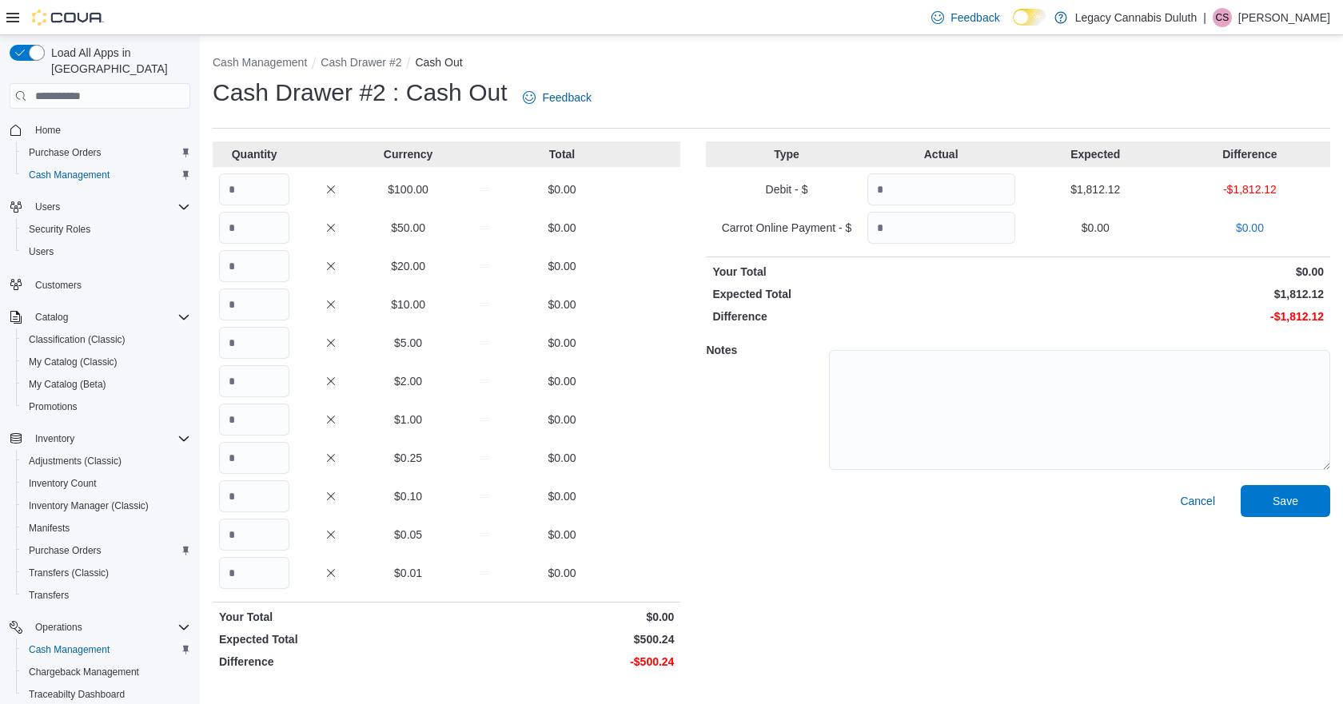
click at [904, 276] on p "Your Total" at bounding box center [863, 272] width 302 height 16
click at [226, 190] on input "Quantity" at bounding box center [254, 190] width 70 height 32
type input "*"
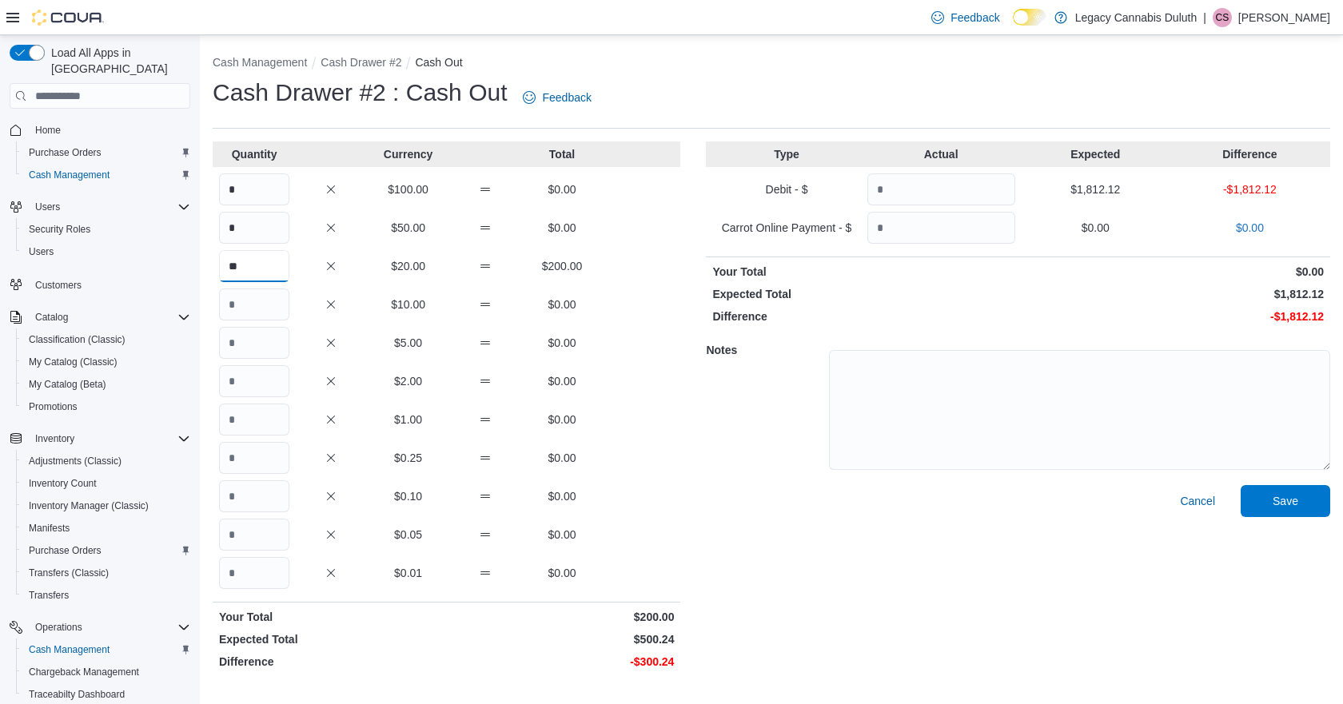
type input "**"
type input "*"
type input "**"
type input "***"
click at [245, 452] on input "Quantity" at bounding box center [254, 458] width 70 height 32
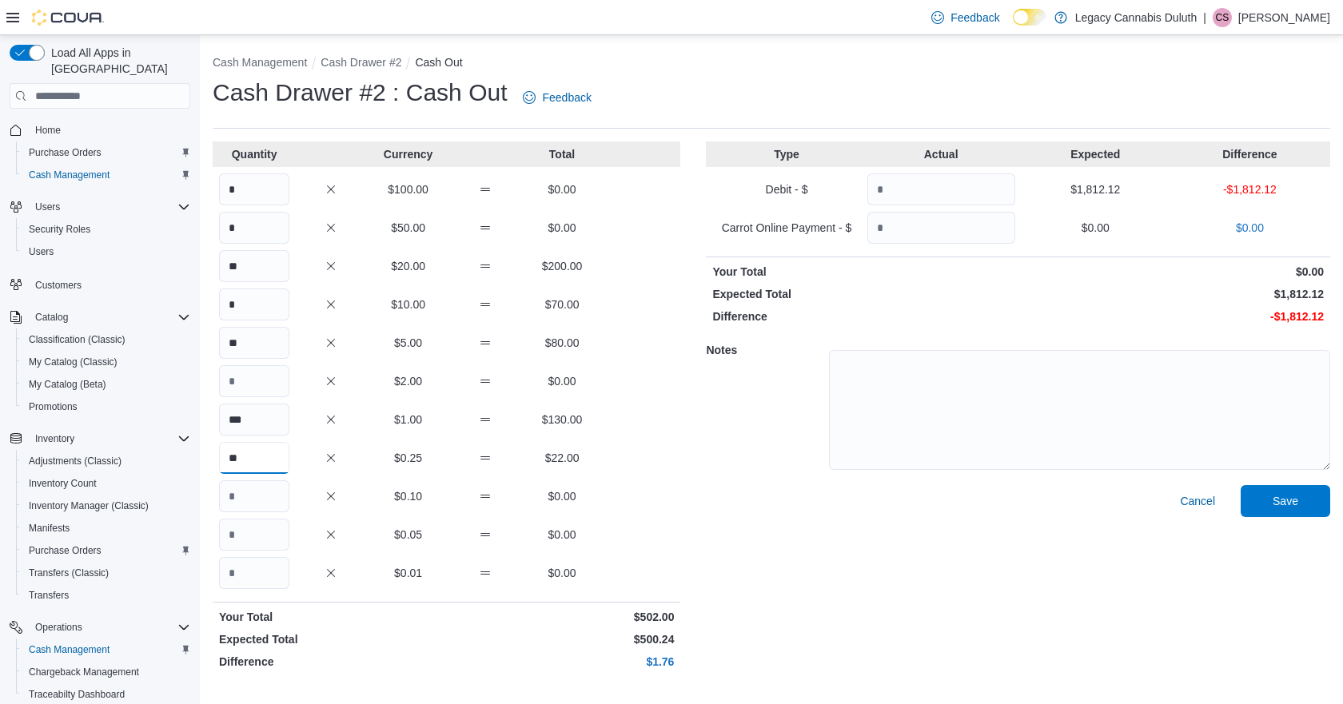
type input "**"
click at [263, 506] on input "Quantity" at bounding box center [254, 497] width 70 height 32
type input "**"
click at [269, 543] on input "Quantity" at bounding box center [254, 535] width 70 height 32
type input "**"
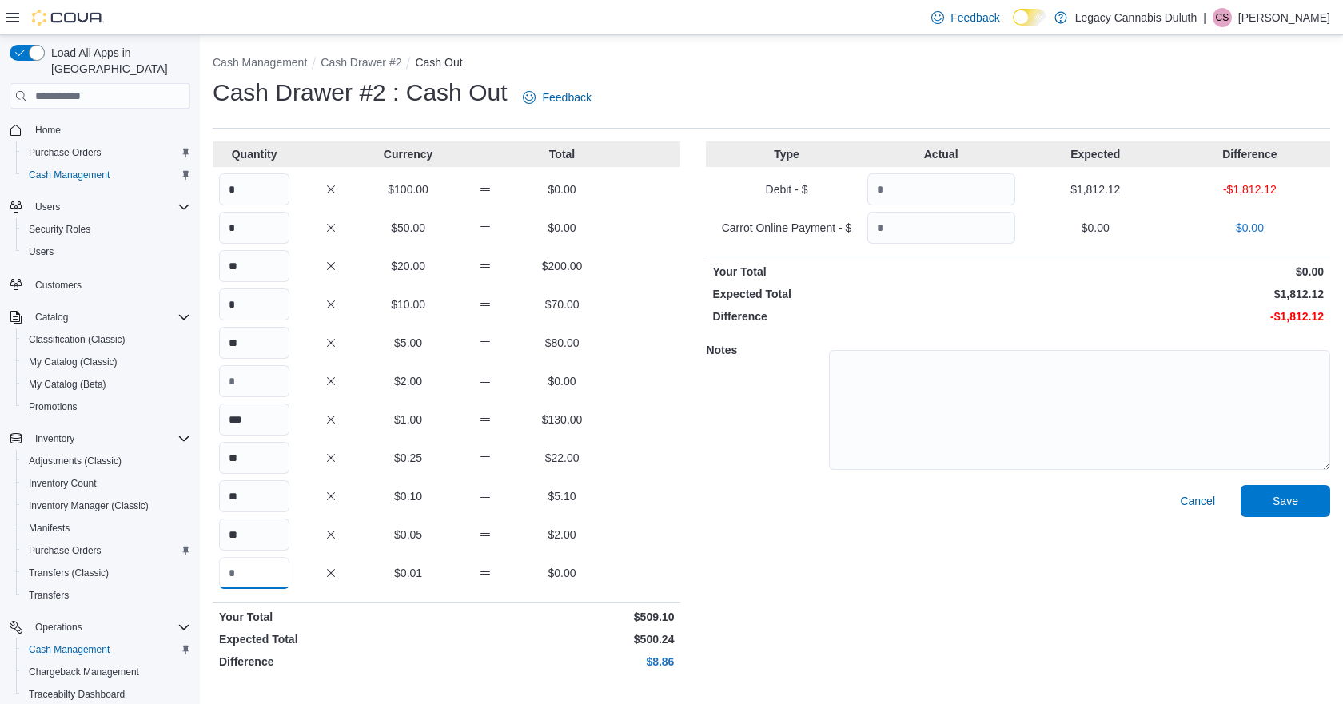
click at [281, 583] on input "Quantity" at bounding box center [254, 573] width 70 height 32
type input "**"
click at [786, 521] on div "Cancel Save" at bounding box center [1018, 580] width 625 height 191
click at [904, 191] on input "Quantity" at bounding box center [942, 190] width 148 height 32
type input "****"
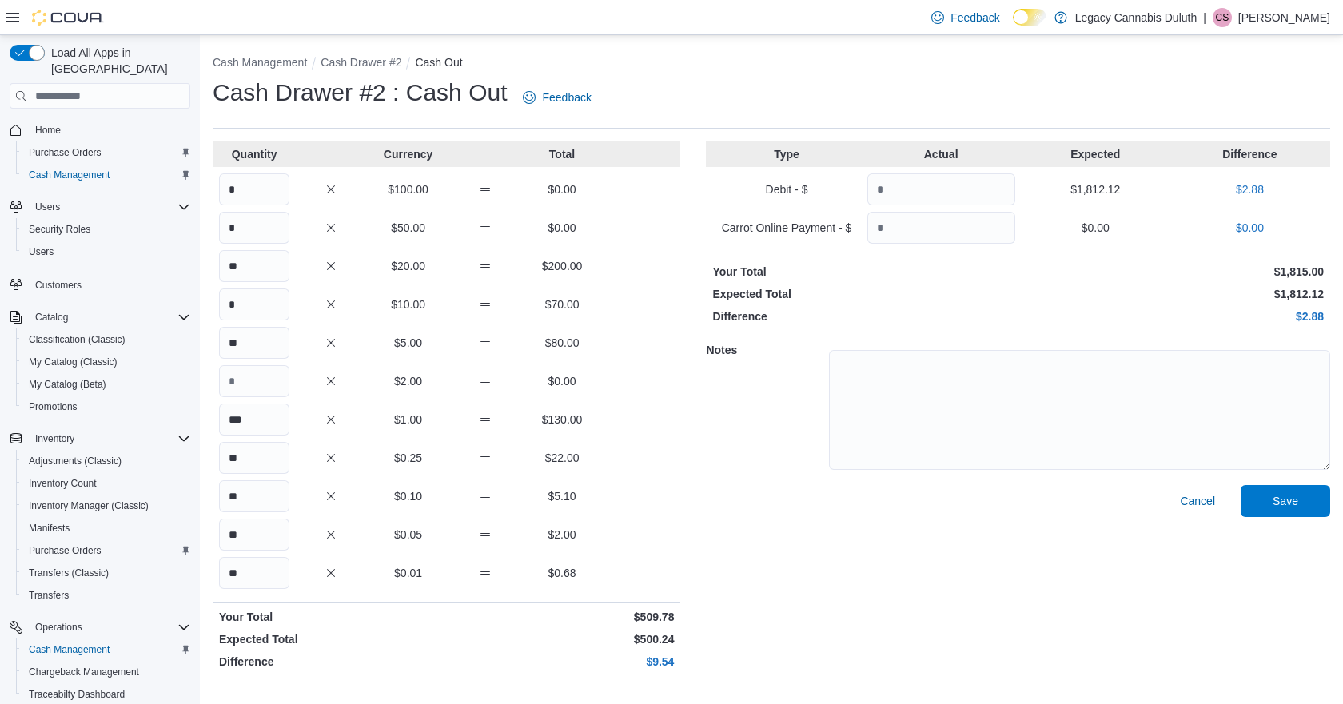
click at [1102, 285] on div "Type Actual Expected Difference Debit - $ **** $1,812.12 $2.88 Carrot Online Pa…" at bounding box center [1018, 409] width 625 height 535
click at [1295, 502] on span "Save" at bounding box center [1286, 501] width 26 height 16
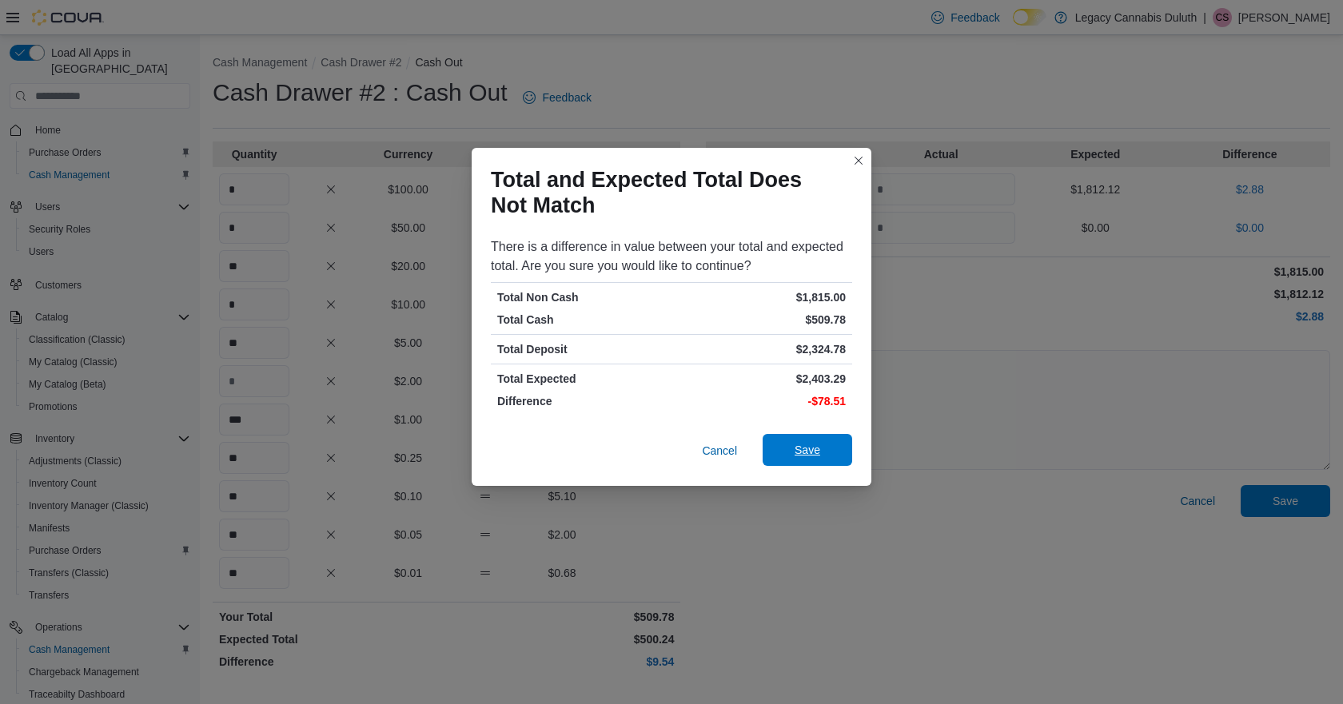
click at [823, 455] on span "Save" at bounding box center [807, 450] width 70 height 32
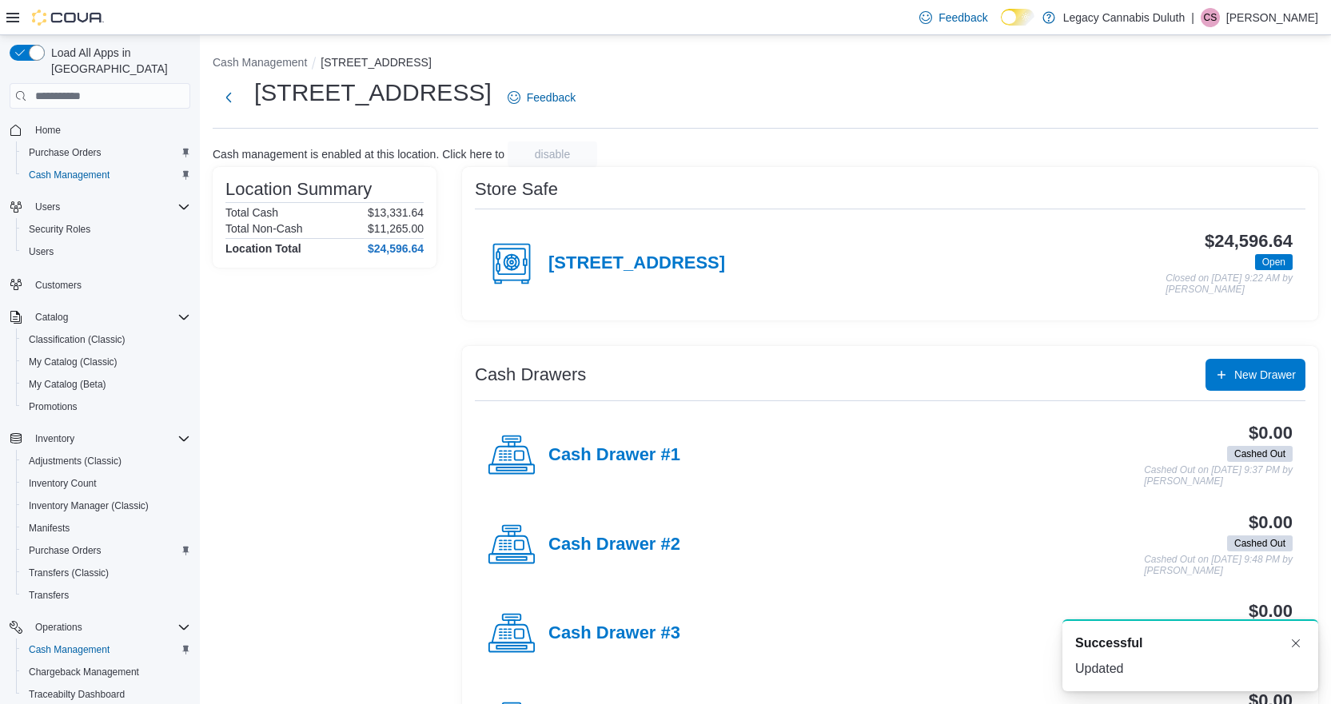
click at [849, 324] on div "Store Safe [STREET_ADDRESS] $24,596.64 Open Closed on [DATE] 9:22 AM by [PERSON…" at bounding box center [890, 473] width 856 height 613
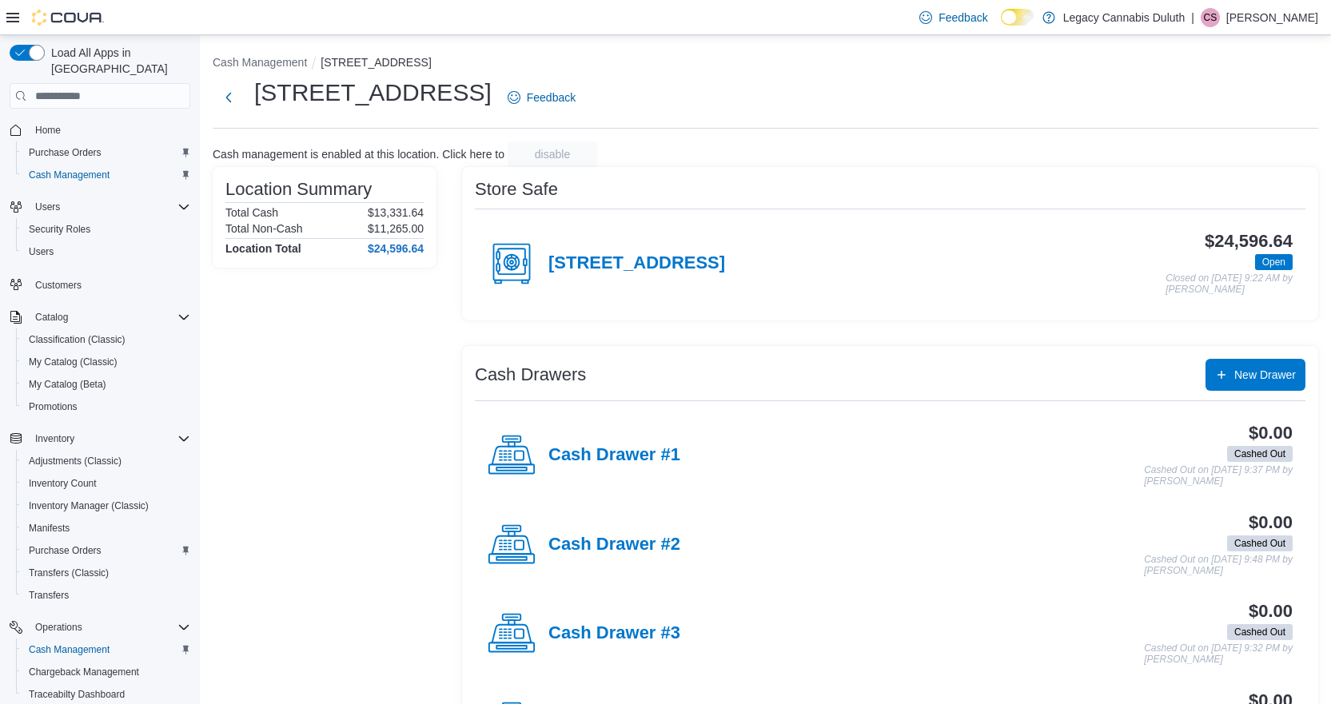
click at [586, 276] on div "[STREET_ADDRESS]" at bounding box center [606, 264] width 237 height 48
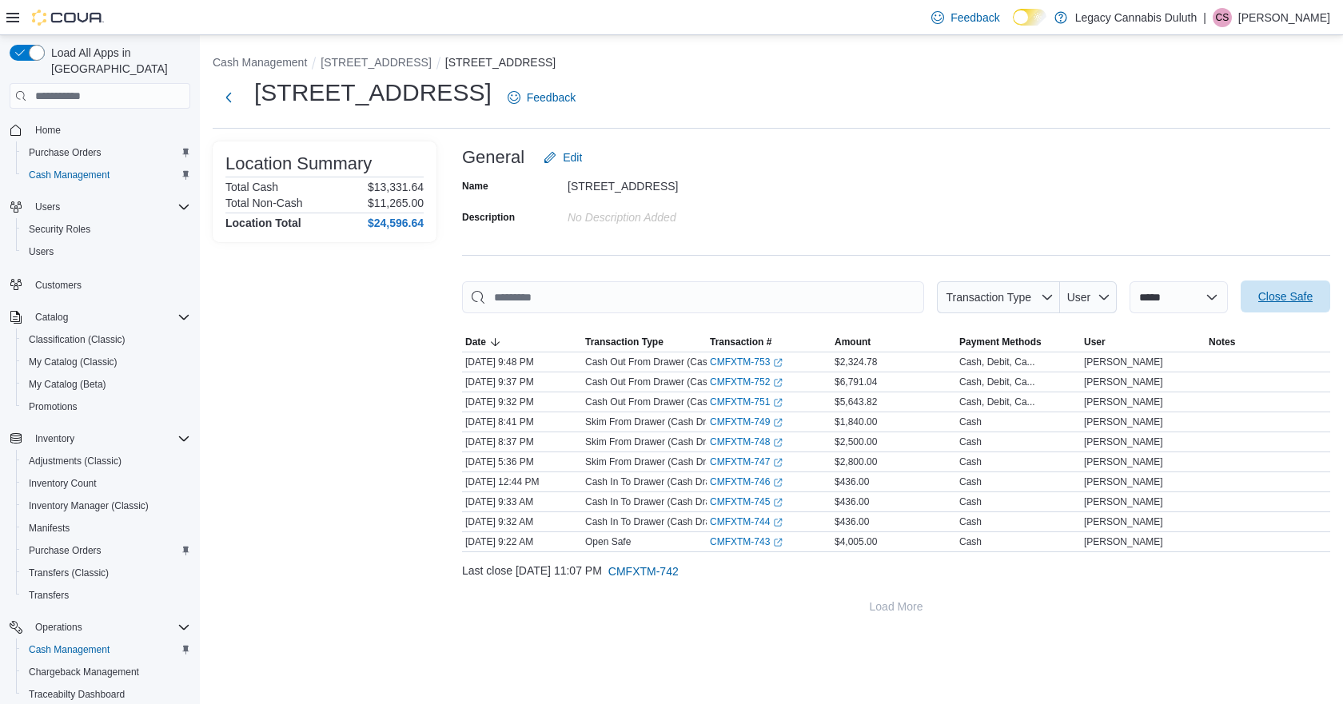
click at [1294, 298] on span "Close Safe" at bounding box center [1286, 297] width 54 height 16
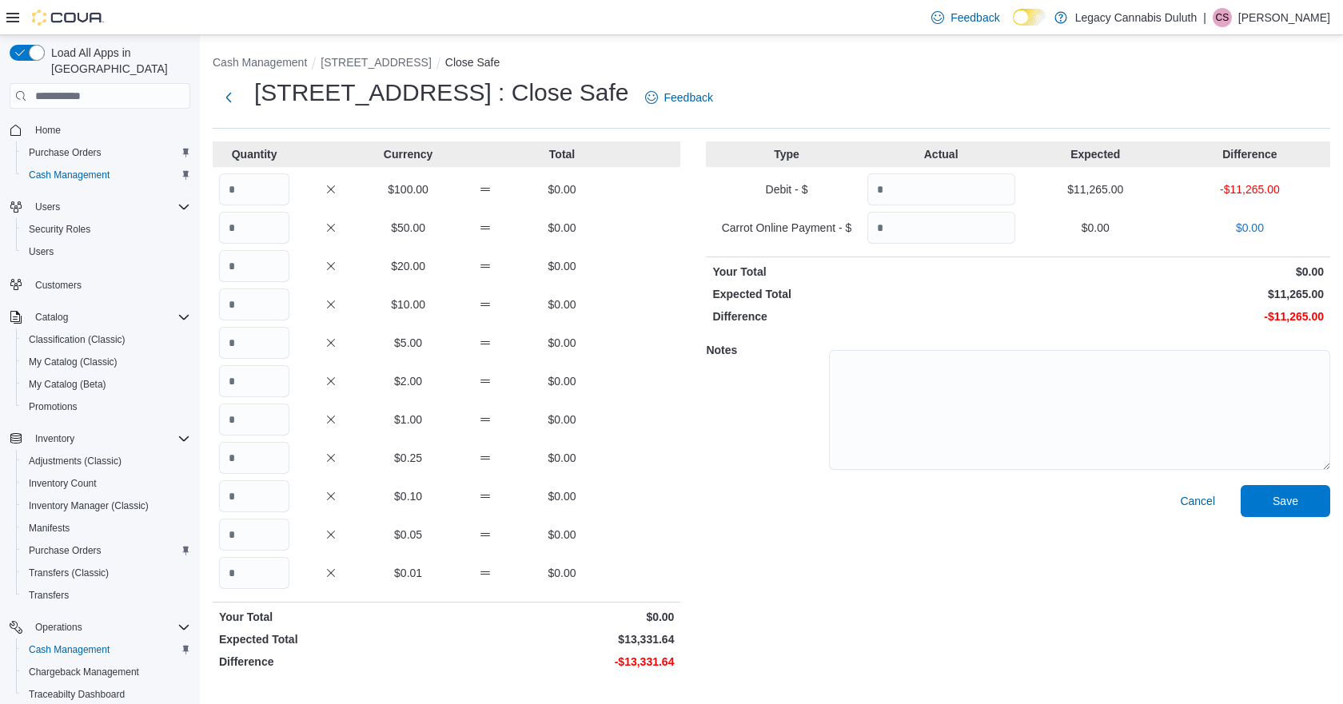
click at [1004, 293] on p "Expected Total" at bounding box center [863, 294] width 302 height 16
click at [253, 189] on input "Quantity" at bounding box center [254, 190] width 70 height 32
type input "**"
click at [275, 226] on input "Quantity" at bounding box center [254, 228] width 70 height 32
type input "**"
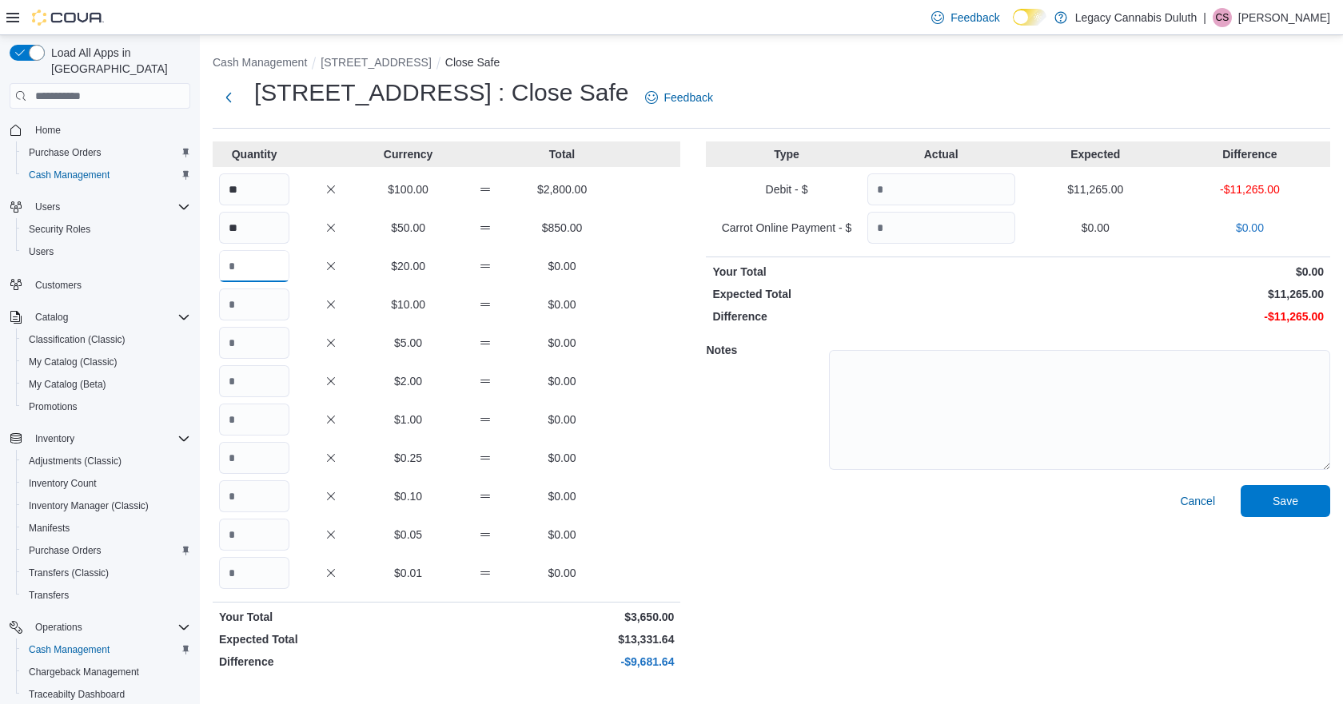
click at [238, 254] on input "Quantity" at bounding box center [254, 266] width 70 height 32
type input "***"
click at [271, 309] on input "Quantity" at bounding box center [254, 305] width 70 height 32
type input "**"
click at [257, 337] on input "Quantity" at bounding box center [254, 343] width 70 height 32
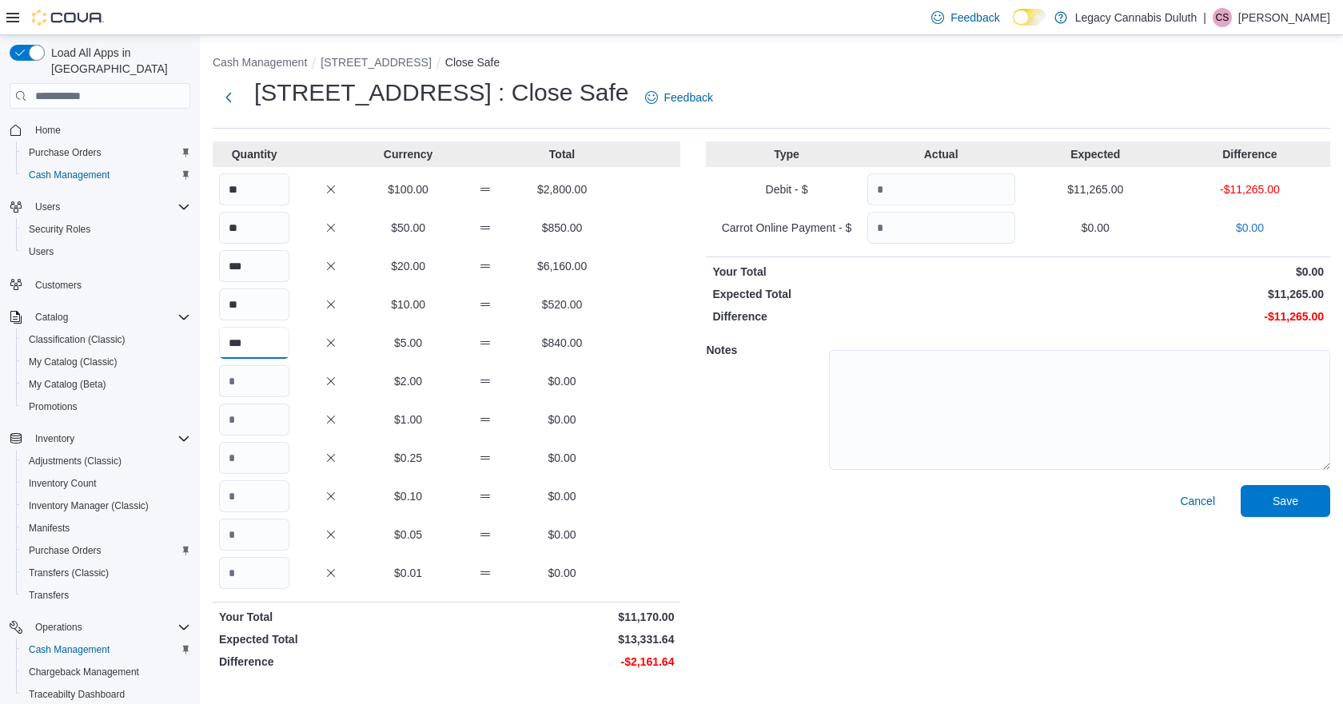
type input "***"
click at [262, 427] on input "Quantity" at bounding box center [254, 420] width 70 height 32
type input "****"
click at [264, 454] on input "Quantity" at bounding box center [254, 458] width 70 height 32
type input "****"
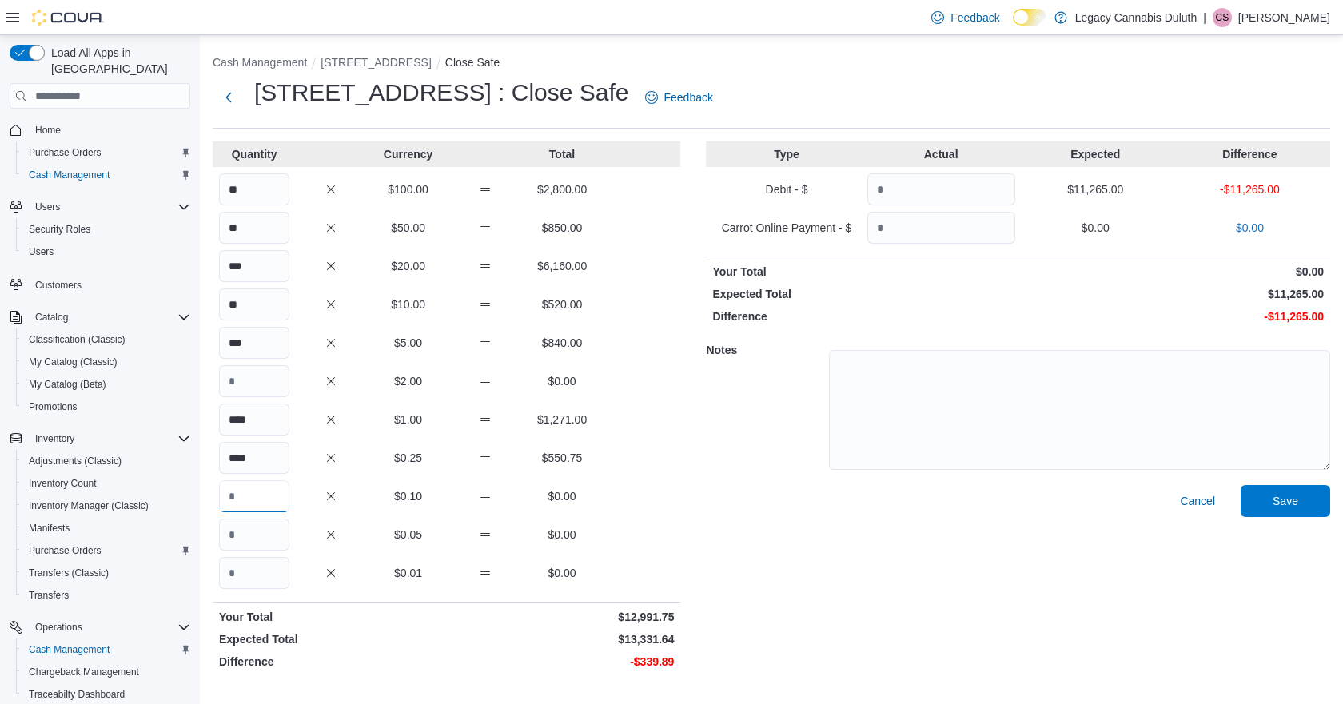
click at [249, 498] on input "Quantity" at bounding box center [254, 497] width 70 height 32
type input "****"
click at [241, 535] on input "Quantity" at bounding box center [254, 535] width 70 height 32
type input "***"
click at [240, 577] on input "Quantity" at bounding box center [254, 573] width 70 height 32
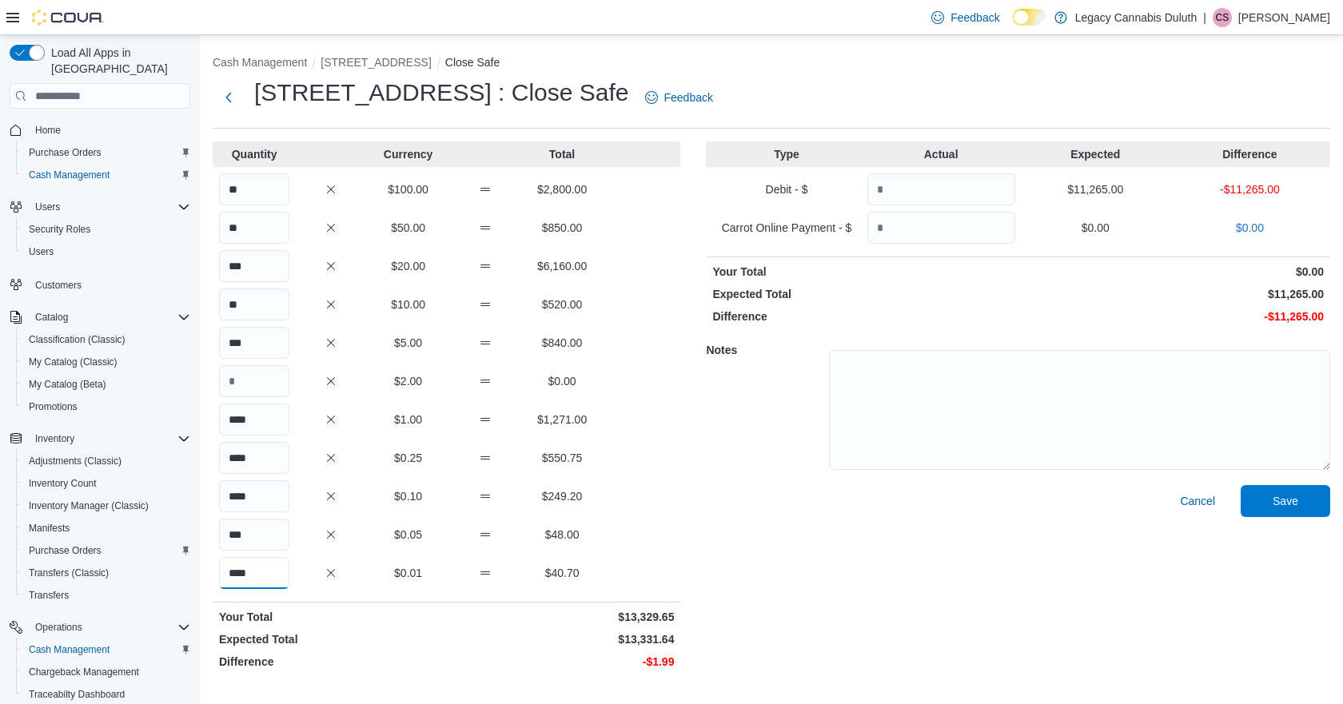
type input "****"
click at [629, 517] on div "Quantity Currency Total ** $100.00 $2,800.00 ** $50.00 $850.00 *** $20.00 $6,16…" at bounding box center [447, 409] width 468 height 535
click at [927, 192] on input "Quantity" at bounding box center [942, 190] width 148 height 32
click at [900, 198] on input "Quantity" at bounding box center [942, 190] width 148 height 32
type input "*****"
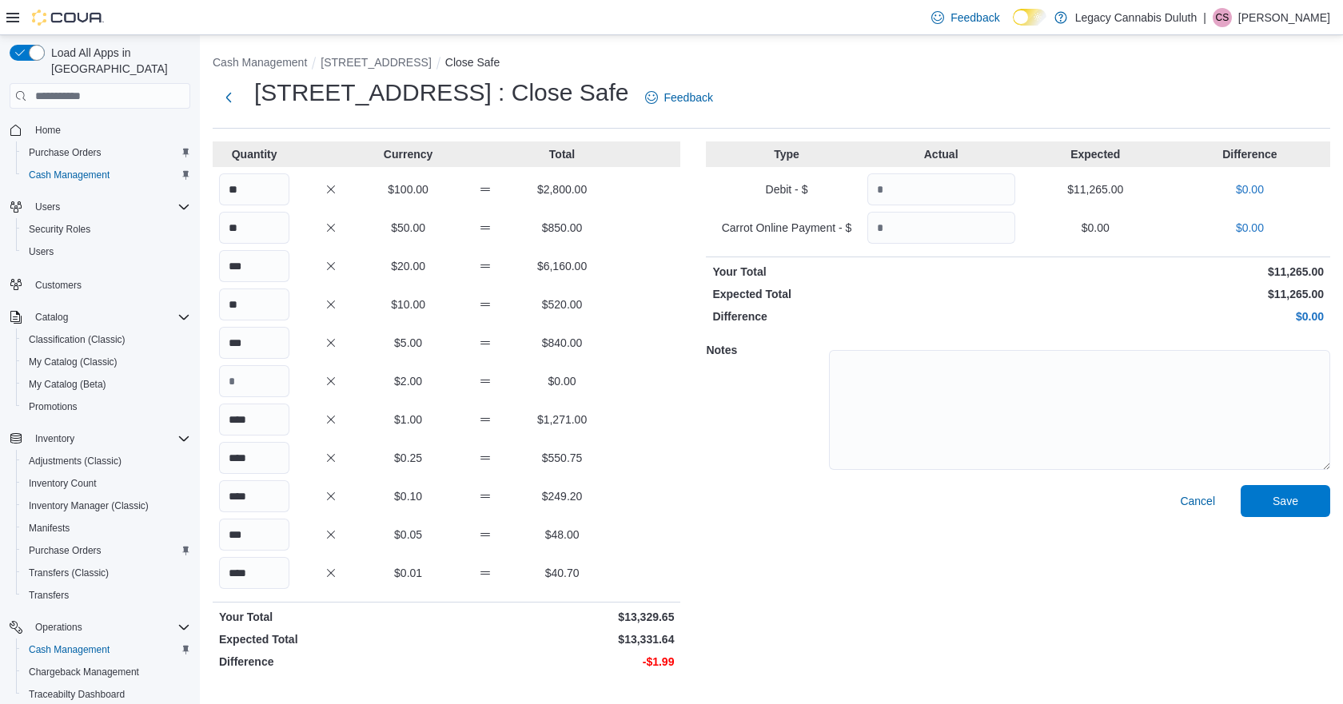
click at [976, 304] on div "Type Actual Expected Difference Debit - $ ***** $11,265.00 $0.00 Carrot Online …" at bounding box center [1018, 409] width 625 height 535
click at [1292, 492] on span "Save" at bounding box center [1286, 501] width 70 height 32
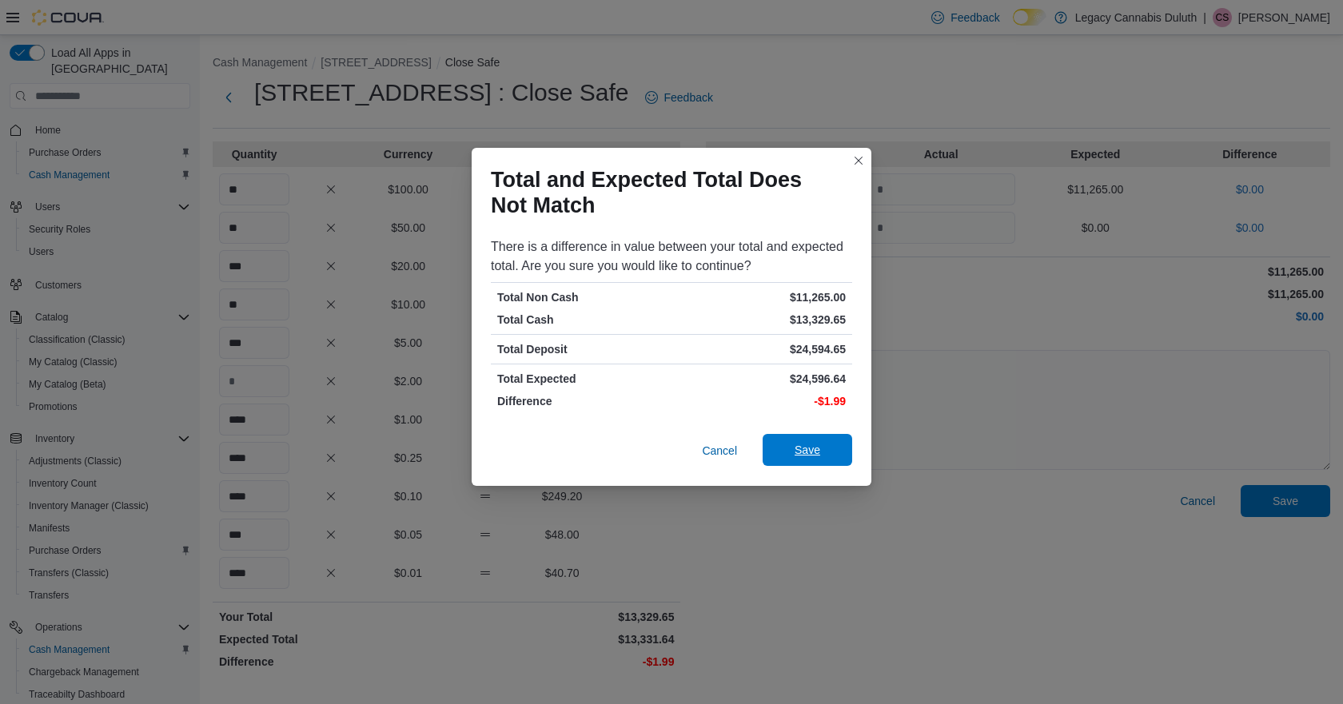
click at [804, 439] on span "Save" at bounding box center [807, 450] width 70 height 32
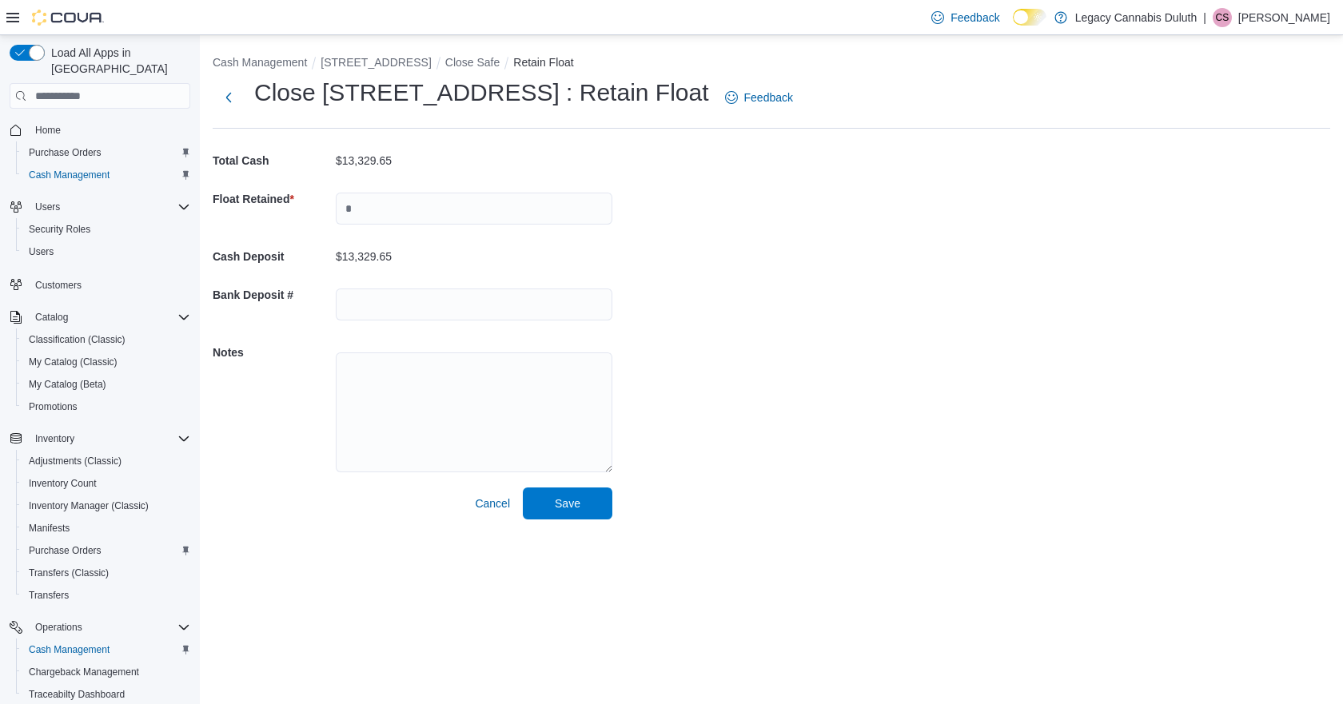
click at [736, 340] on div "Cash Management 1906 W Superior St. Close Safe Retain Float Close 1906 W Superi…" at bounding box center [772, 283] width 1144 height 497
click at [459, 206] on input "text" at bounding box center [474, 209] width 277 height 32
type input "****"
click at [445, 254] on div "$9,329.65" at bounding box center [474, 256] width 277 height 13
click at [401, 300] on input "text" at bounding box center [474, 305] width 277 height 32
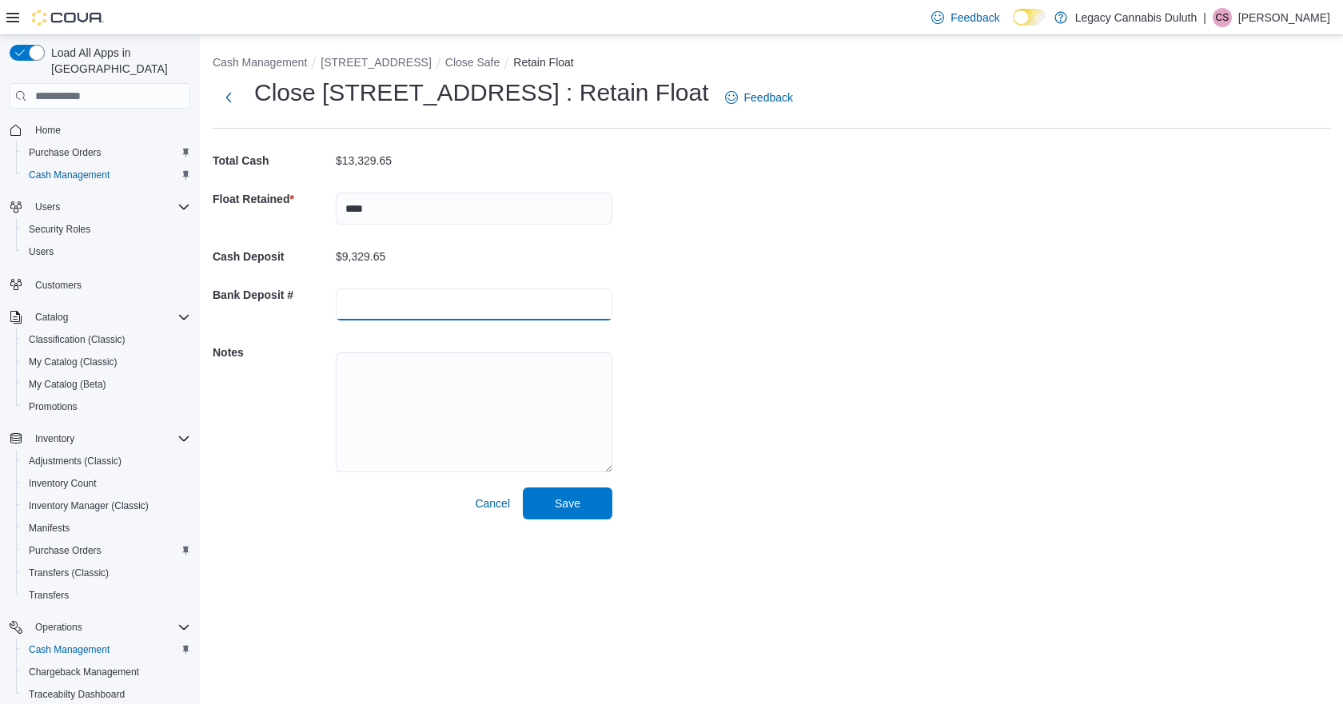
type input "******"
click at [800, 338] on div "Cash Management 1906 W Superior St. Close Safe Retain Float Close 1906 W Superi…" at bounding box center [772, 283] width 1144 height 497
click at [1129, 334] on div "Cash Management 1906 W Superior St. Close Safe Retain Float Close 1906 W Superi…" at bounding box center [772, 283] width 1144 height 497
click at [768, 398] on div "Cash Management 1906 W Superior St. Close Safe Retain Float Close 1906 W Superi…" at bounding box center [772, 283] width 1144 height 497
click at [585, 497] on span "Save" at bounding box center [568, 503] width 70 height 32
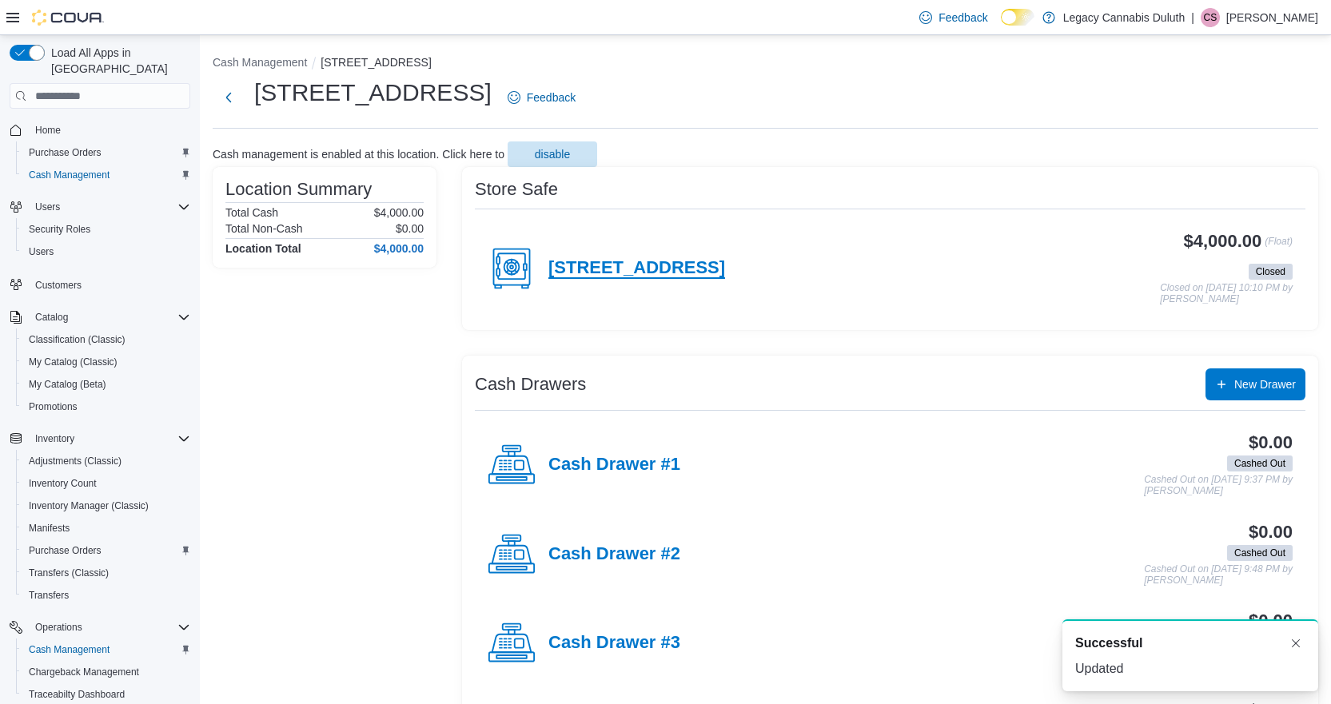
click at [642, 261] on h4 "[STREET_ADDRESS]" at bounding box center [637, 268] width 177 height 21
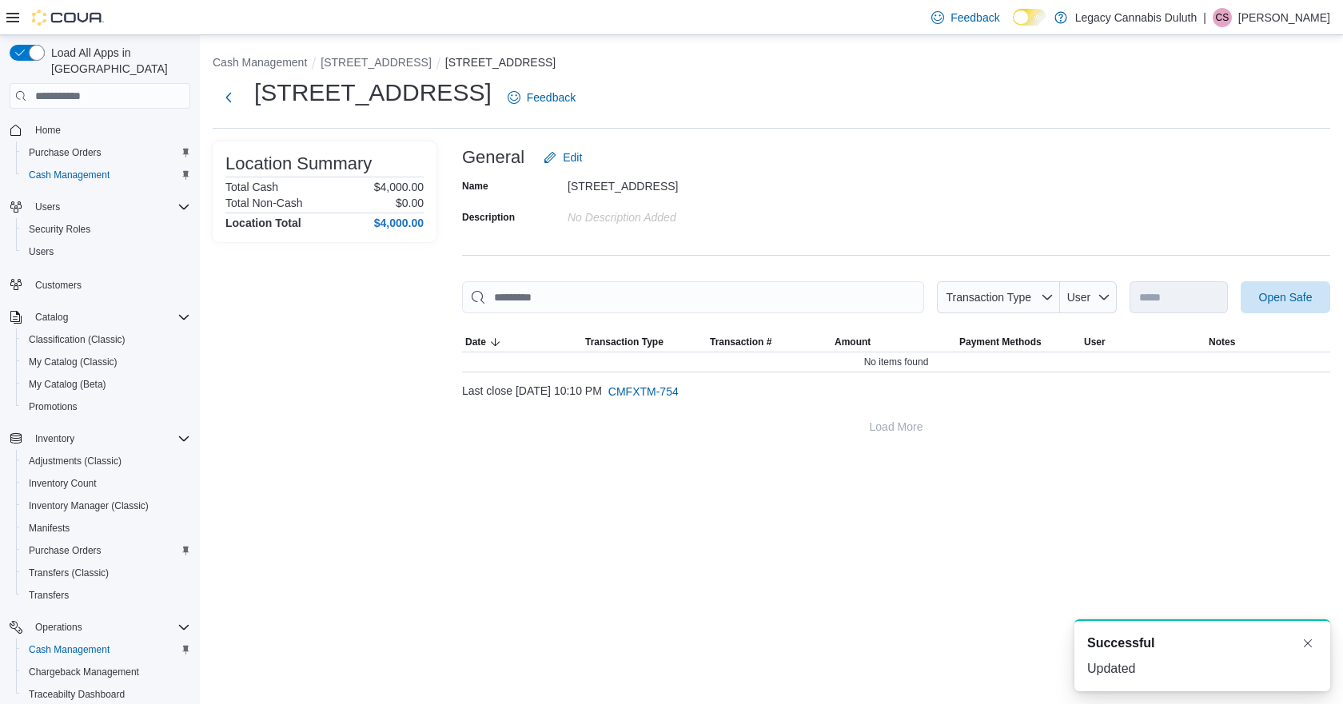
click at [856, 189] on div "Name 1906 W Superior St. Description No Description added" at bounding box center [896, 202] width 868 height 56
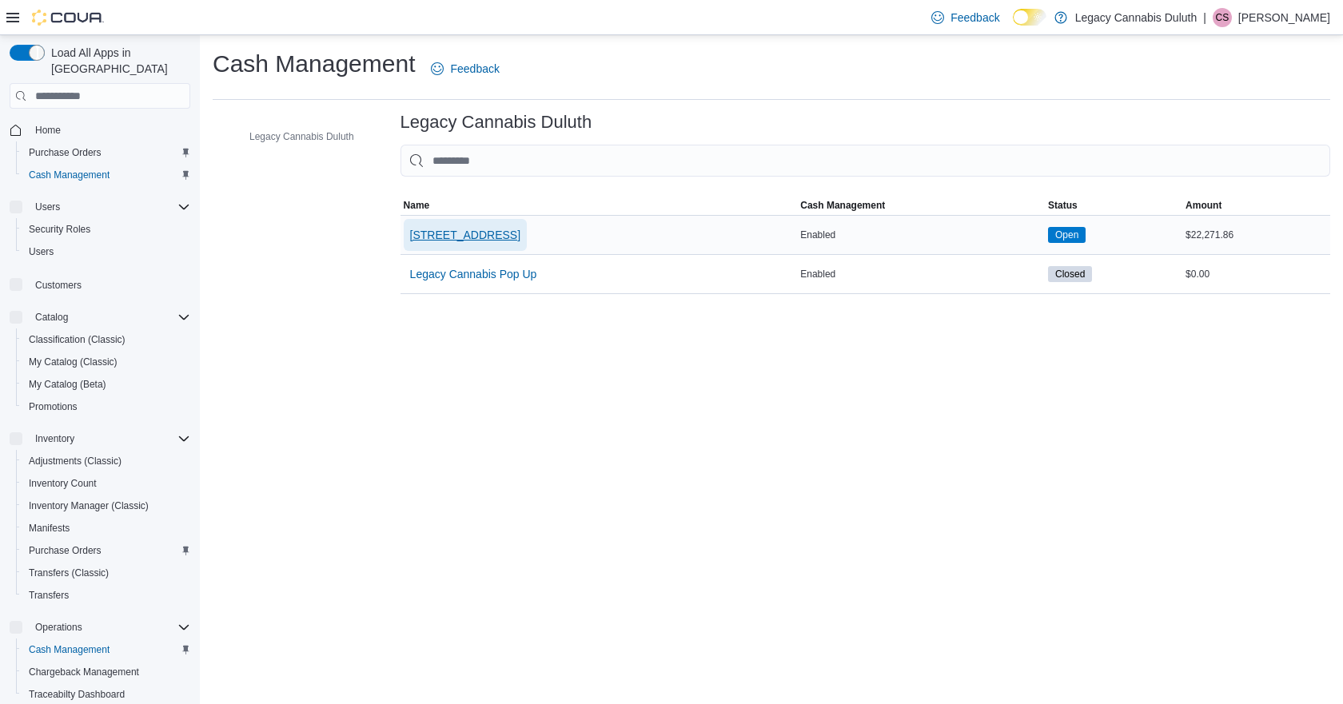
click at [509, 230] on span "[STREET_ADDRESS]" at bounding box center [465, 235] width 110 height 16
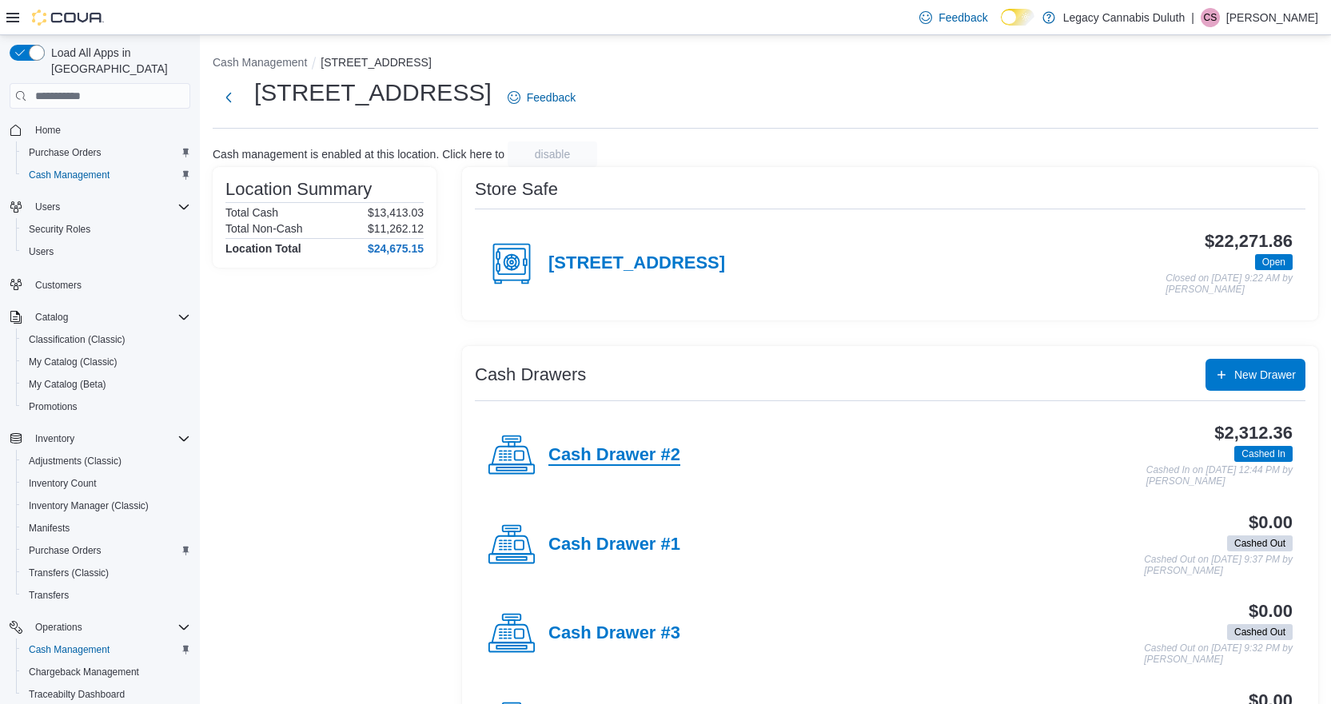
click at [671, 465] on h4 "Cash Drawer #2" at bounding box center [615, 455] width 132 height 21
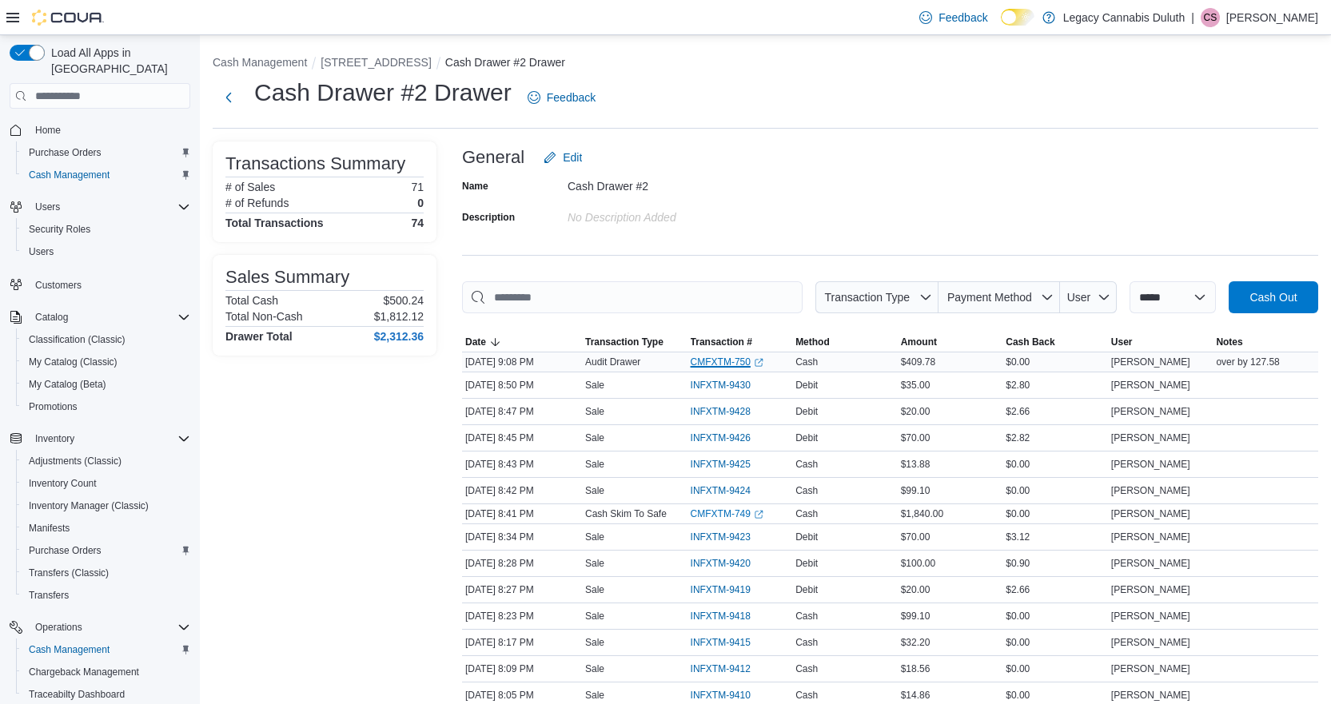
click at [718, 368] on link "CMFXTM-750 (opens in a new tab or window)" at bounding box center [727, 362] width 73 height 13
click at [725, 110] on div "Cash Drawer #2 Drawer Feedback" at bounding box center [766, 98] width 1106 height 42
